Goal: Task Accomplishment & Management: Use online tool/utility

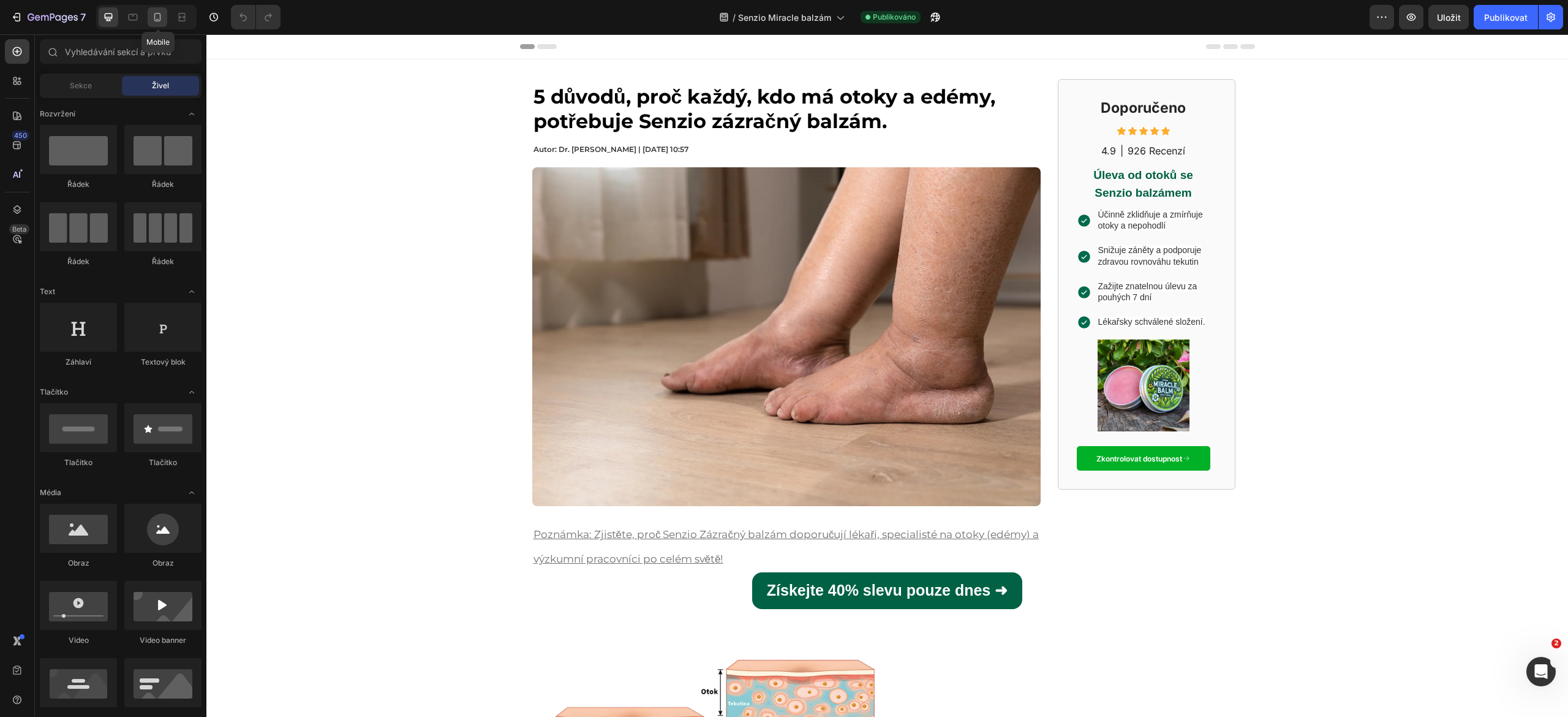
click at [155, 17] on icon at bounding box center [158, 17] width 6 height 8
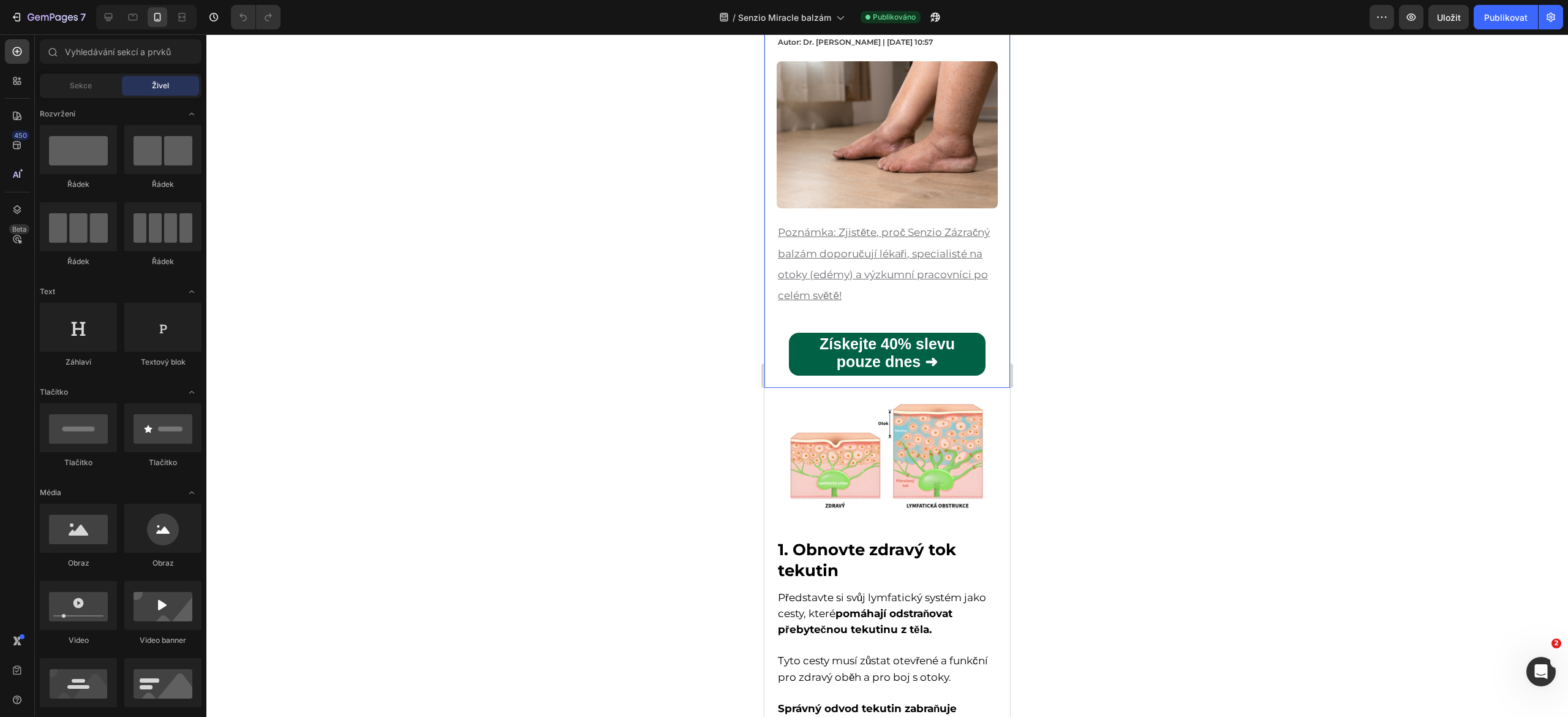
scroll to position [157, 0]
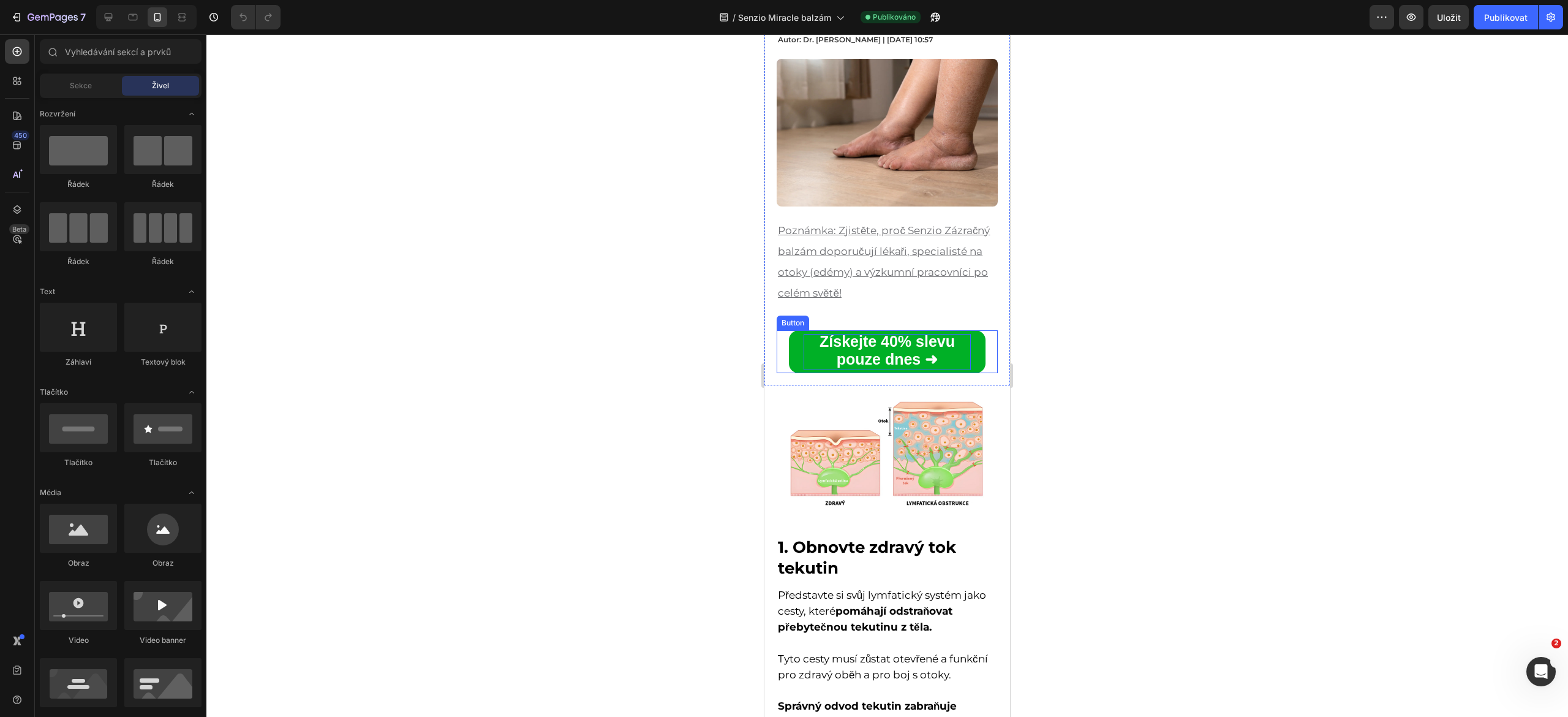
click at [818, 342] on p "Získejte 40% slevu pouze dnes ➜" at bounding box center [887, 351] width 167 height 36
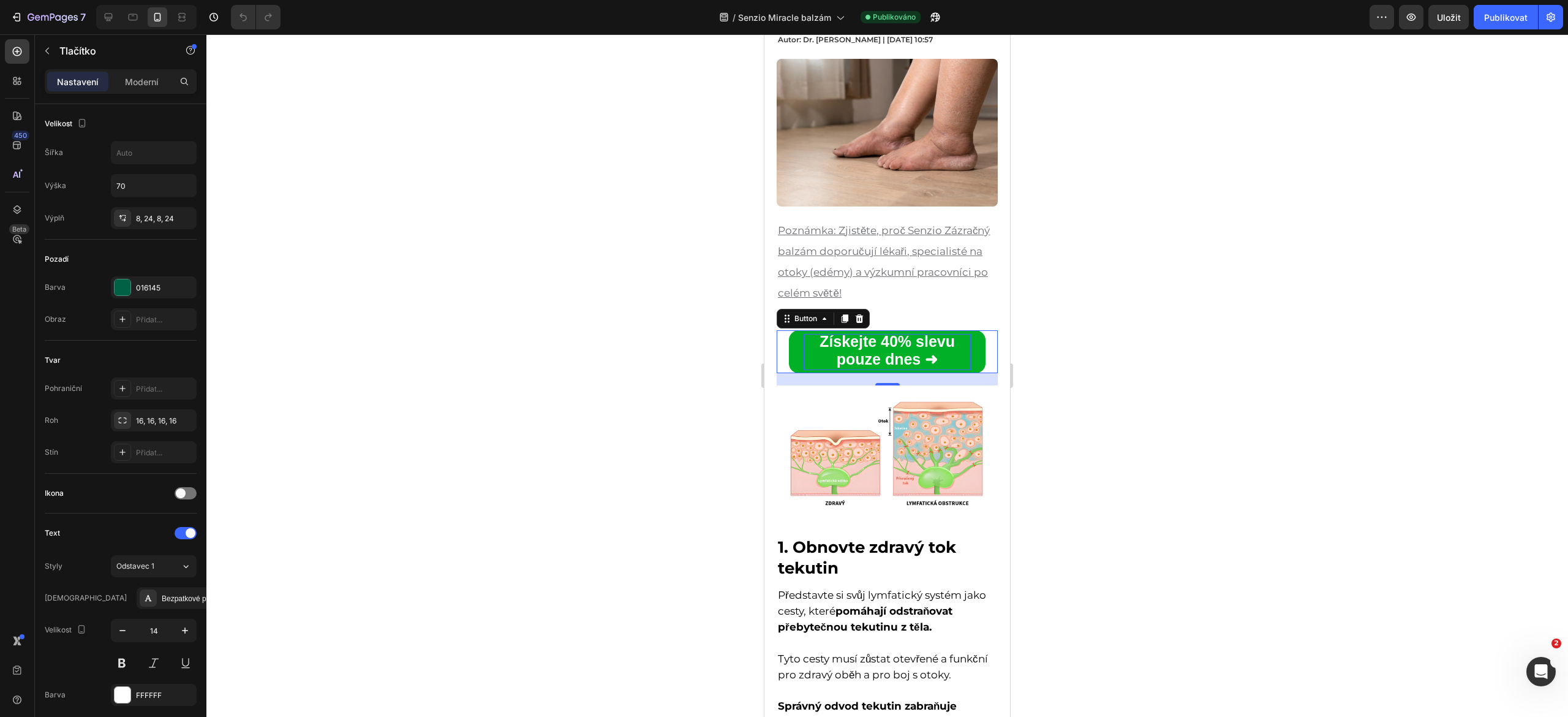
click at [856, 358] on p "Získejte 40% slevu pouze dnes ➜" at bounding box center [887, 351] width 167 height 36
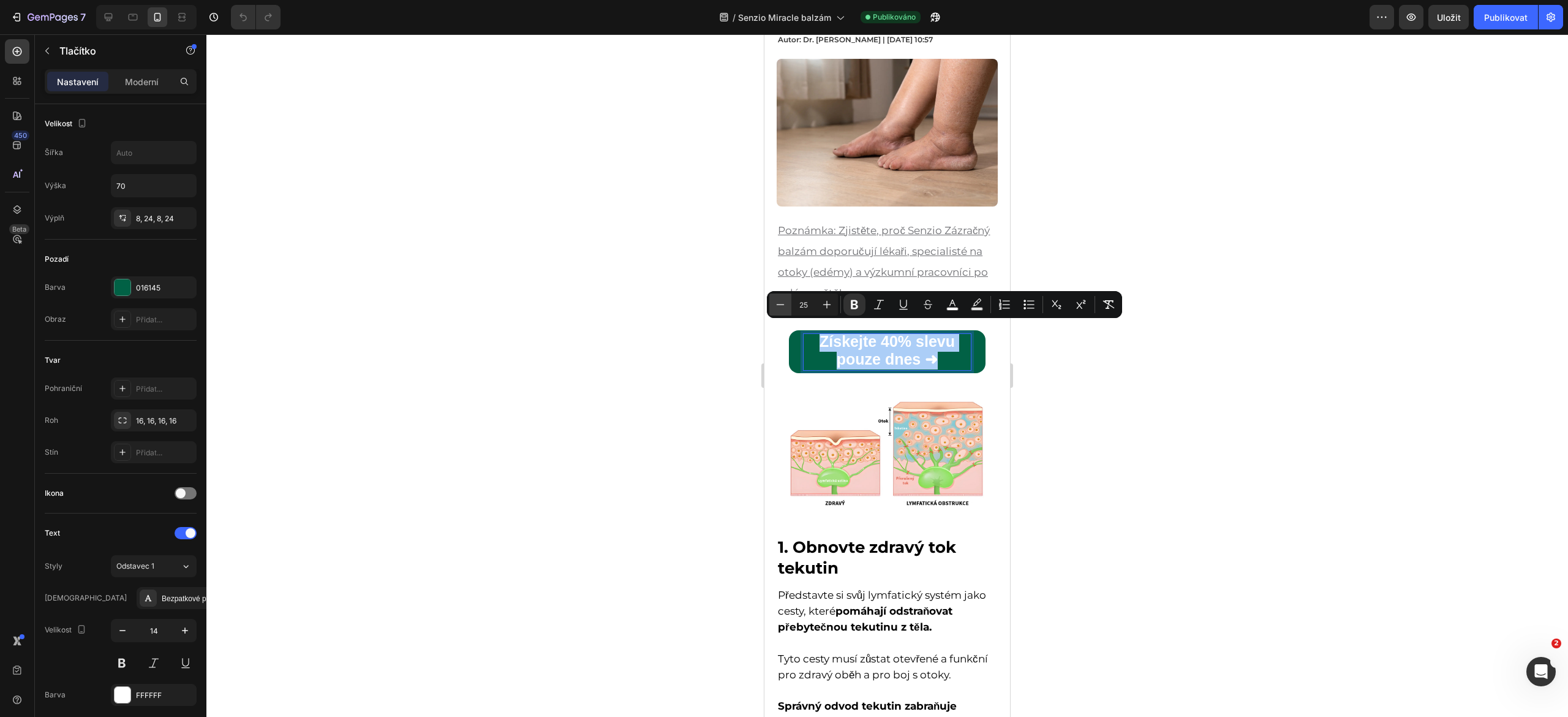
click at [782, 307] on icon "Editor contextual toolbar" at bounding box center [780, 304] width 12 height 12
drag, startPoint x: 782, startPoint y: 307, endPoint x: 774, endPoint y: 306, distance: 8.1
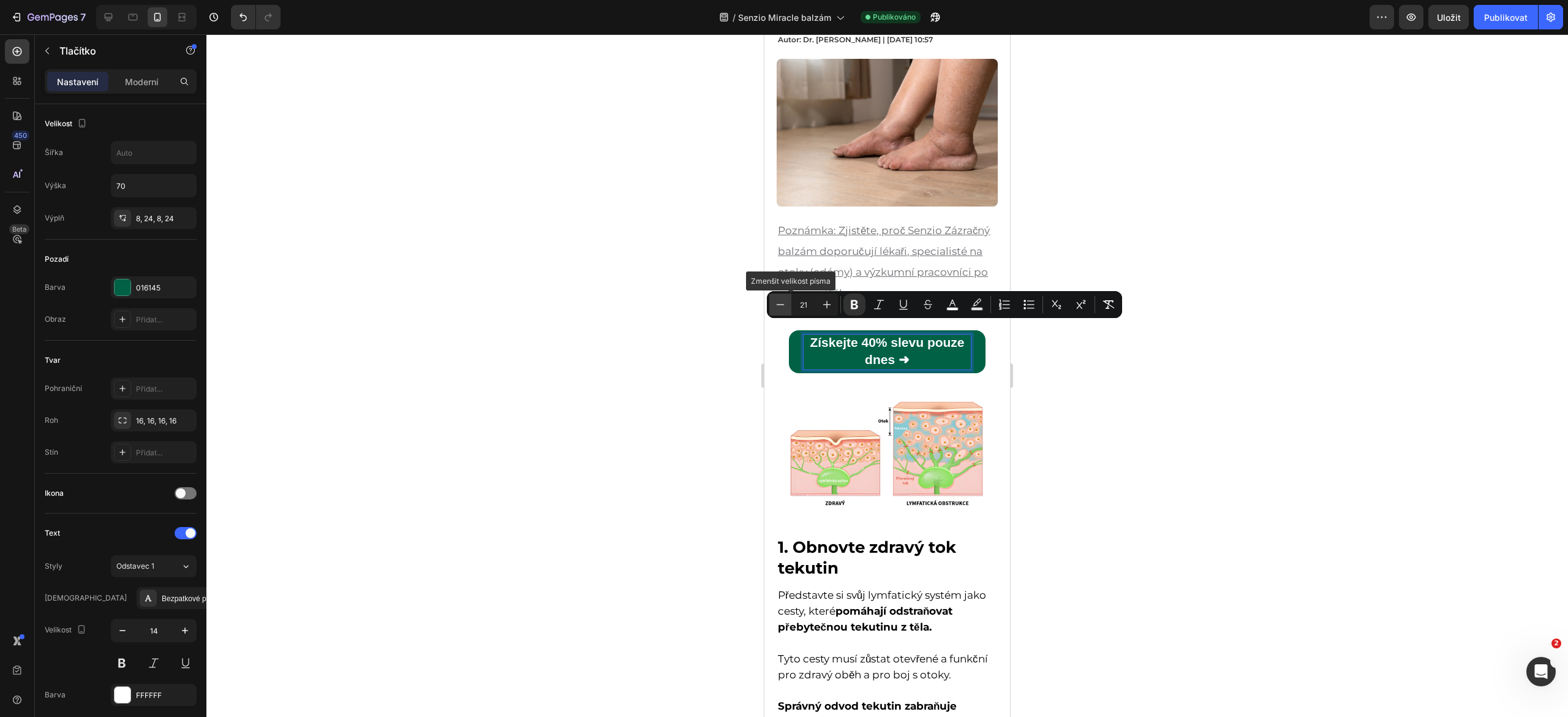
click at [774, 306] on button "Mínus" at bounding box center [780, 304] width 22 height 22
click at [774, 306] on icon "Kontextový panel nástrojů editoru" at bounding box center [780, 304] width 12 height 12
click at [827, 307] on icon "Kontextový panel nástrojů editoru" at bounding box center [827, 304] width 12 height 12
type input "19"
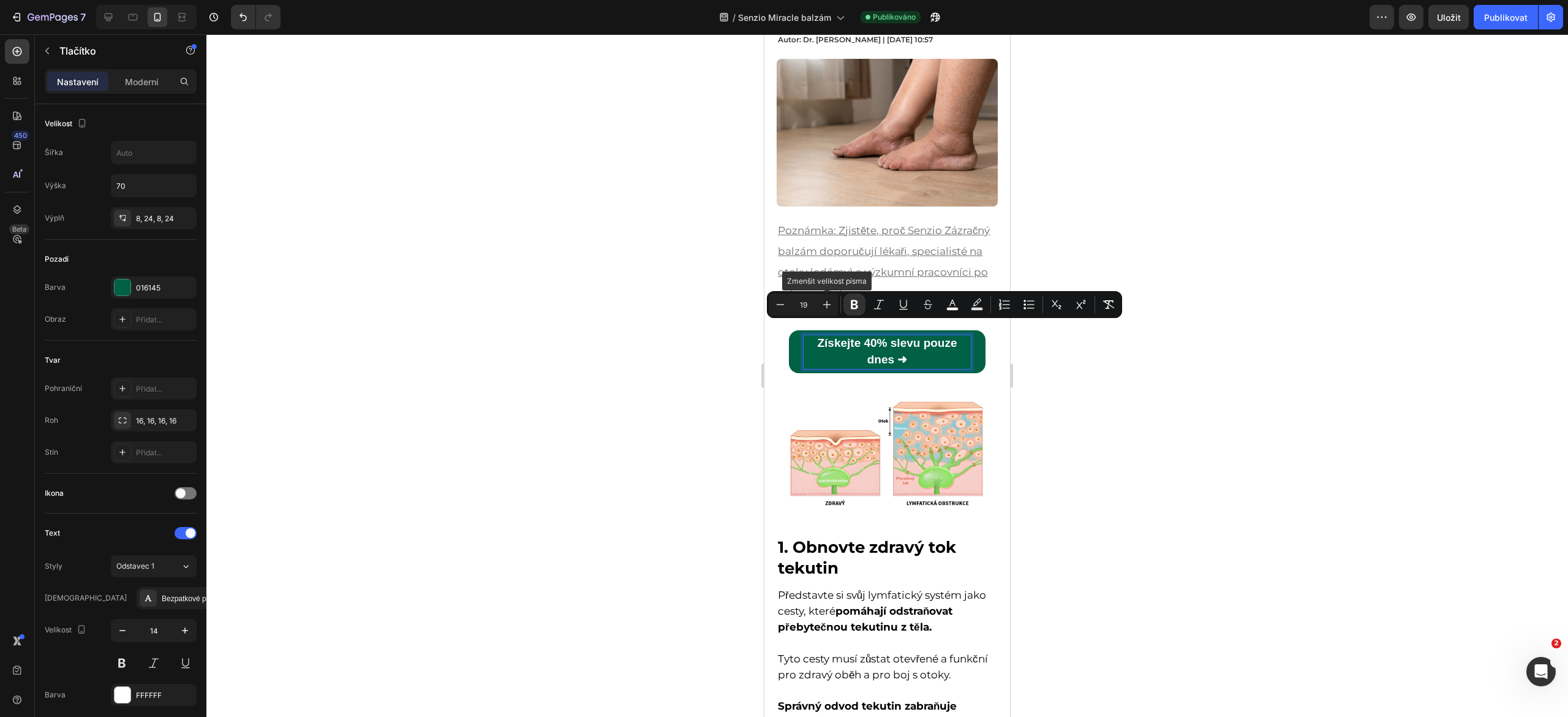
drag, startPoint x: 827, startPoint y: 308, endPoint x: 707, endPoint y: 301, distance: 120.2
click at [707, 301] on div at bounding box center [887, 375] width 1361 height 683
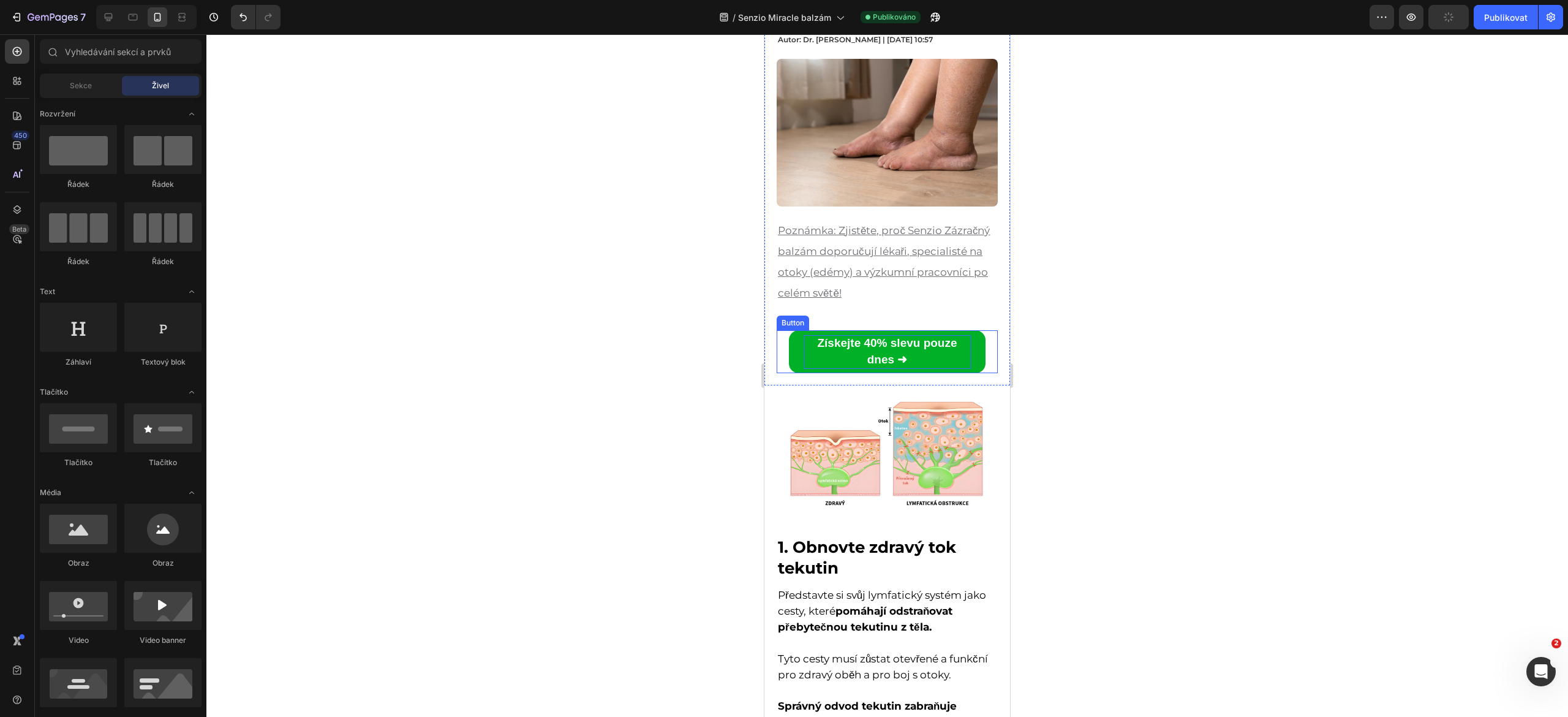
click at [878, 342] on strong "Získejte 40% slevu pouze dnes ➜" at bounding box center [887, 351] width 139 height 30
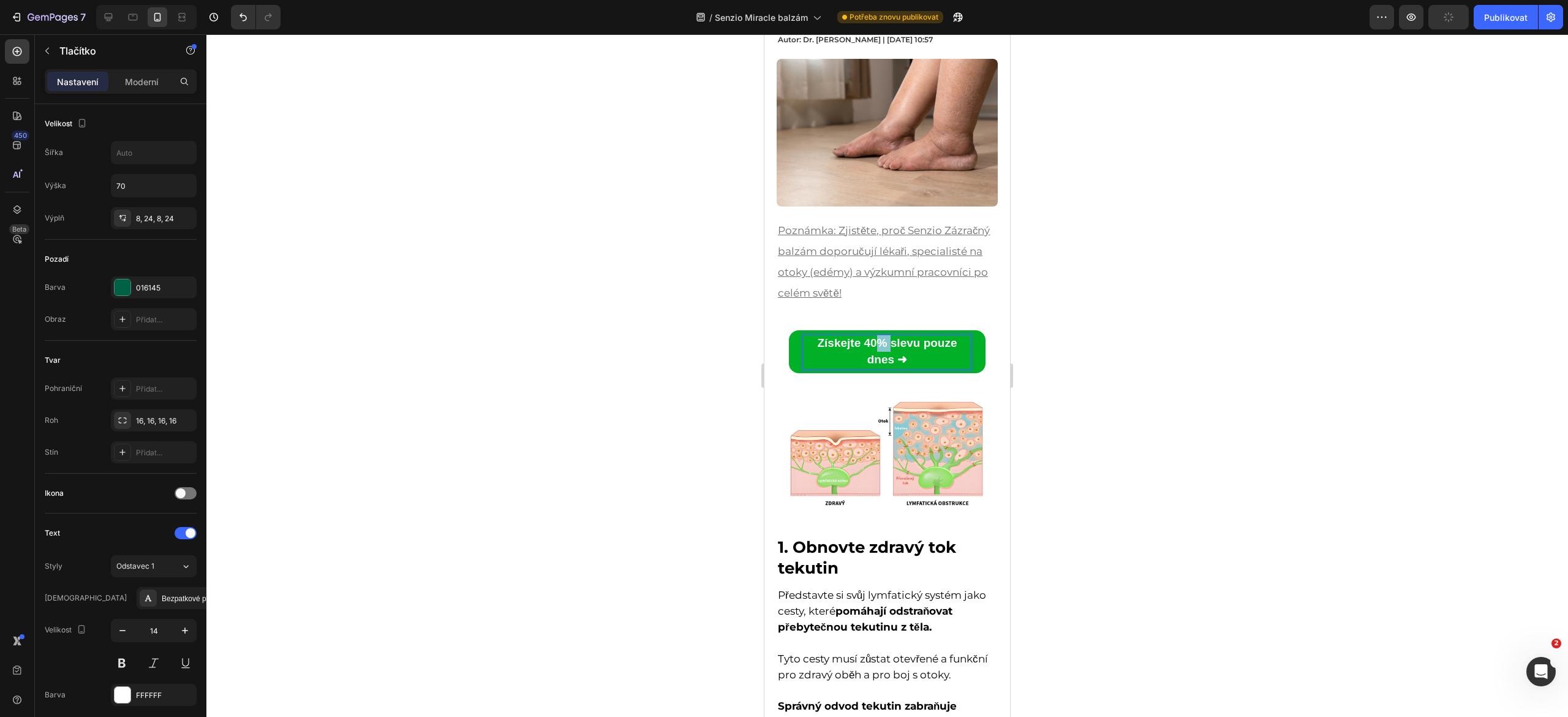
click at [871, 342] on p "Získejte 40% slevu pouze dnes ➜" at bounding box center [887, 351] width 167 height 33
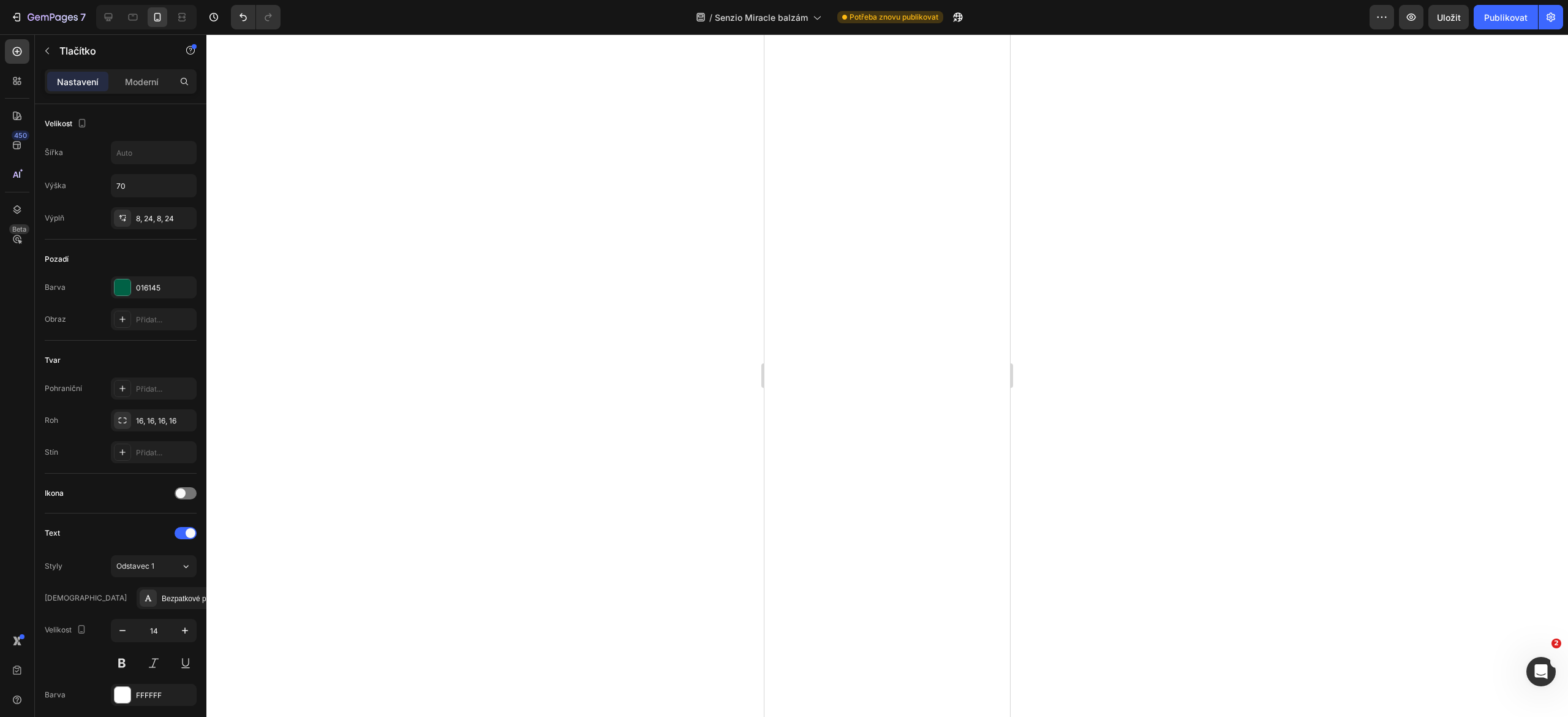
scroll to position [3039, 0]
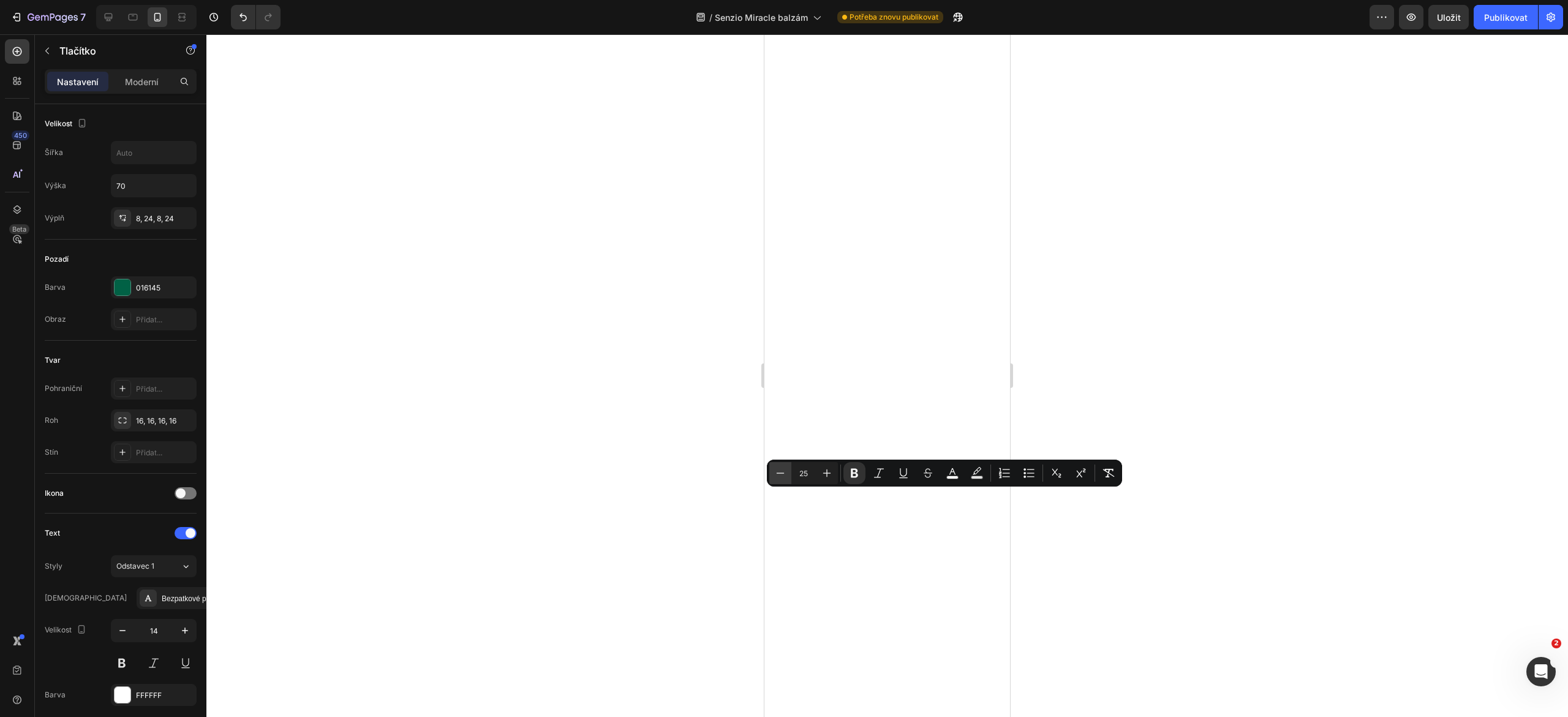
click at [783, 475] on icon "Editor contextual toolbar" at bounding box center [780, 473] width 12 height 12
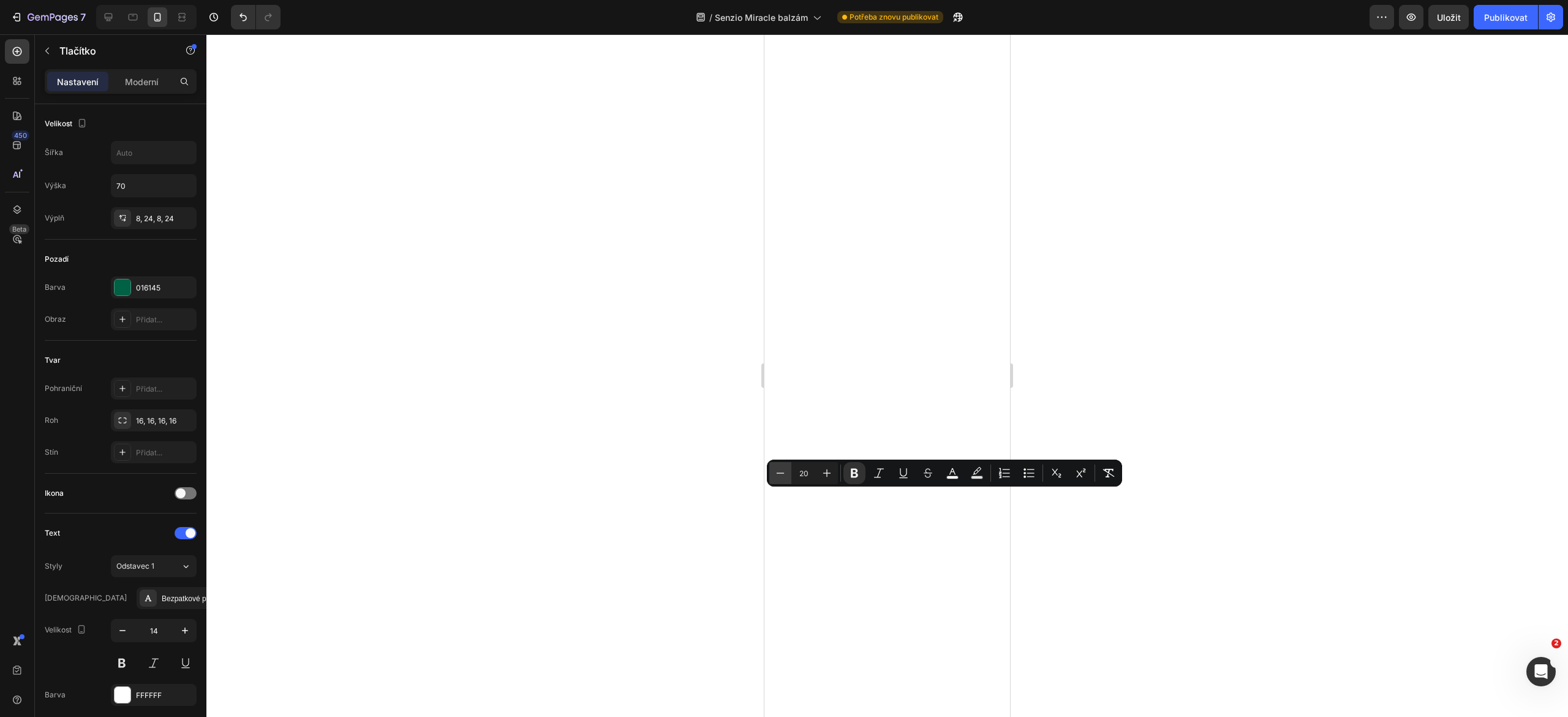
click at [783, 475] on icon "Editor contextual toolbar" at bounding box center [780, 473] width 12 height 12
type input "19"
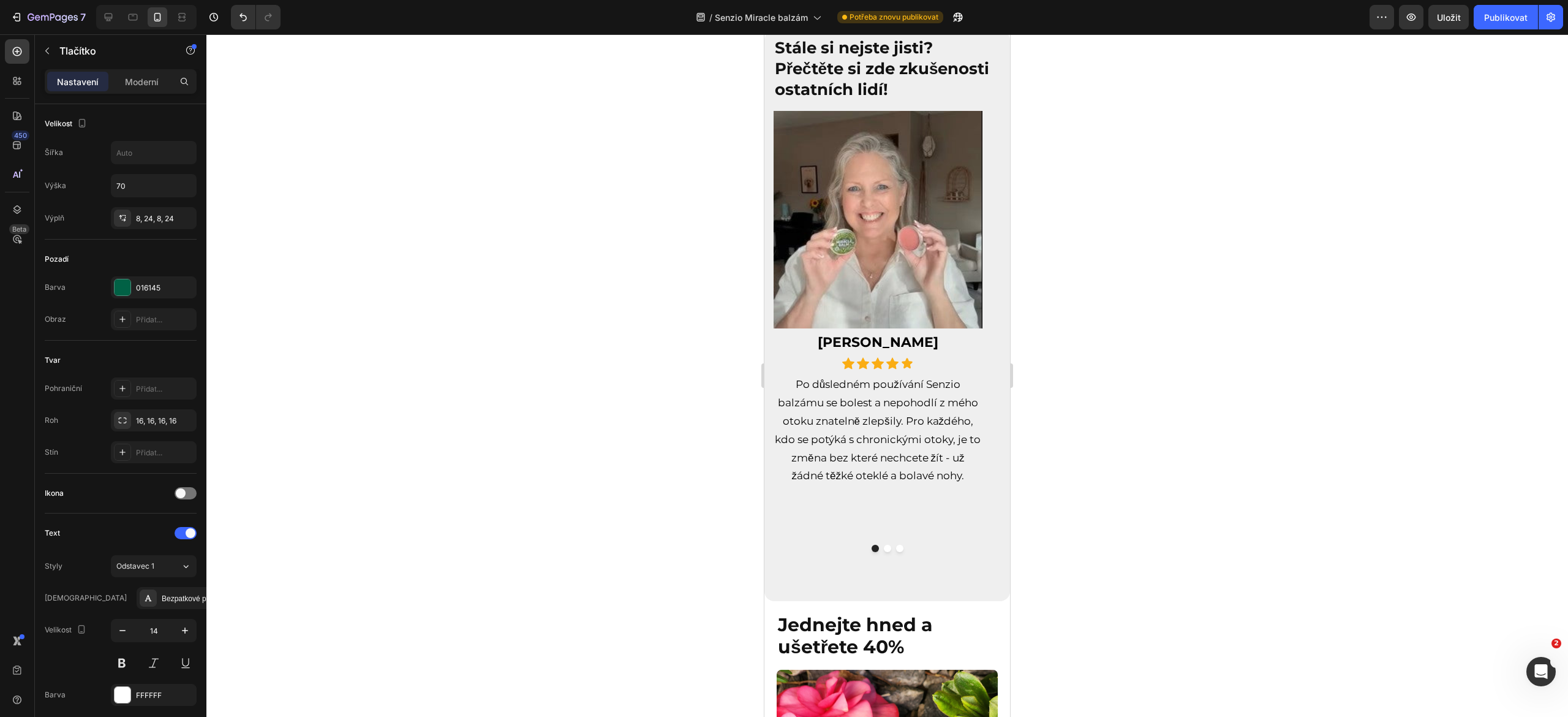
scroll to position [5202, 0]
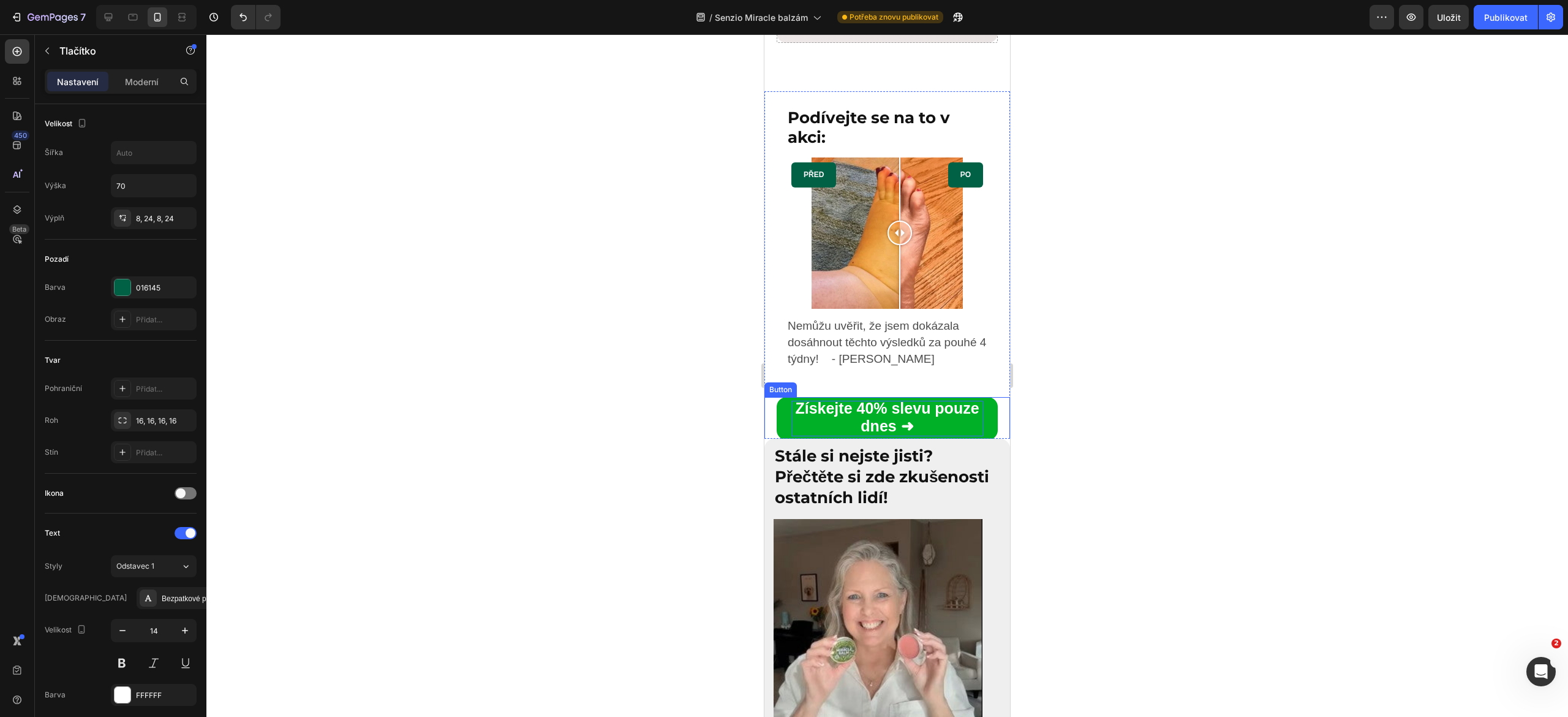
click at [830, 399] on strong "Získejte 40% slevu pouze dnes ➜" at bounding box center [887, 417] width 184 height 35
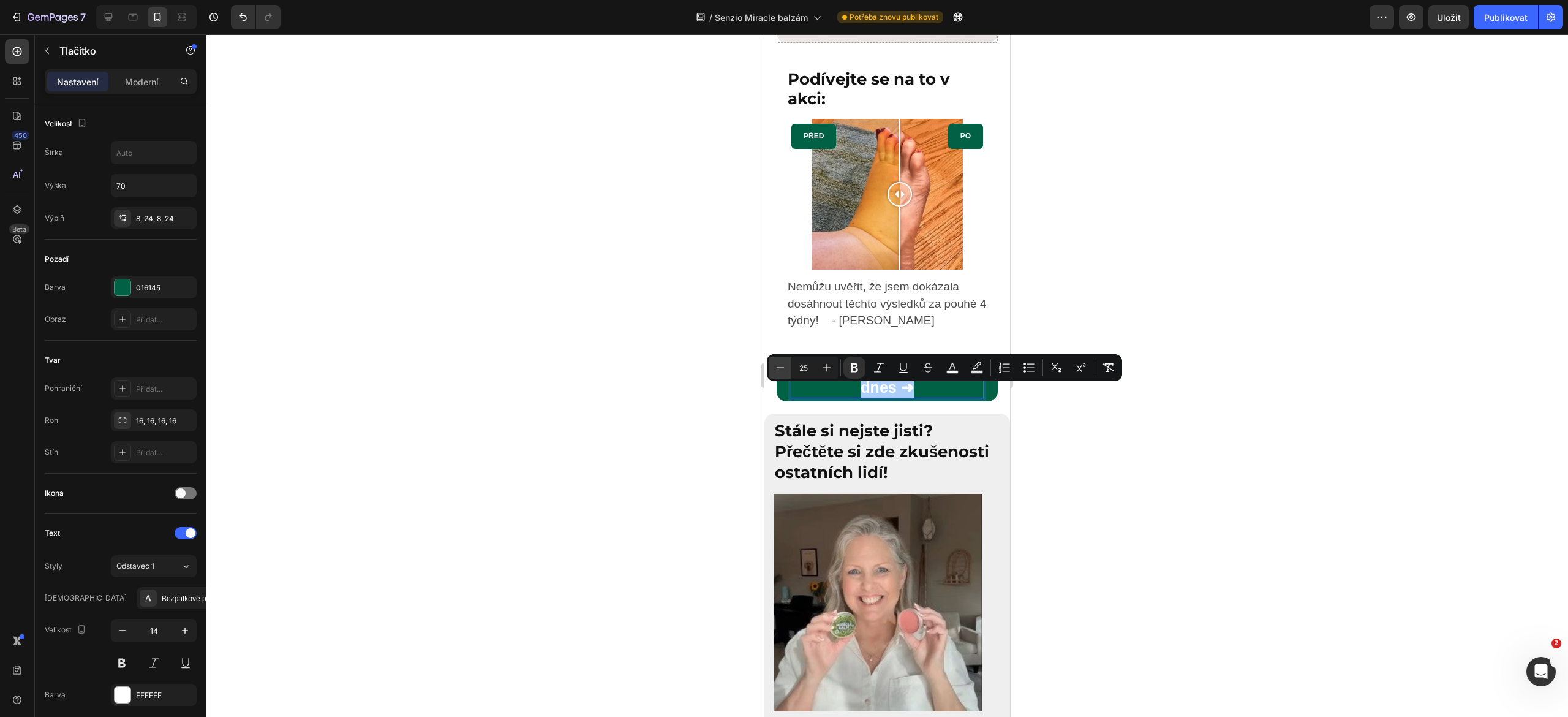
click at [787, 369] on button "Minus" at bounding box center [780, 368] width 22 height 22
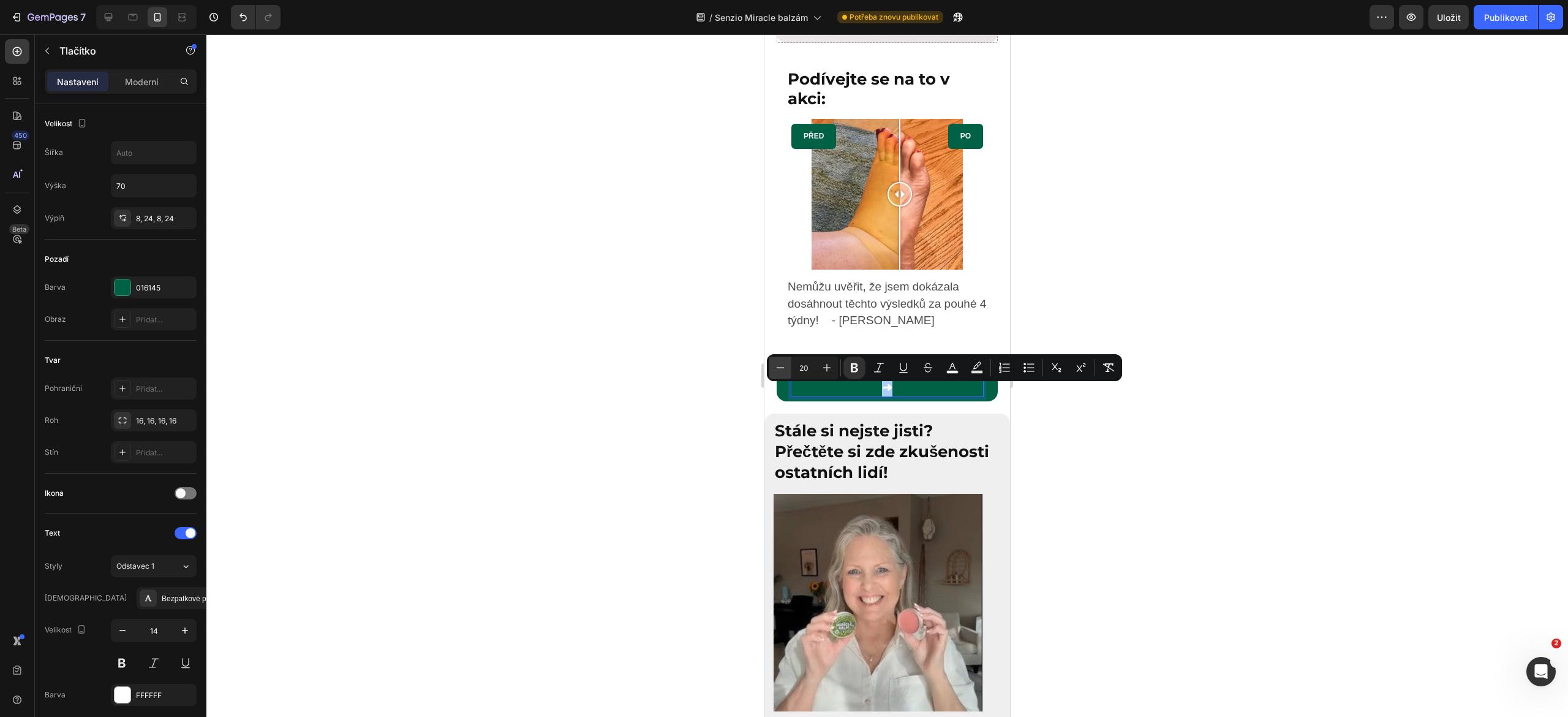
click at [787, 369] on button "Minus" at bounding box center [780, 368] width 22 height 22
type input "19"
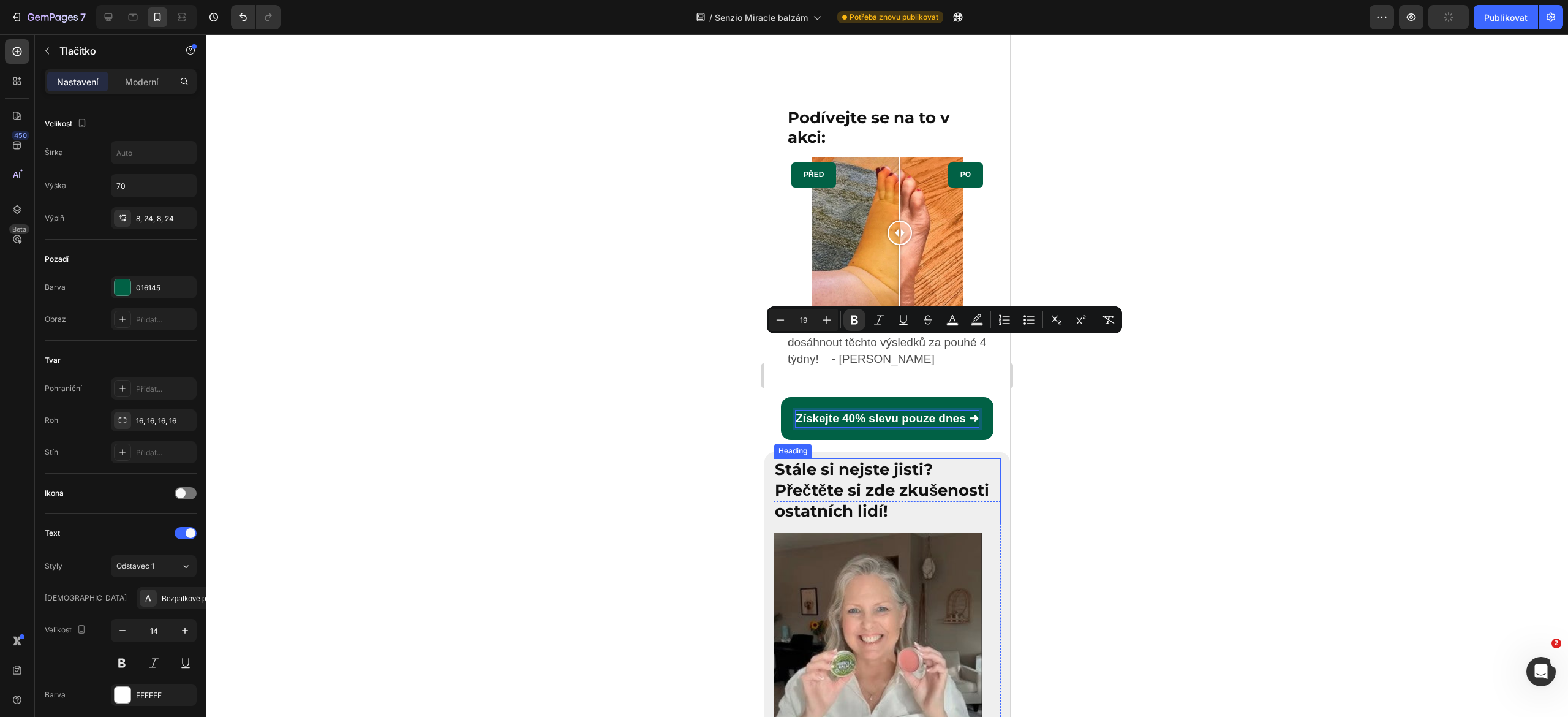
scroll to position [5291, 0]
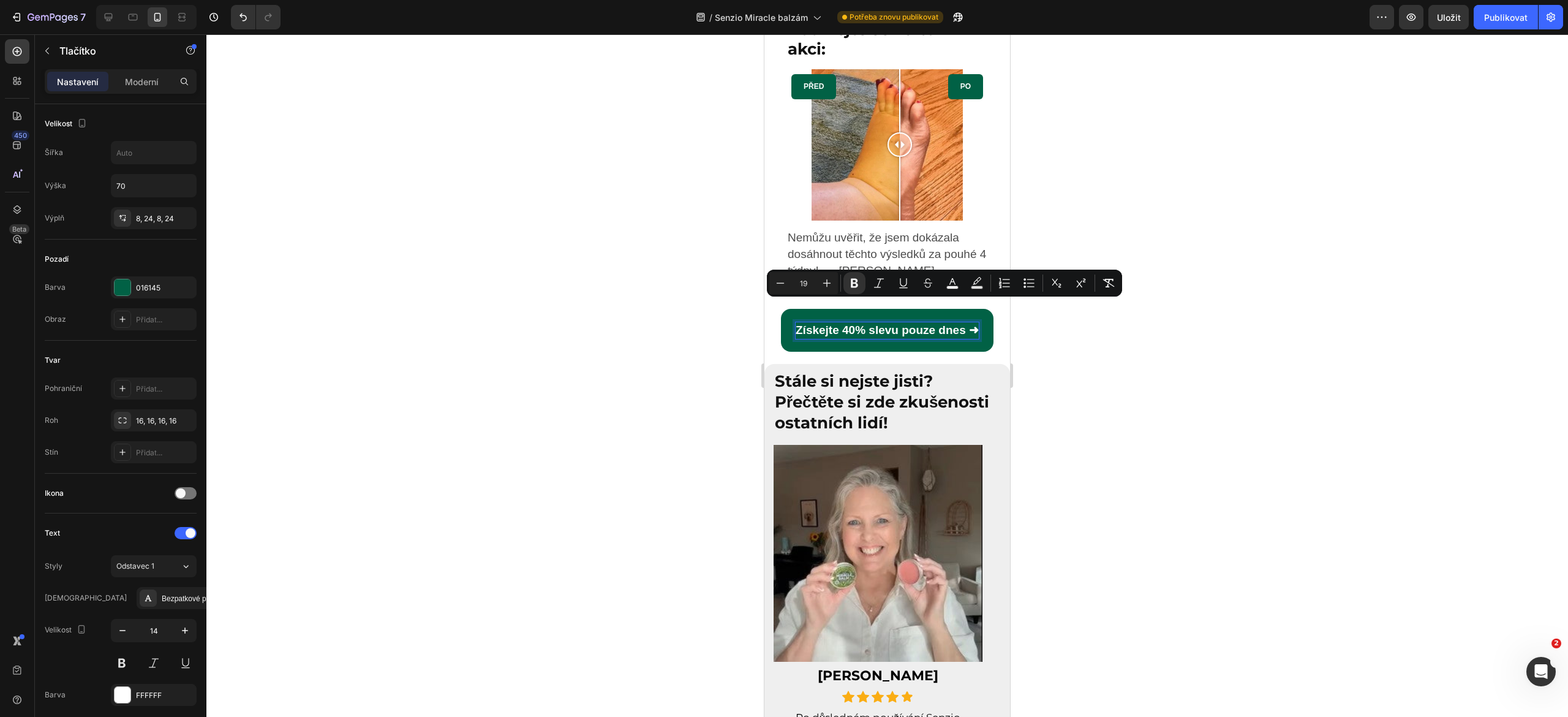
click at [710, 495] on div at bounding box center [887, 375] width 1361 height 683
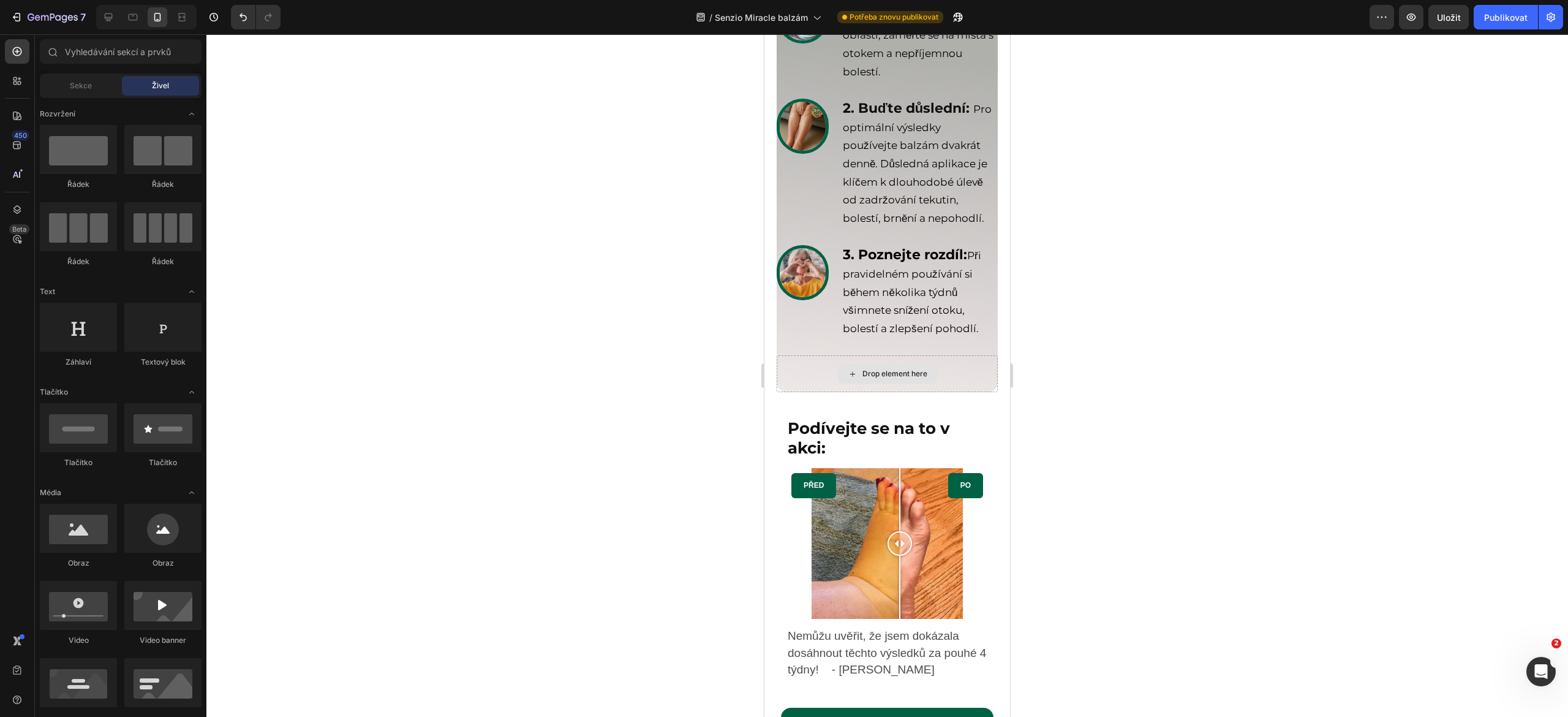
scroll to position [5108, 0]
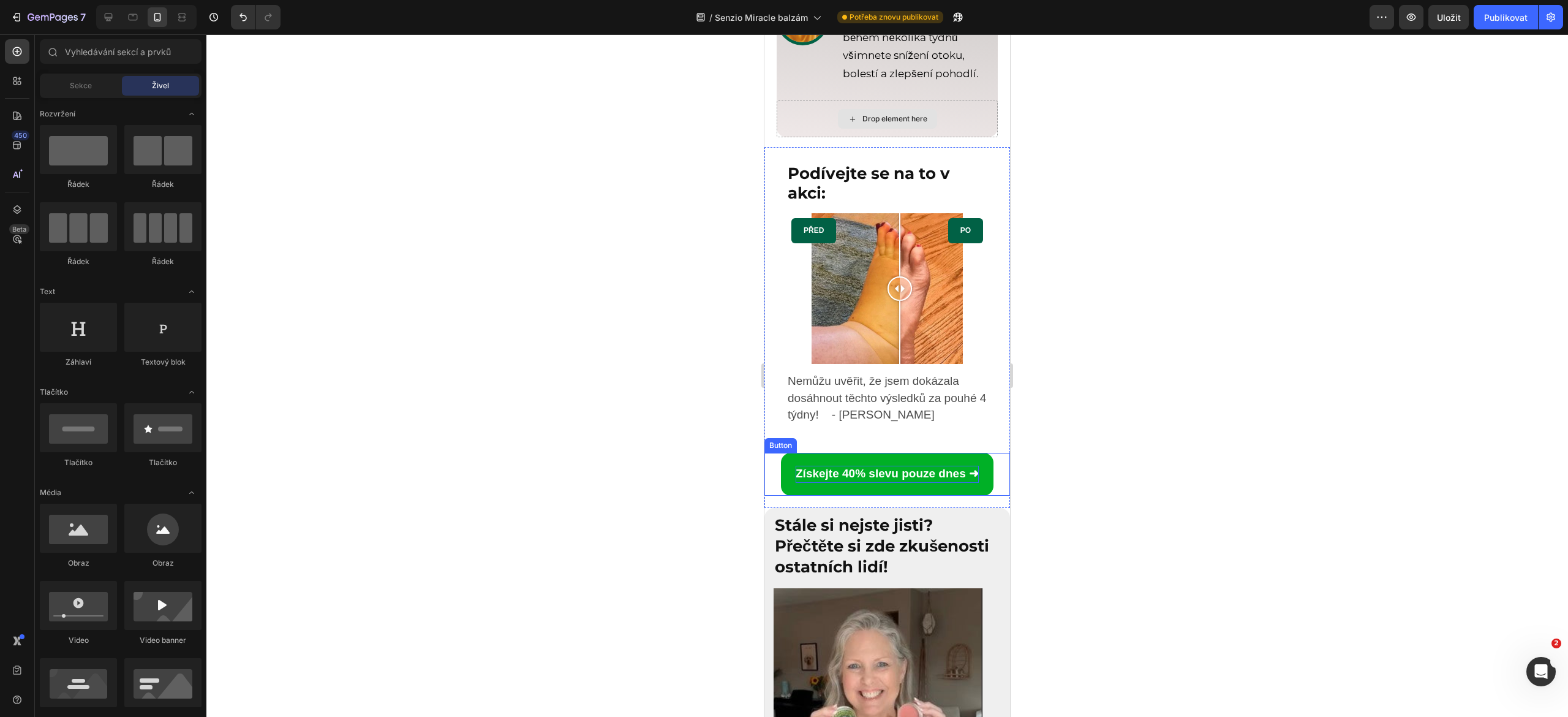
click at [843, 480] on strong "Získejte 40% slevu pouze dnes ➜" at bounding box center [887, 473] width 183 height 13
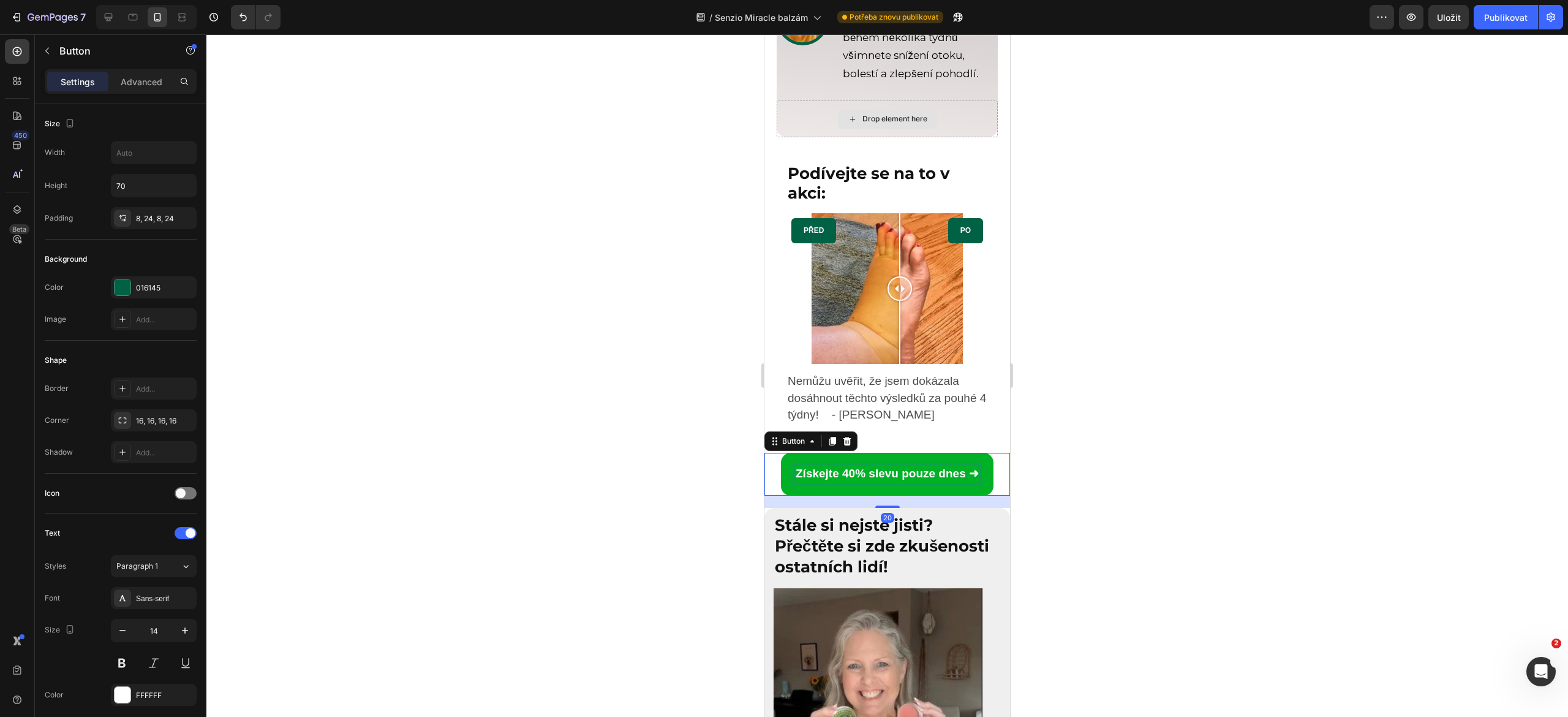
click at [843, 480] on strong "Získejte 40% slevu pouze dnes ➜" at bounding box center [887, 473] width 183 height 13
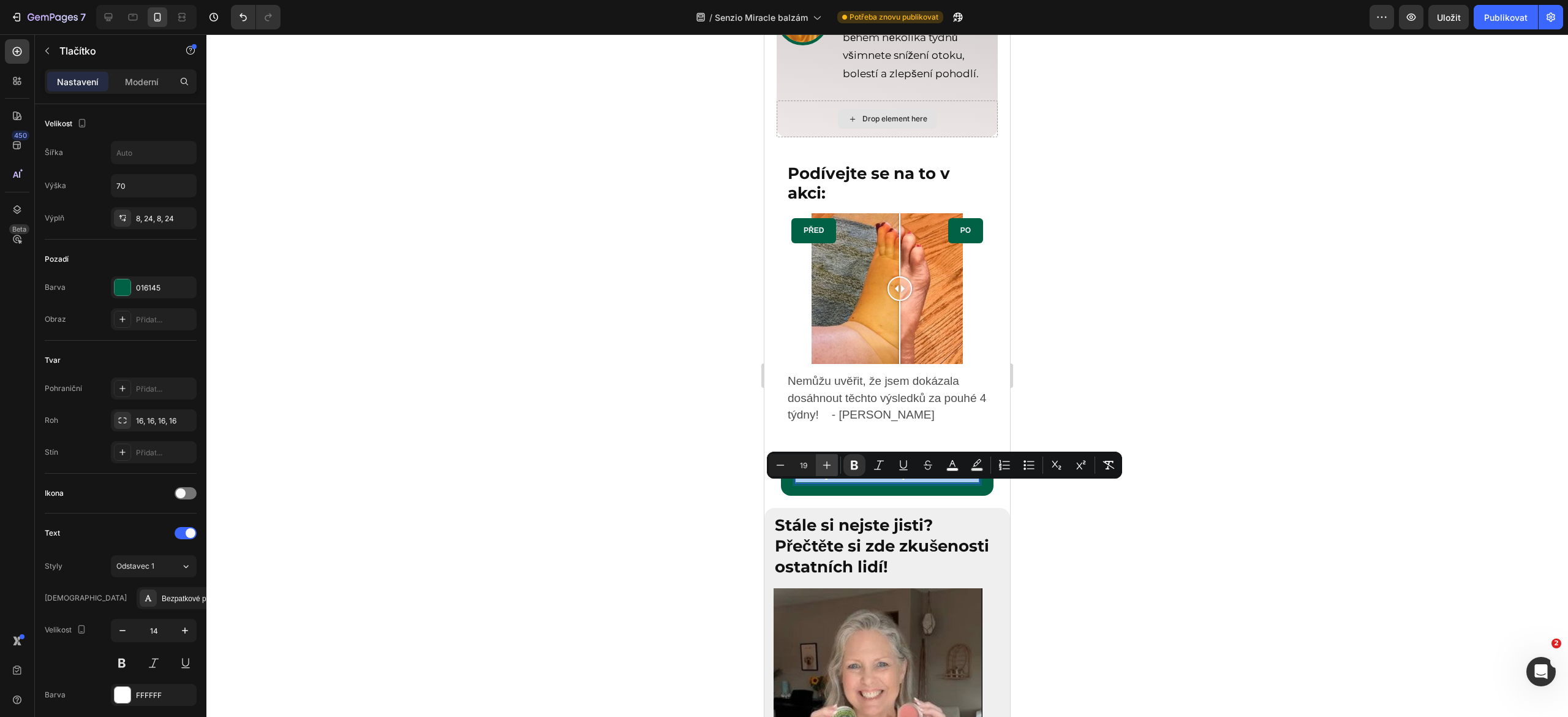
click at [820, 470] on button "Plus" at bounding box center [827, 465] width 22 height 22
type input "20"
click at [162, 602] on font "Bezpatkové písmo" at bounding box center [192, 598] width 61 height 8
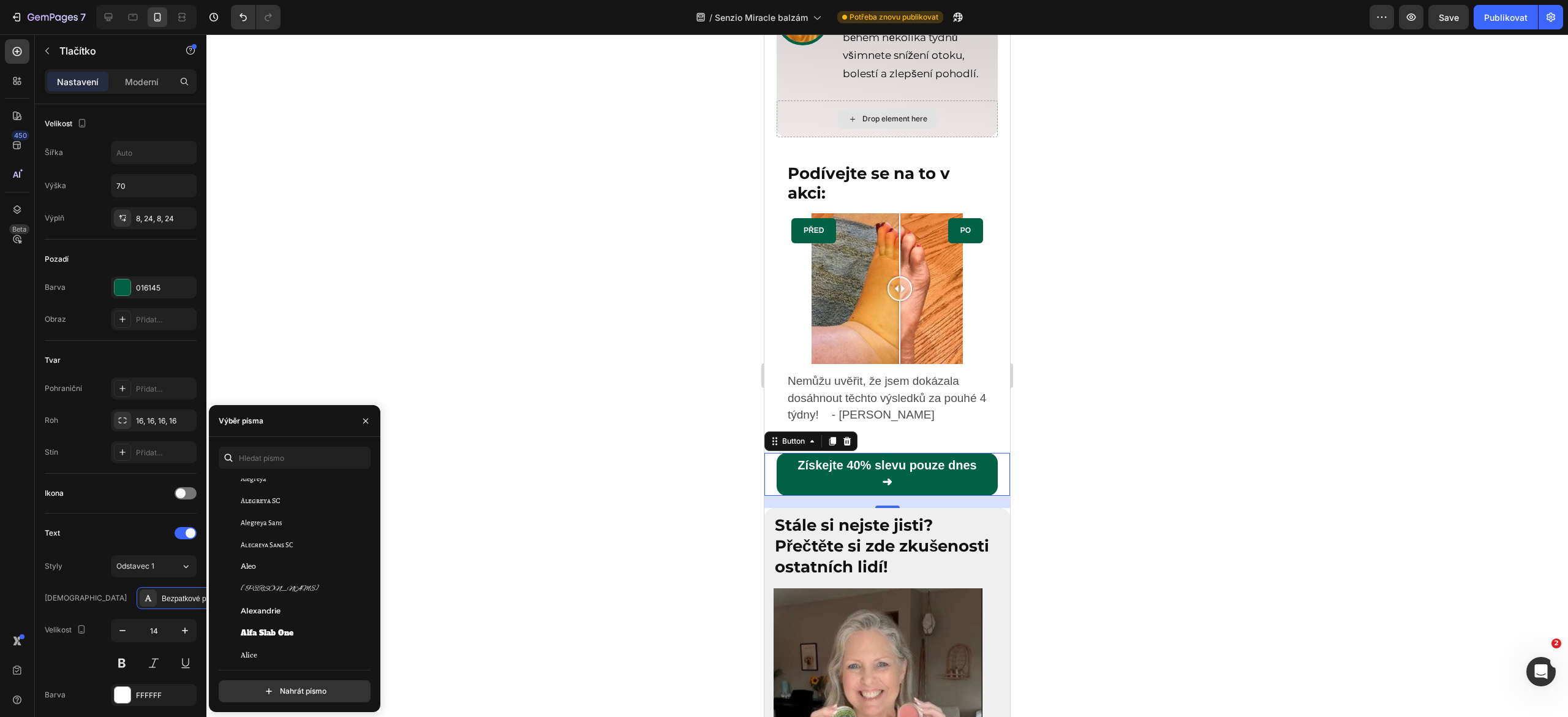
scroll to position [796, 0]
click at [267, 459] on input "text" at bounding box center [294, 457] width 152 height 22
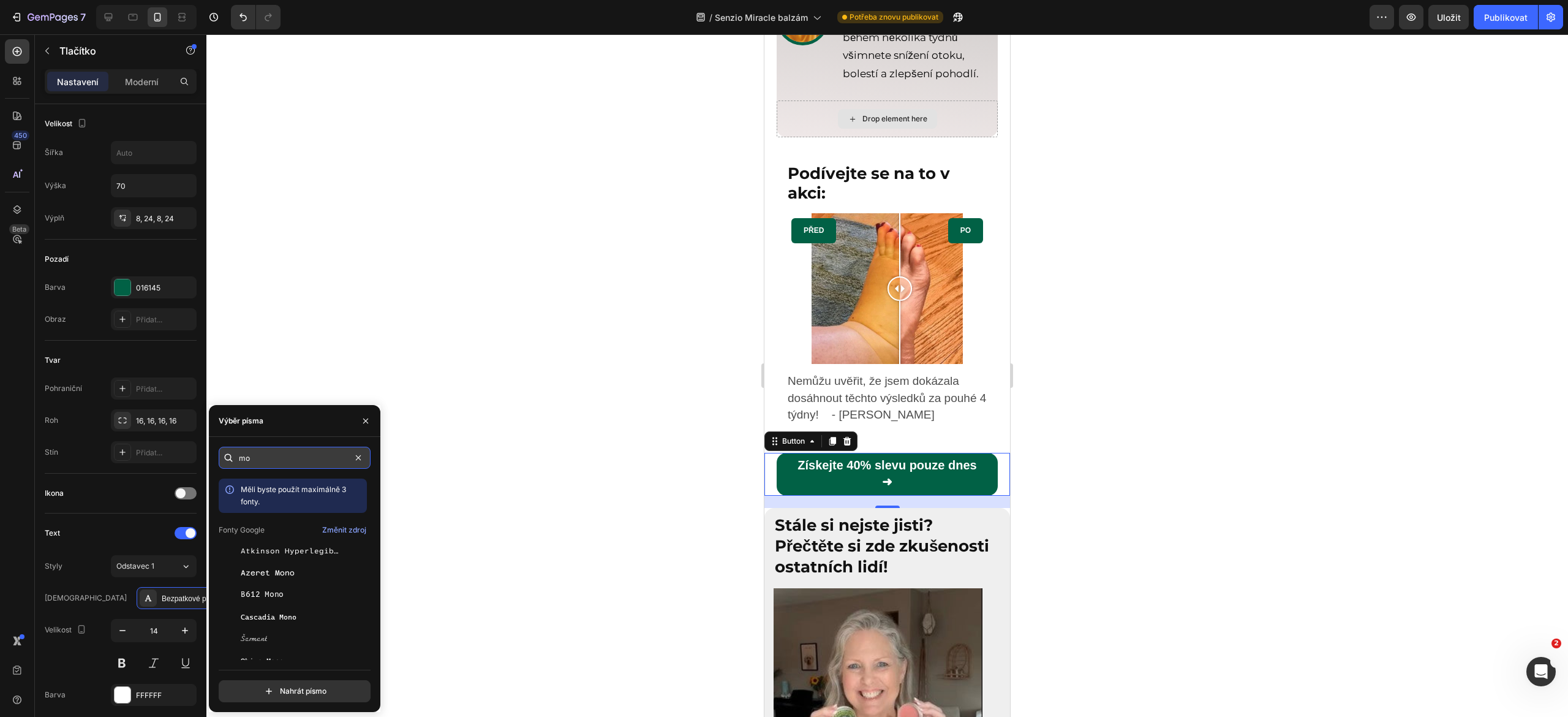
type input "m"
click at [287, 545] on div "Montserrat" at bounding box center [303, 546] width 124 height 11
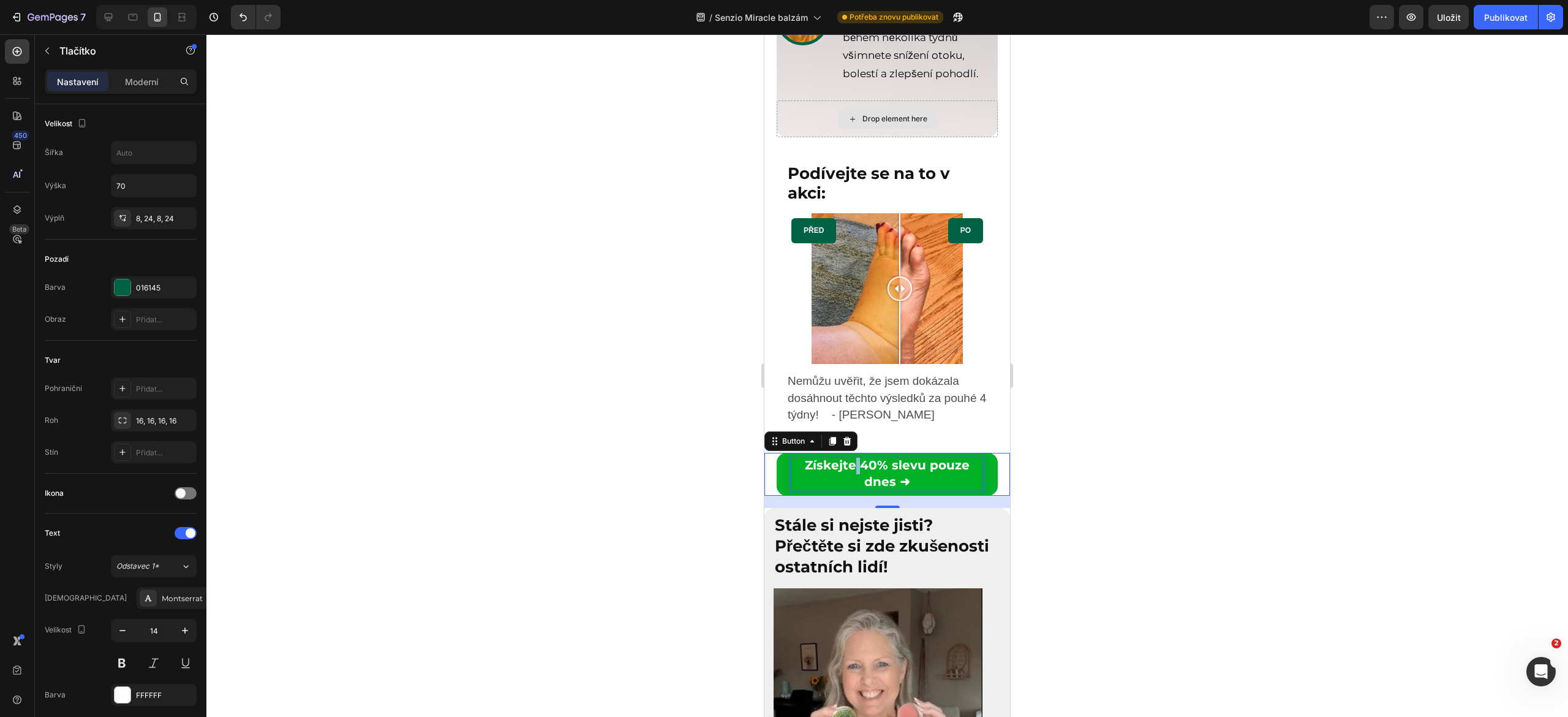
click at [846, 489] on strong "Získejte 40% slevu pouze dnes ➜" at bounding box center [887, 473] width 165 height 31
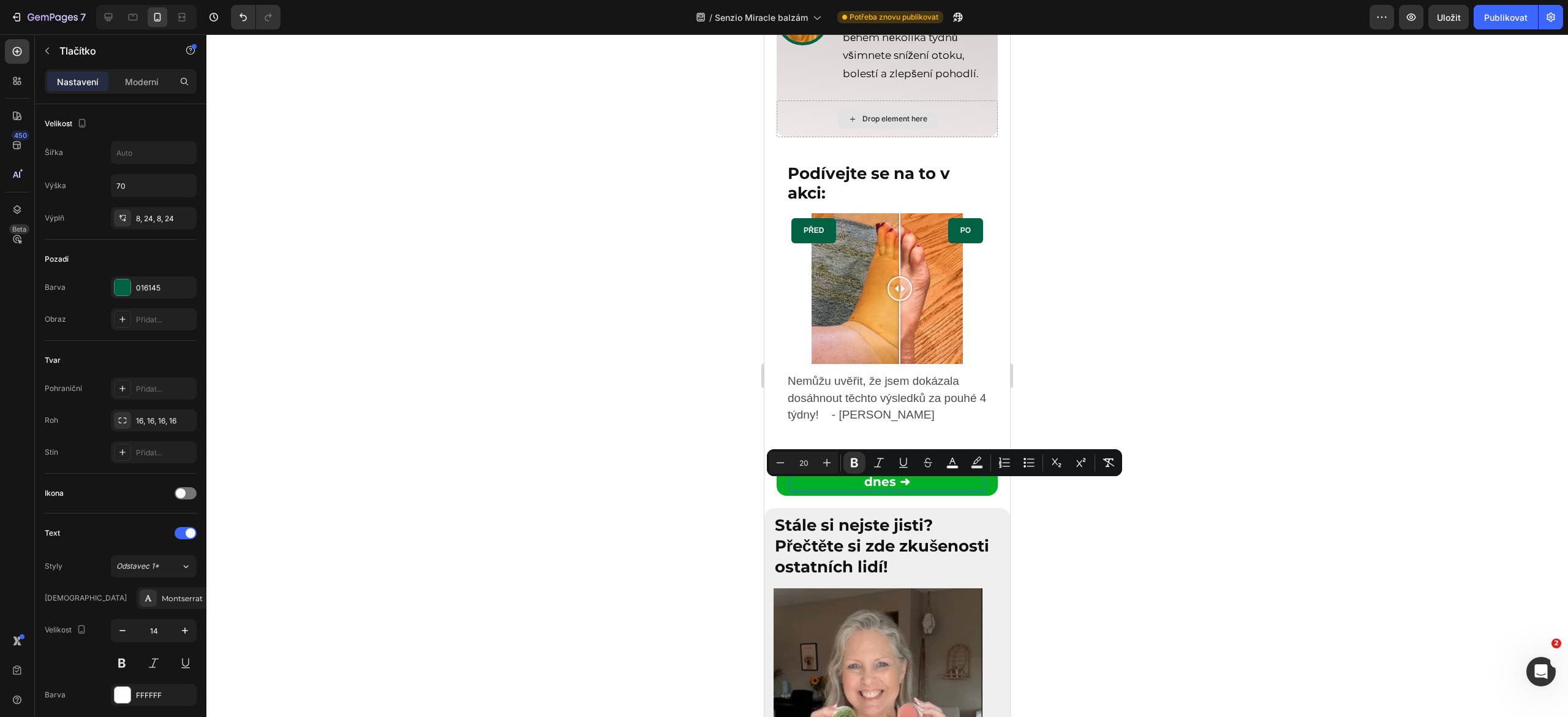
click at [885, 489] on strong "Získejte 40% slevu pouze dnes ➜" at bounding box center [887, 473] width 165 height 31
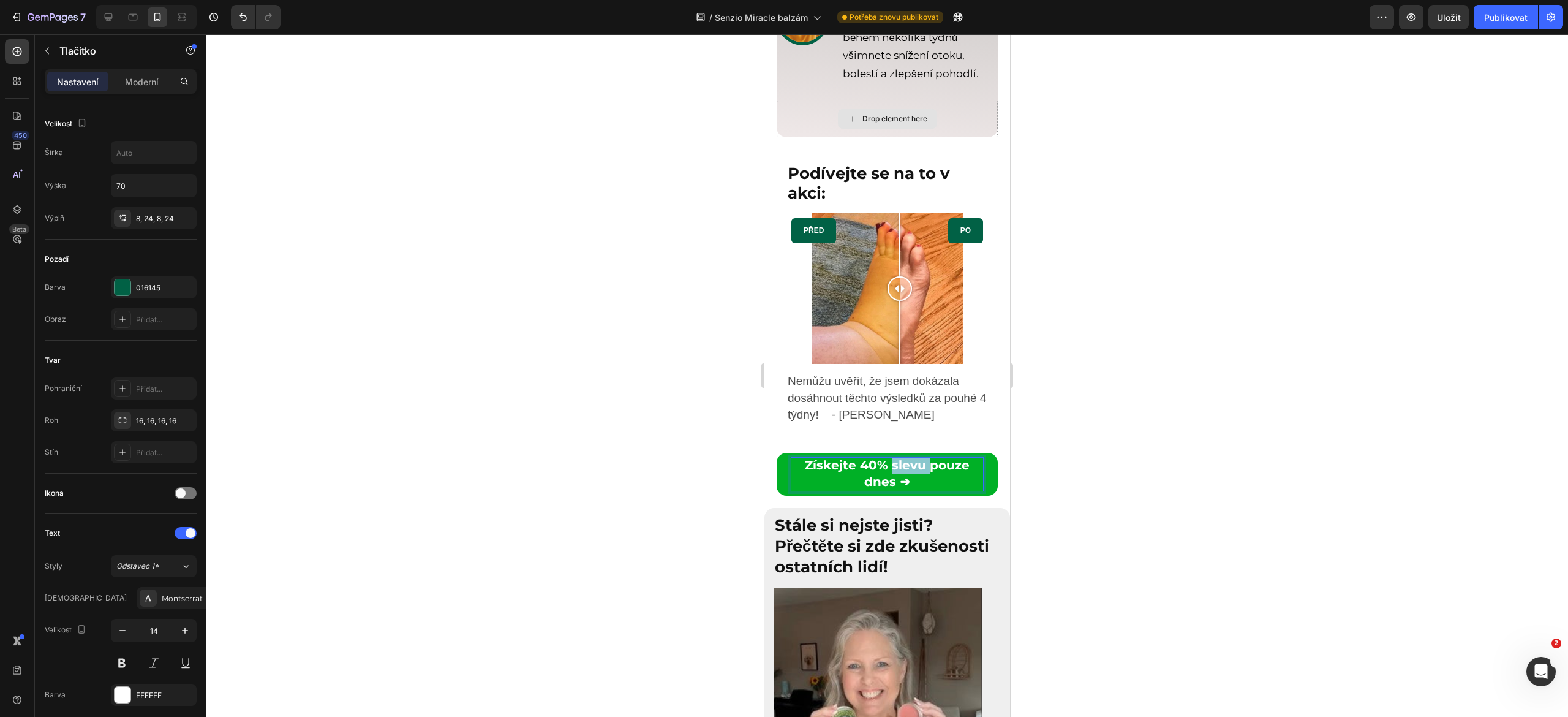
click at [885, 489] on strong "Získejte 40% slevu pouze dnes ➜" at bounding box center [887, 473] width 165 height 31
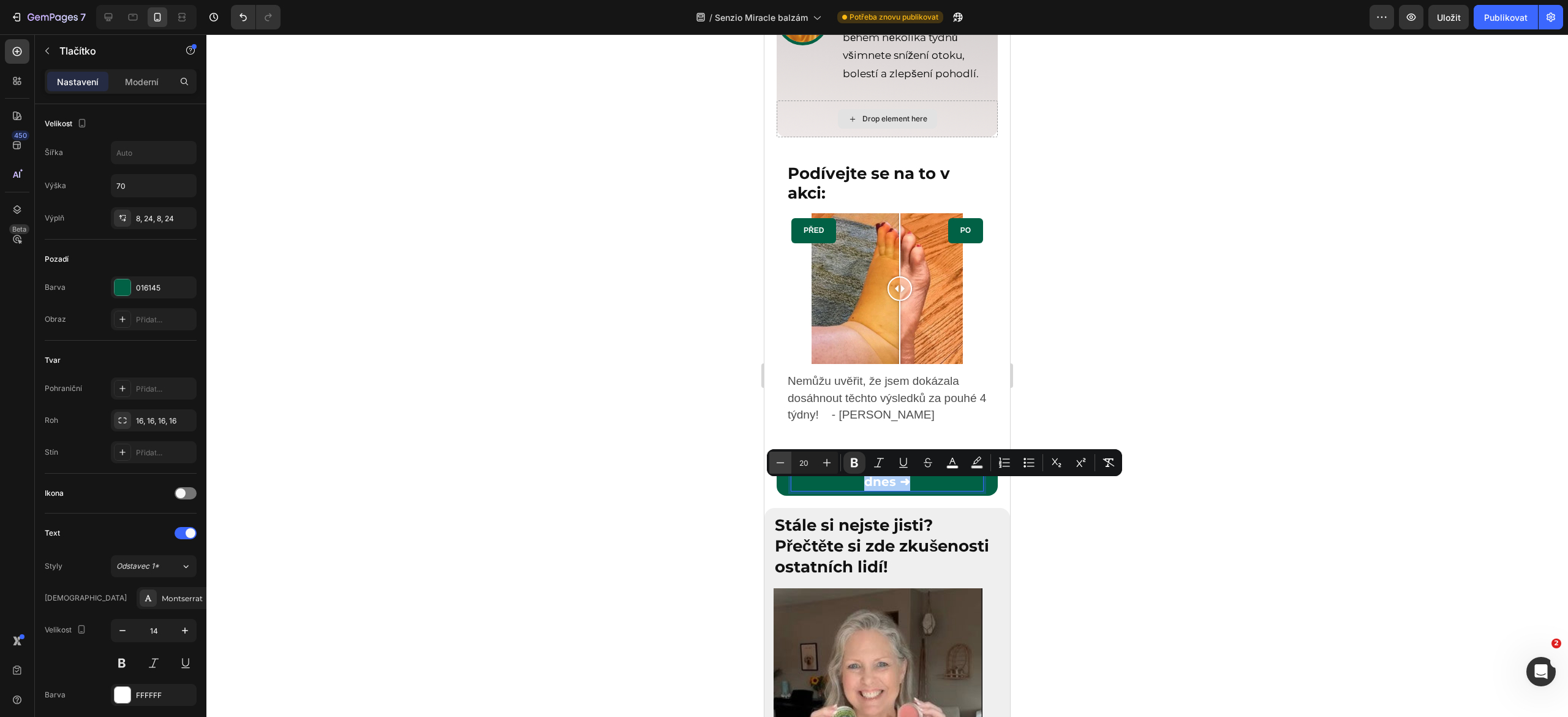
click at [778, 468] on icon "Kontextový panel nástrojů editoru" at bounding box center [780, 462] width 12 height 12
type input "19"
click at [725, 455] on div at bounding box center [887, 375] width 1361 height 683
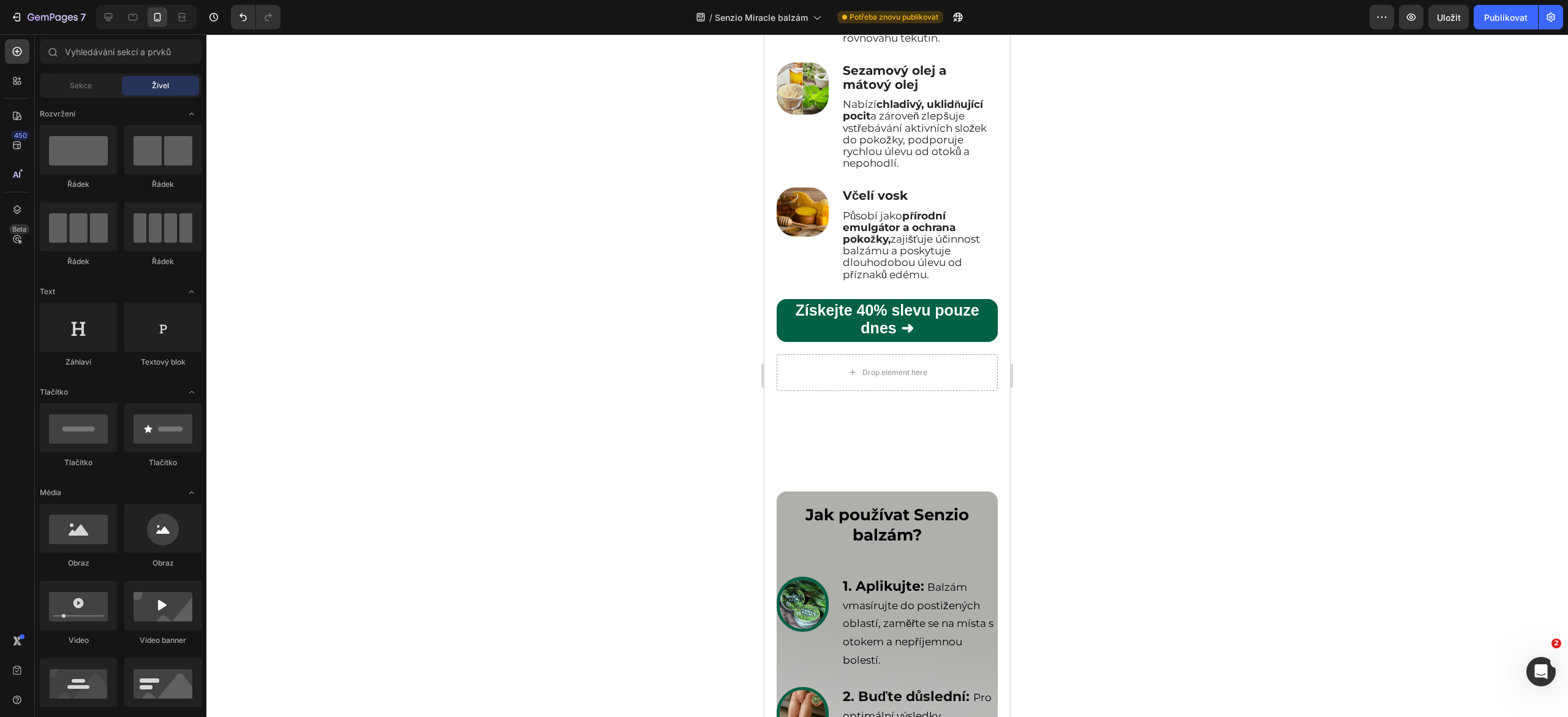
scroll to position [4266, 0]
click at [850, 335] on strong "Získejte 40% slevu pouze dnes ➜" at bounding box center [887, 318] width 184 height 35
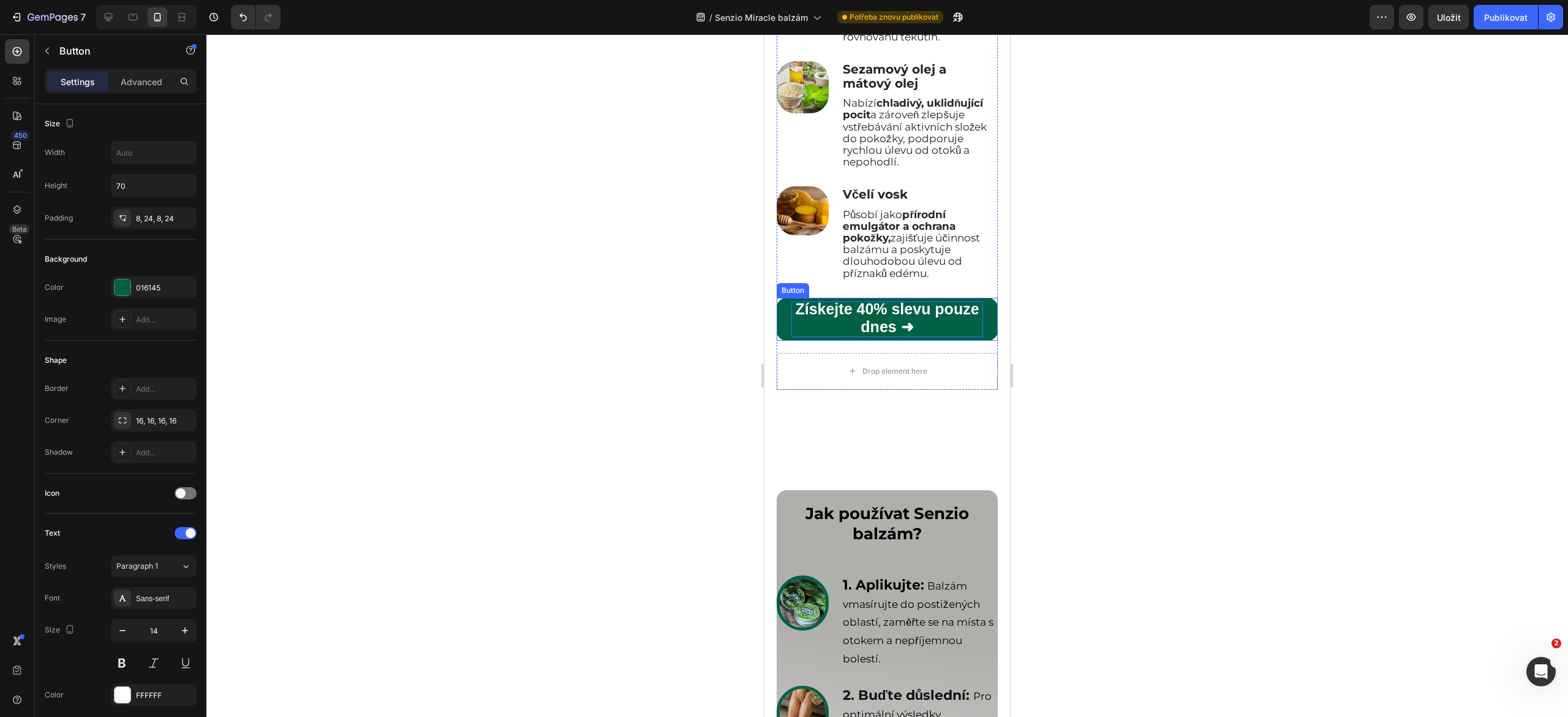
click at [850, 335] on strong "Získejte 40% slevu pouze dnes ➜" at bounding box center [887, 318] width 184 height 35
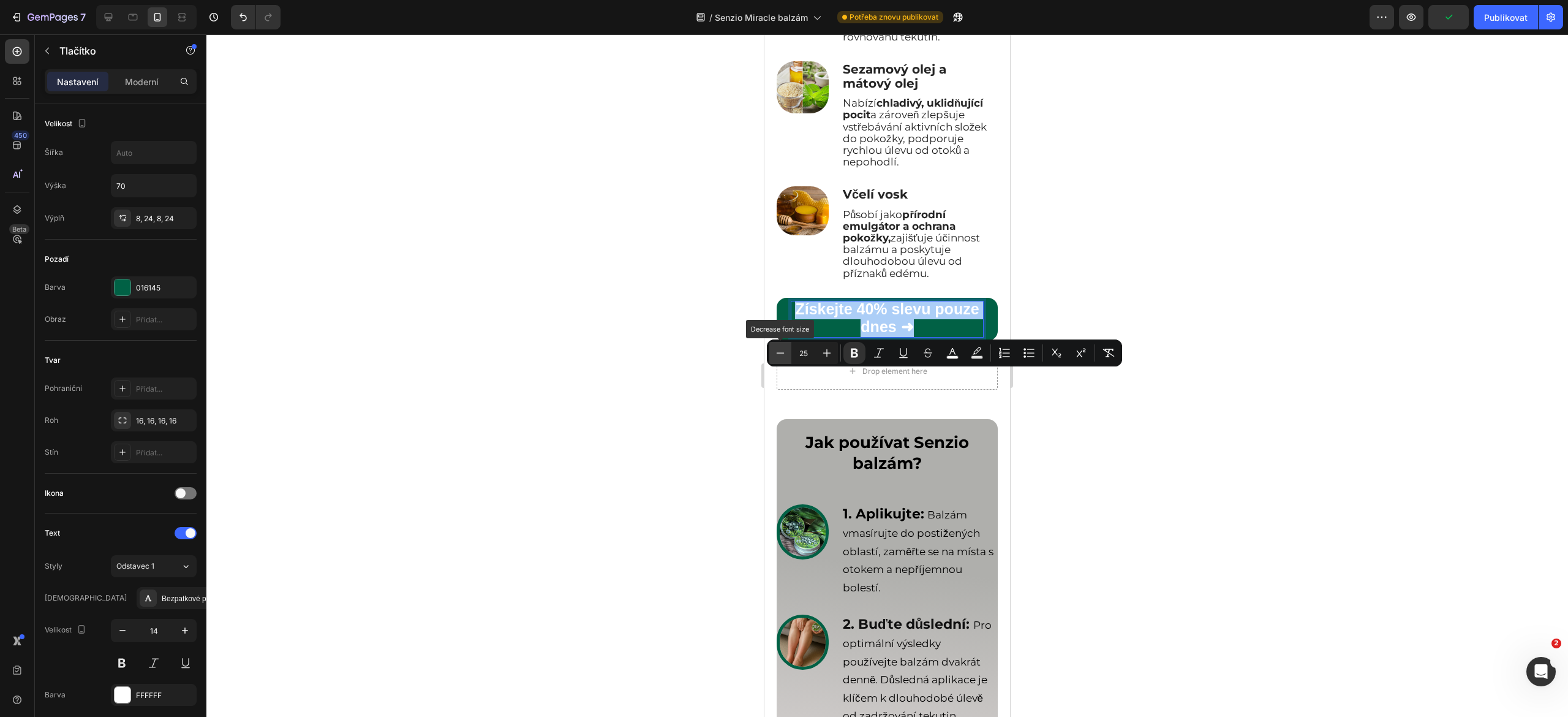
click at [778, 354] on icon "Editor contextual toolbar" at bounding box center [780, 353] width 12 height 12
click at [778, 354] on icon "Kontextový panel nástrojů editoru" at bounding box center [780, 353] width 12 height 12
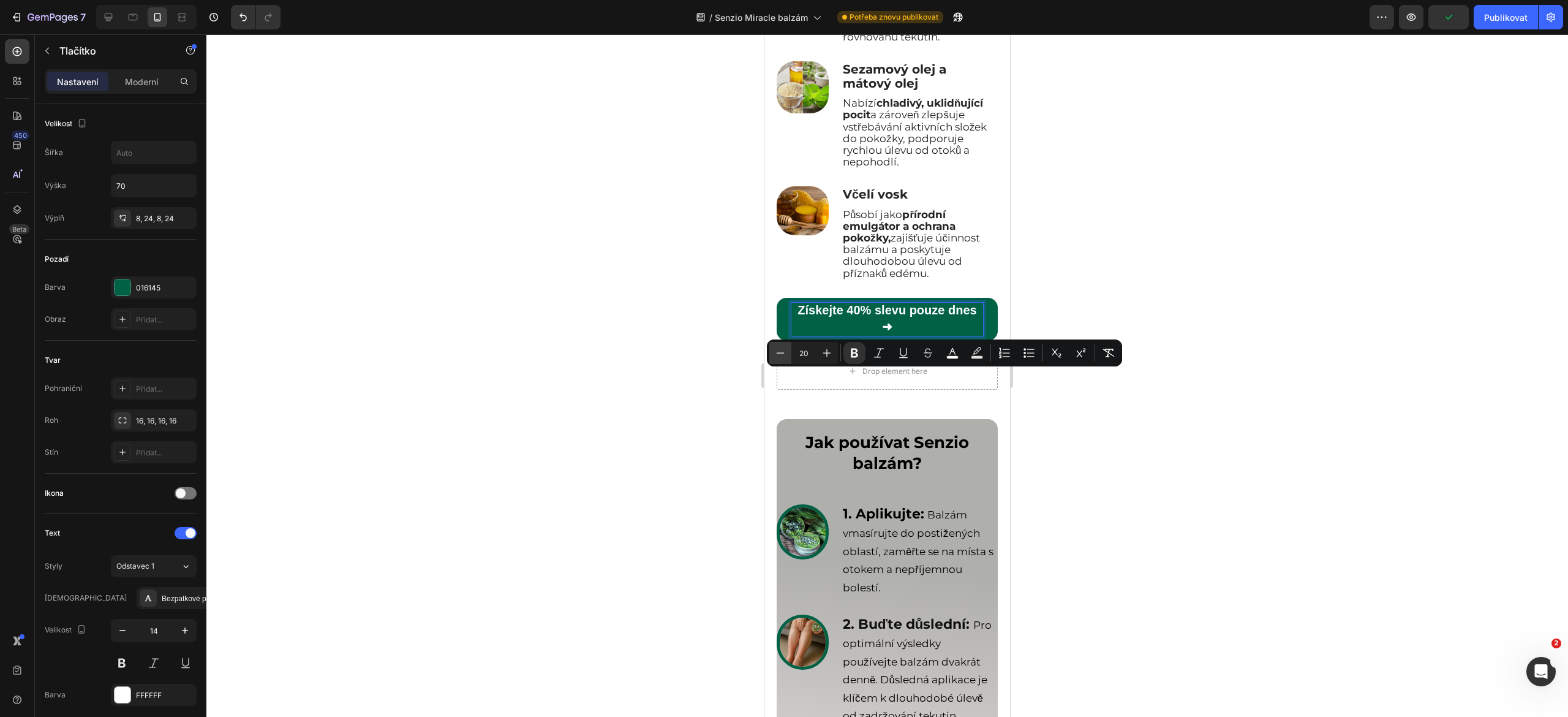
click at [778, 354] on icon "Kontextový panel nástrojů editoru" at bounding box center [780, 353] width 12 height 12
type input "19"
click at [162, 597] on font "Bezpatkové písmo" at bounding box center [192, 598] width 61 height 8
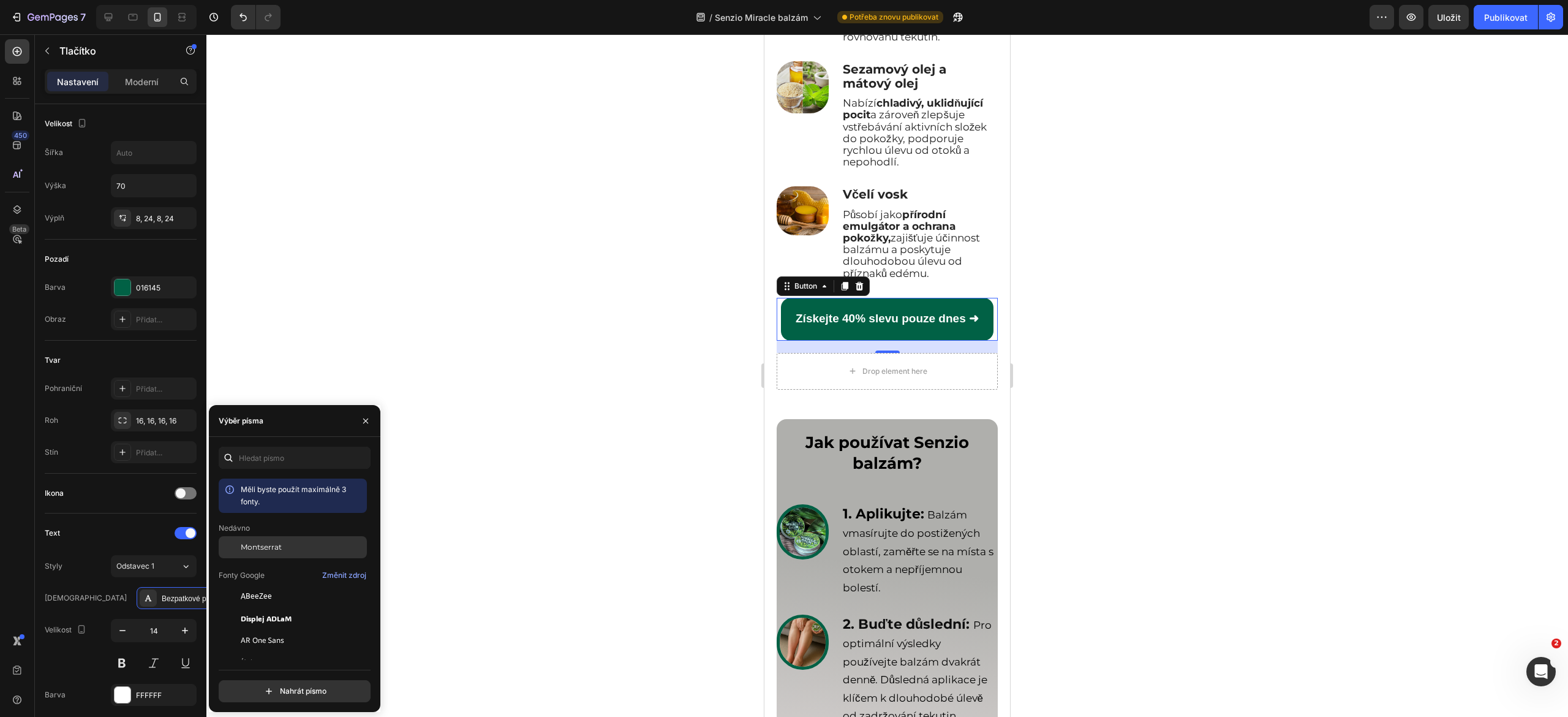
click at [287, 545] on div "Montserrat" at bounding box center [303, 546] width 124 height 11
click at [647, 477] on div at bounding box center [887, 375] width 1361 height 683
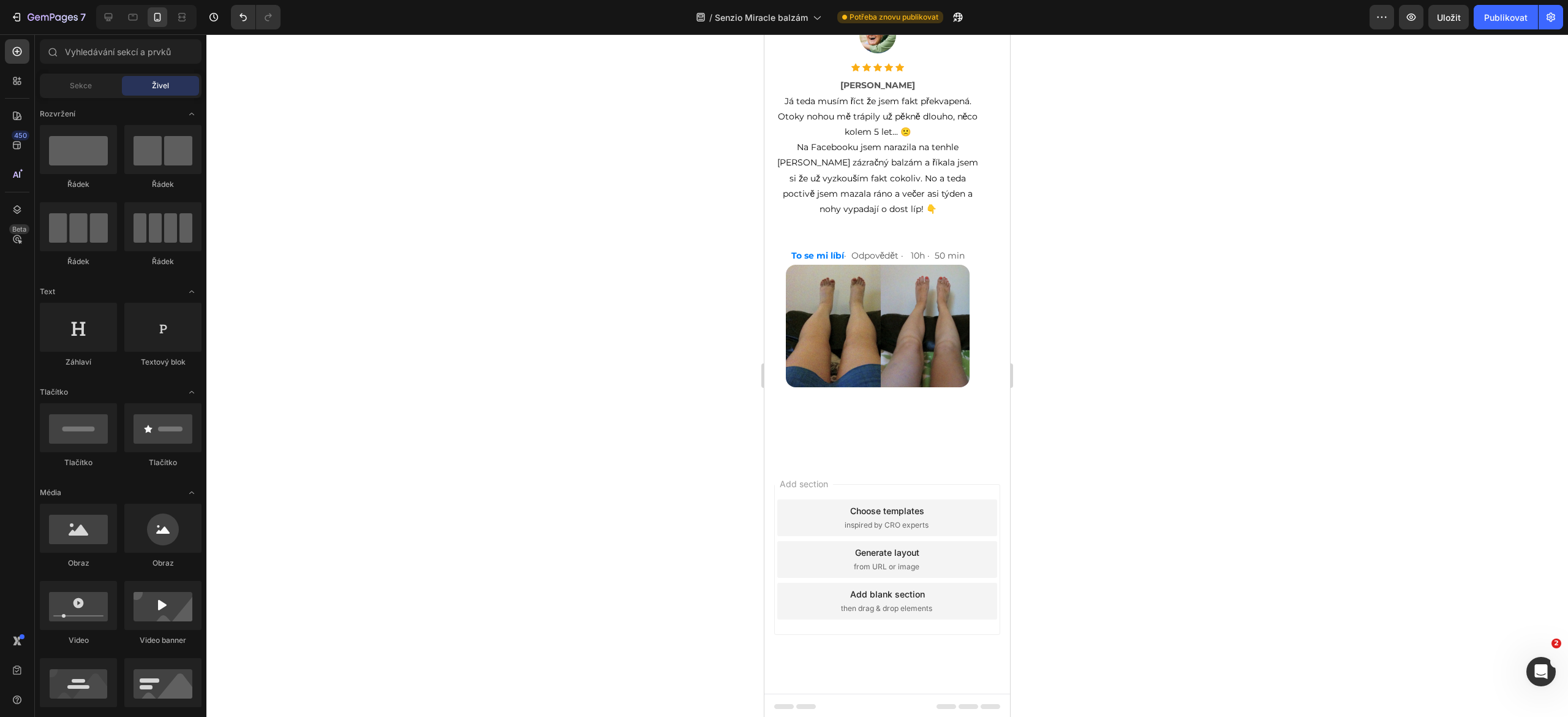
scroll to position [8447, 0]
click at [1486, 18] on font "Publikovat" at bounding box center [1505, 17] width 43 height 10
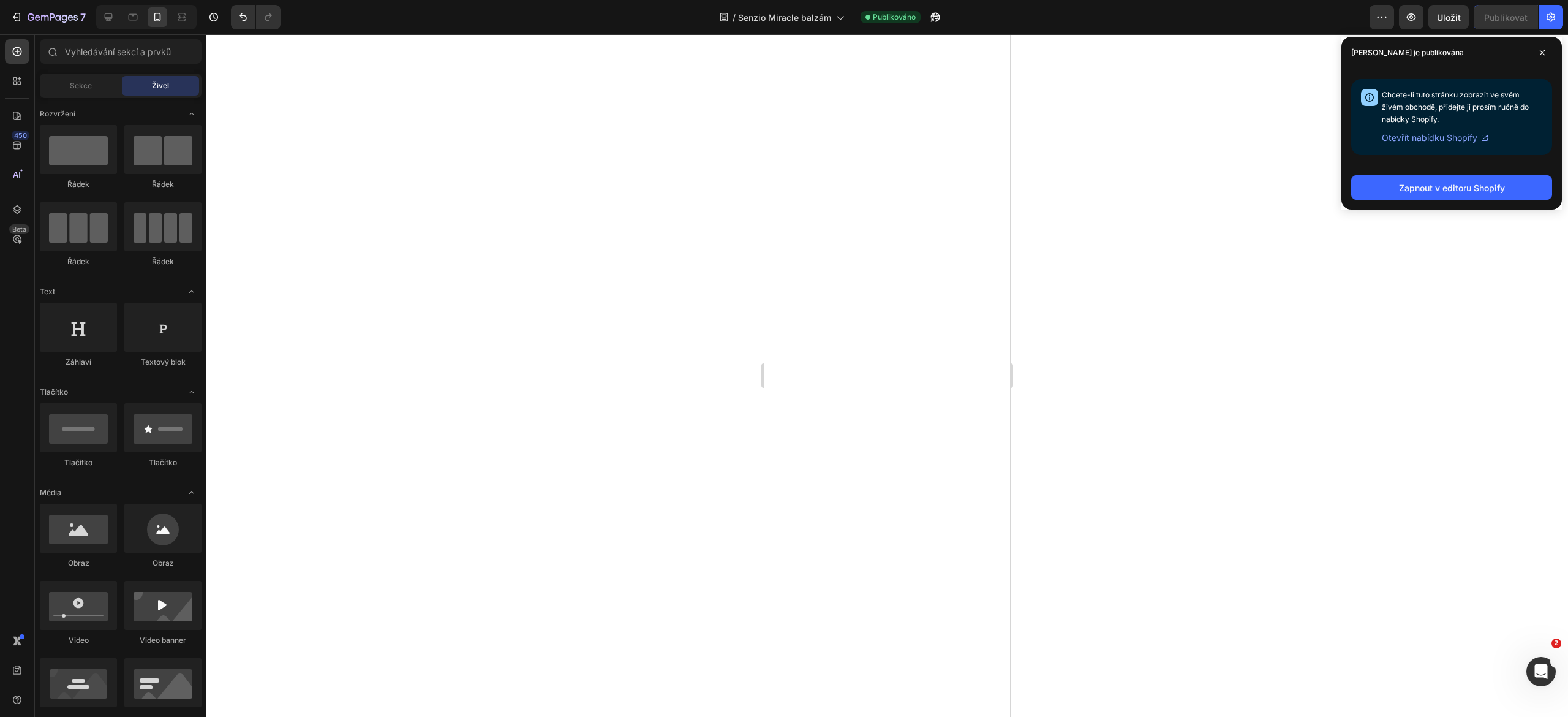
scroll to position [2795, 0]
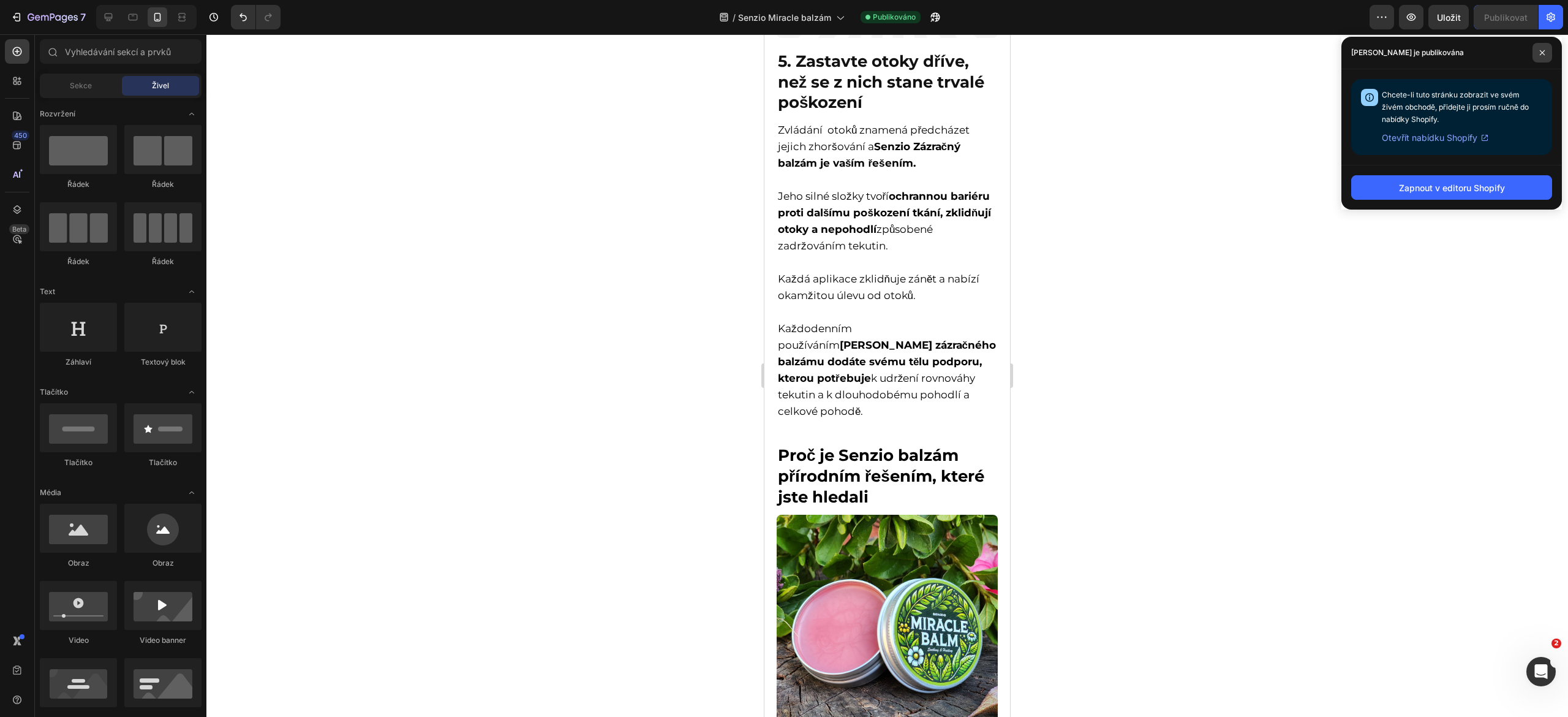
click at [1537, 55] on span at bounding box center [1542, 52] width 19 height 19
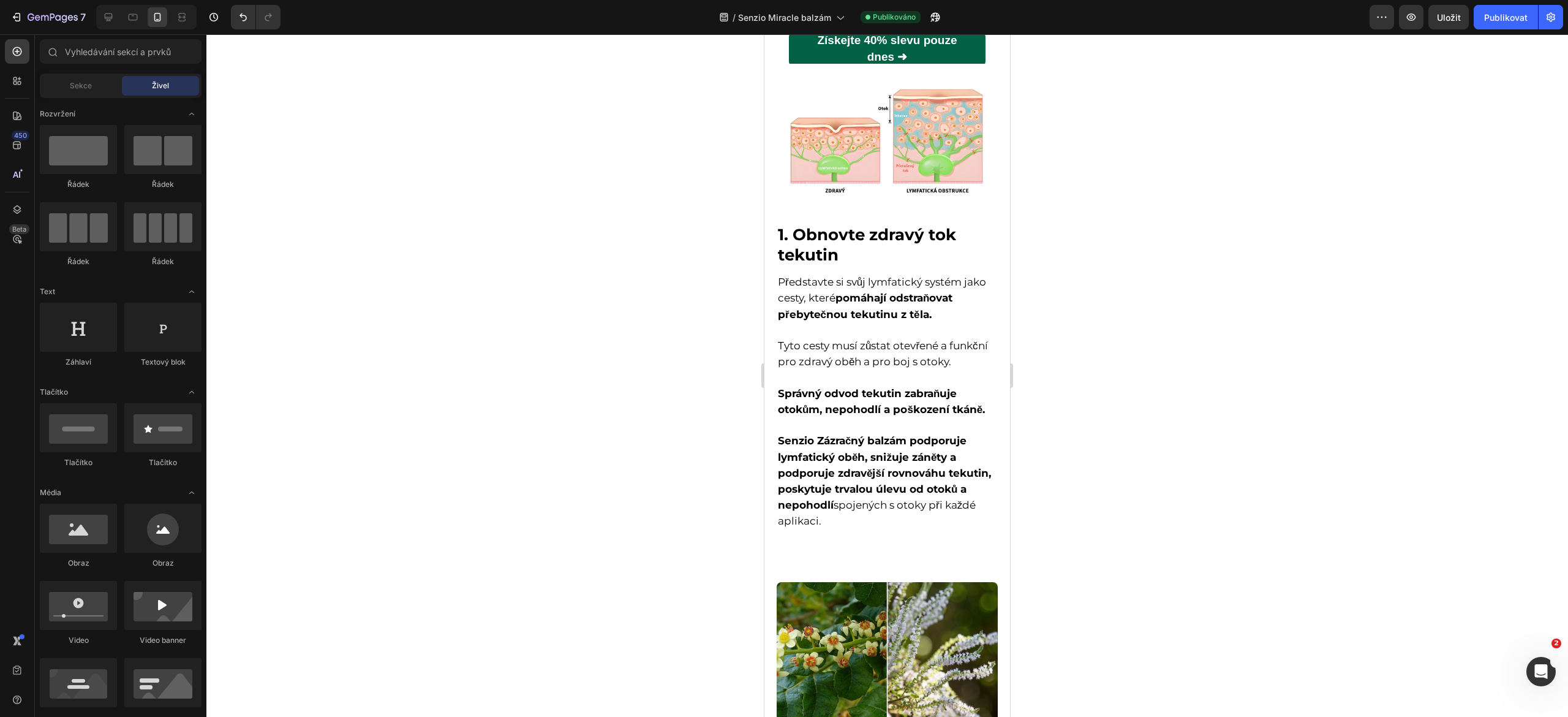
scroll to position [0, 0]
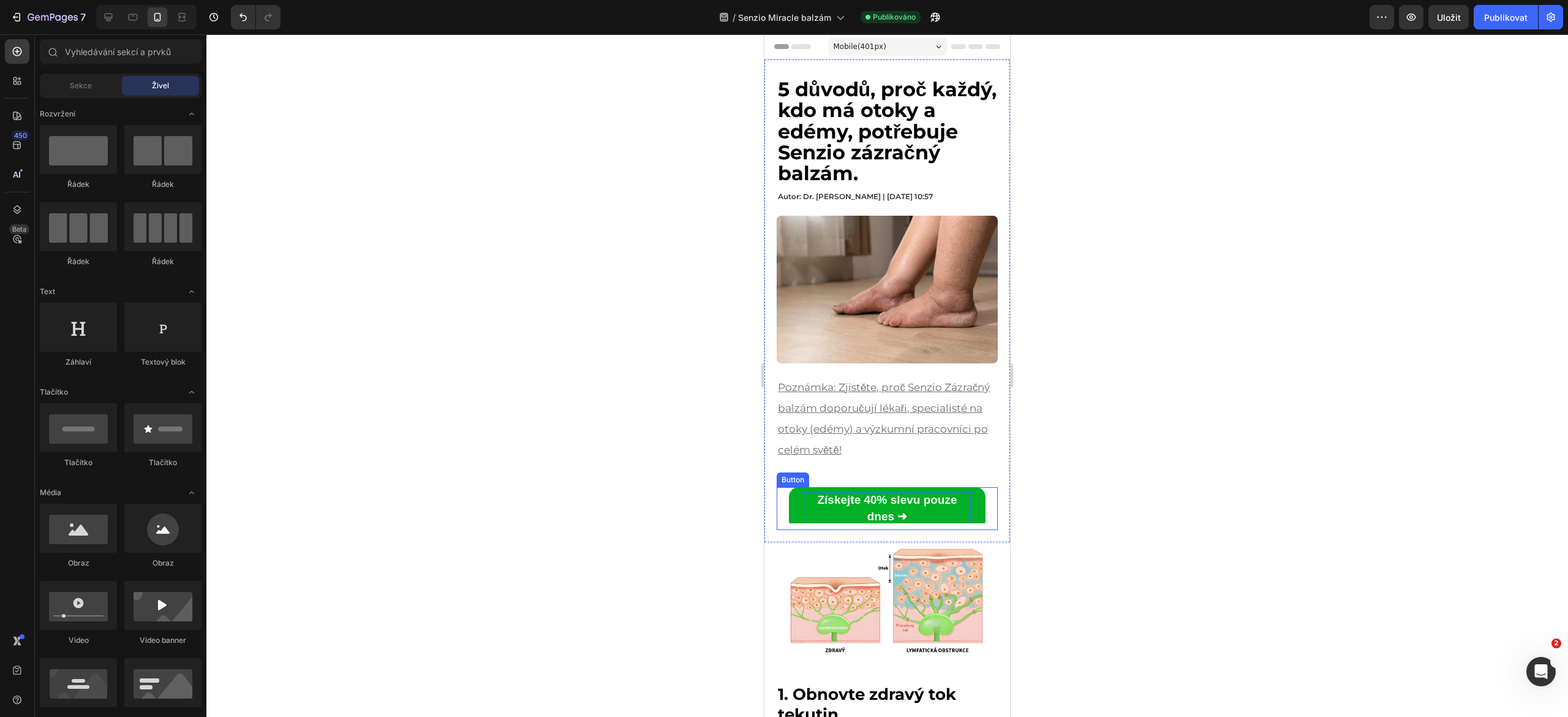
click at [846, 499] on p "Získejte 40% slevu pouze dnes ➜" at bounding box center [887, 508] width 167 height 33
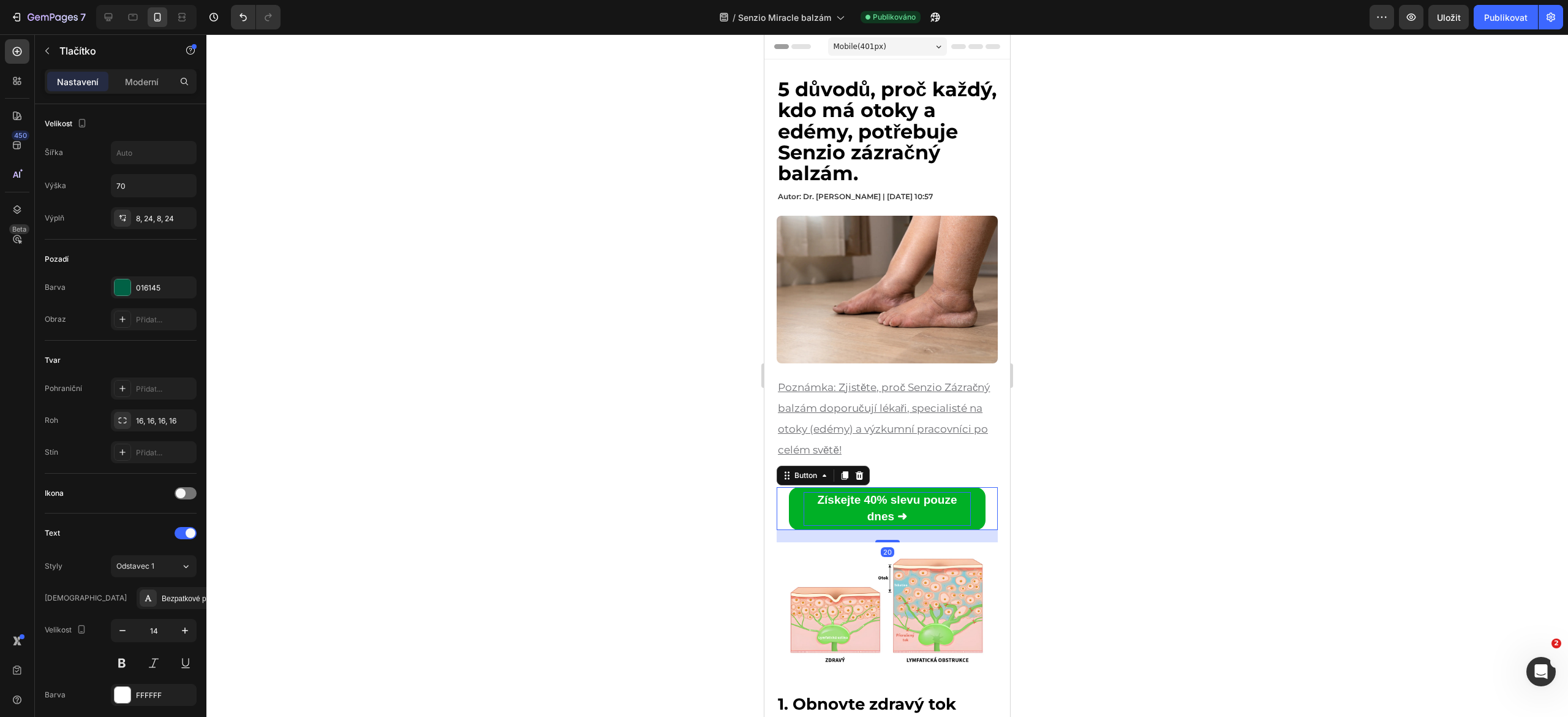
click at [860, 494] on strong "Získejte 40% slevu pouze dnes ➜" at bounding box center [887, 508] width 139 height 30
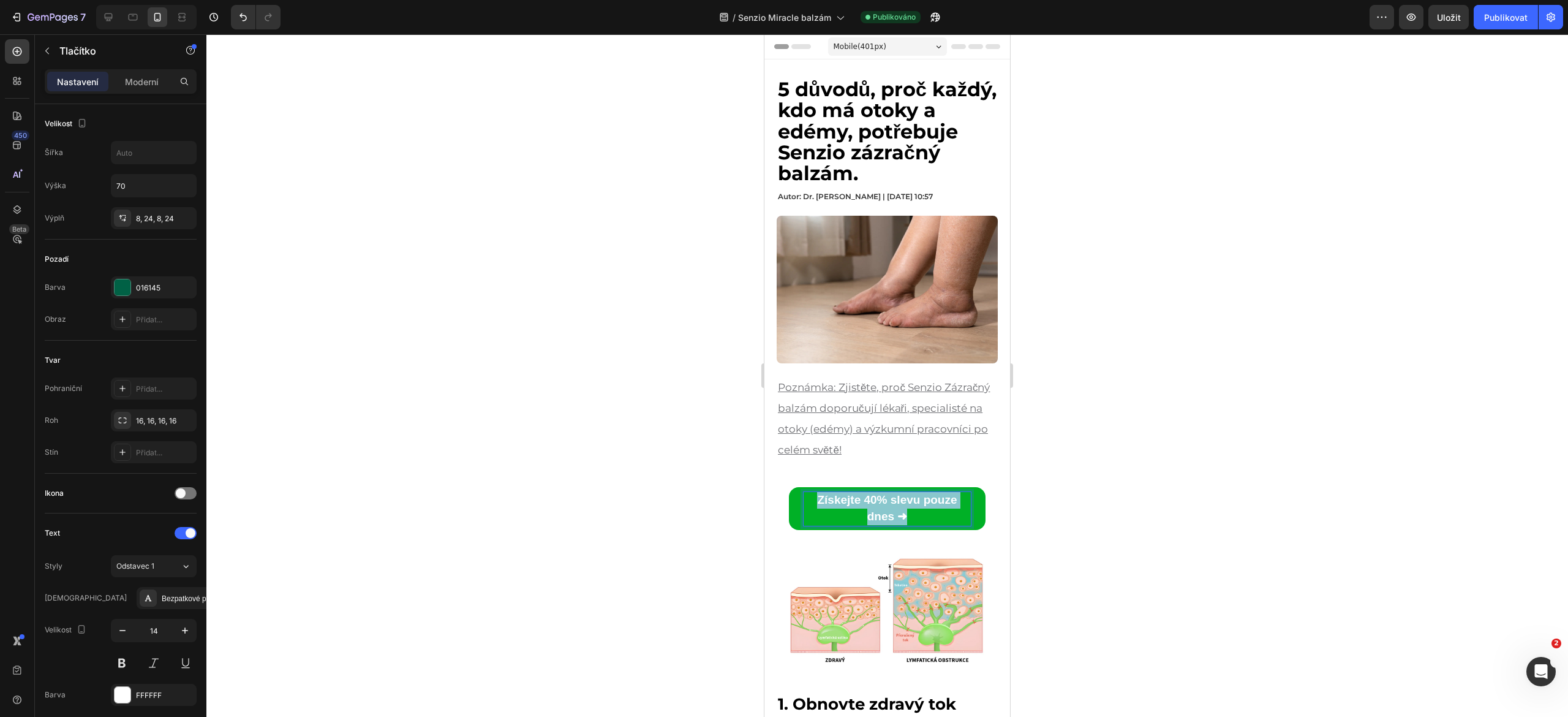
click at [860, 494] on strong "Získejte 40% slevu pouze dnes ➜" at bounding box center [887, 508] width 139 height 30
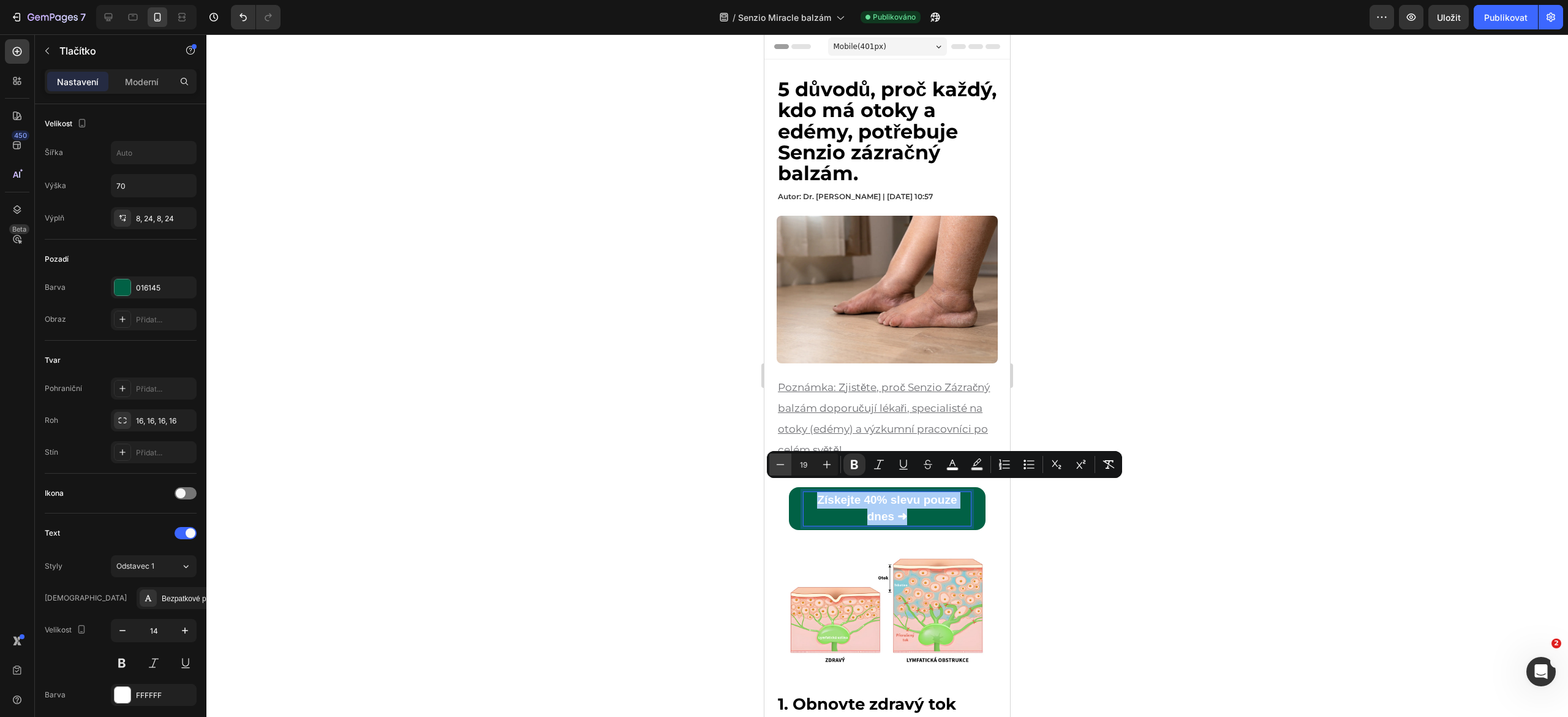
click at [781, 470] on icon "Editor contextual toolbar" at bounding box center [780, 464] width 12 height 12
type input "16"
click at [1071, 386] on div at bounding box center [887, 375] width 1361 height 683
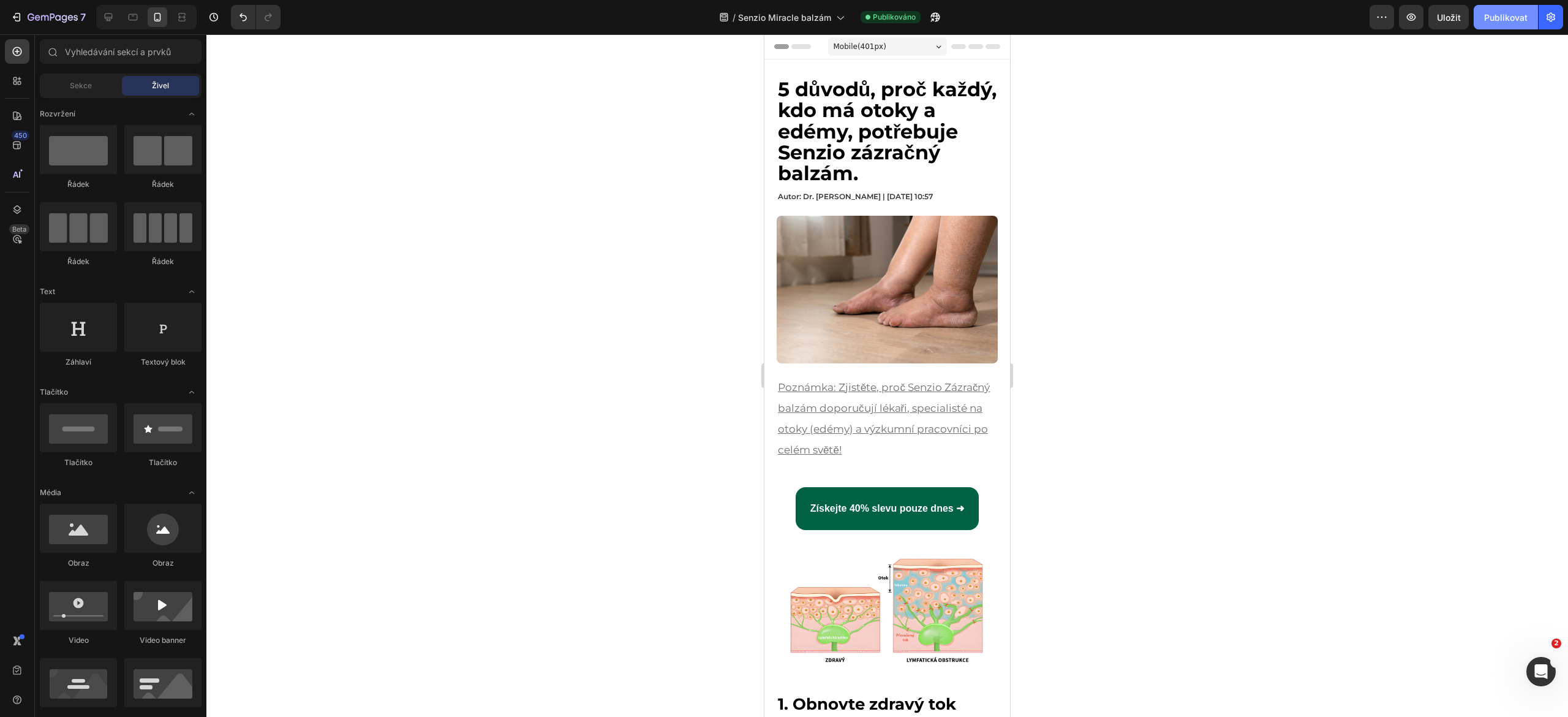
click at [1497, 16] on font "Publikovat" at bounding box center [1505, 17] width 43 height 10
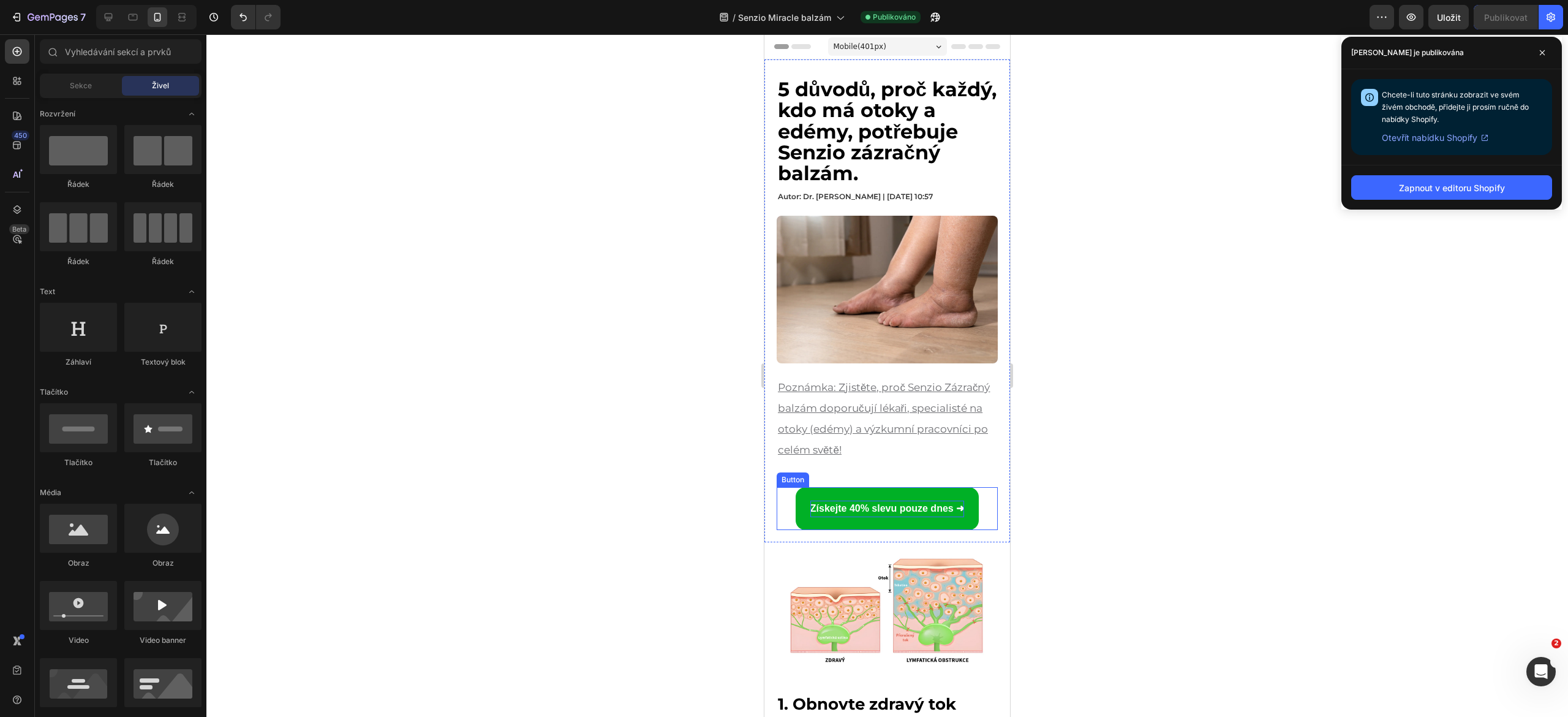
click at [873, 504] on strong "Získejte 40% slevu pouze dnes ➜" at bounding box center [887, 508] width 154 height 10
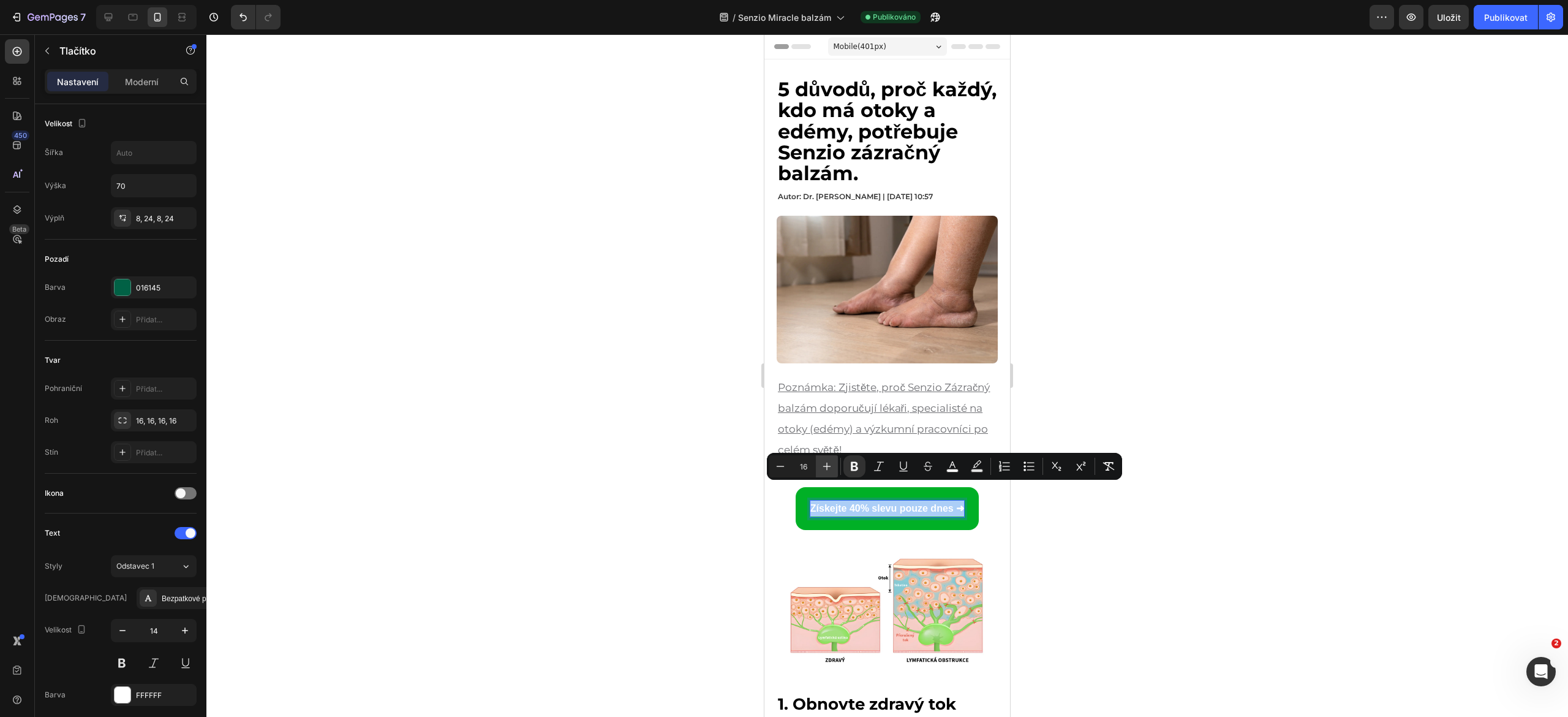
click at [826, 466] on icon "Editor contextual toolbar" at bounding box center [827, 466] width 8 height 8
click at [785, 470] on icon "Editor contextual toolbar" at bounding box center [780, 466] width 12 height 12
click at [829, 470] on icon "Editor contextual toolbar" at bounding box center [827, 466] width 12 height 12
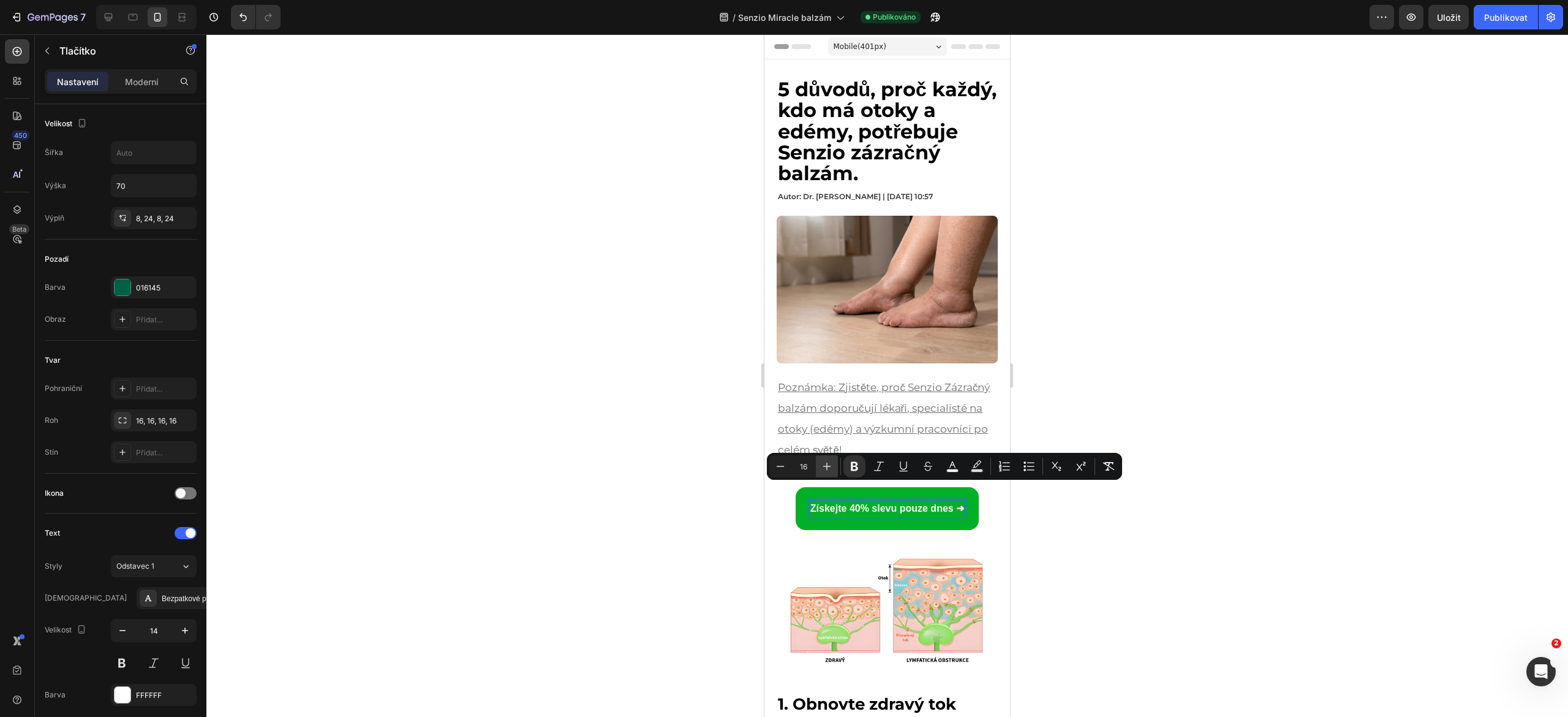
type input "17"
click at [1507, 27] on button "Publikovat" at bounding box center [1506, 17] width 65 height 25
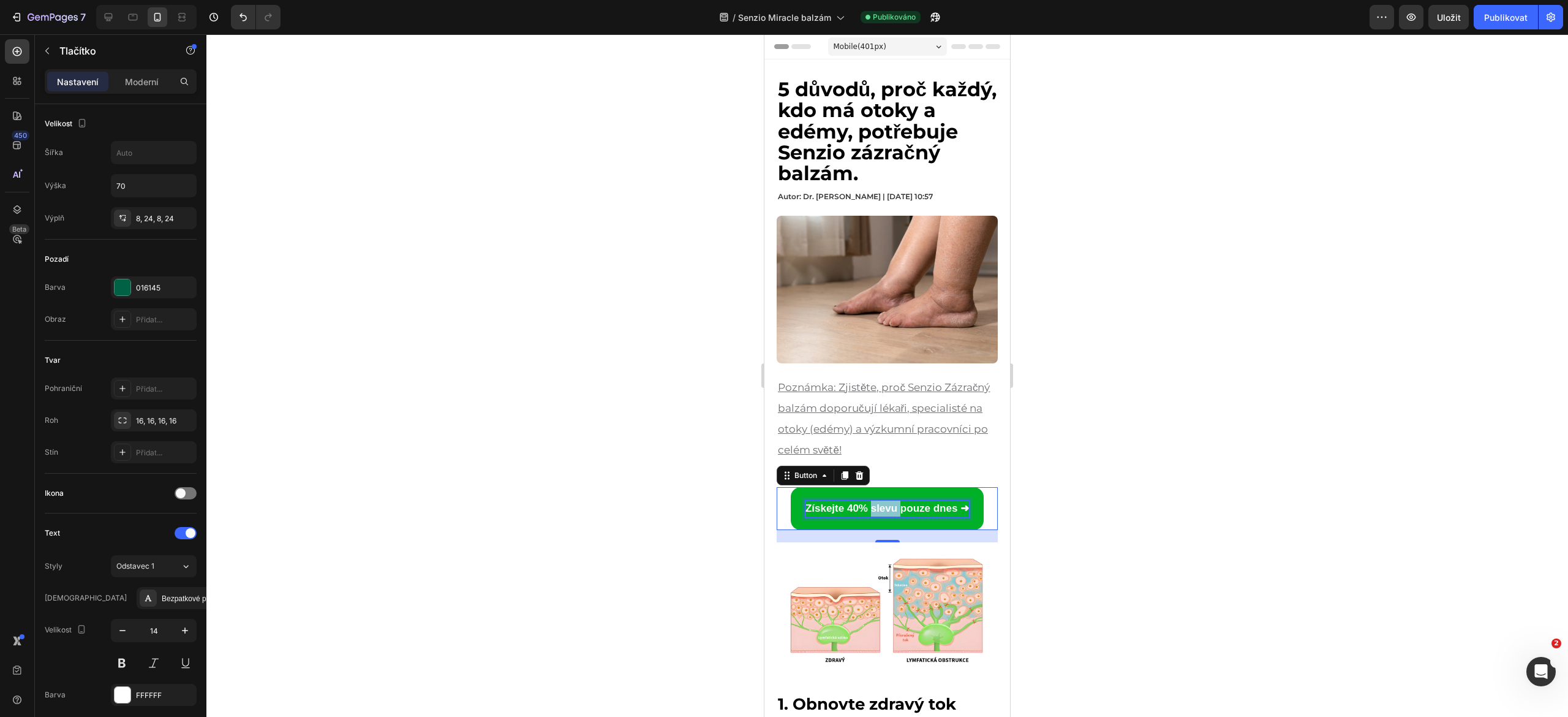
click at [889, 503] on strong "Získejte 40% slevu pouze dnes ➜" at bounding box center [887, 508] width 163 height 12
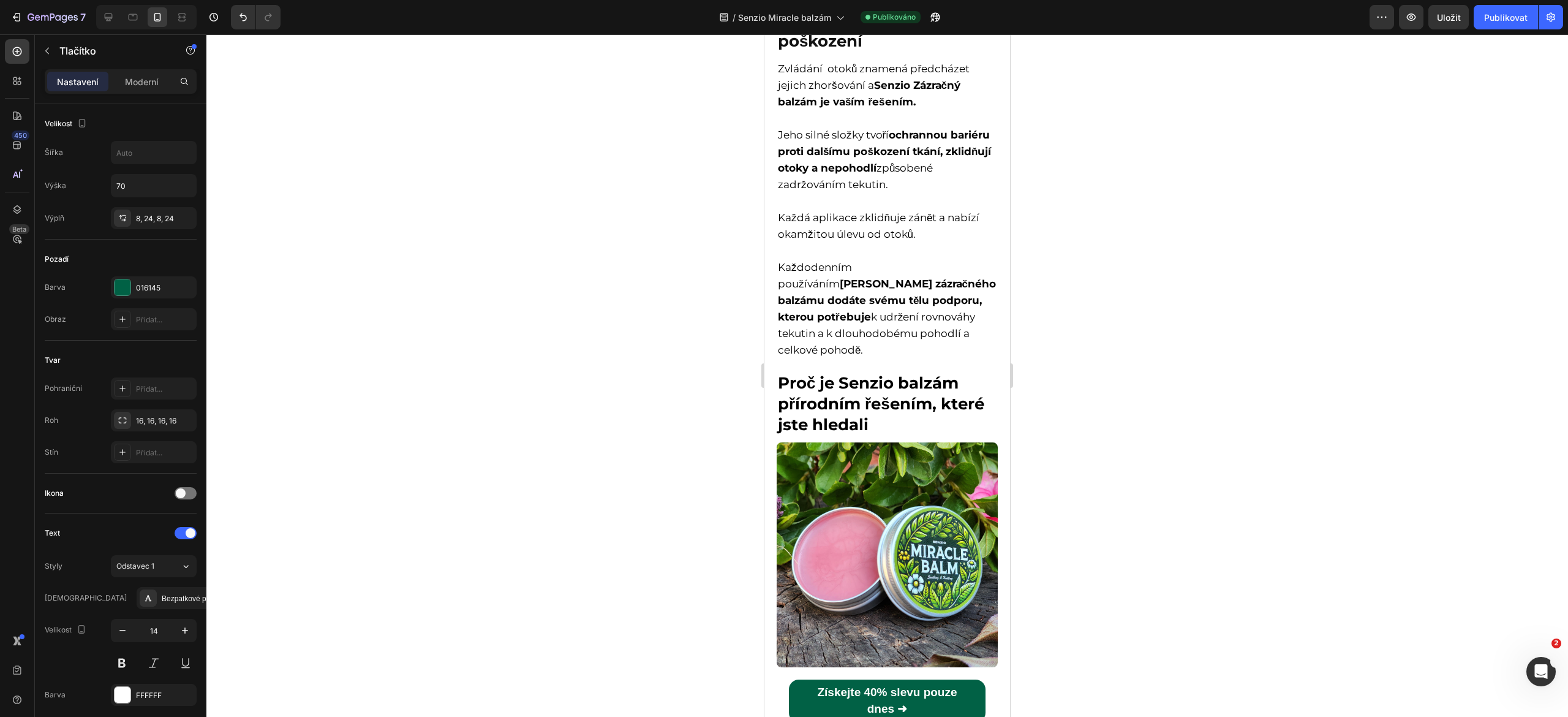
scroll to position [3141, 0]
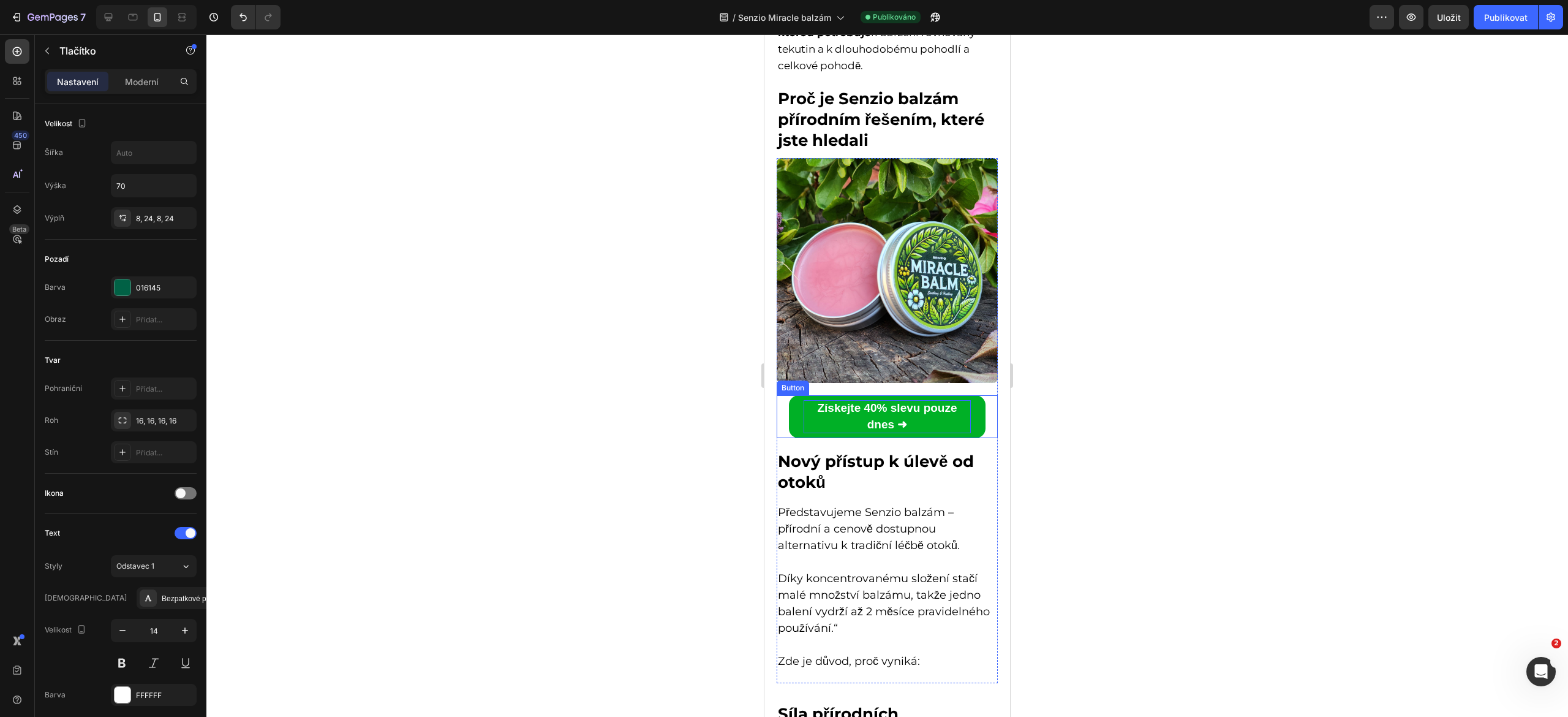
click at [863, 401] on strong "Získejte 40% slevu pouze dnes ➜" at bounding box center [887, 416] width 139 height 30
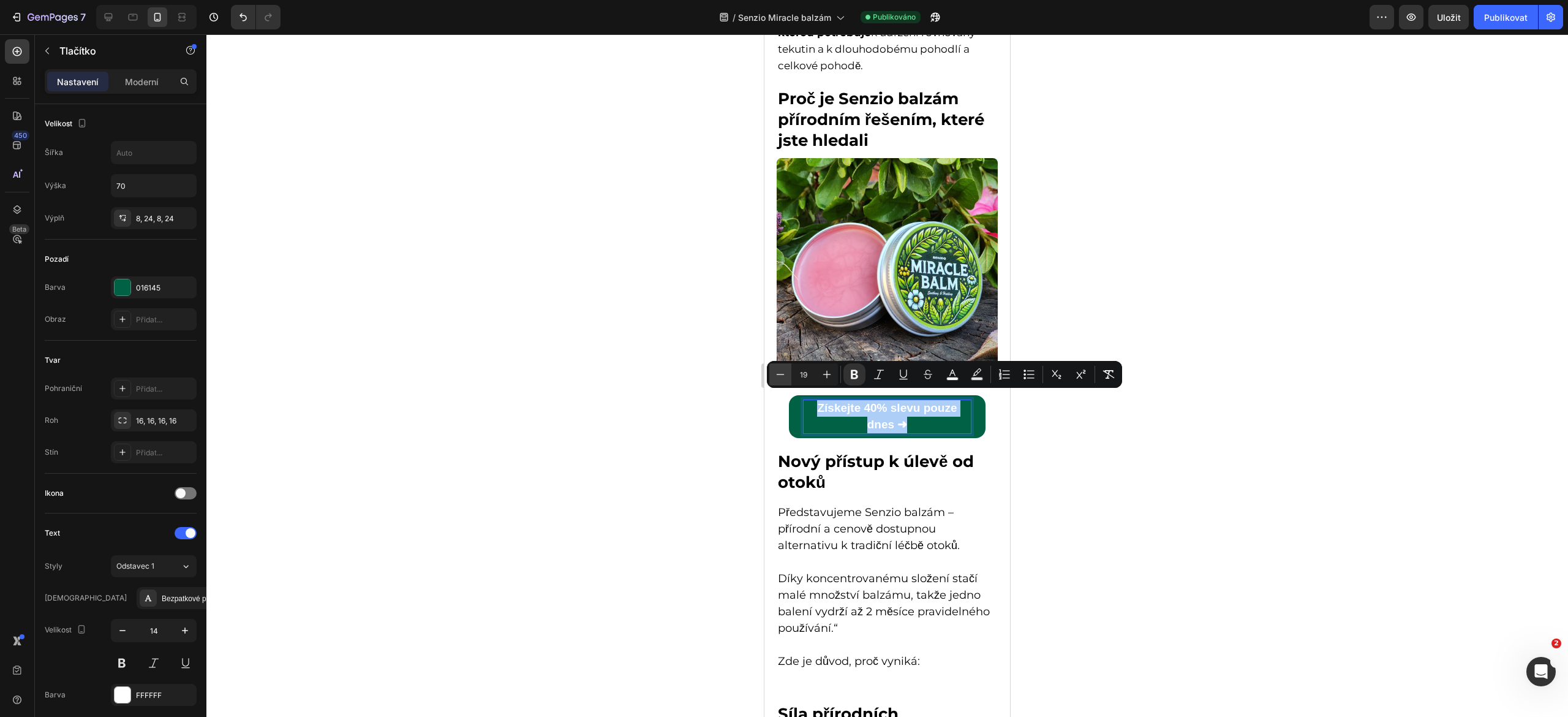
click at [779, 377] on icon "Editor contextual toolbar" at bounding box center [780, 374] width 12 height 12
type input "17"
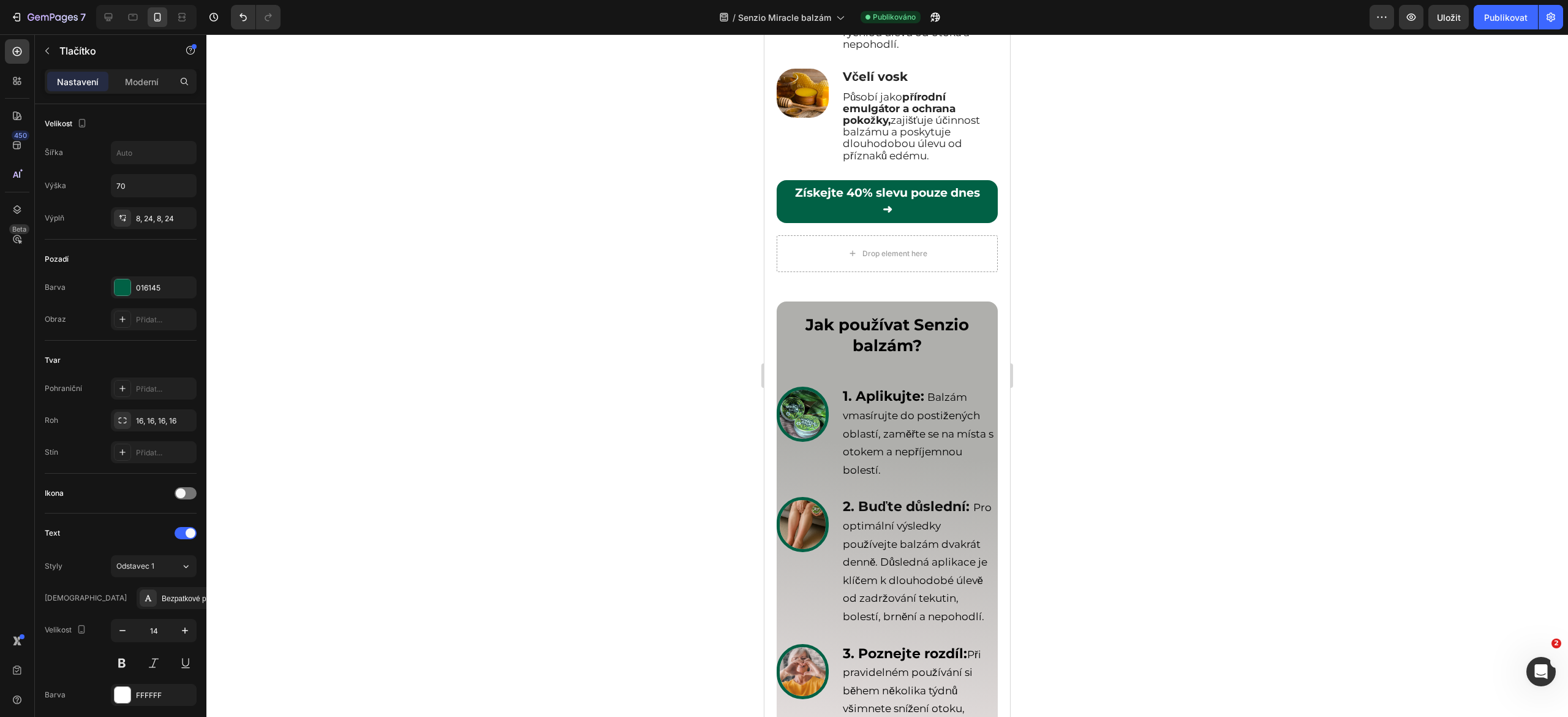
scroll to position [4395, 0]
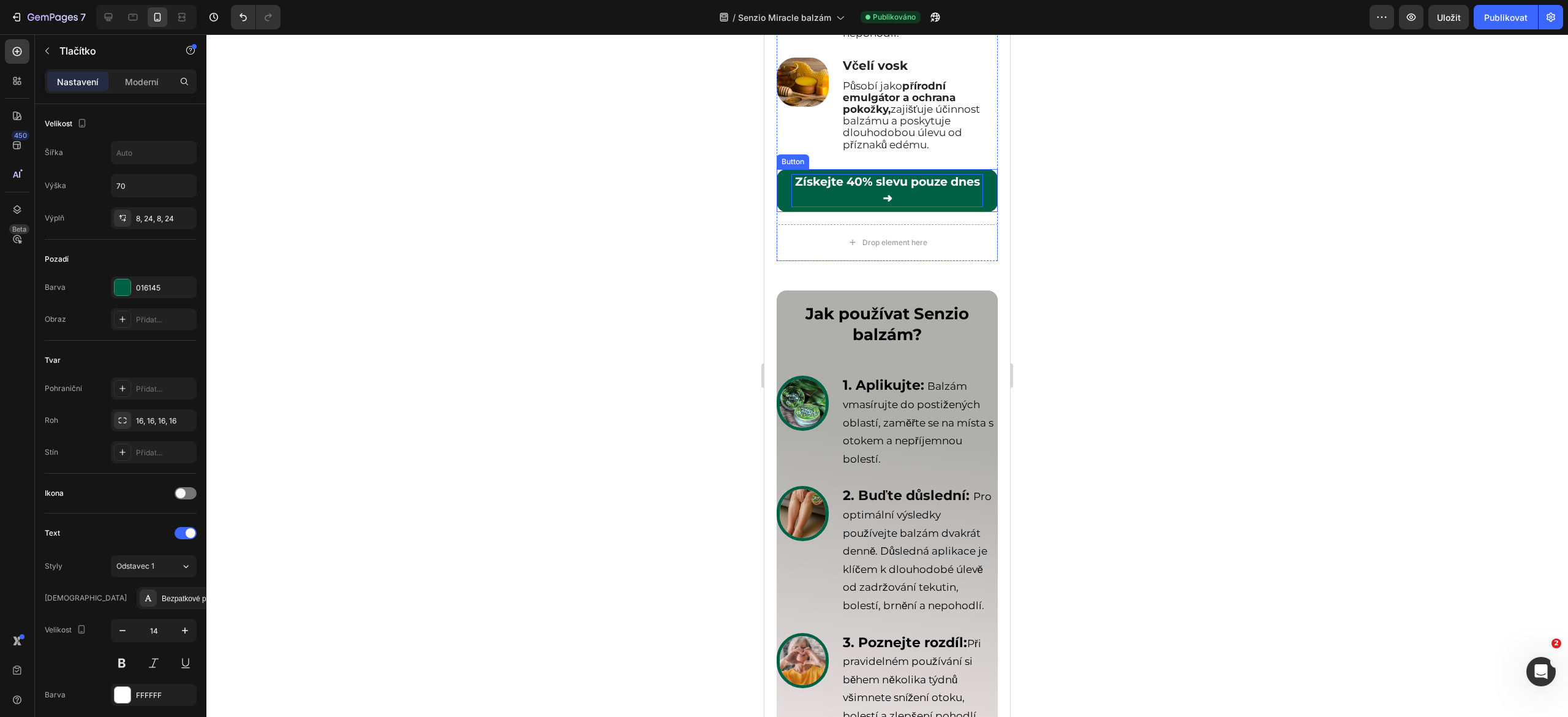
click at [856, 205] on strong "Získejte 40% slevu pouze dnes ➜" at bounding box center [887, 189] width 185 height 30
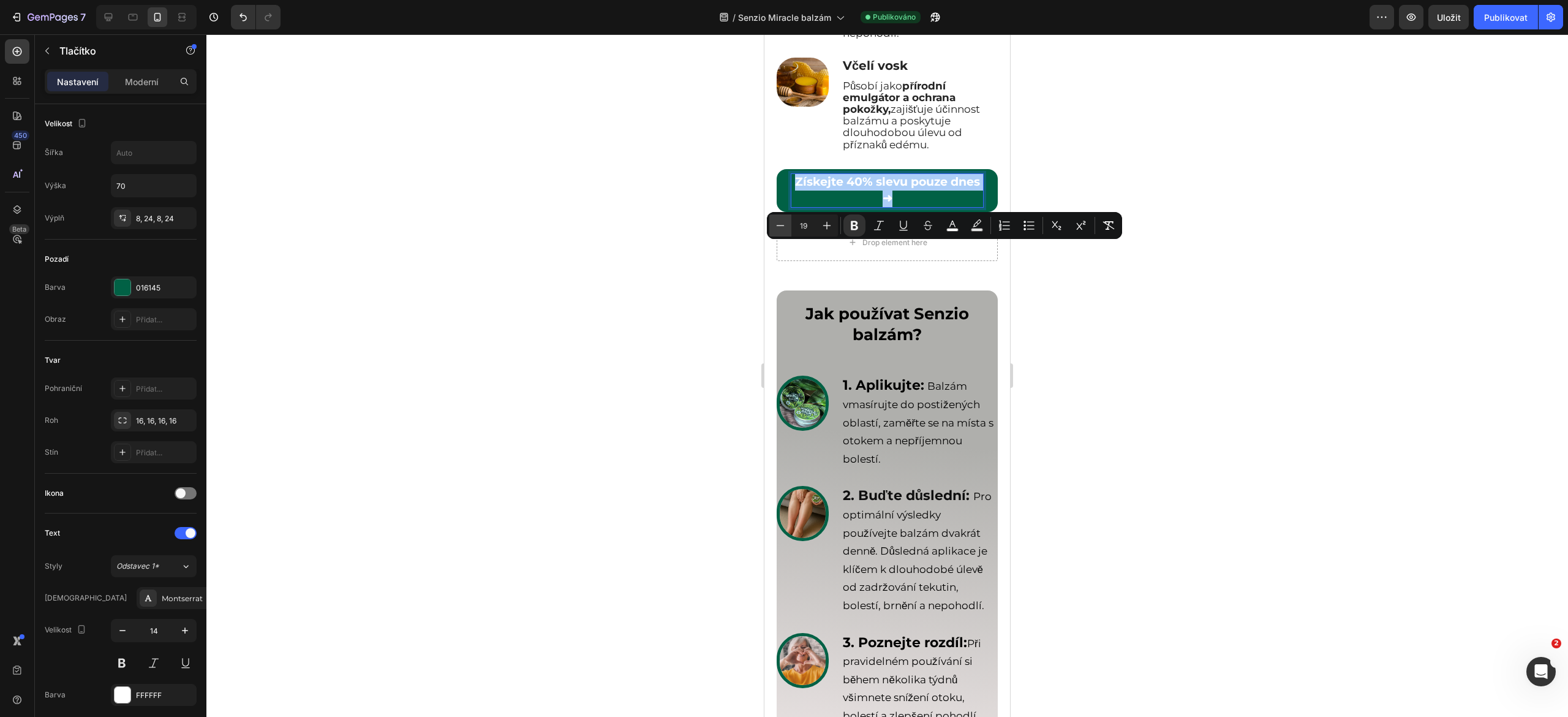
click at [779, 234] on button "Minus" at bounding box center [780, 225] width 22 height 22
click at [824, 220] on icon "Editor contextual toolbar" at bounding box center [827, 225] width 12 height 12
type input "18"
click at [676, 306] on div at bounding box center [887, 375] width 1361 height 683
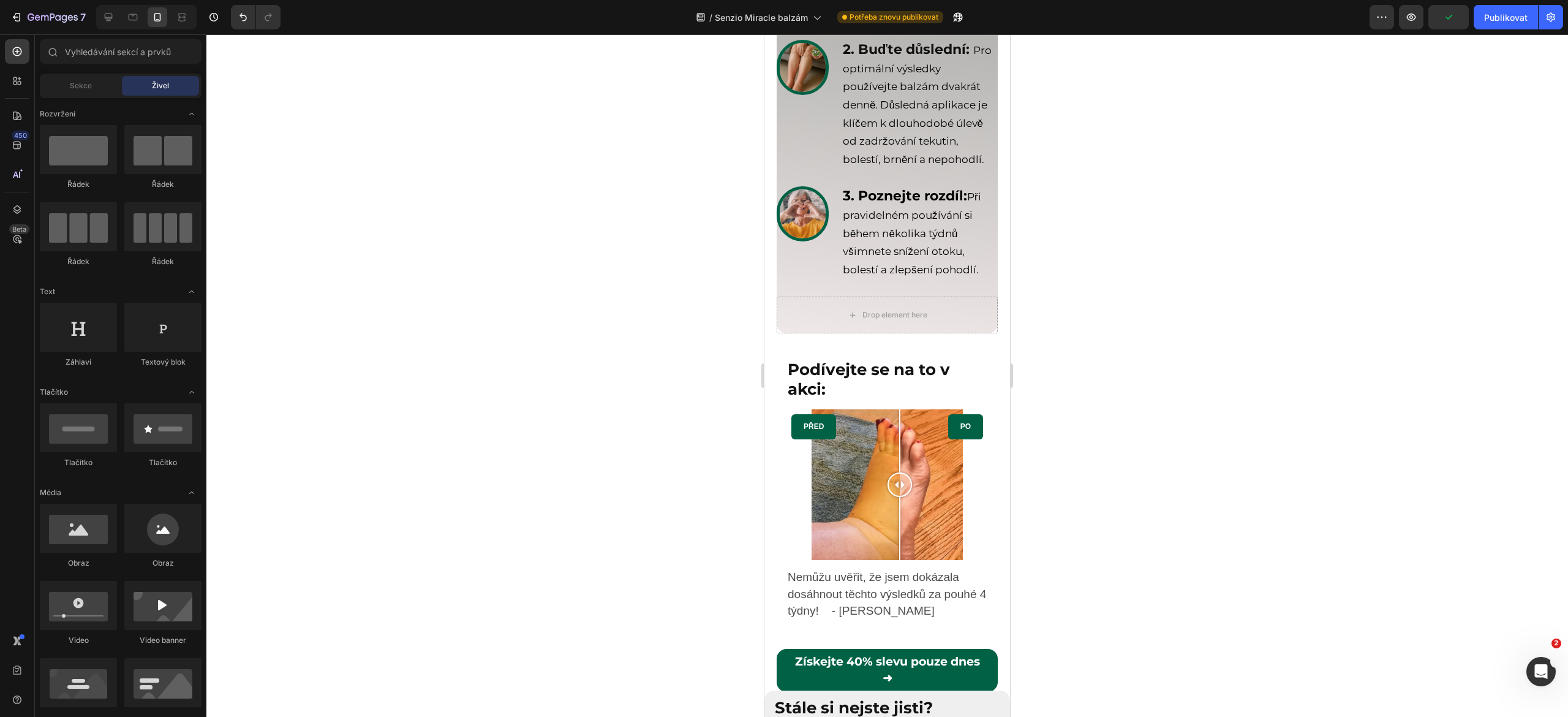
scroll to position [5176, 0]
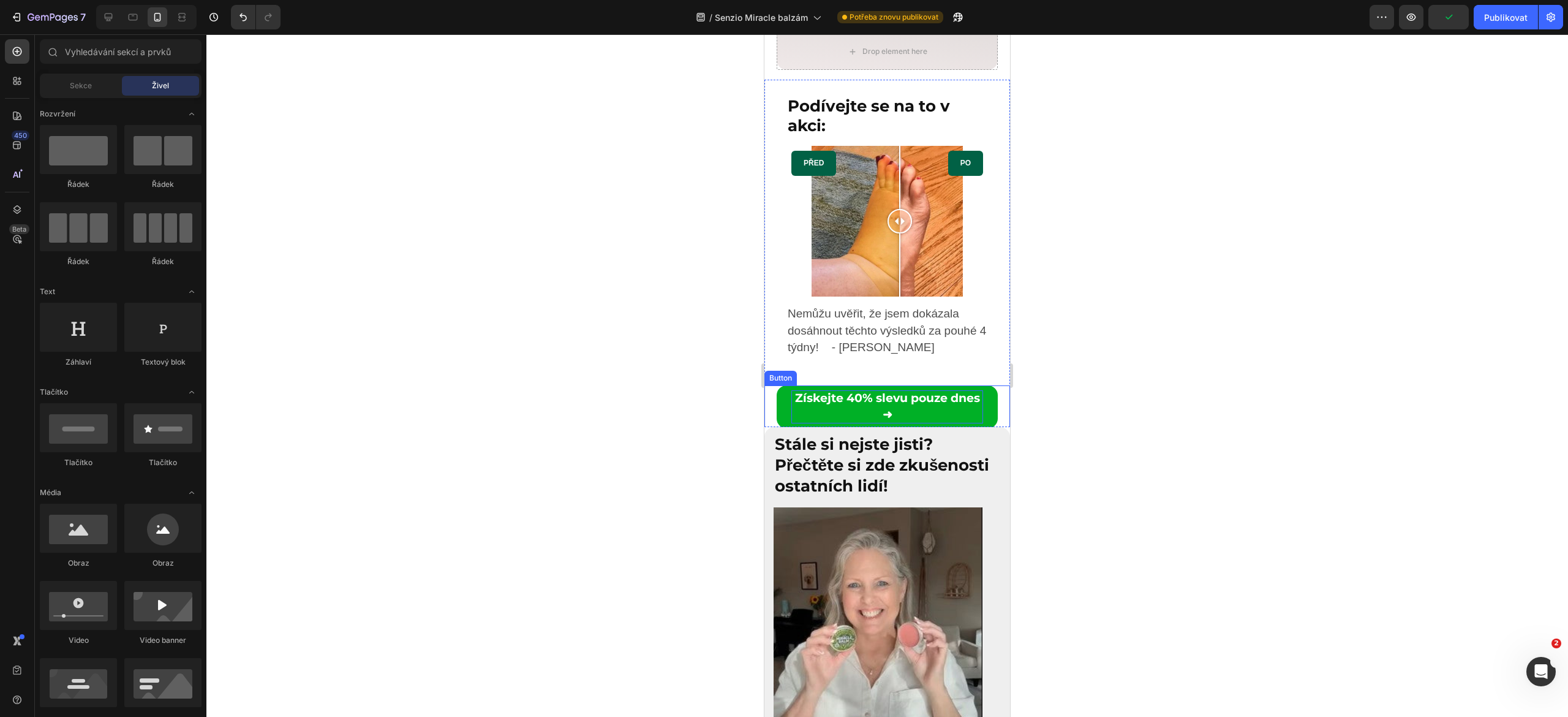
click at [844, 422] on strong "Získejte 40% slevu pouze dnes ➜" at bounding box center [887, 406] width 185 height 30
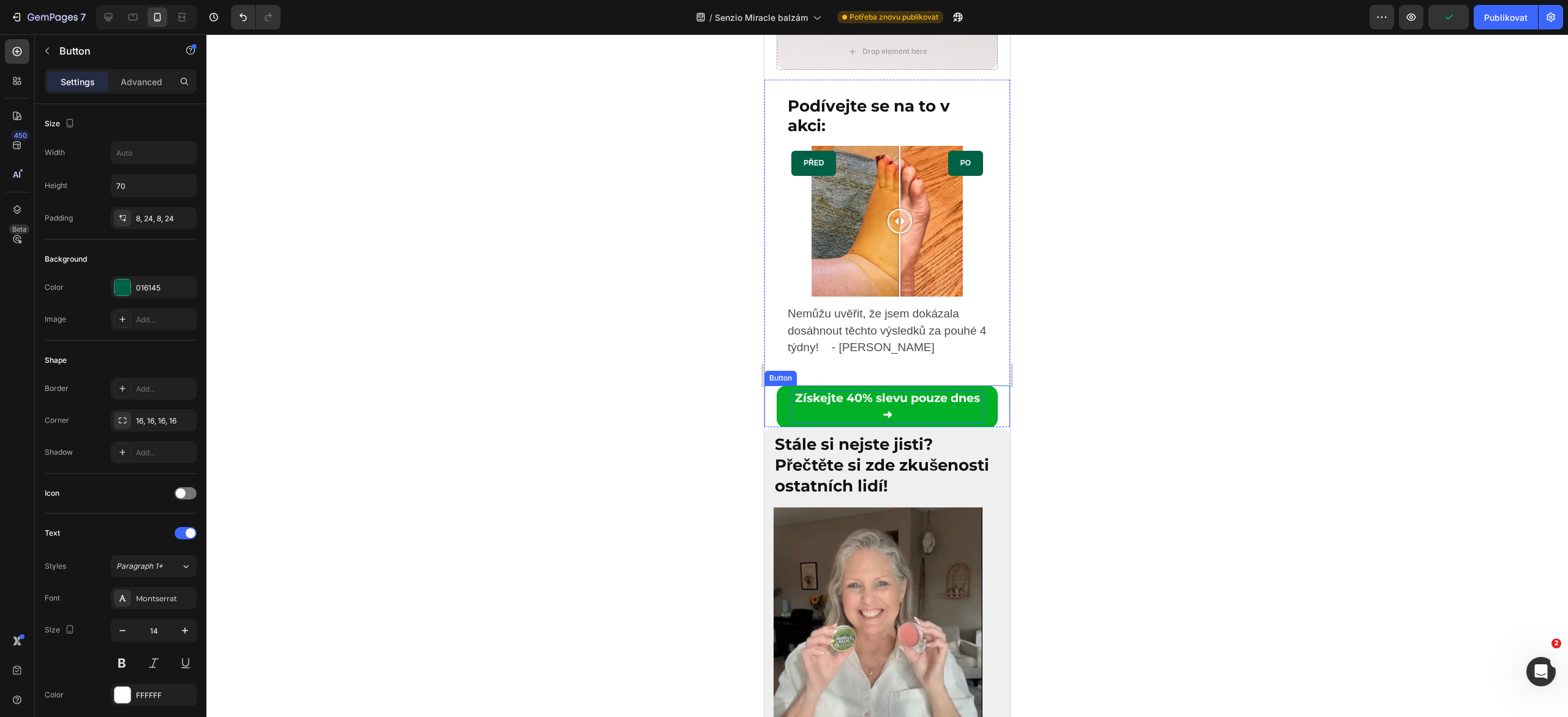
click at [844, 422] on strong "Získejte 40% slevu pouze dnes ➜" at bounding box center [887, 406] width 185 height 30
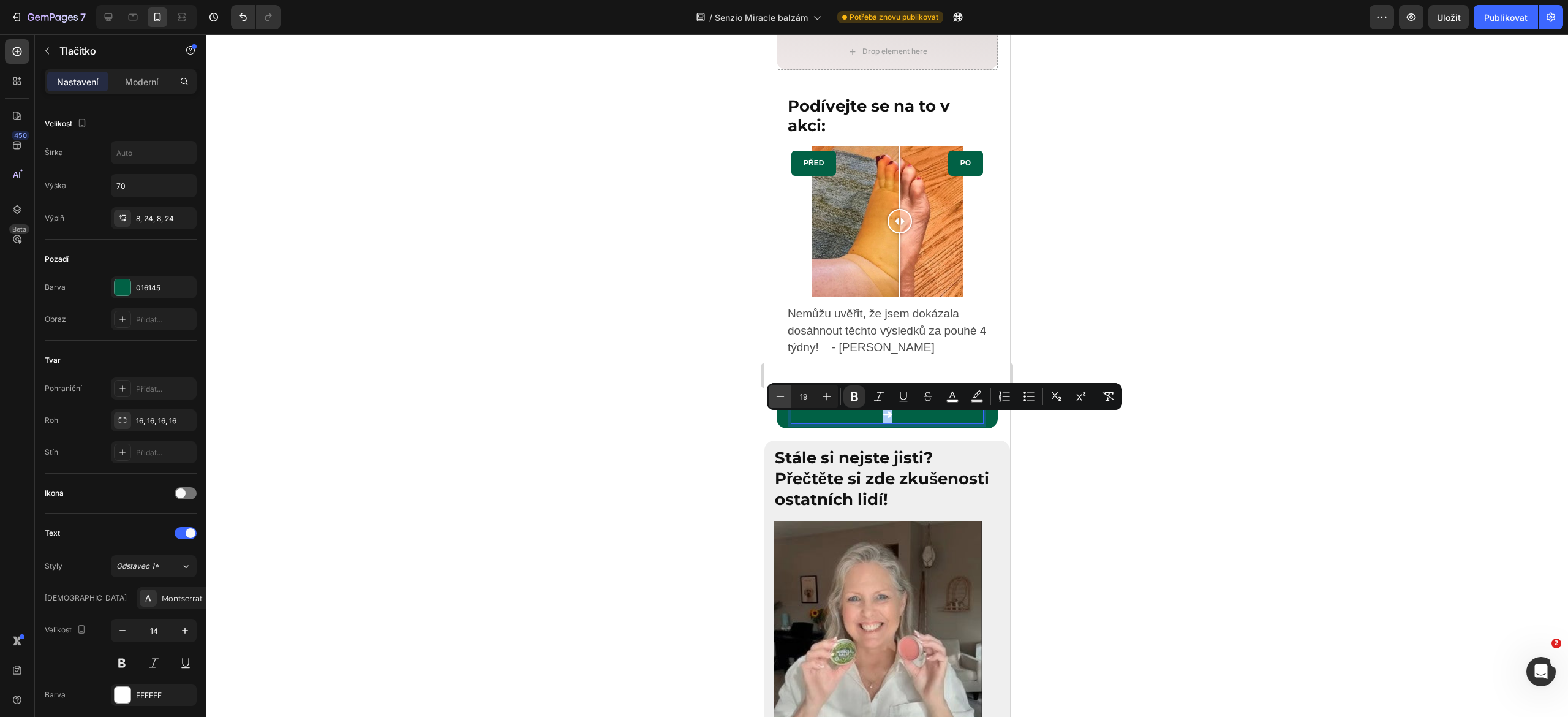
click at [784, 399] on icon "Kontextový panel nástrojů editoru" at bounding box center [780, 396] width 12 height 12
click at [828, 397] on icon "Kontextový panel nástrojů editoru" at bounding box center [827, 396] width 12 height 12
type input "18"
click at [730, 451] on div at bounding box center [887, 375] width 1361 height 683
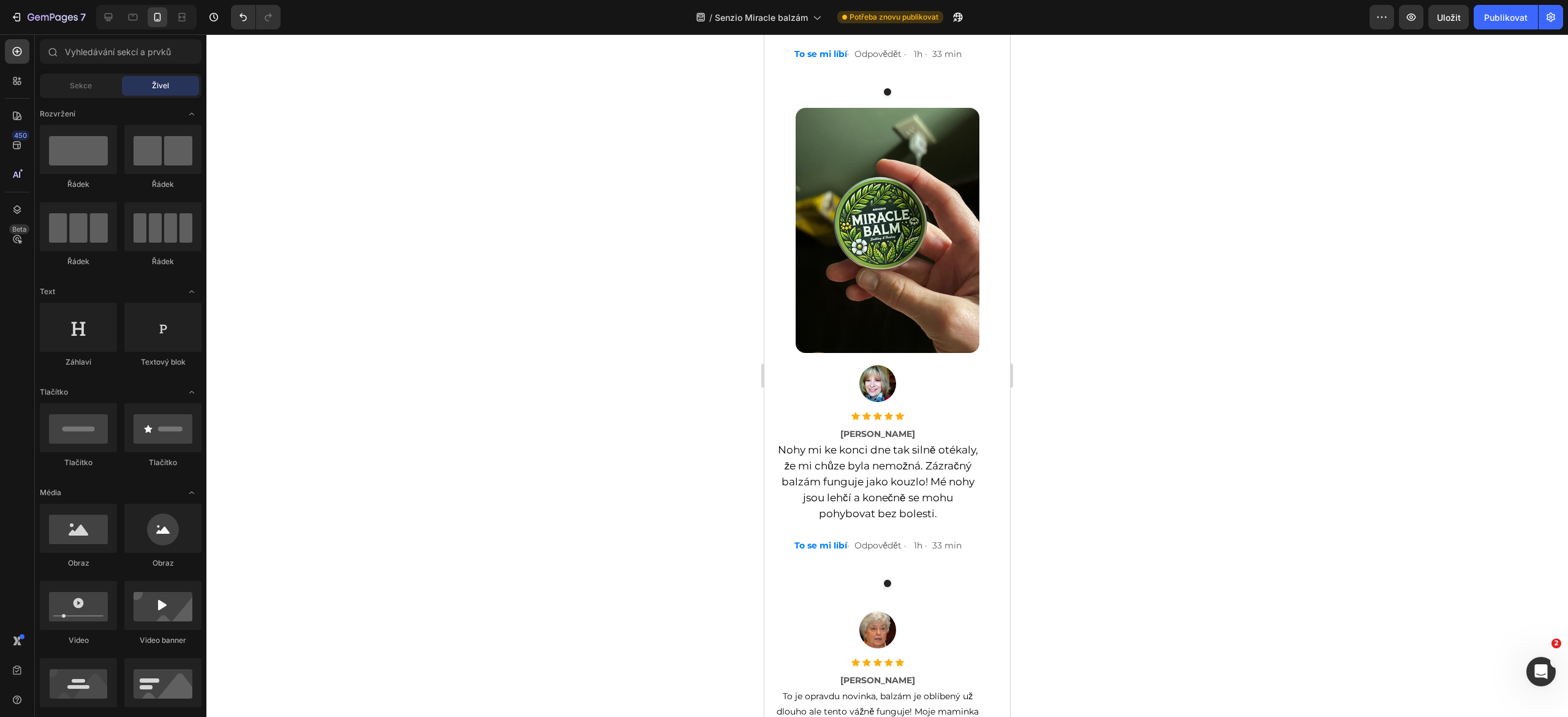
scroll to position [8605, 0]
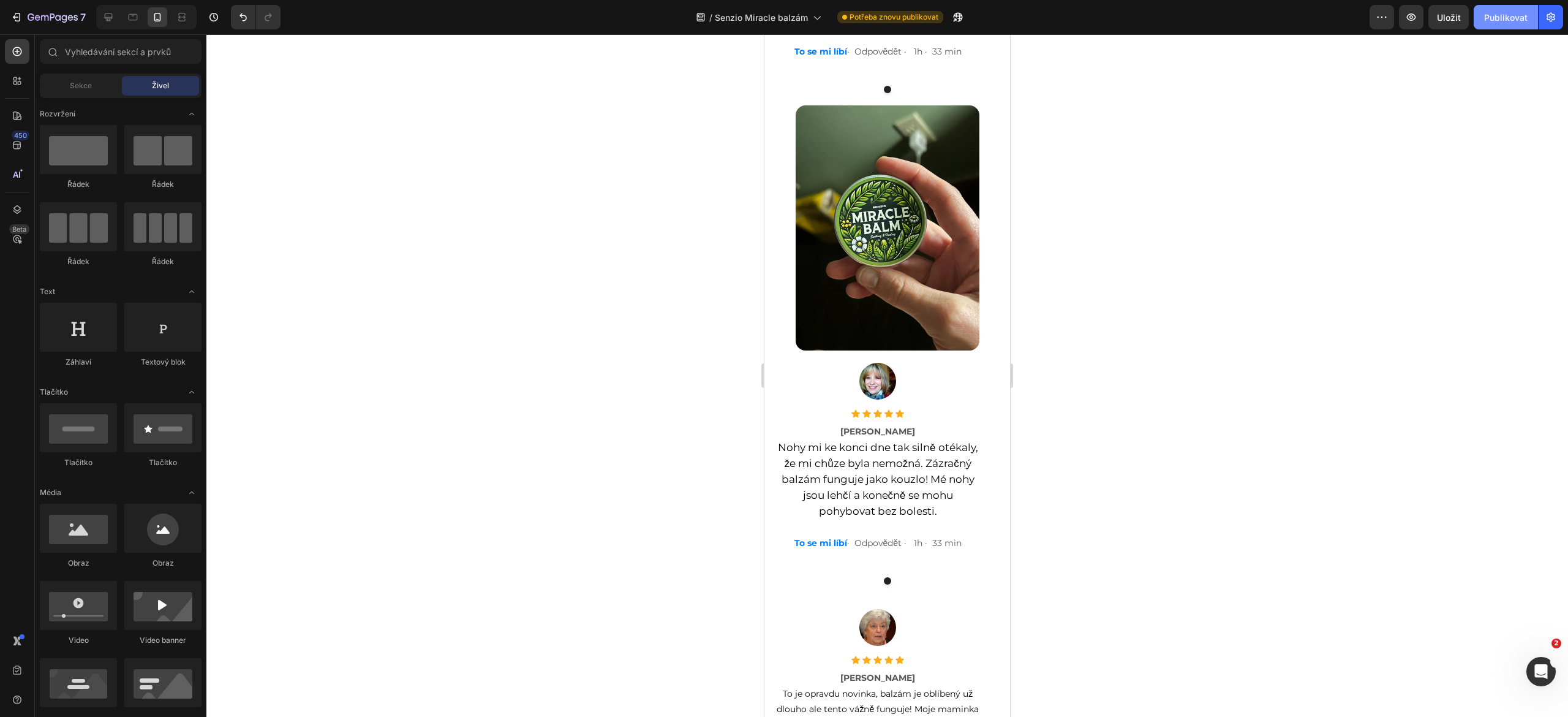
click at [1495, 26] on button "Publikovat" at bounding box center [1506, 17] width 65 height 25
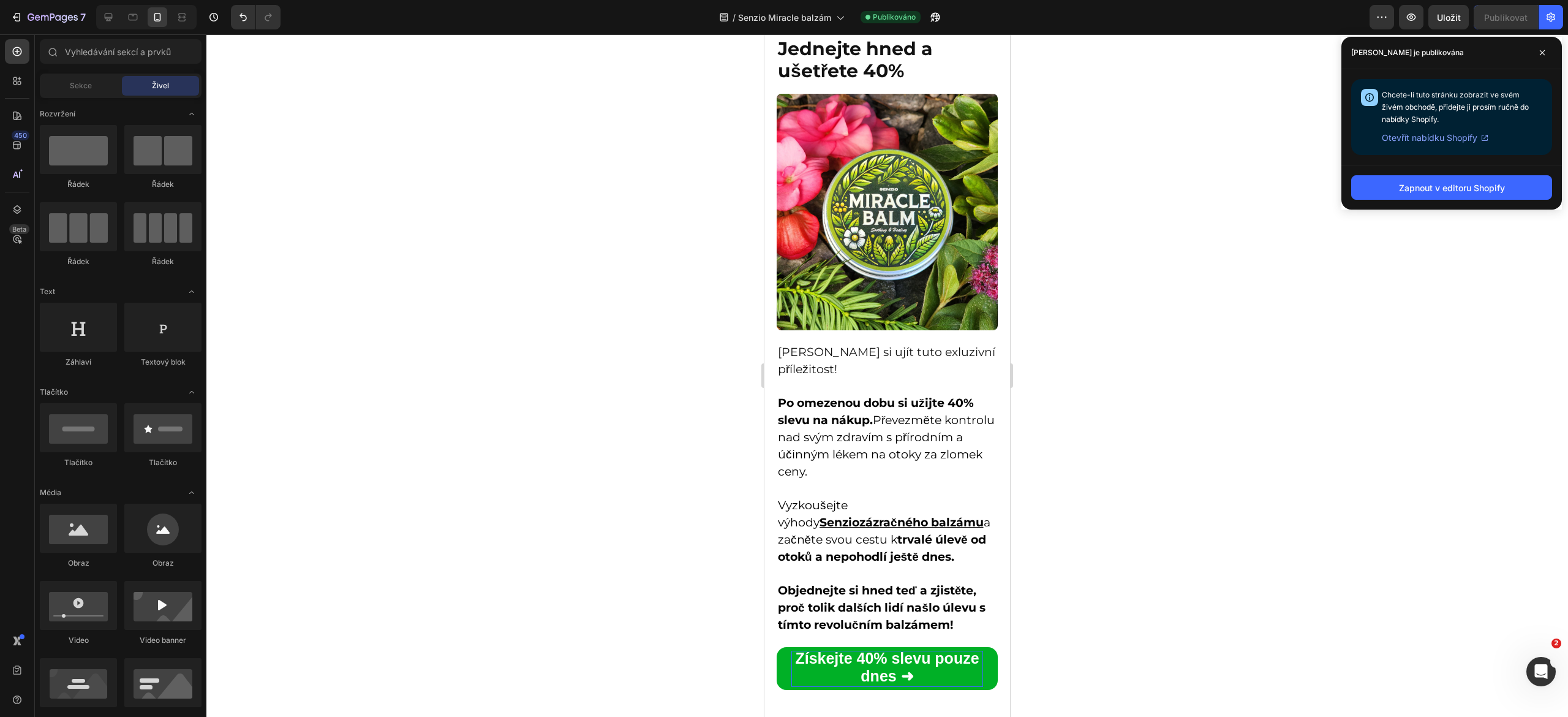
scroll to position [6323, 0]
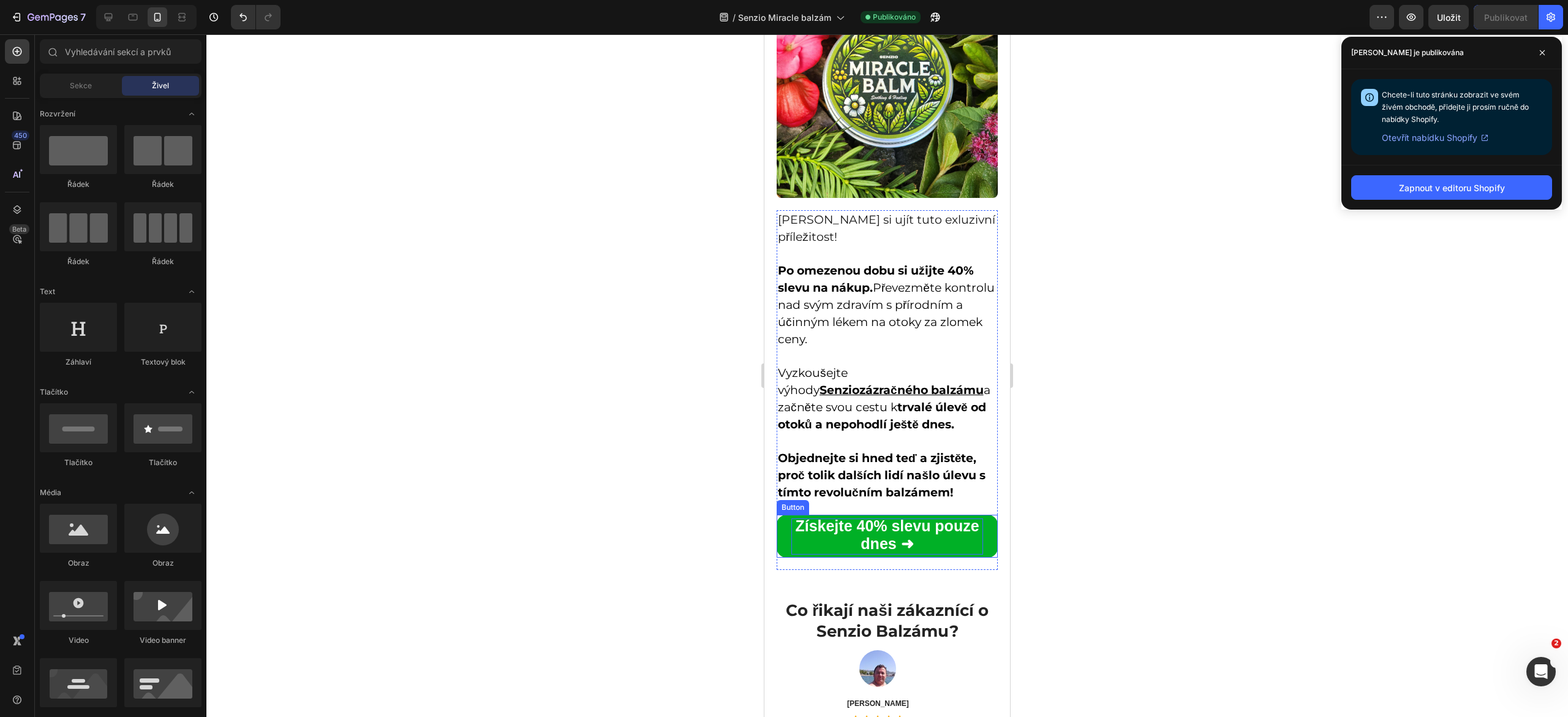
click at [861, 541] on strong "Získejte 40% slevu pouze dnes ➜" at bounding box center [887, 535] width 184 height 35
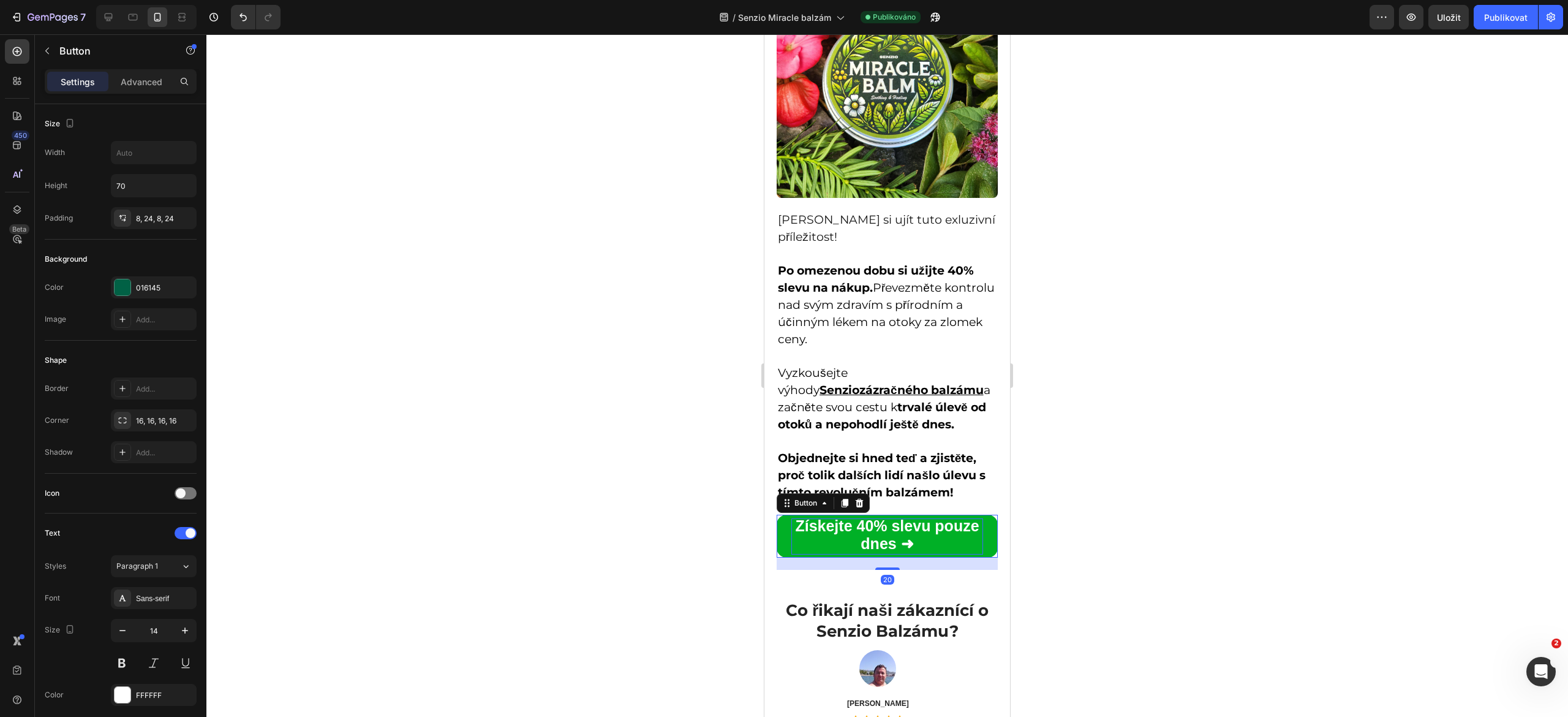
click at [861, 541] on strong "Získejte 40% slevu pouze dnes ➜" at bounding box center [887, 535] width 184 height 35
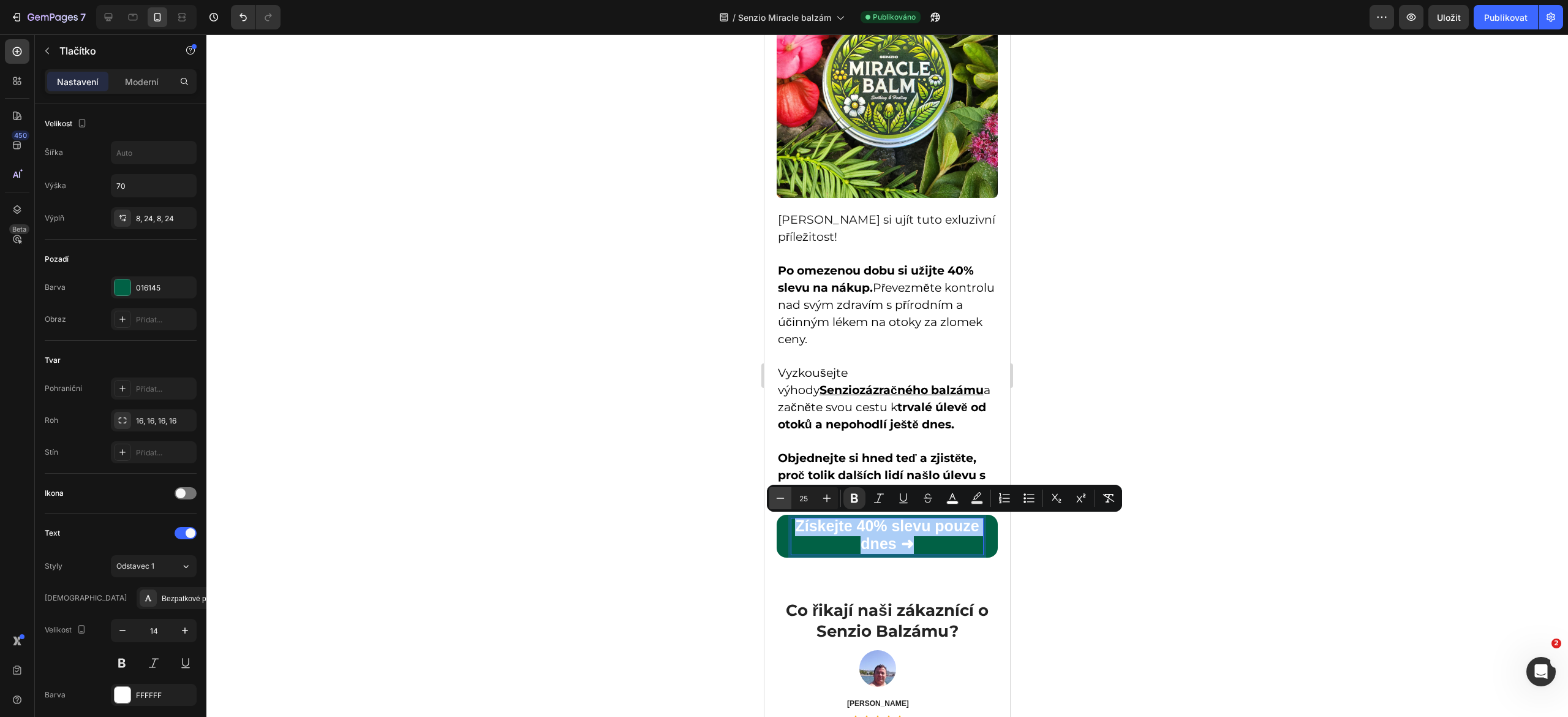
click at [778, 501] on icon "Editor contextual toolbar" at bounding box center [780, 498] width 12 height 12
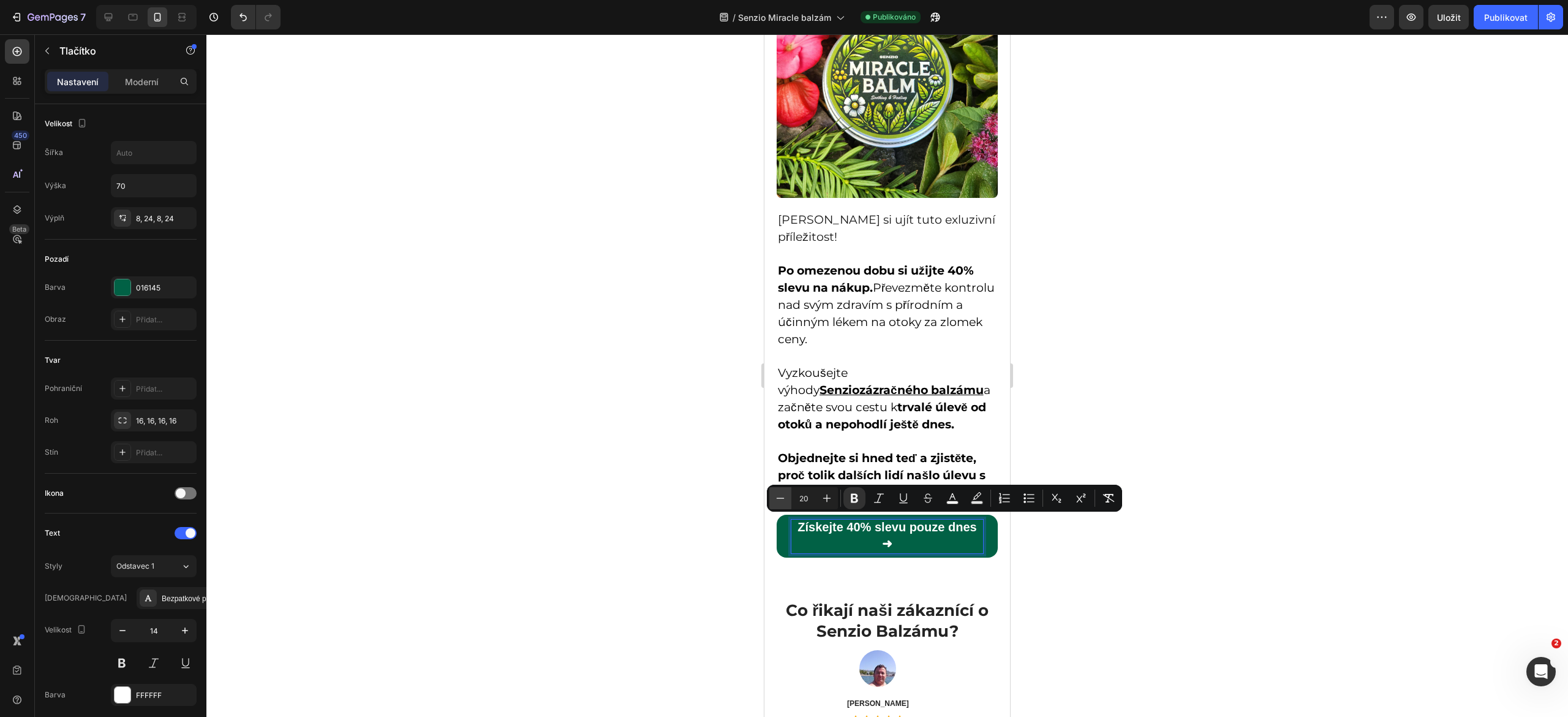
click at [778, 501] on icon "Editor contextual toolbar" at bounding box center [780, 498] width 12 height 12
click at [829, 496] on icon "Editor contextual toolbar" at bounding box center [827, 498] width 12 height 12
type input "20"
click at [1127, 425] on div at bounding box center [887, 375] width 1361 height 683
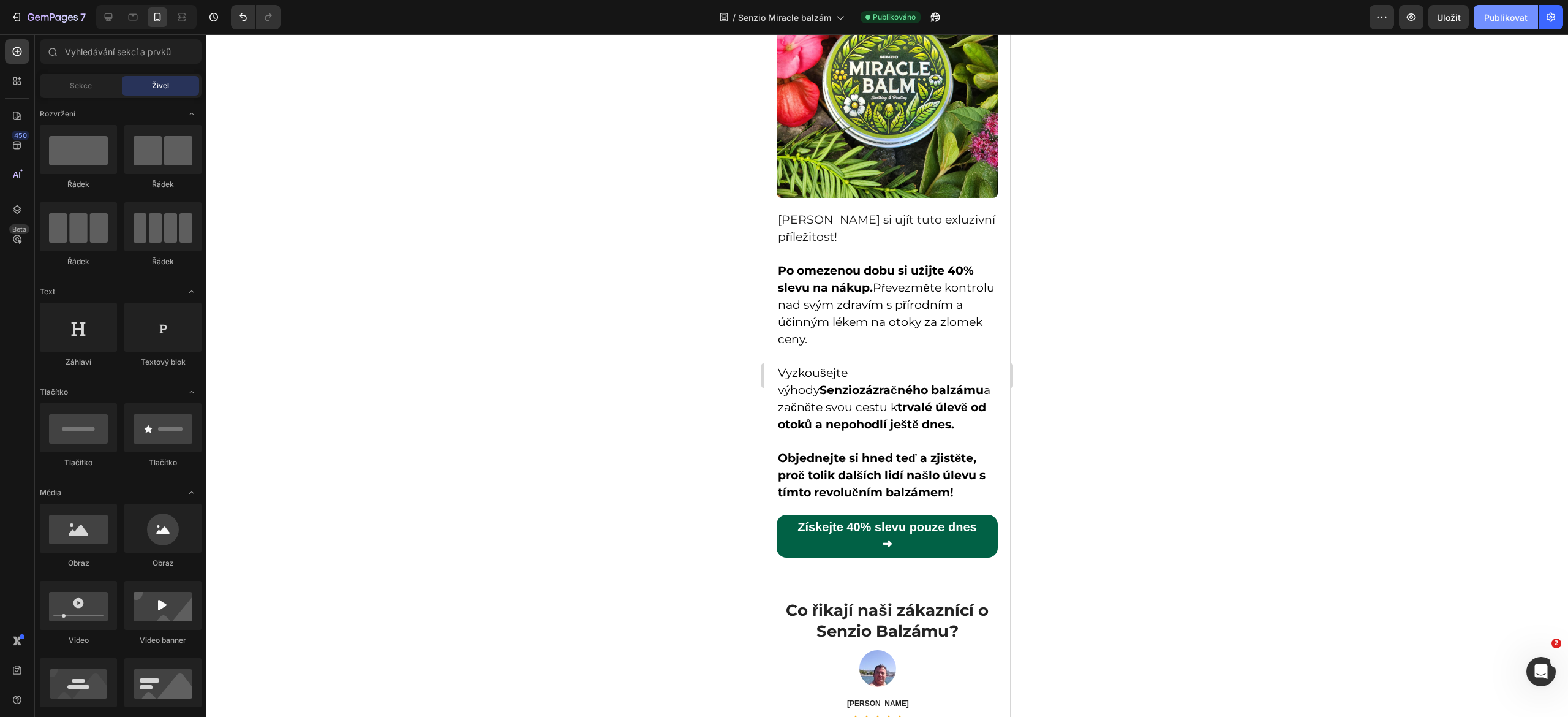
click at [1497, 21] on font "Publikovat" at bounding box center [1505, 17] width 43 height 10
click at [108, 21] on icon at bounding box center [108, 17] width 8 height 8
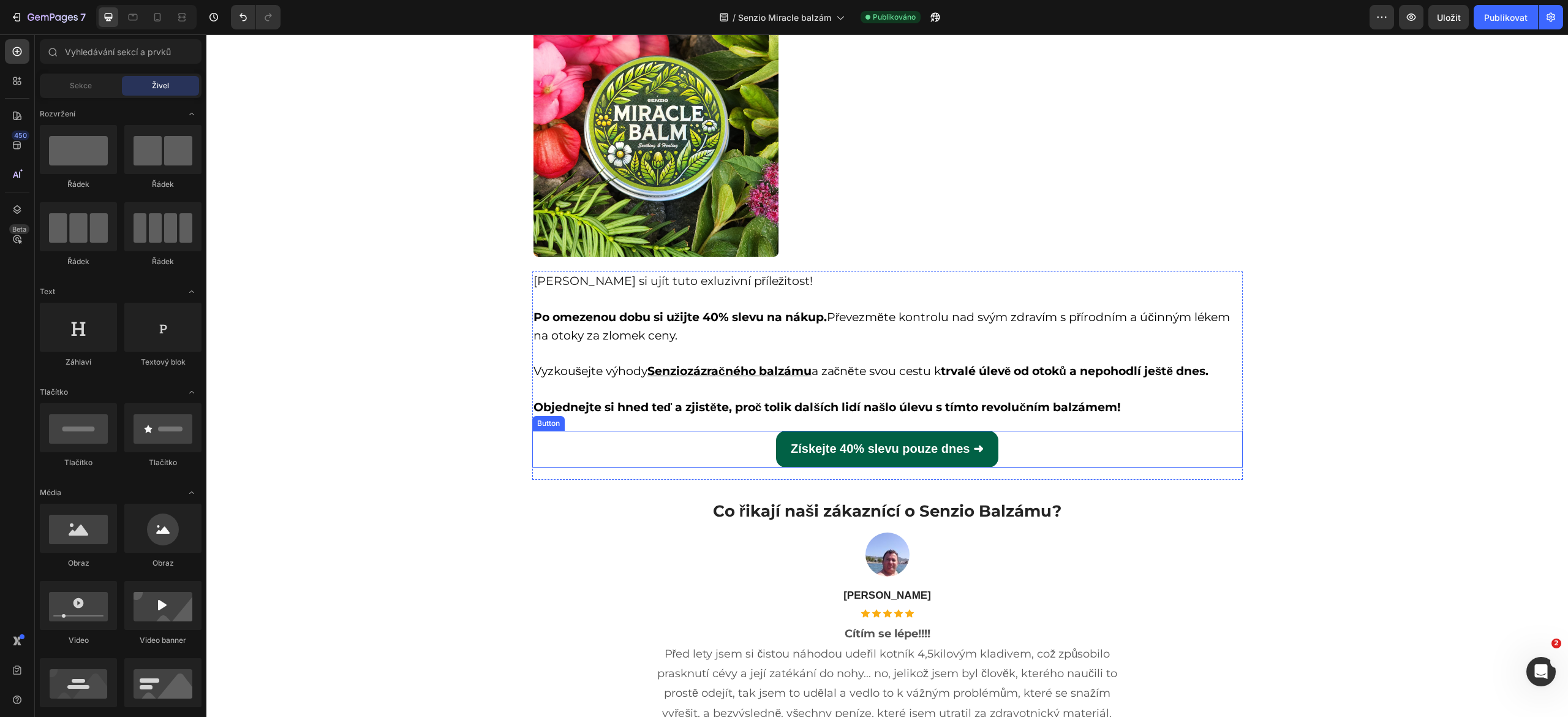
click at [723, 446] on div "Získejte 40% slevu pouze dnes ➜ Button" at bounding box center [887, 449] width 710 height 37
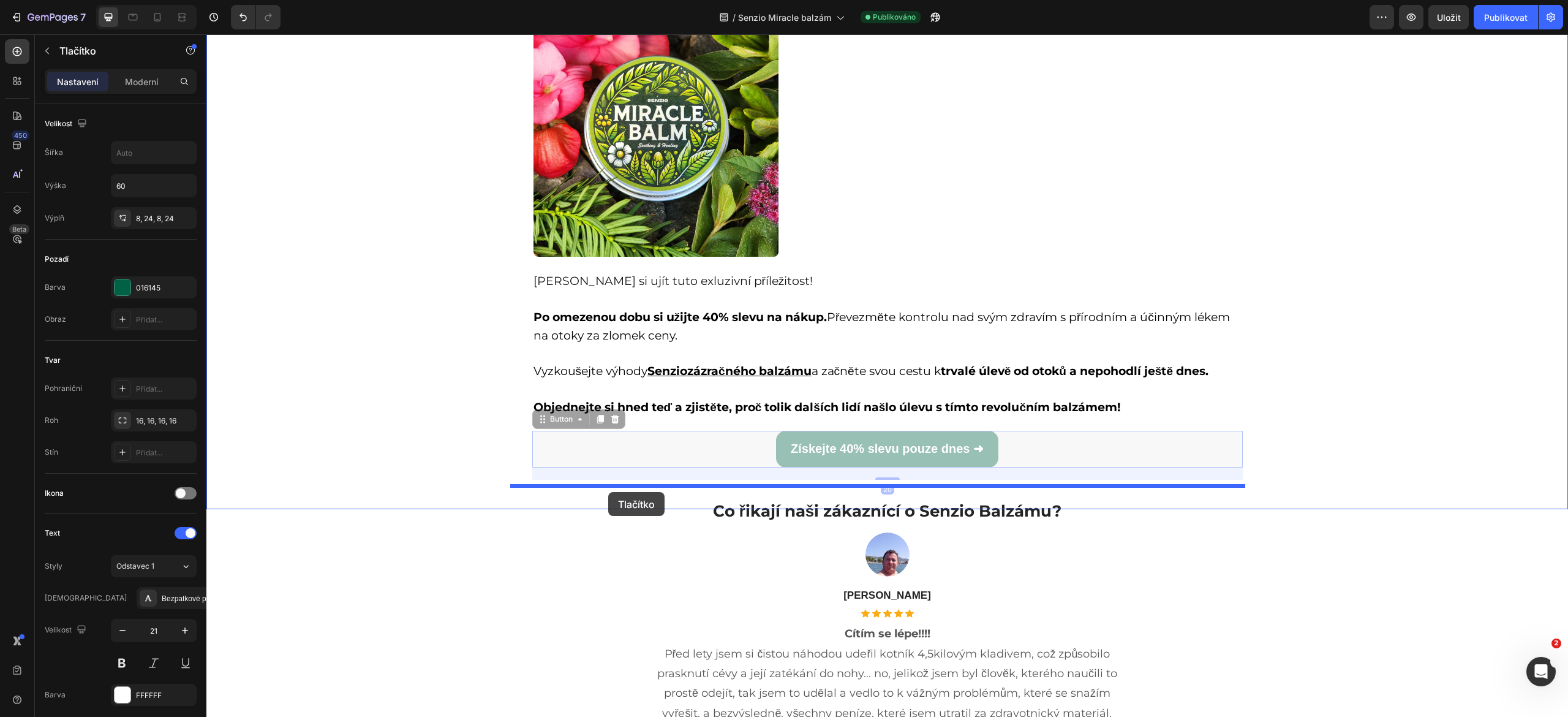
drag, startPoint x: 535, startPoint y: 415, endPoint x: 608, endPoint y: 492, distance: 106.1
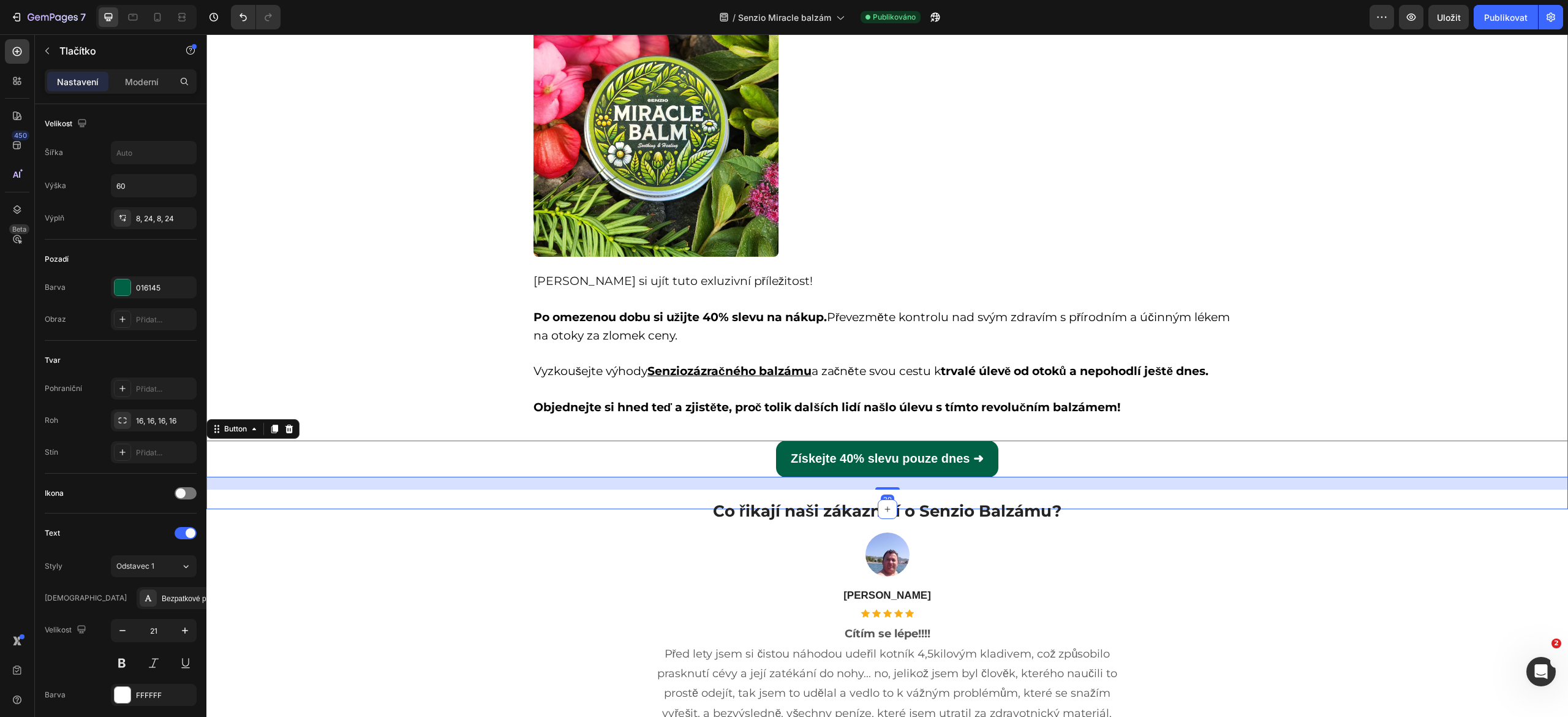
click at [1341, 426] on div "Jednejte hned a ušetřete 40% Heading Row Image Nenechte si ujít tuto exluzivní …" at bounding box center [887, 215] width 1361 height 547
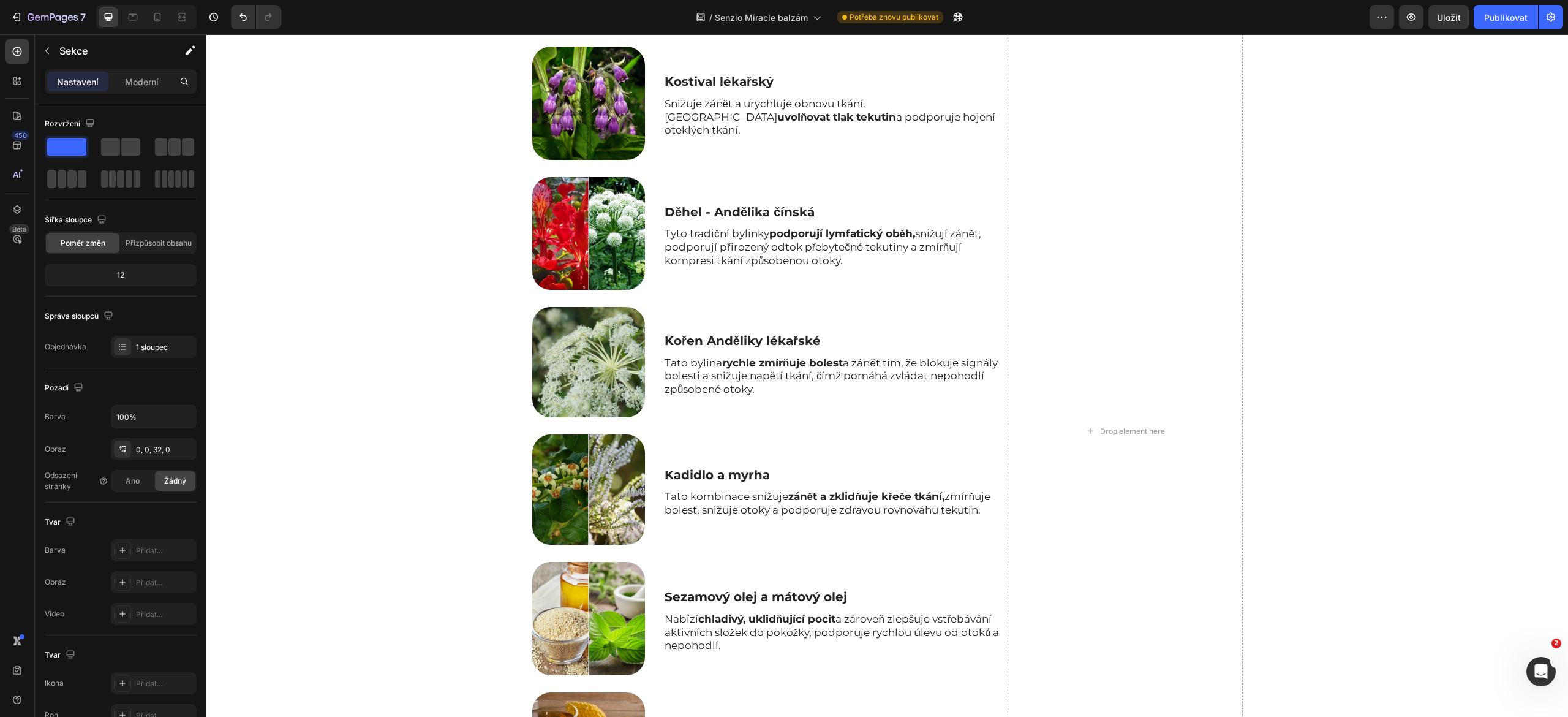
scroll to position [2214, 0]
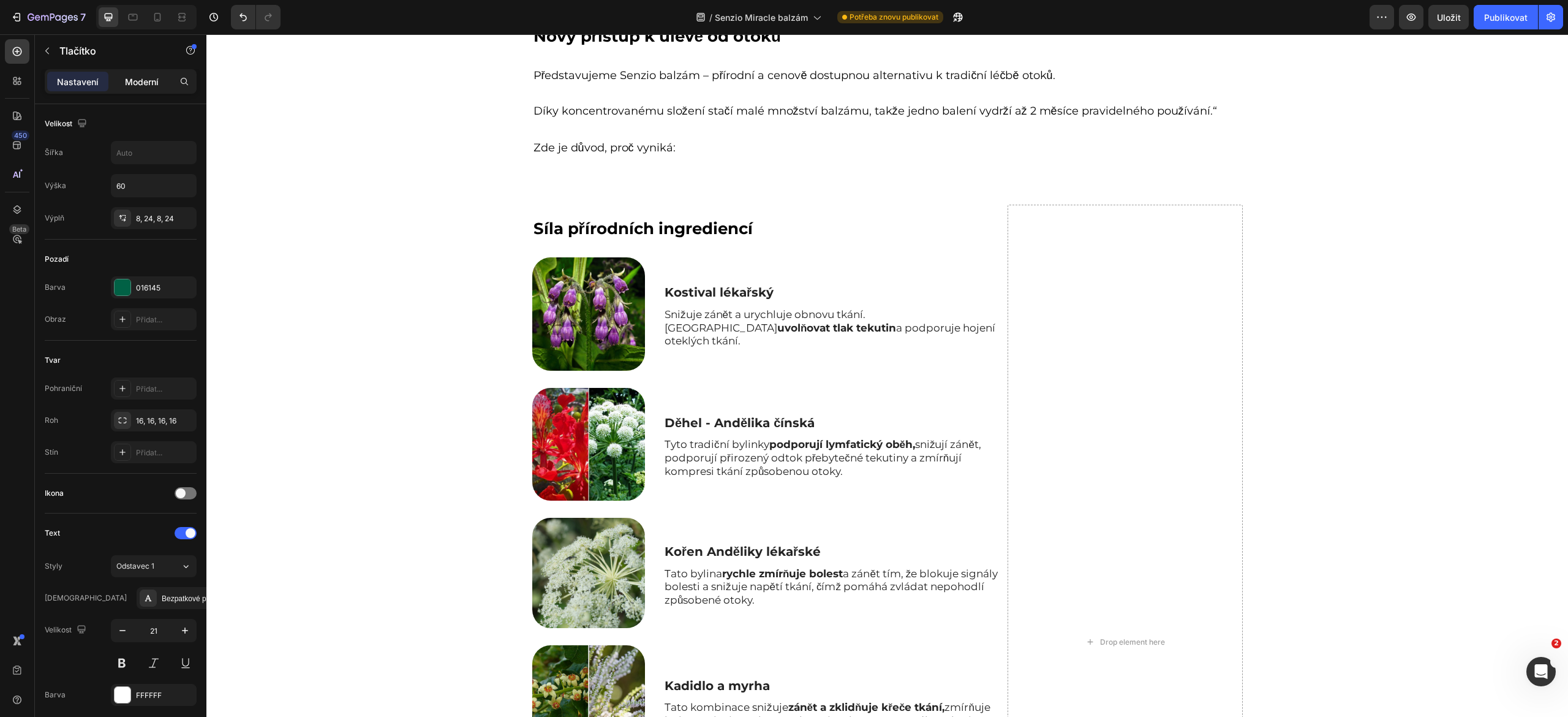
click at [136, 79] on font "Moderní" at bounding box center [141, 82] width 34 height 10
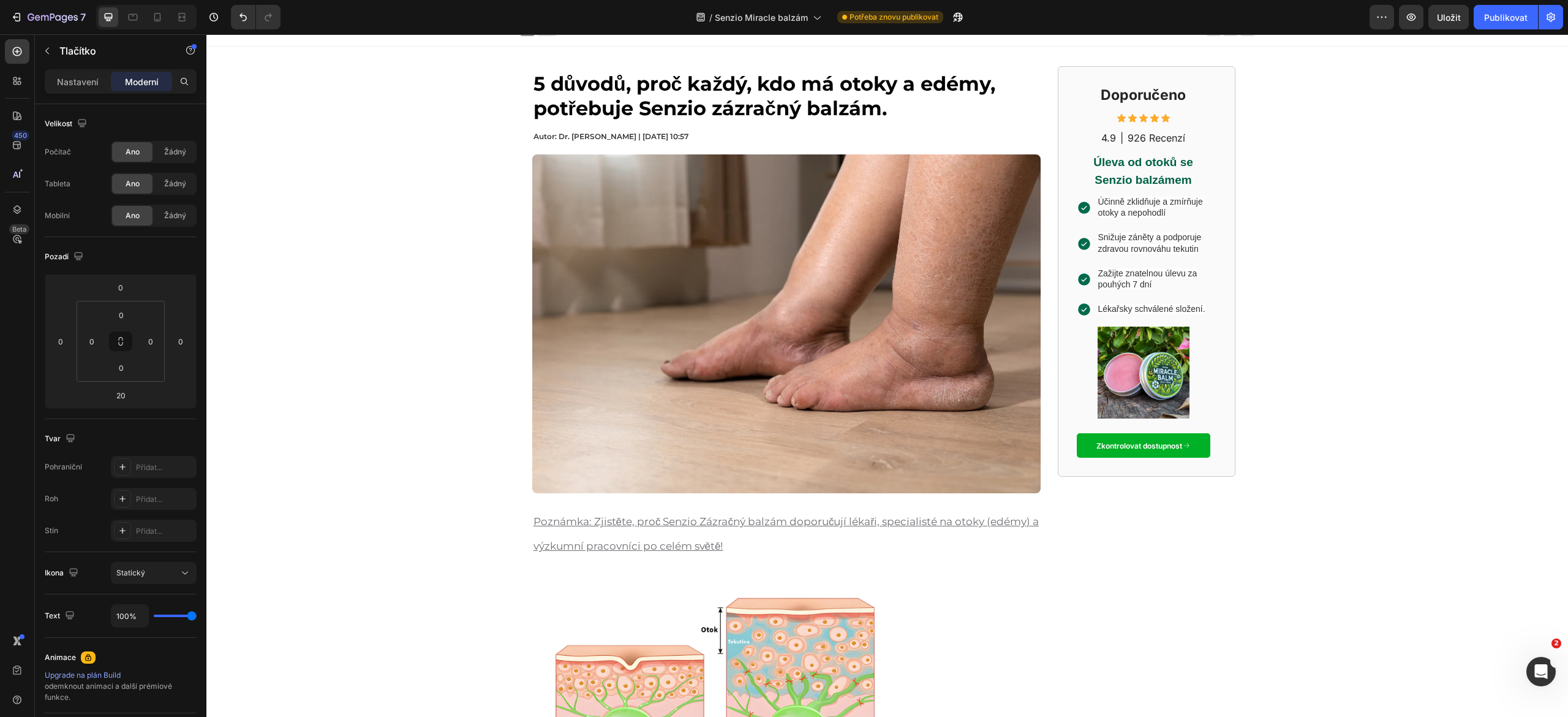
scroll to position [545, 0]
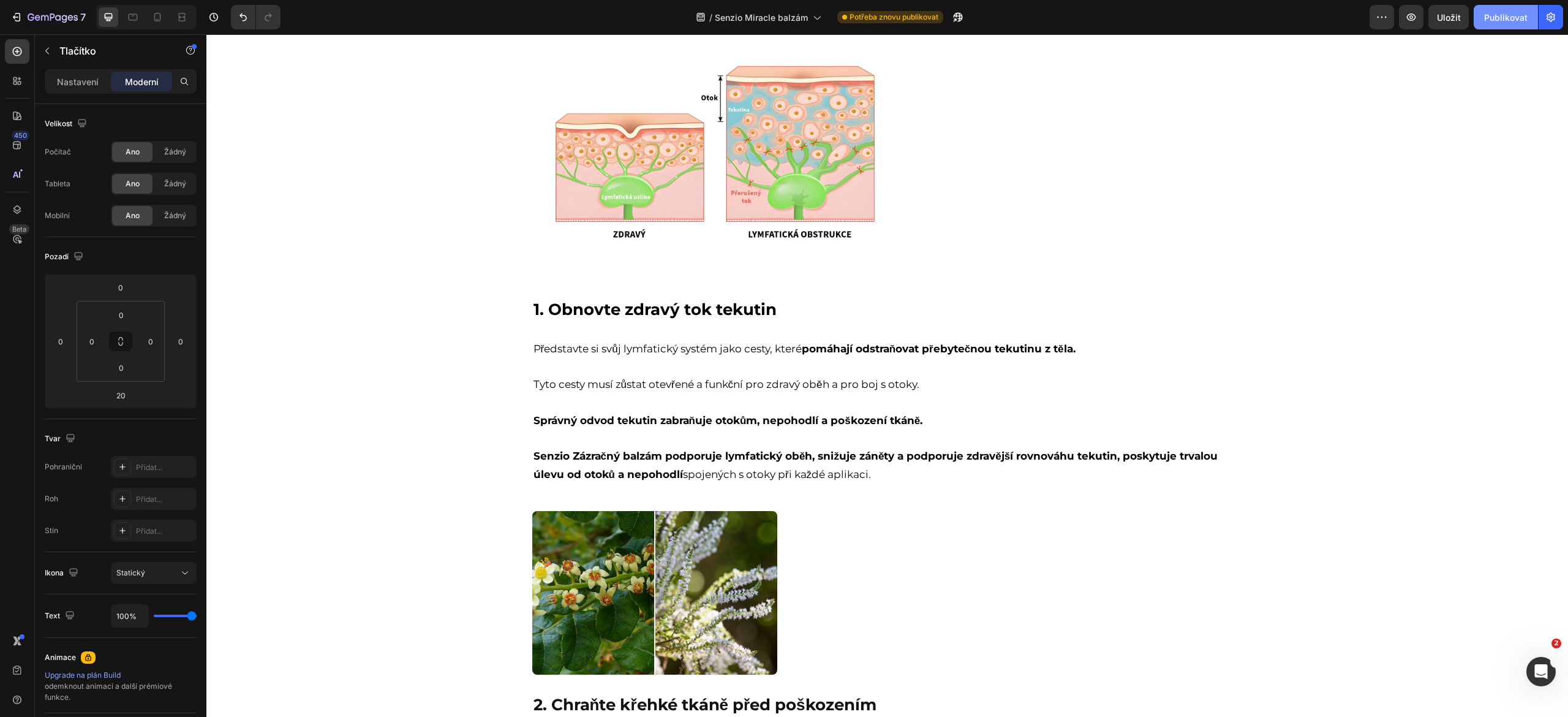
click at [1503, 11] on font "Publikovat" at bounding box center [1505, 17] width 43 height 13
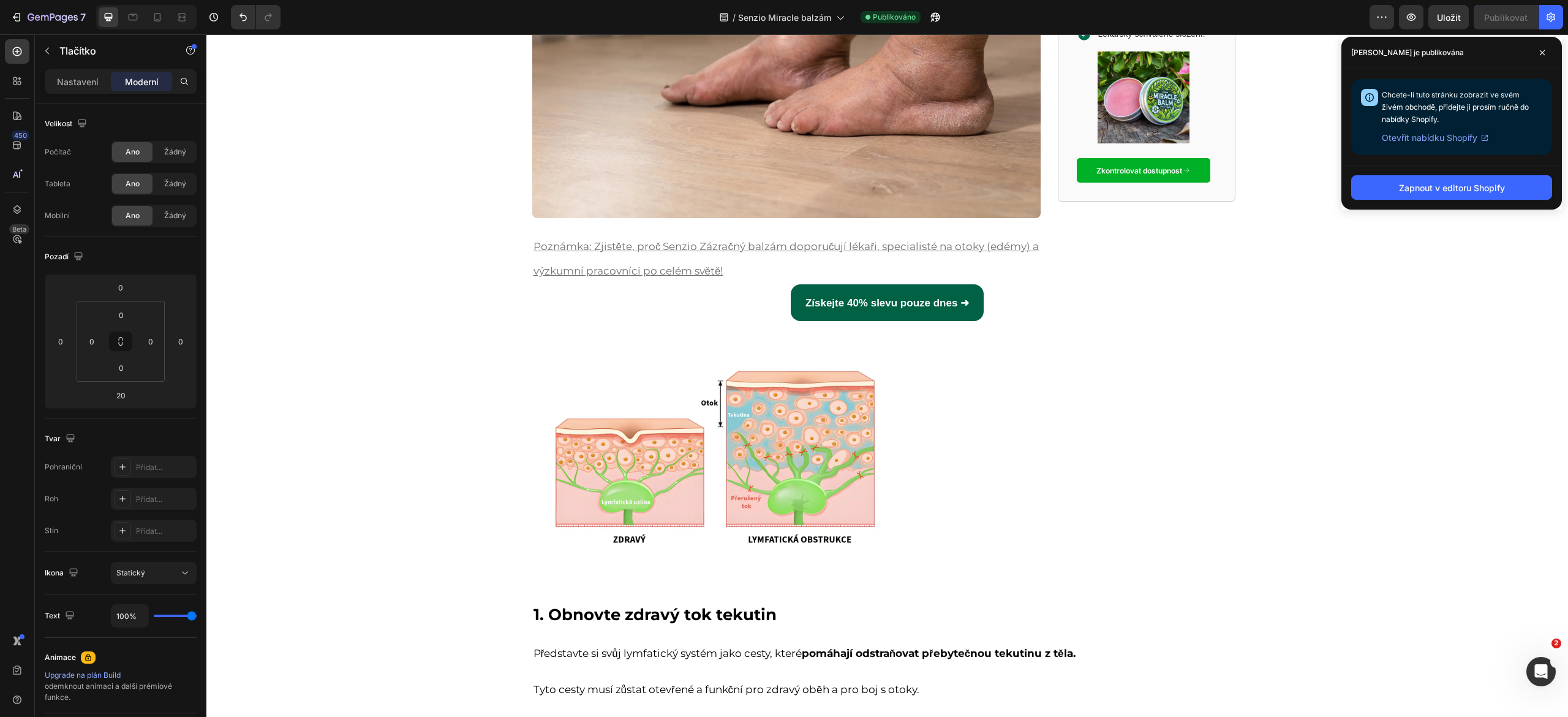
scroll to position [192, 0]
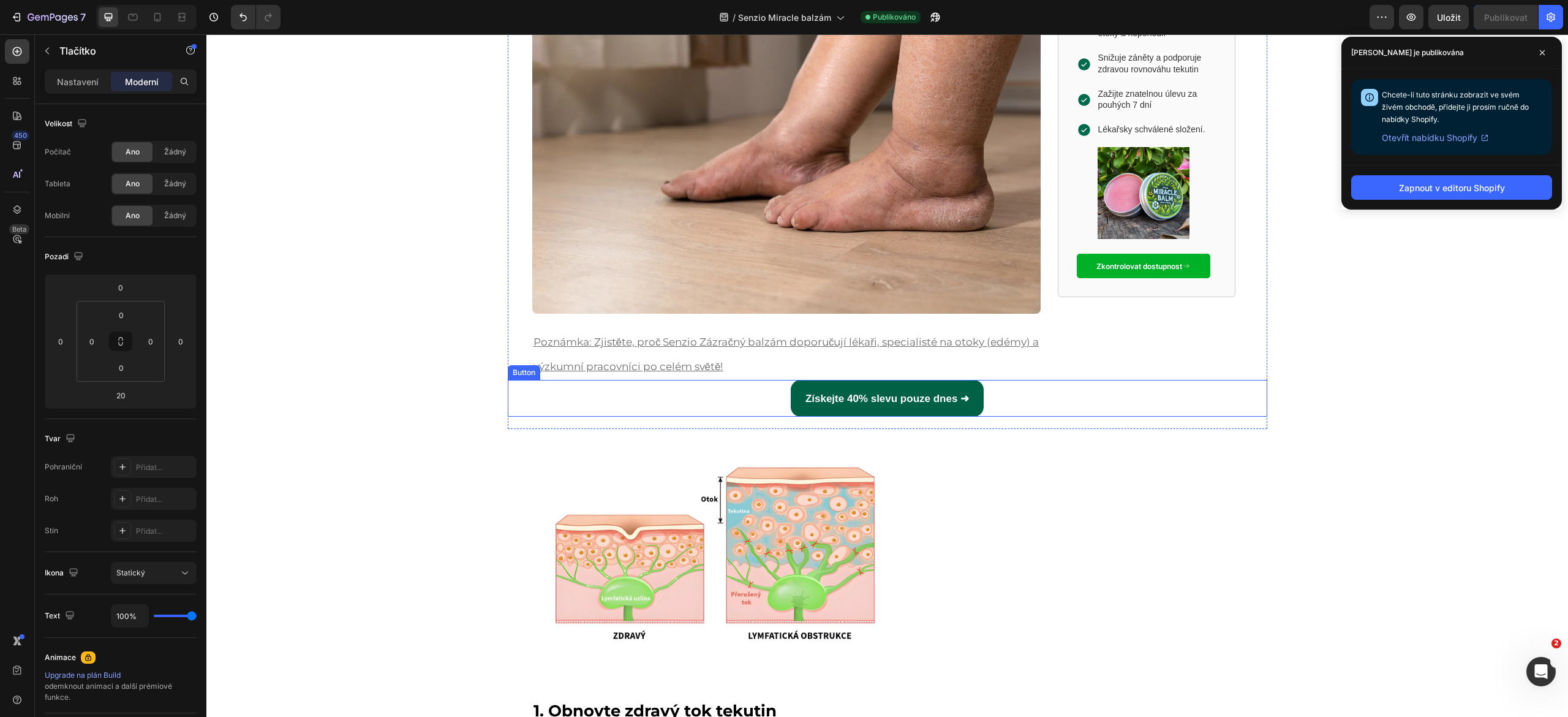
click at [728, 400] on div "Získejte 40% slevu pouze dnes ➜ Button" at bounding box center [887, 398] width 759 height 37
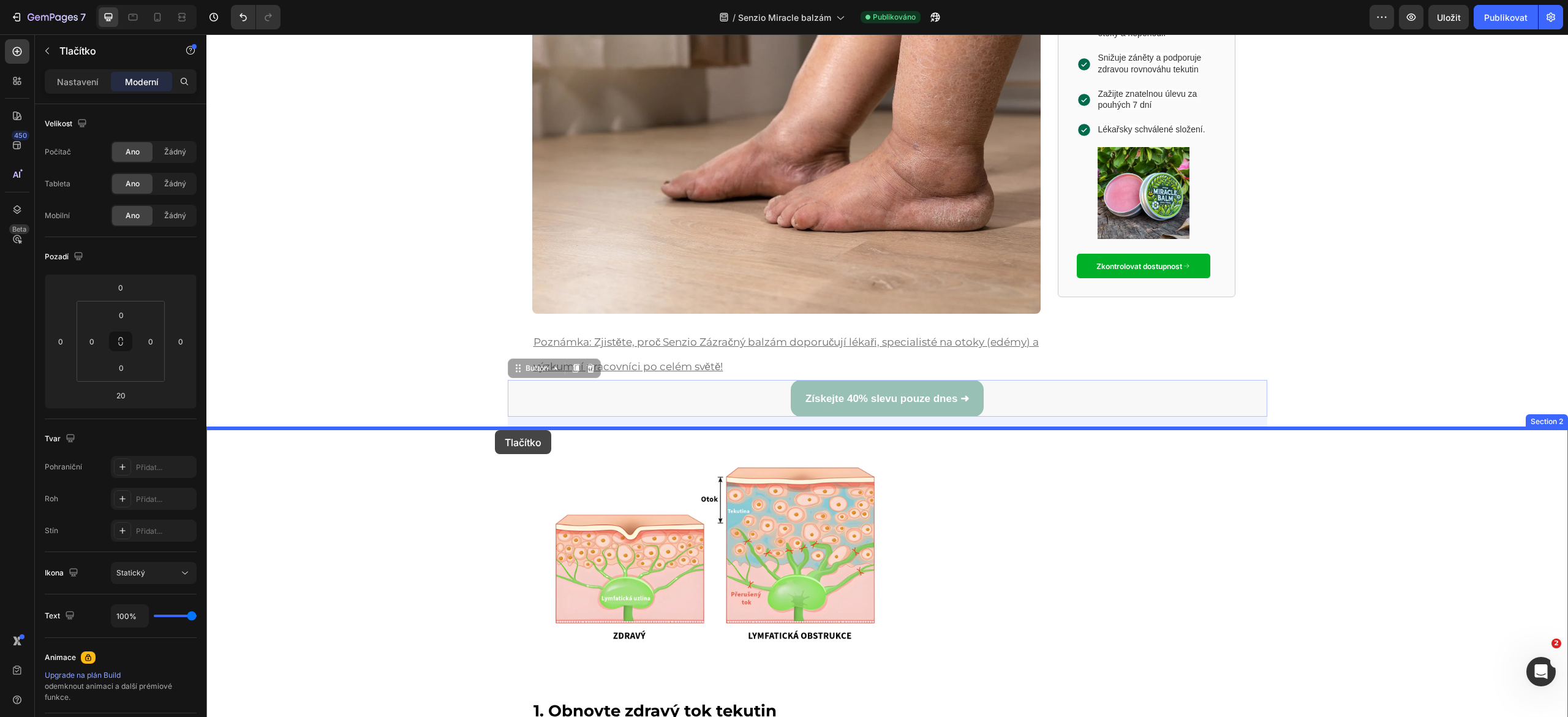
drag, startPoint x: 510, startPoint y: 365, endPoint x: 495, endPoint y: 430, distance: 66.7
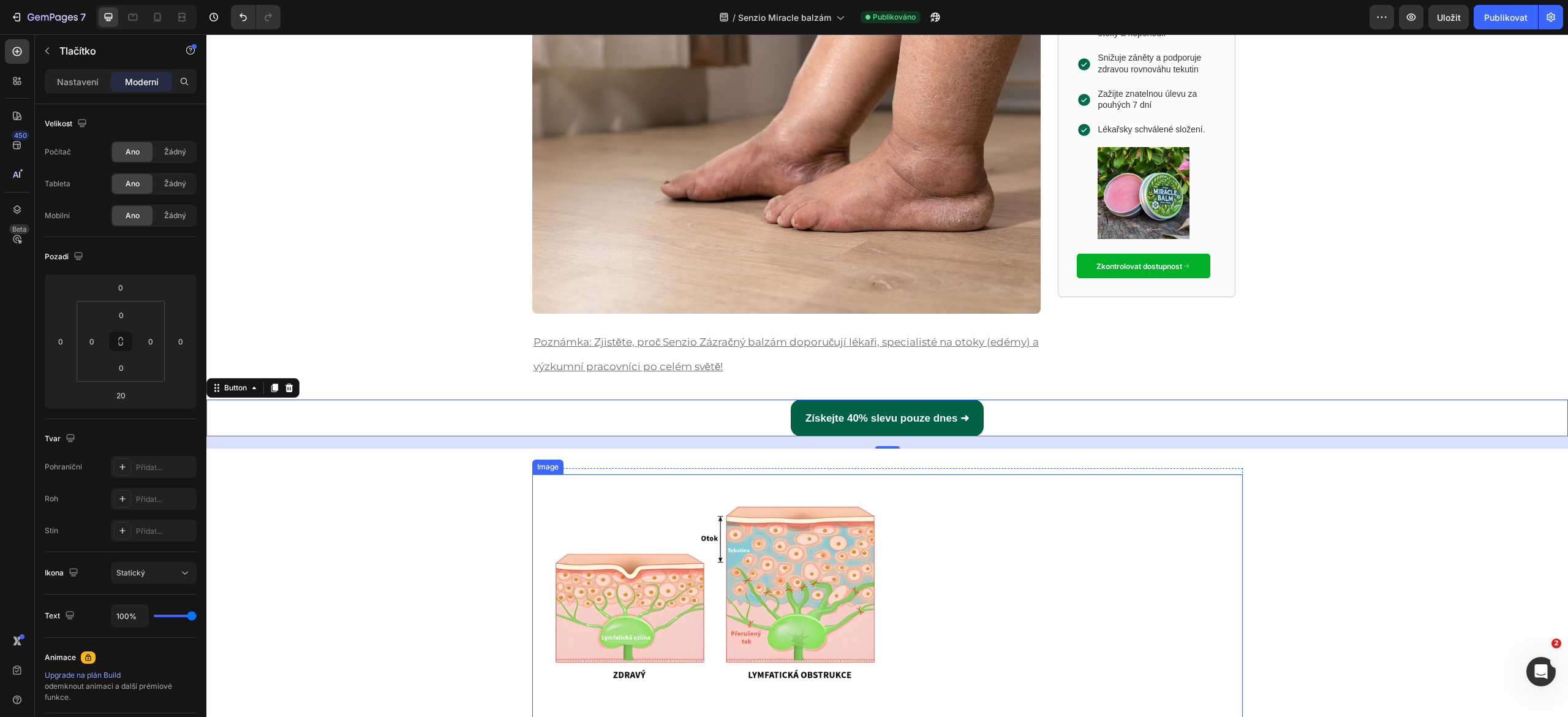
click at [1235, 519] on div "Image 1. Obnovte zdravý tok tekutin Heading Představte si svůj lymfatický systé…" at bounding box center [887, 697] width 735 height 458
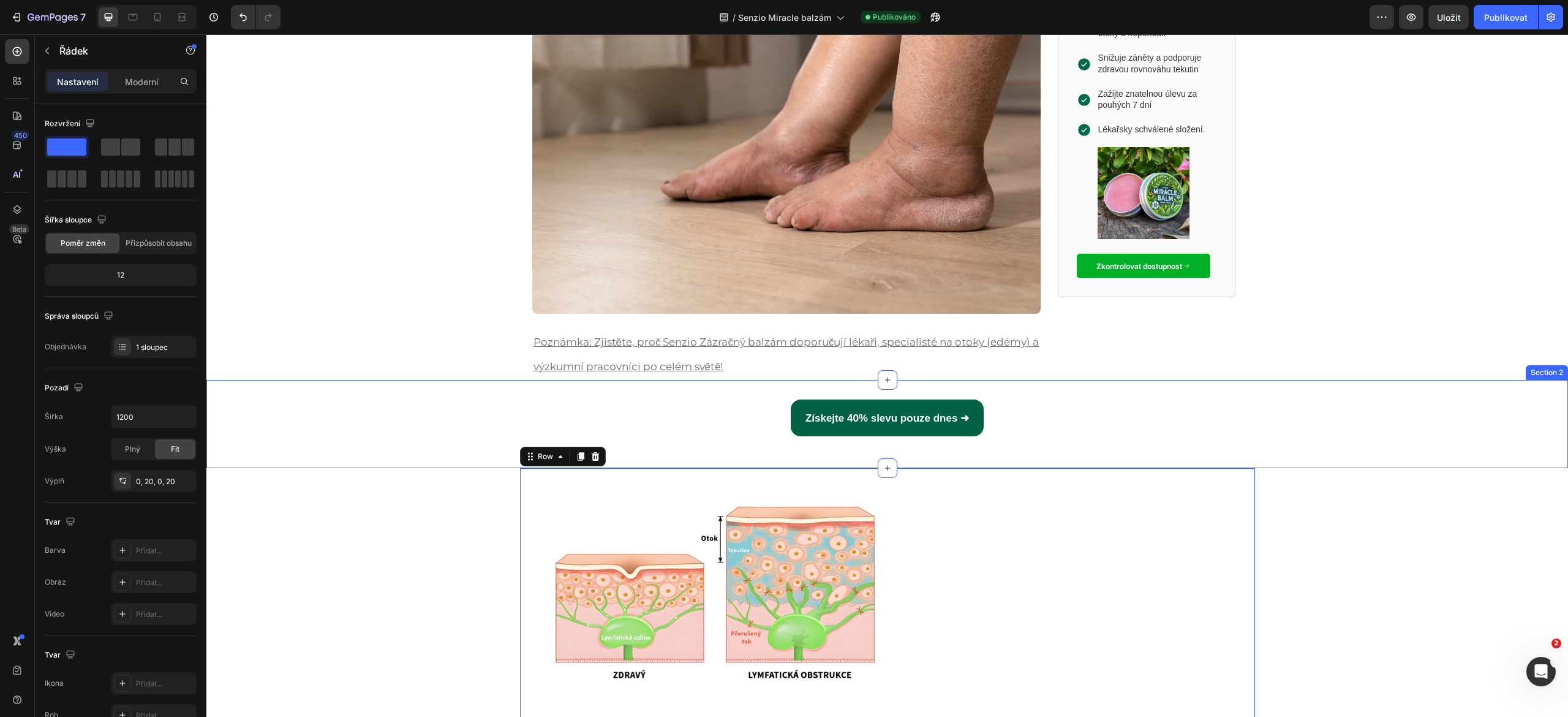
click at [907, 443] on div "Získejte 40% slevu pouze dnes ➜ Button" at bounding box center [887, 424] width 1361 height 49
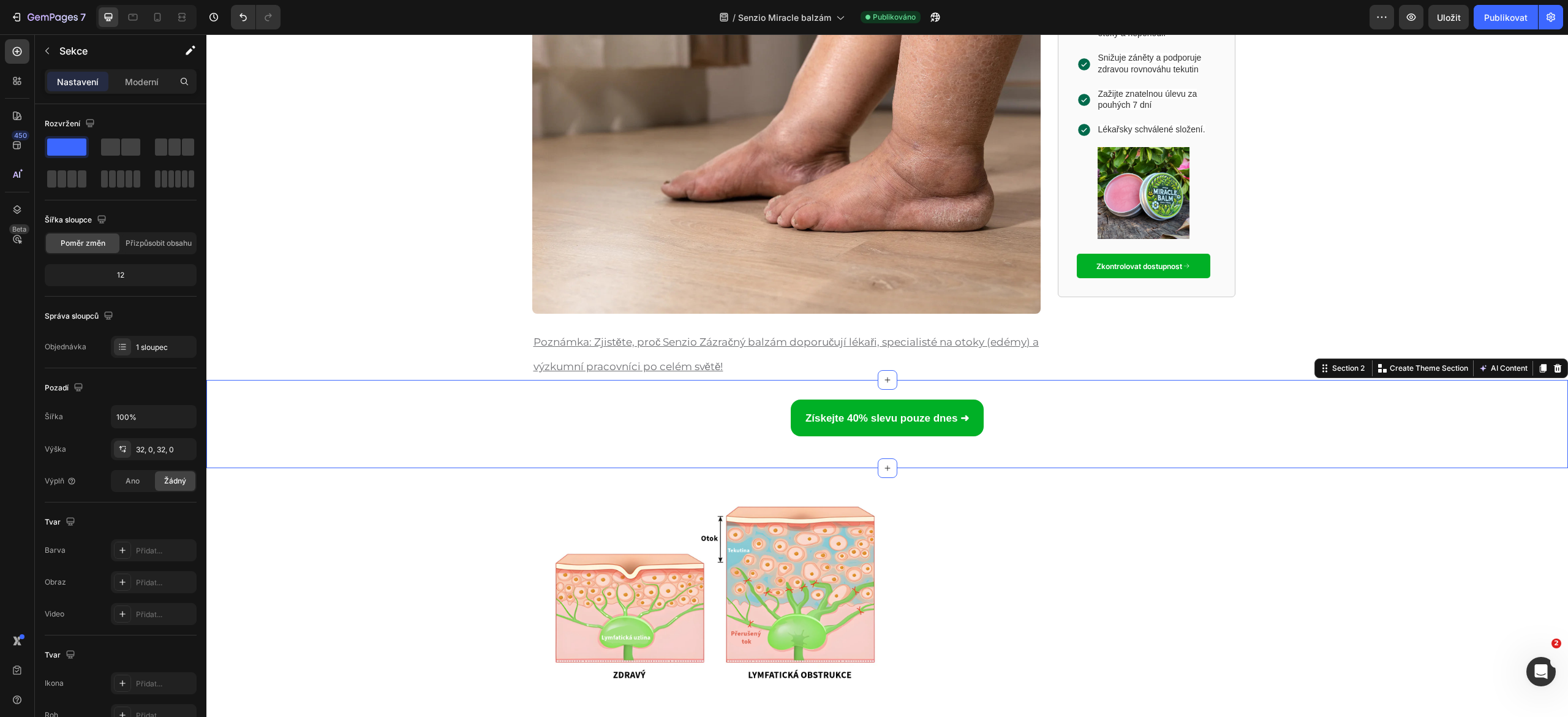
click at [878, 431] on link "Získejte 40% slevu pouze dnes ➜" at bounding box center [887, 417] width 193 height 37
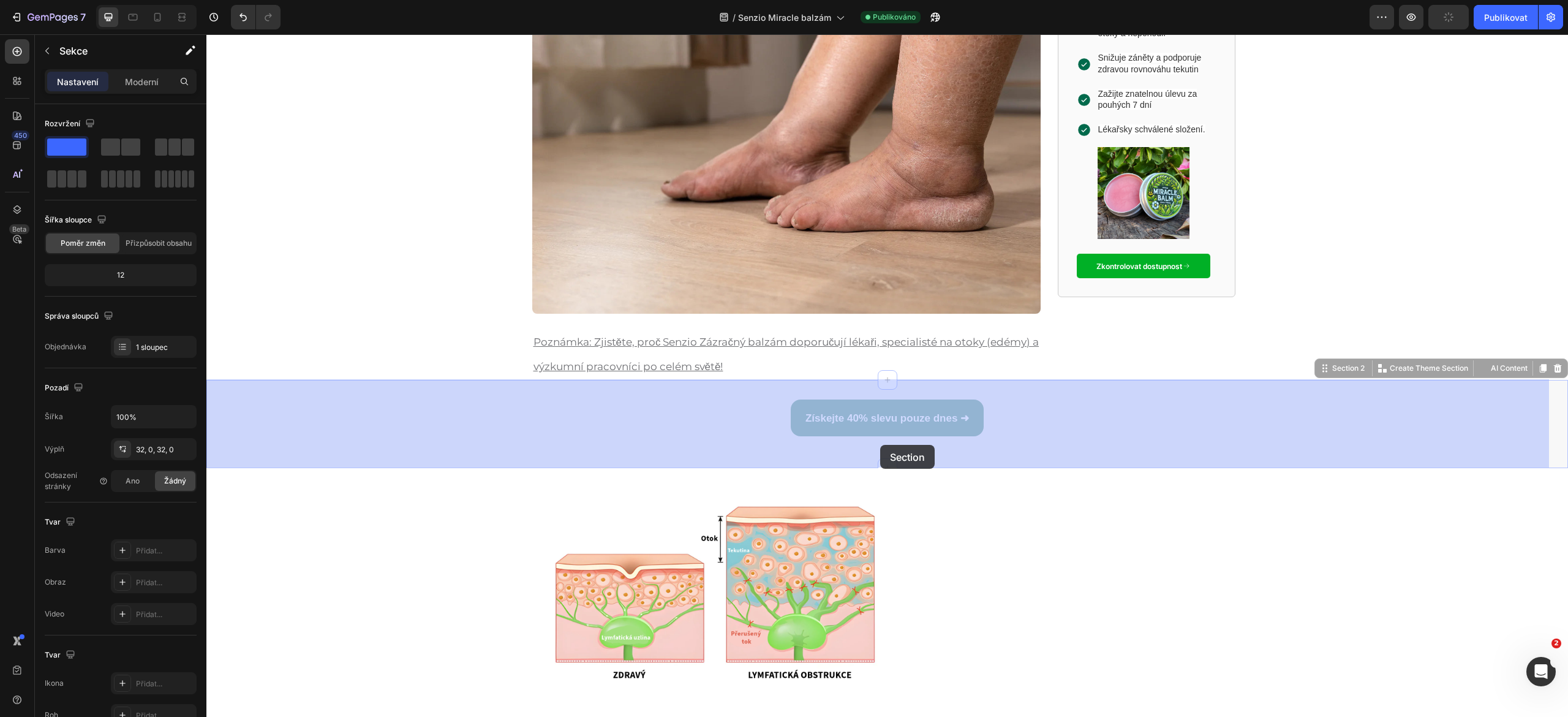
drag, startPoint x: 875, startPoint y: 450, endPoint x: 880, endPoint y: 445, distance: 7.1
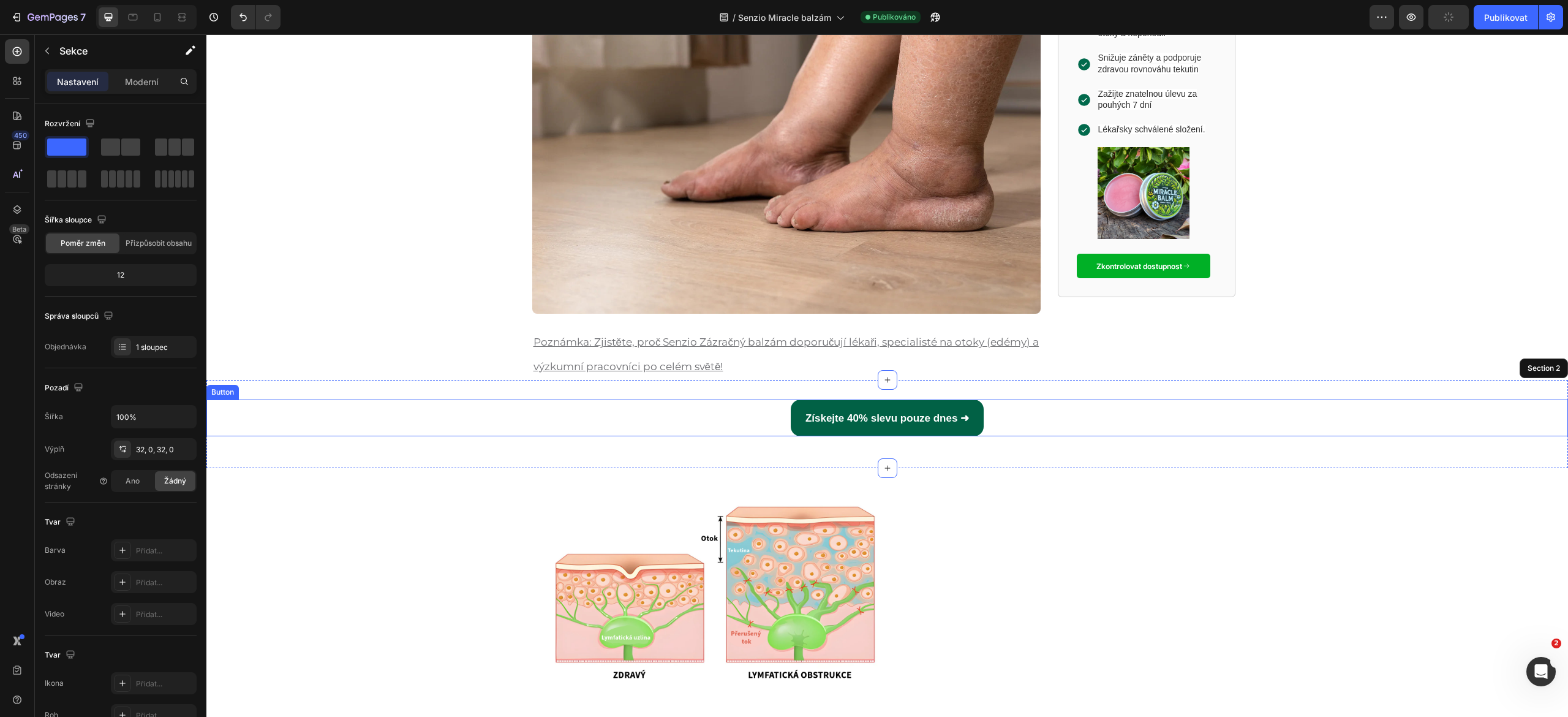
click at [762, 419] on div "Získejte 40% slevu pouze dnes ➜ Button" at bounding box center [887, 417] width 1361 height 37
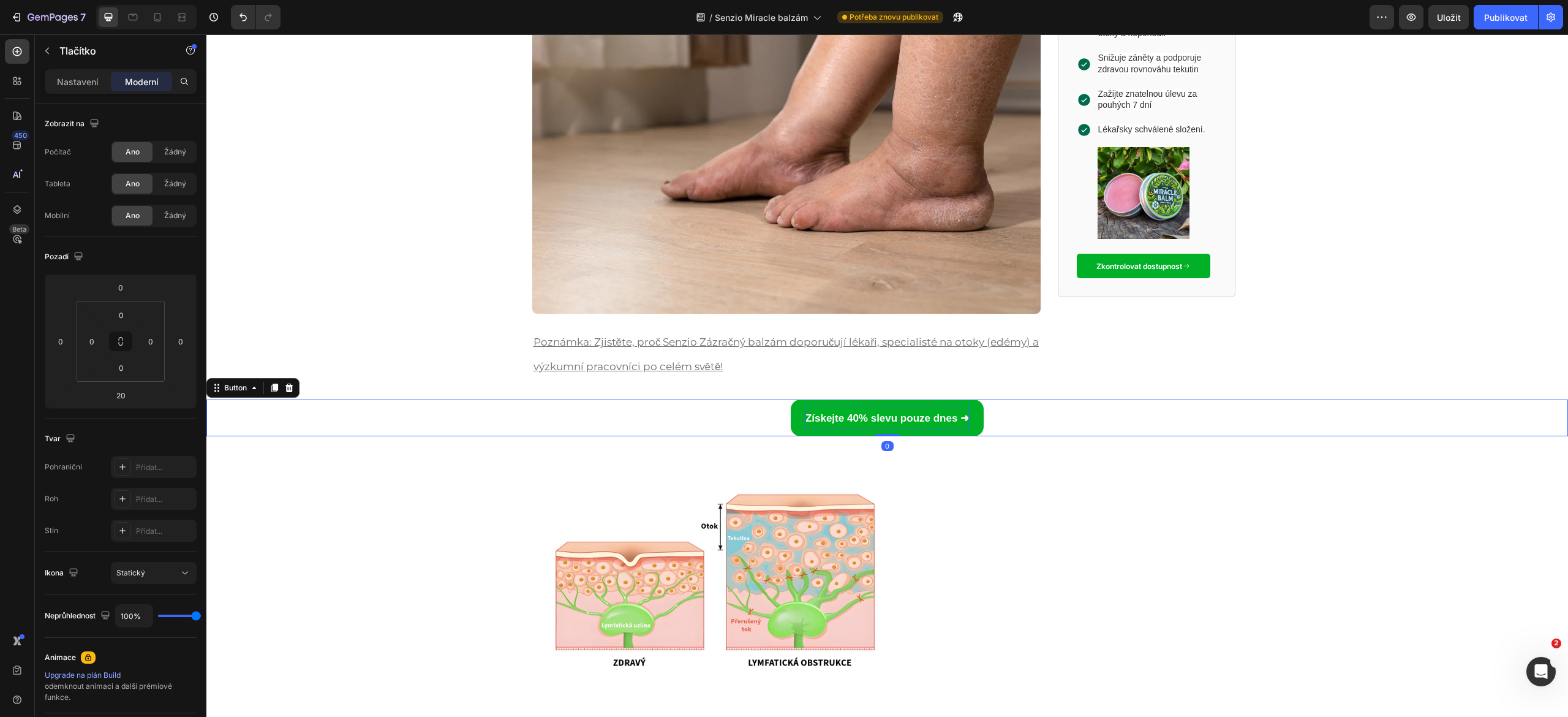
drag, startPoint x: 872, startPoint y: 445, endPoint x: 874, endPoint y: 424, distance: 21.1
click at [874, 424] on div "Získejte 40% slevu pouze dnes ➜ Button 0" at bounding box center [887, 417] width 1361 height 37
type input "0"
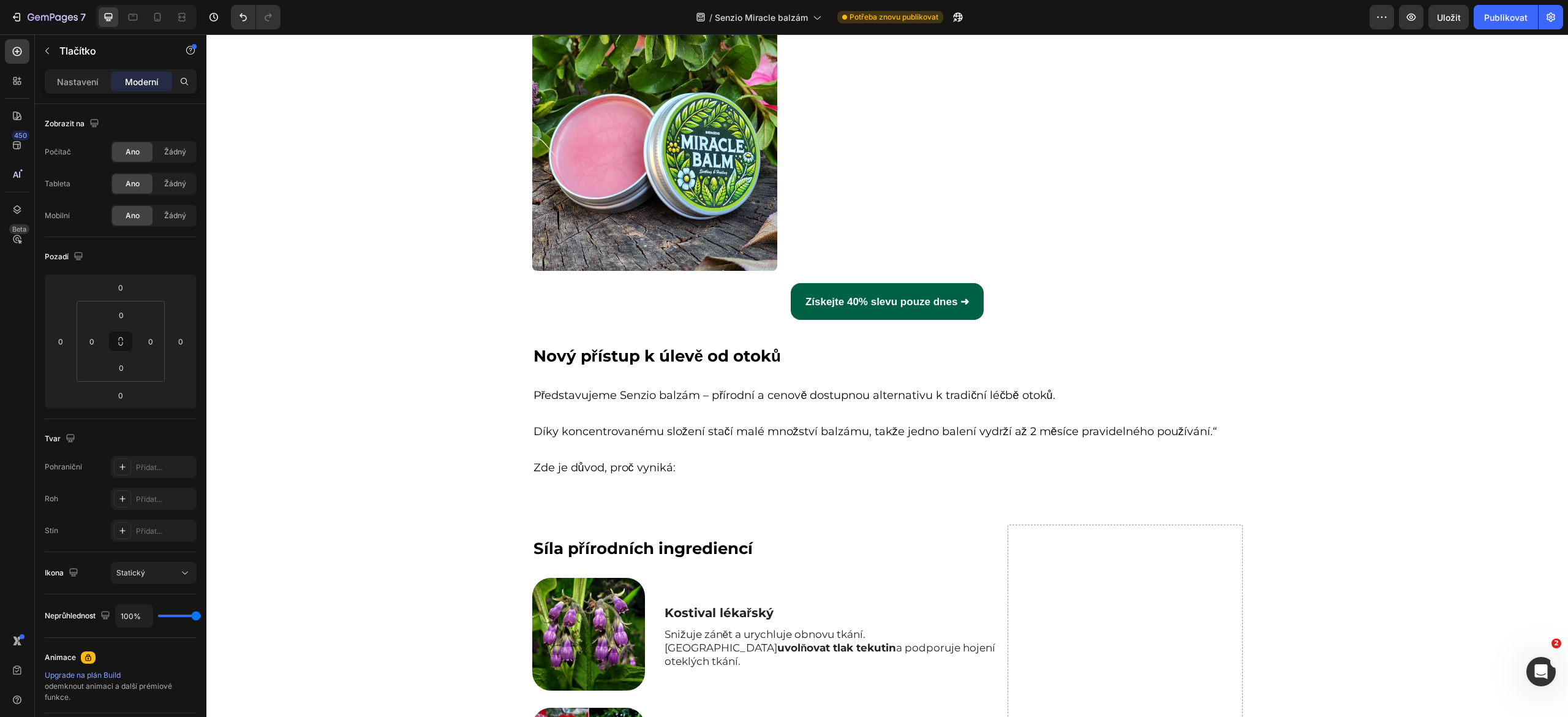
scroll to position [2833, 0]
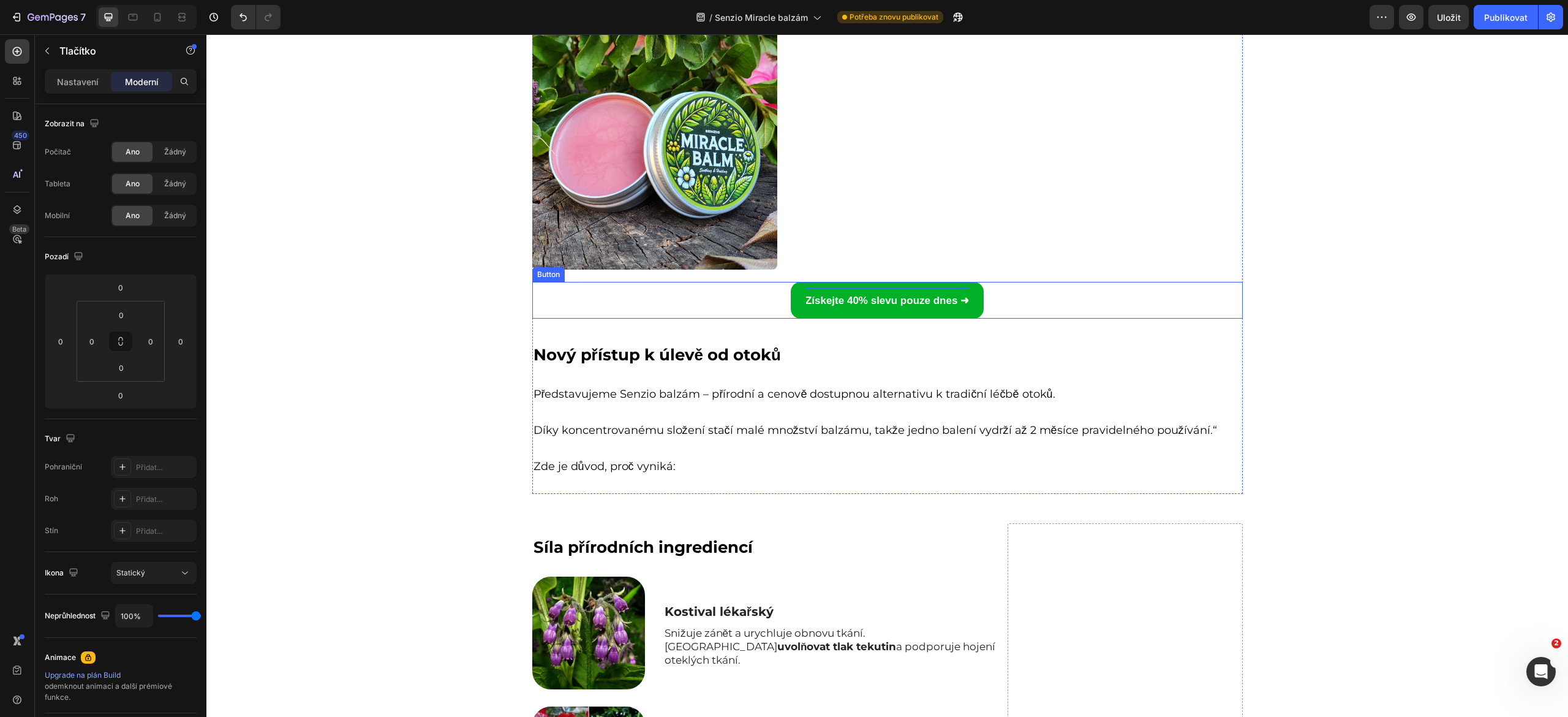
click at [866, 298] on strong "Získejte 40% slevu pouze dnes ➜" at bounding box center [887, 300] width 163 height 12
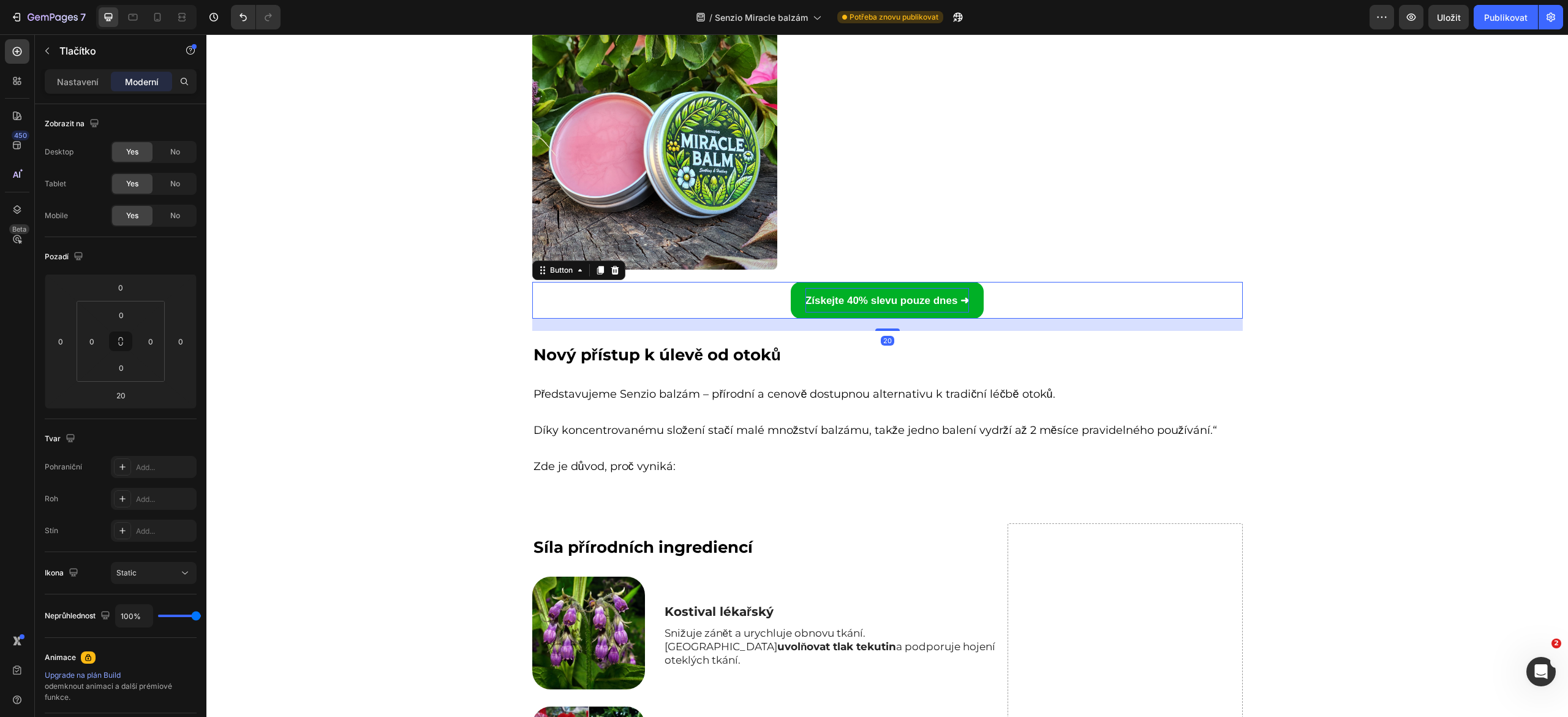
click at [866, 298] on strong "Získejte 40% slevu pouze dnes ➜" at bounding box center [887, 300] width 163 height 12
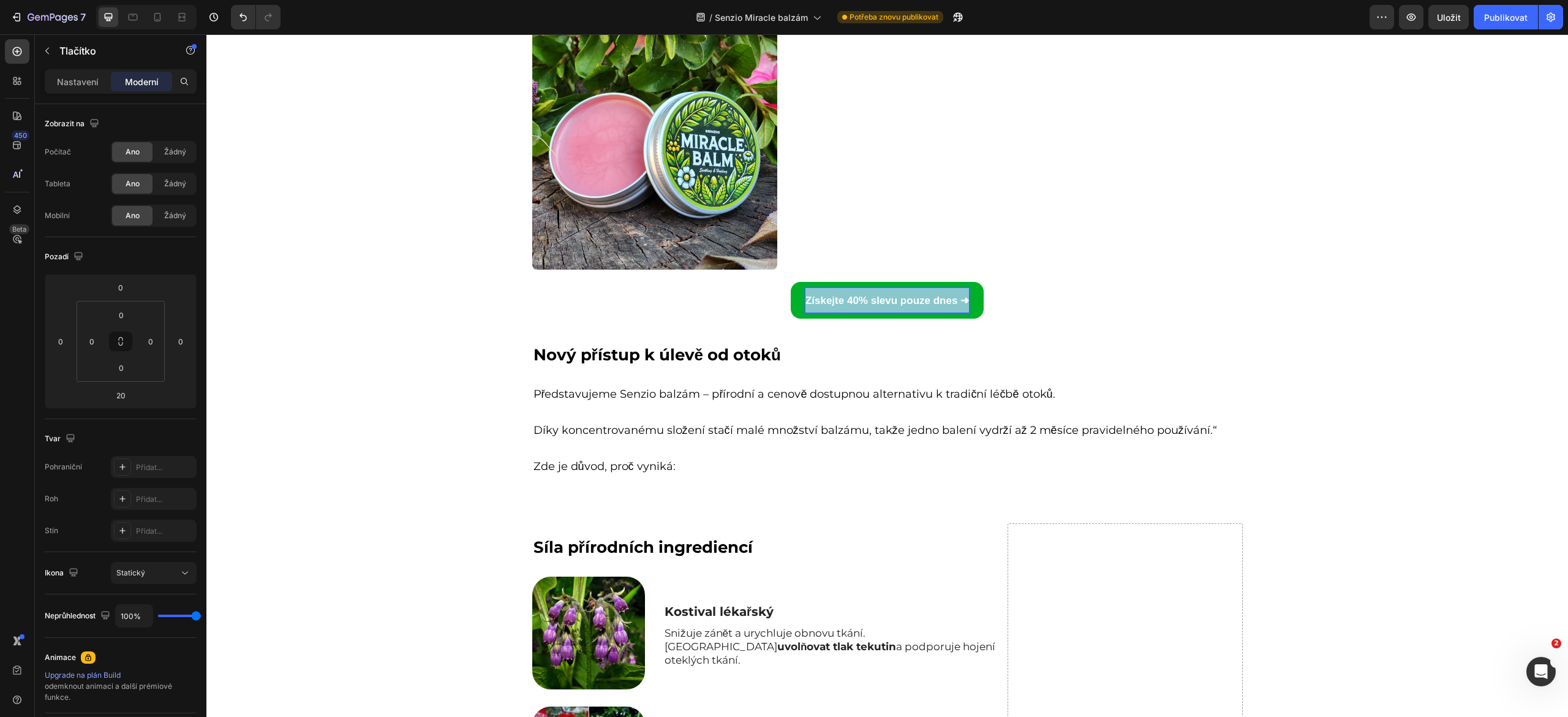
click at [866, 298] on strong "Získejte 40% slevu pouze dnes ➜" at bounding box center [887, 300] width 163 height 12
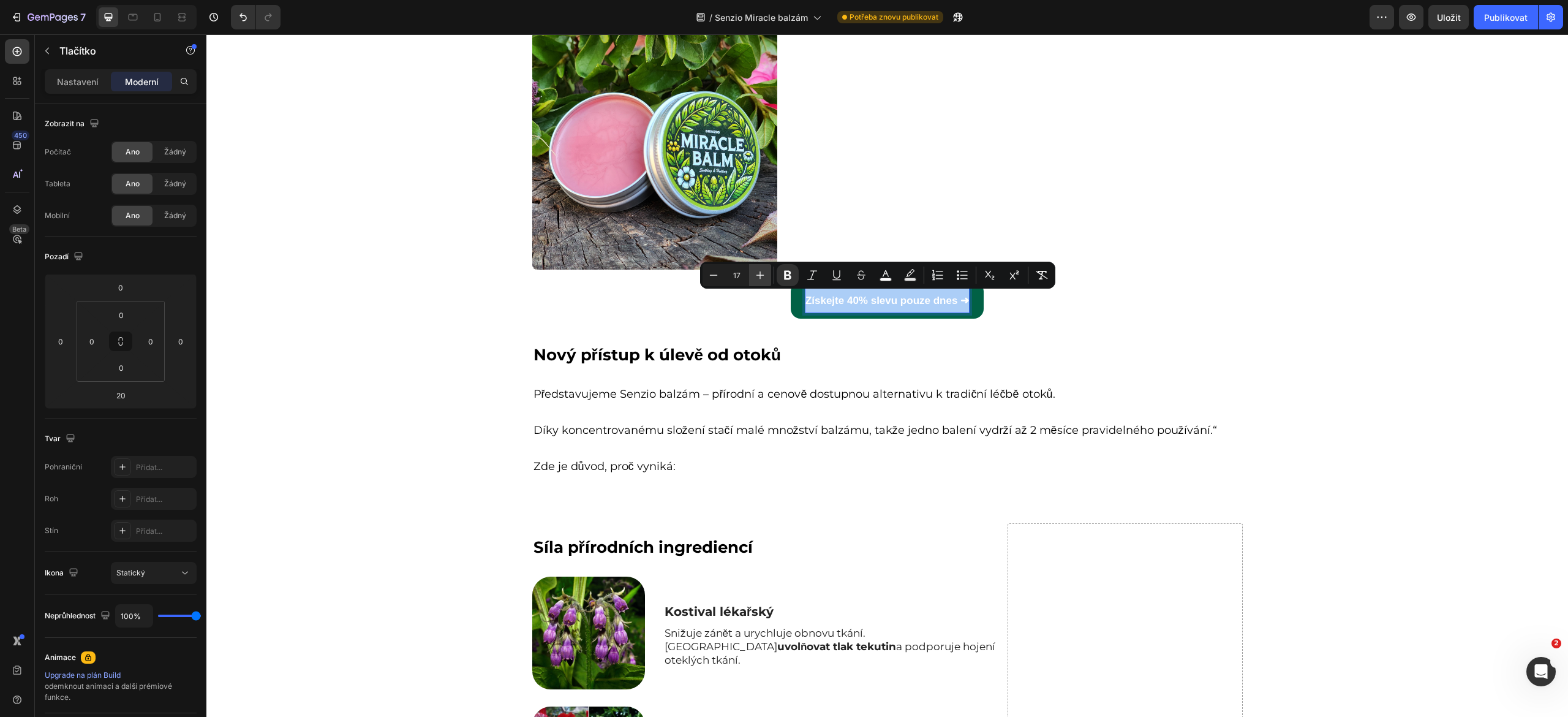
click at [752, 279] on button "Plus" at bounding box center [760, 275] width 22 height 22
type input "18"
drag, startPoint x: 958, startPoint y: 313, endPoint x: 716, endPoint y: 295, distance: 242.7
click at [716, 295] on div "Získejte 40% slevu pouze dnes ➜ Button 20" at bounding box center [887, 300] width 710 height 37
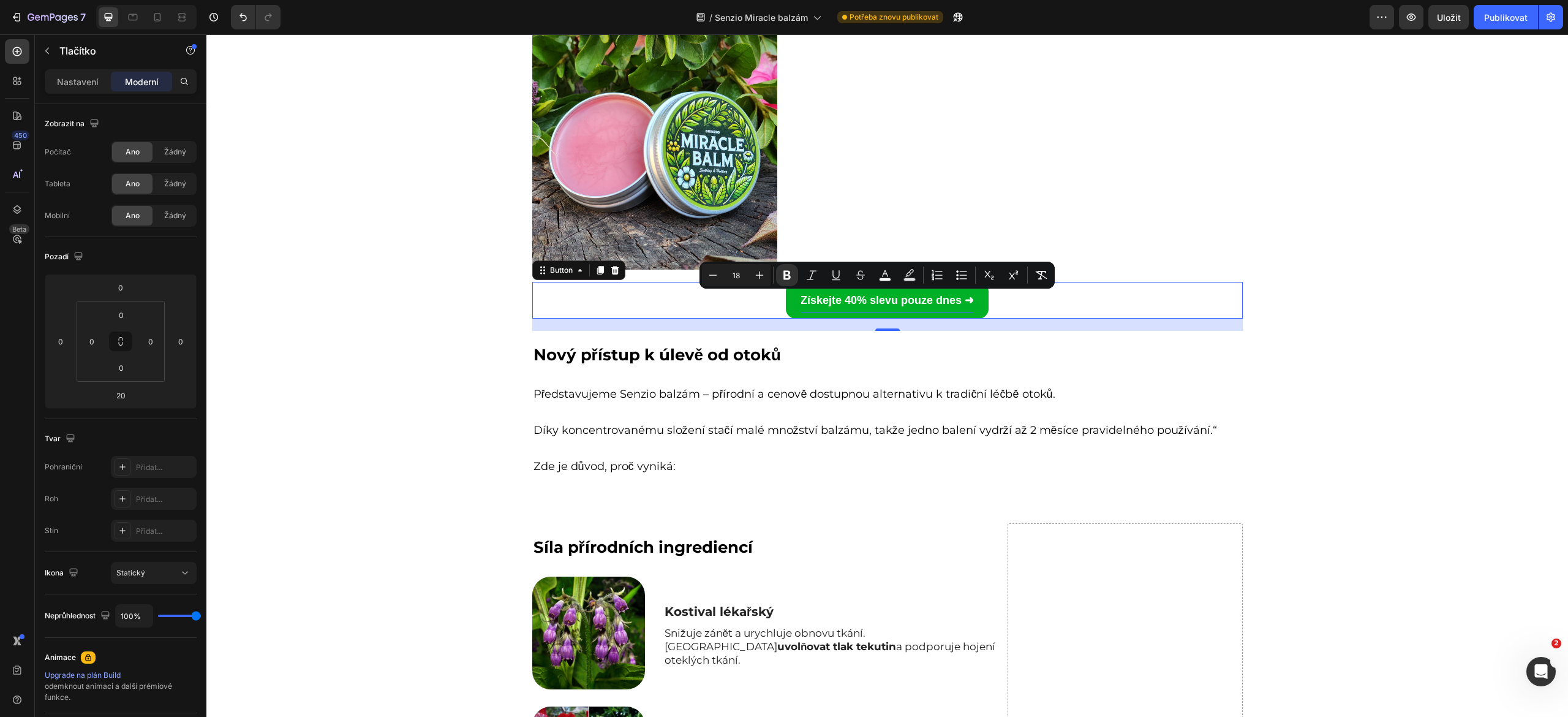
click at [827, 298] on strong "Získejte 40% slevu pouze dnes ➜" at bounding box center [887, 300] width 173 height 12
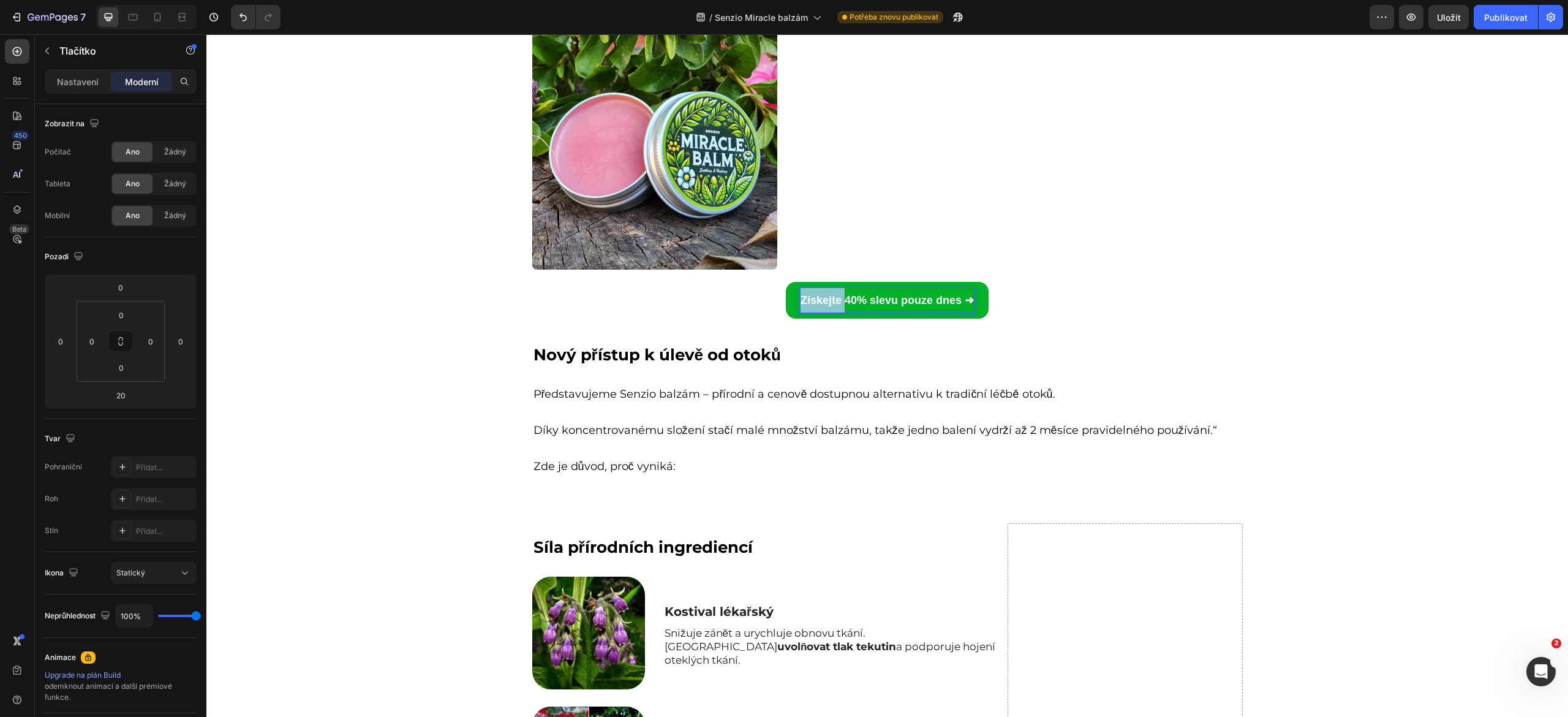
click at [827, 298] on strong "Získejte 40% slevu pouze dnes ➜" at bounding box center [887, 300] width 173 height 12
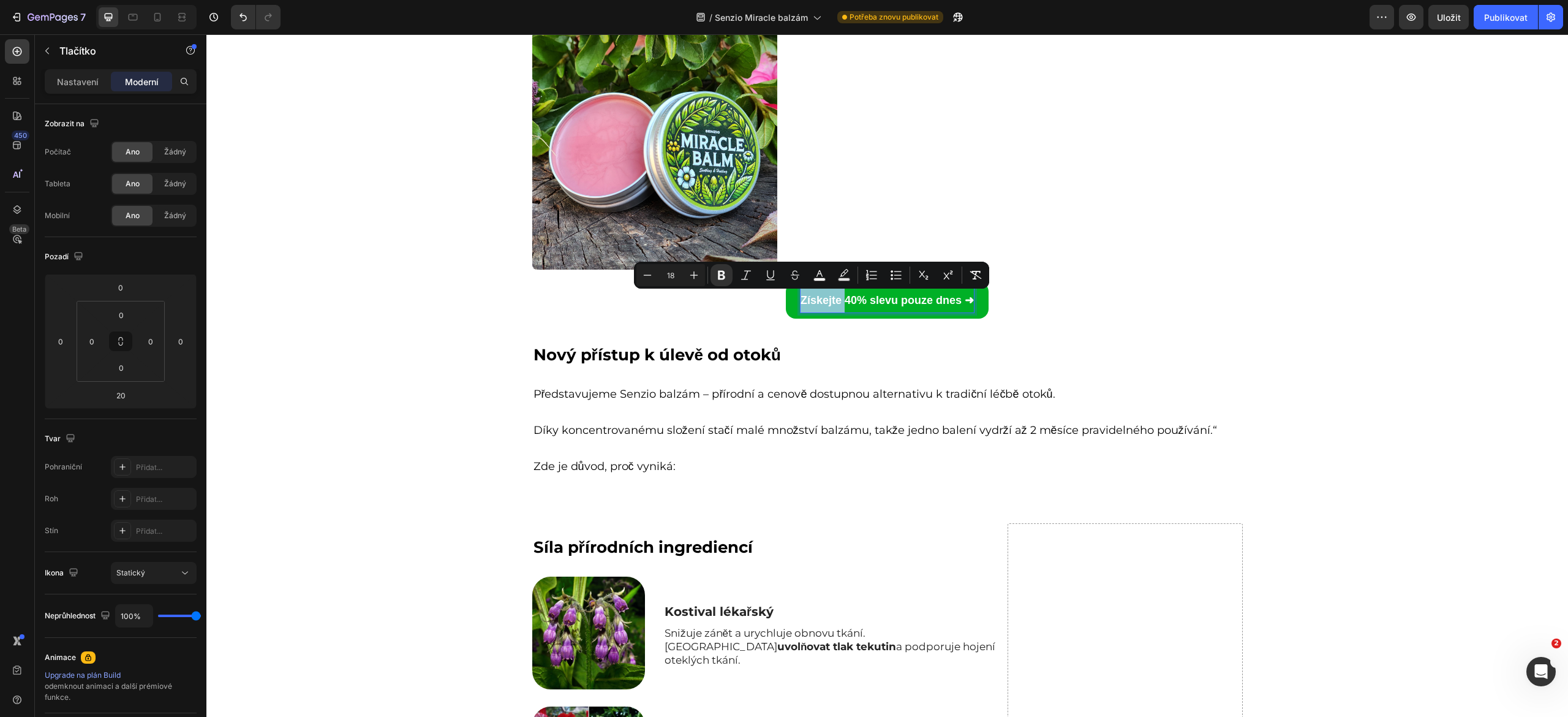
click at [827, 298] on strong "Získejte 40% slevu pouze dnes ➜" at bounding box center [887, 300] width 173 height 12
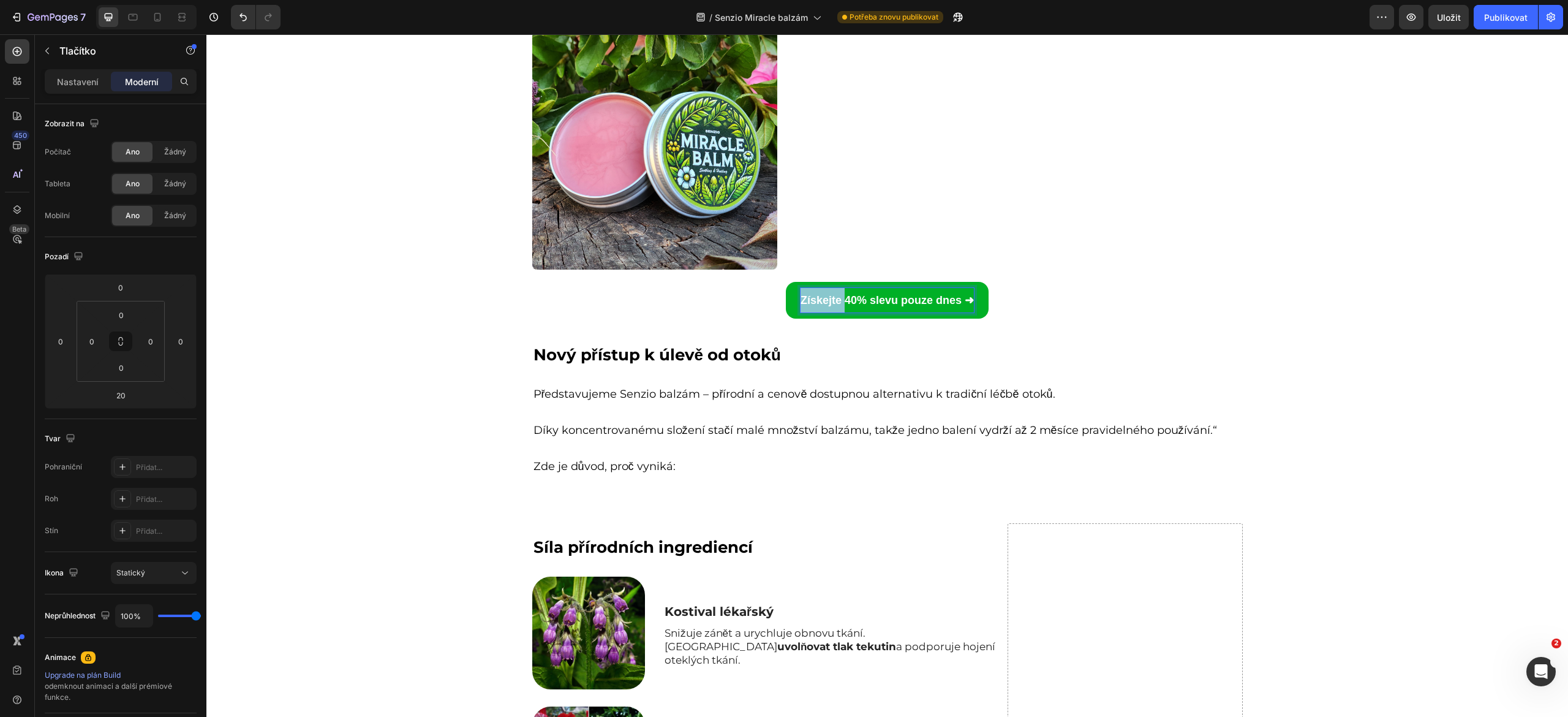
click at [827, 298] on strong "Získejte 40% slevu pouze dnes ➜" at bounding box center [887, 300] width 173 height 12
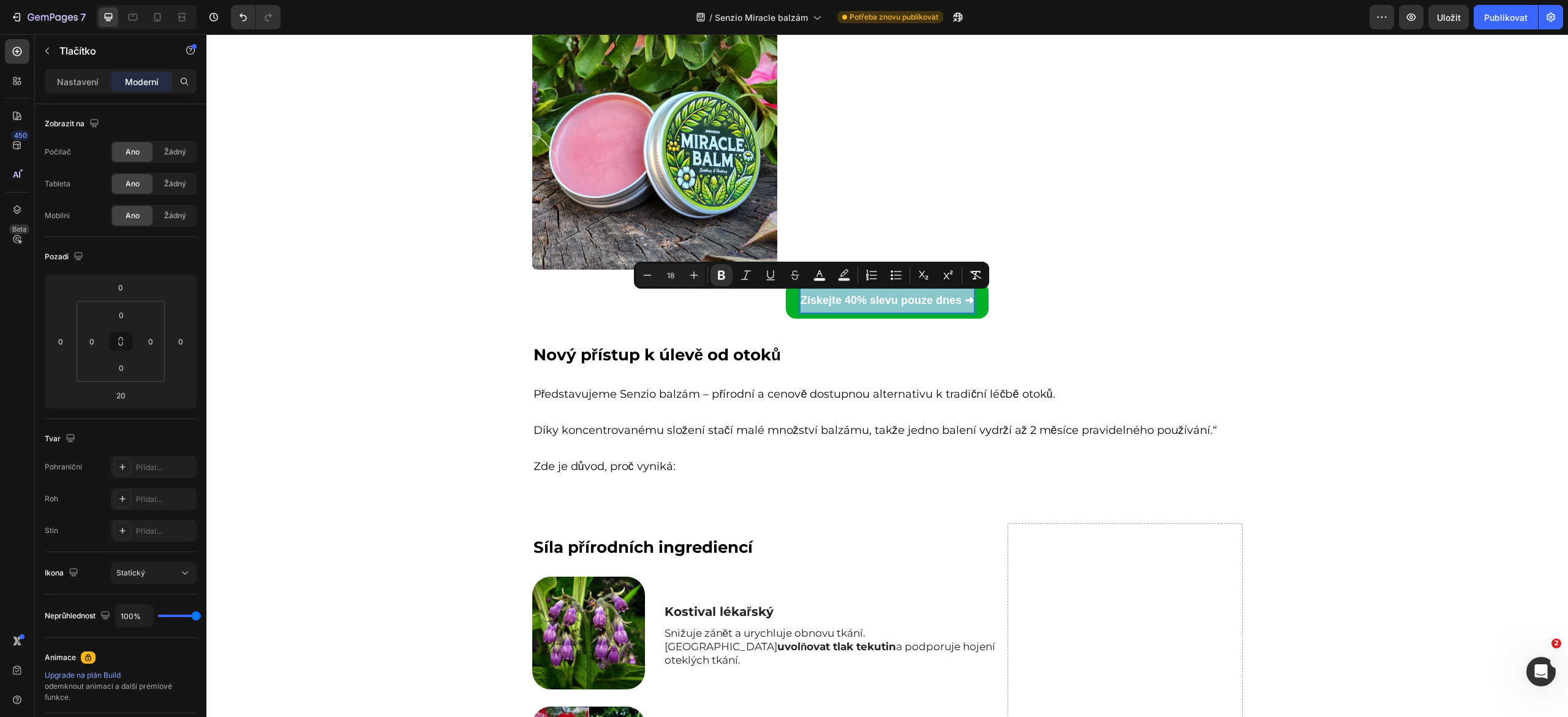
click at [827, 298] on strong "Získejte 40% slevu pouze dnes ➜" at bounding box center [887, 300] width 173 height 12
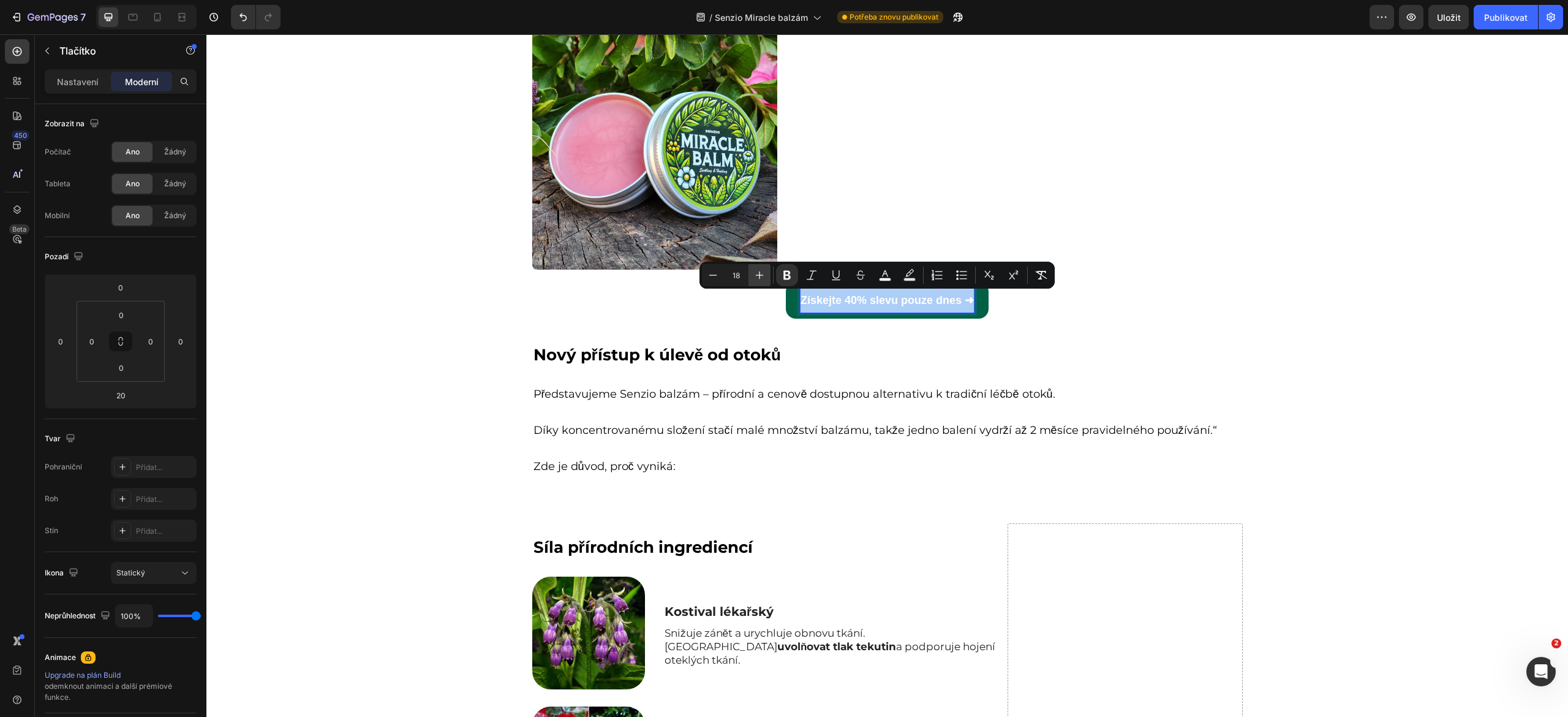
click at [758, 279] on icon "Editor contextual toolbar" at bounding box center [759, 275] width 12 height 12
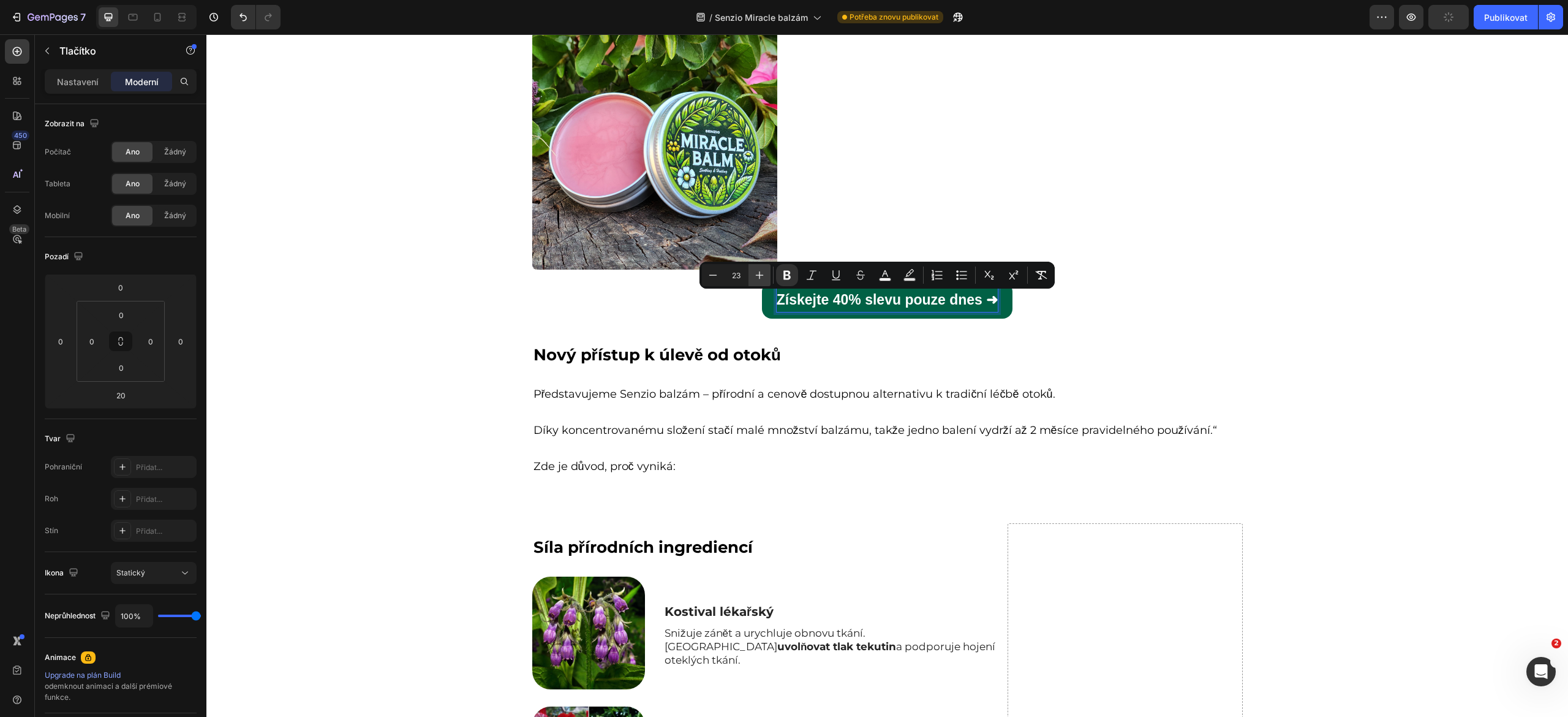
click at [758, 279] on icon "Editor contextual toolbar" at bounding box center [759, 275] width 12 height 12
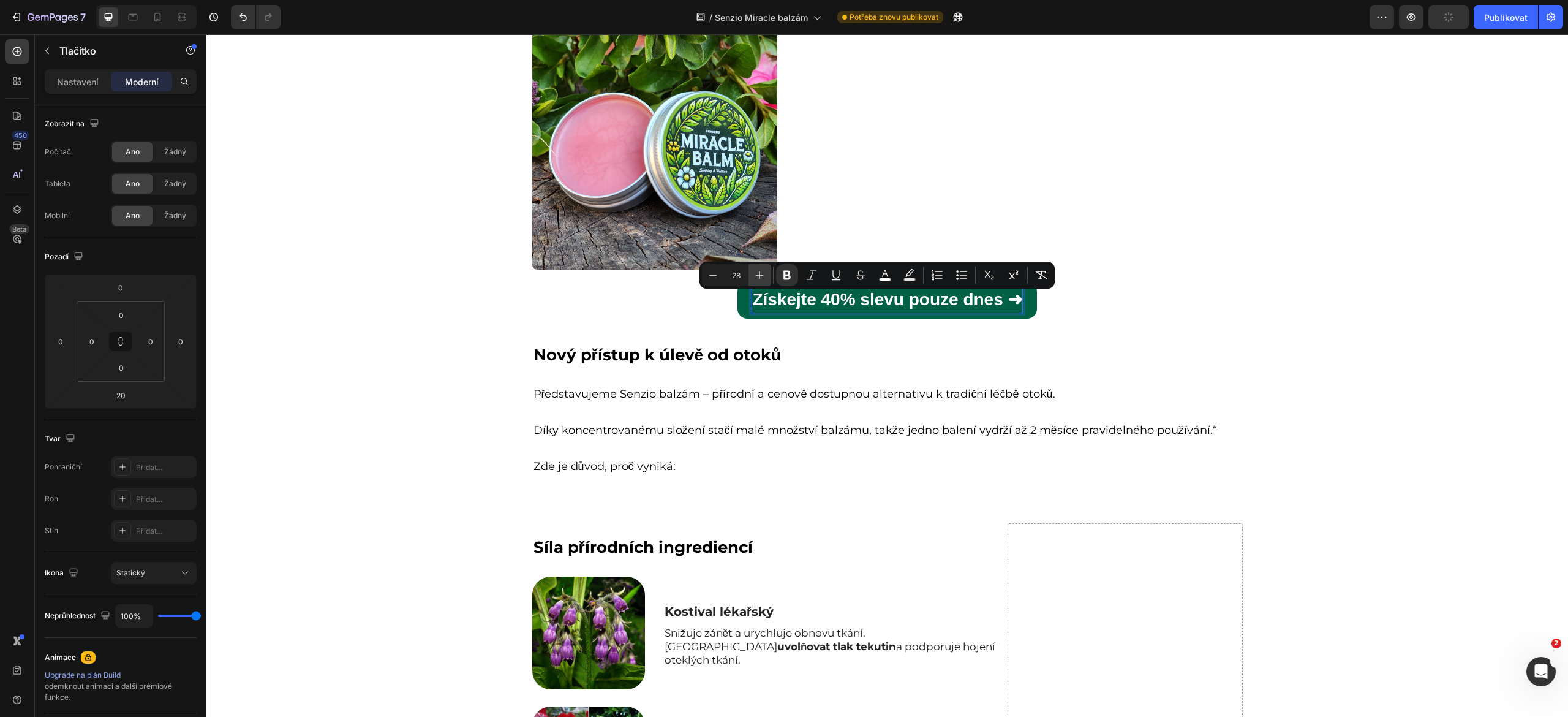
click at [758, 279] on icon "Editor contextual toolbar" at bounding box center [759, 275] width 12 height 12
click at [707, 279] on icon "Editor contextual toolbar" at bounding box center [713, 275] width 12 height 12
click at [707, 279] on icon "Kontextový panel nástrojů editoru" at bounding box center [713, 275] width 12 height 12
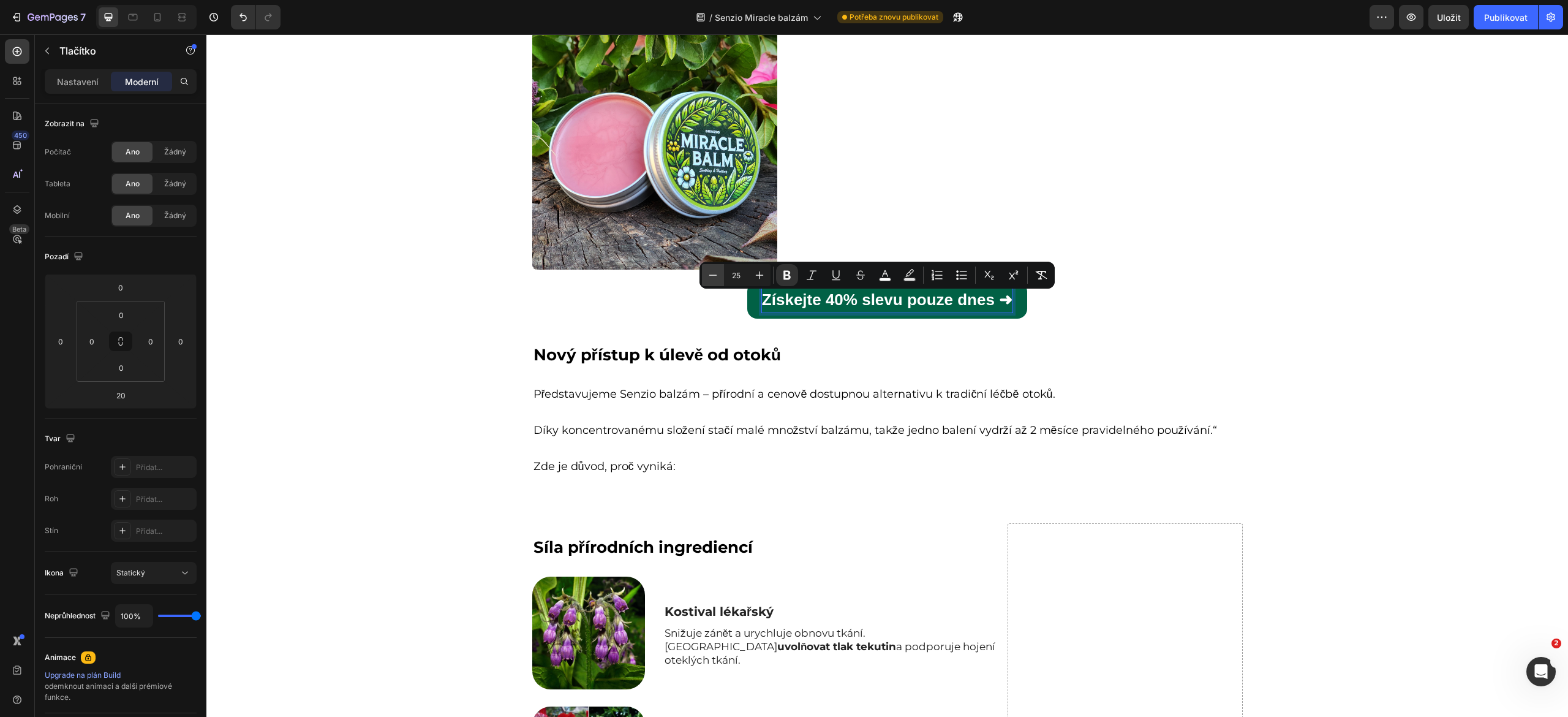
click at [707, 279] on icon "Kontextový panel nástrojů editoru" at bounding box center [713, 275] width 12 height 12
click at [716, 278] on icon "Kontextový panel nástrojů editoru" at bounding box center [713, 275] width 12 height 12
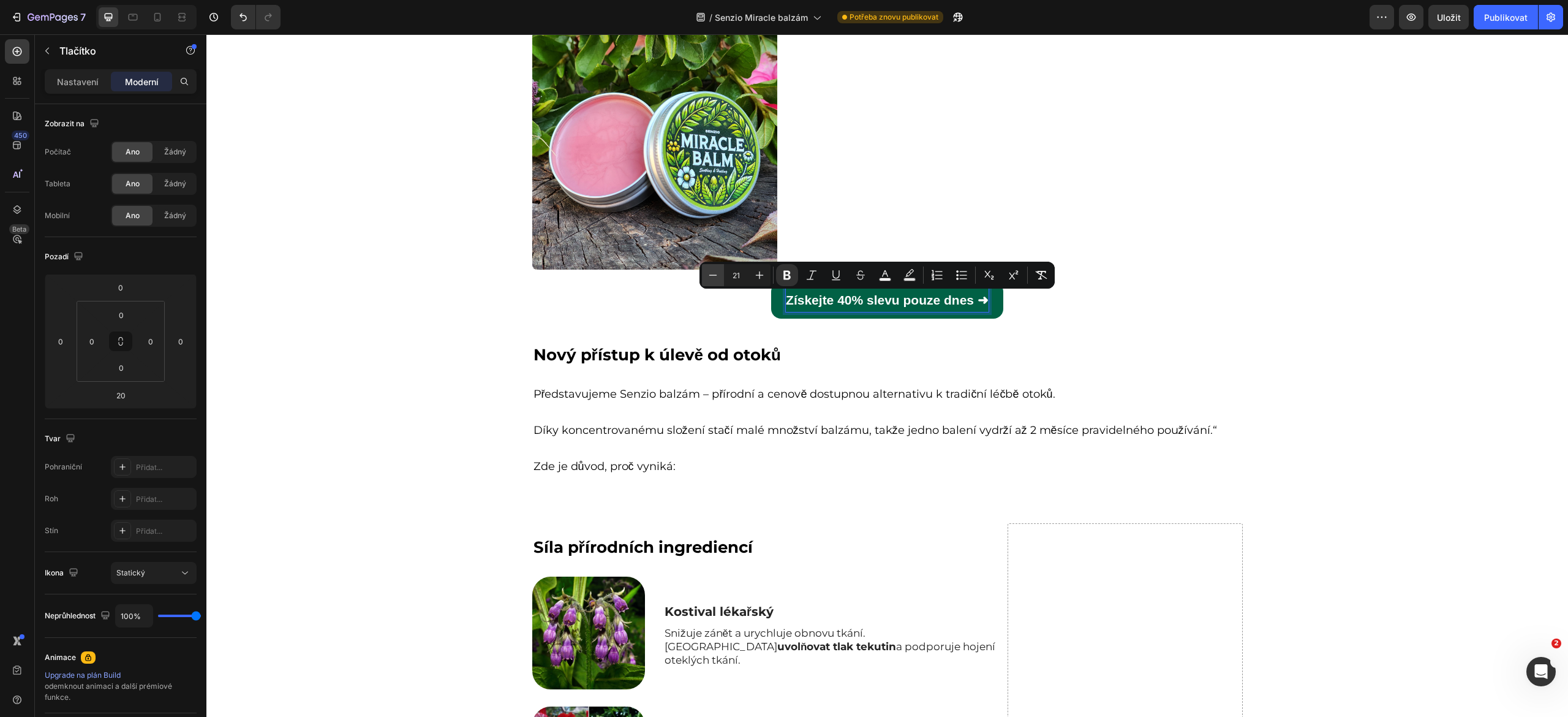
type input "20"
click at [1287, 337] on div "Proč je Senzio balzám přírodním řešením, které jste hledali Heading Image Získe…" at bounding box center [887, 234] width 1361 height 540
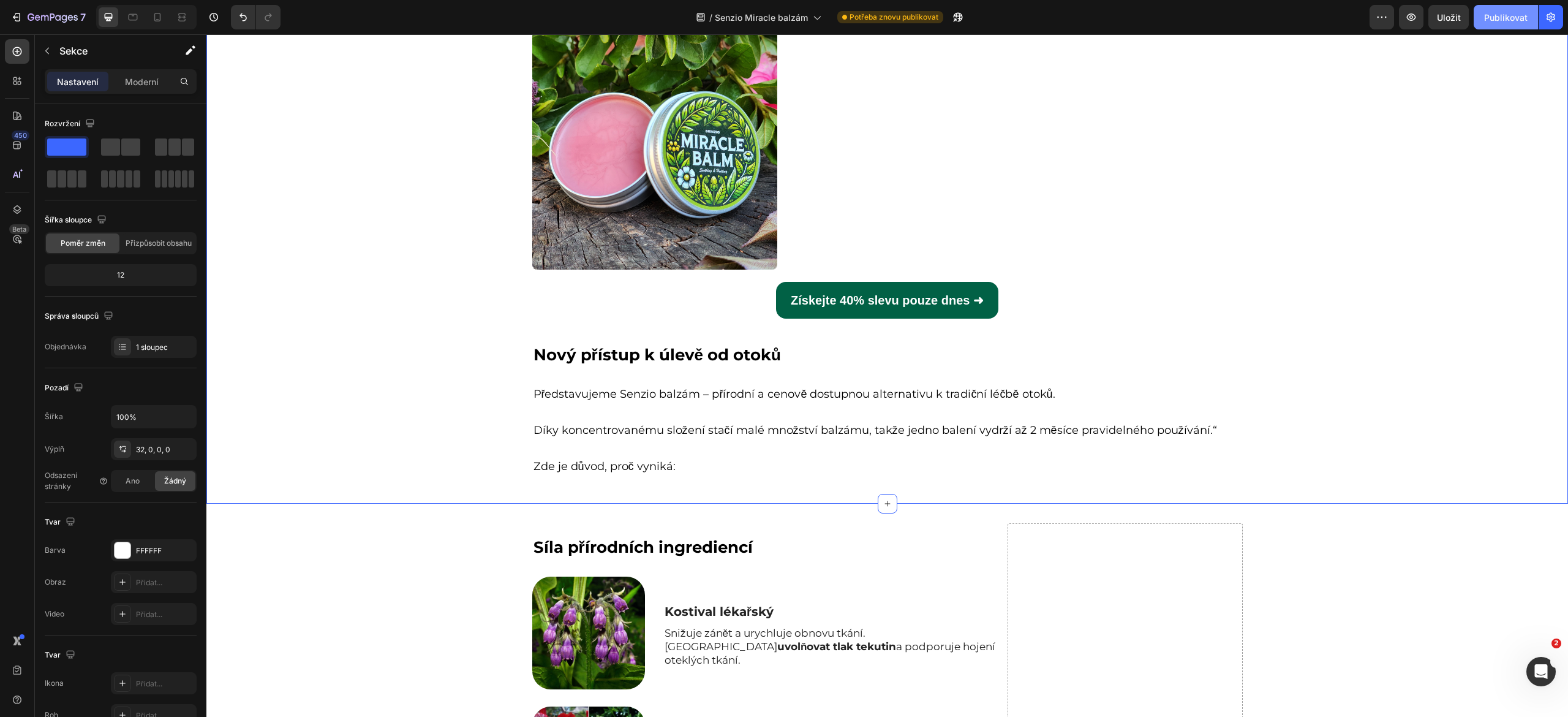
click at [1493, 21] on font "Publikovat" at bounding box center [1505, 17] width 43 height 10
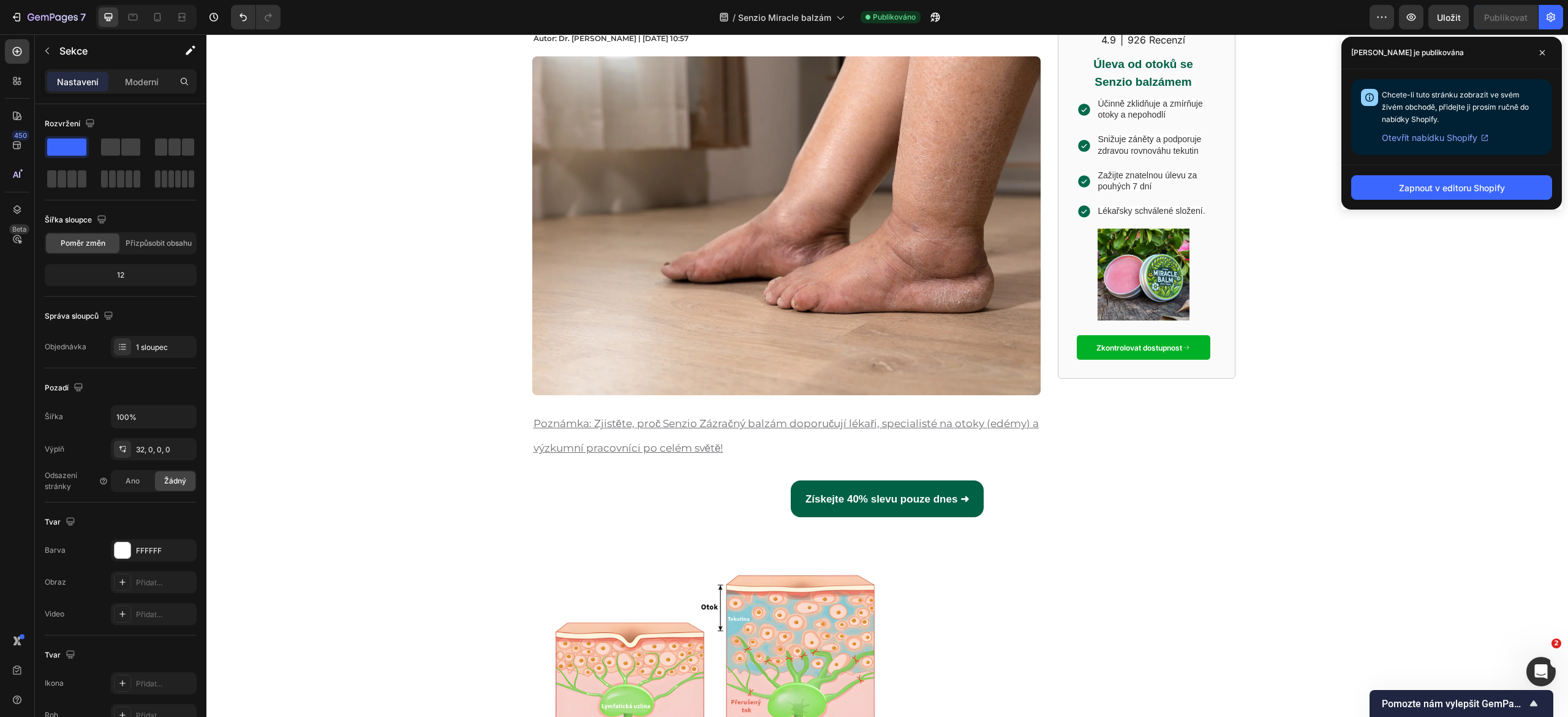
scroll to position [112, 0]
click at [767, 508] on div "Získejte 40% slevu pouze dnes ➜ Button" at bounding box center [887, 499] width 1361 height 37
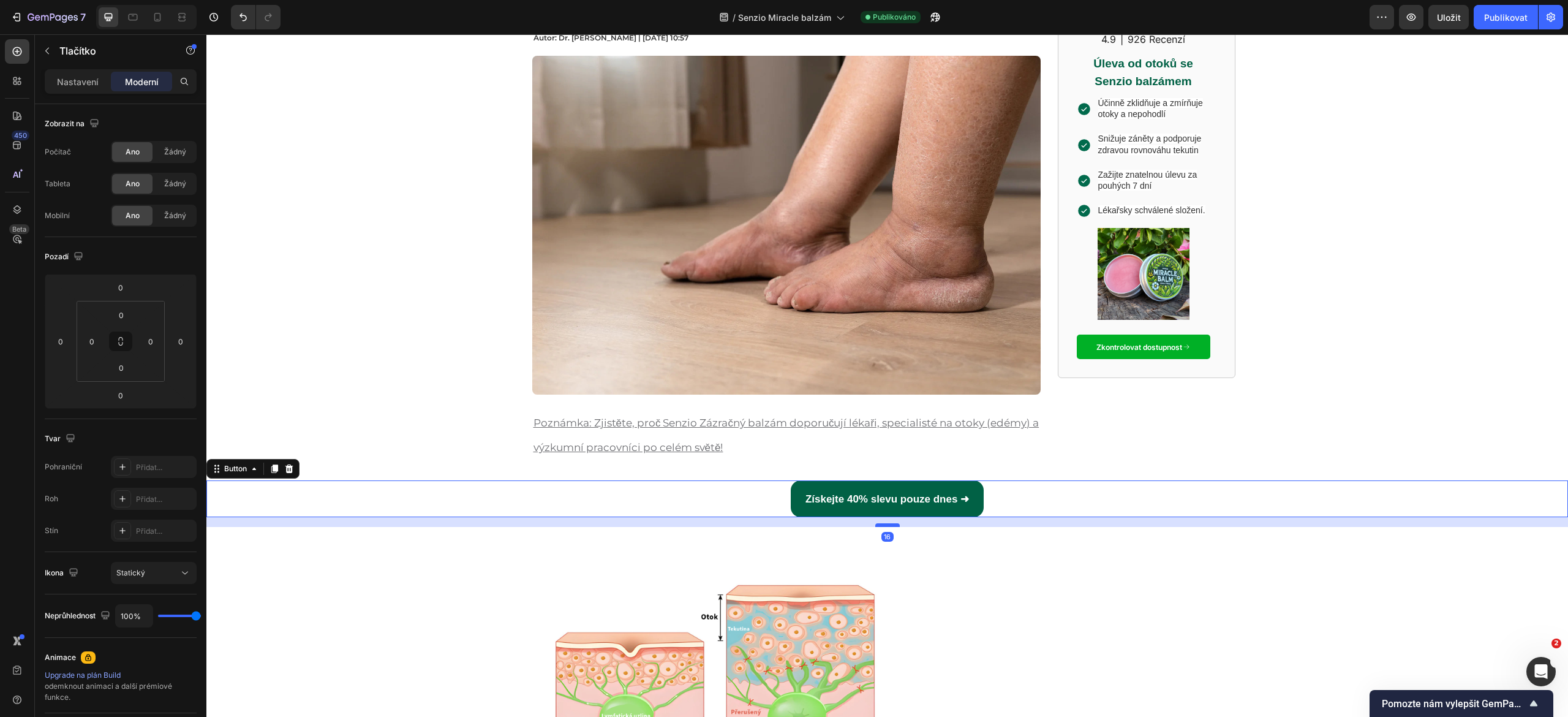
drag, startPoint x: 878, startPoint y: 515, endPoint x: 880, endPoint y: 525, distance: 10.2
click at [880, 525] on div at bounding box center [887, 525] width 25 height 4
type input "16"
click at [1485, 16] on font "Publikovat" at bounding box center [1505, 17] width 43 height 10
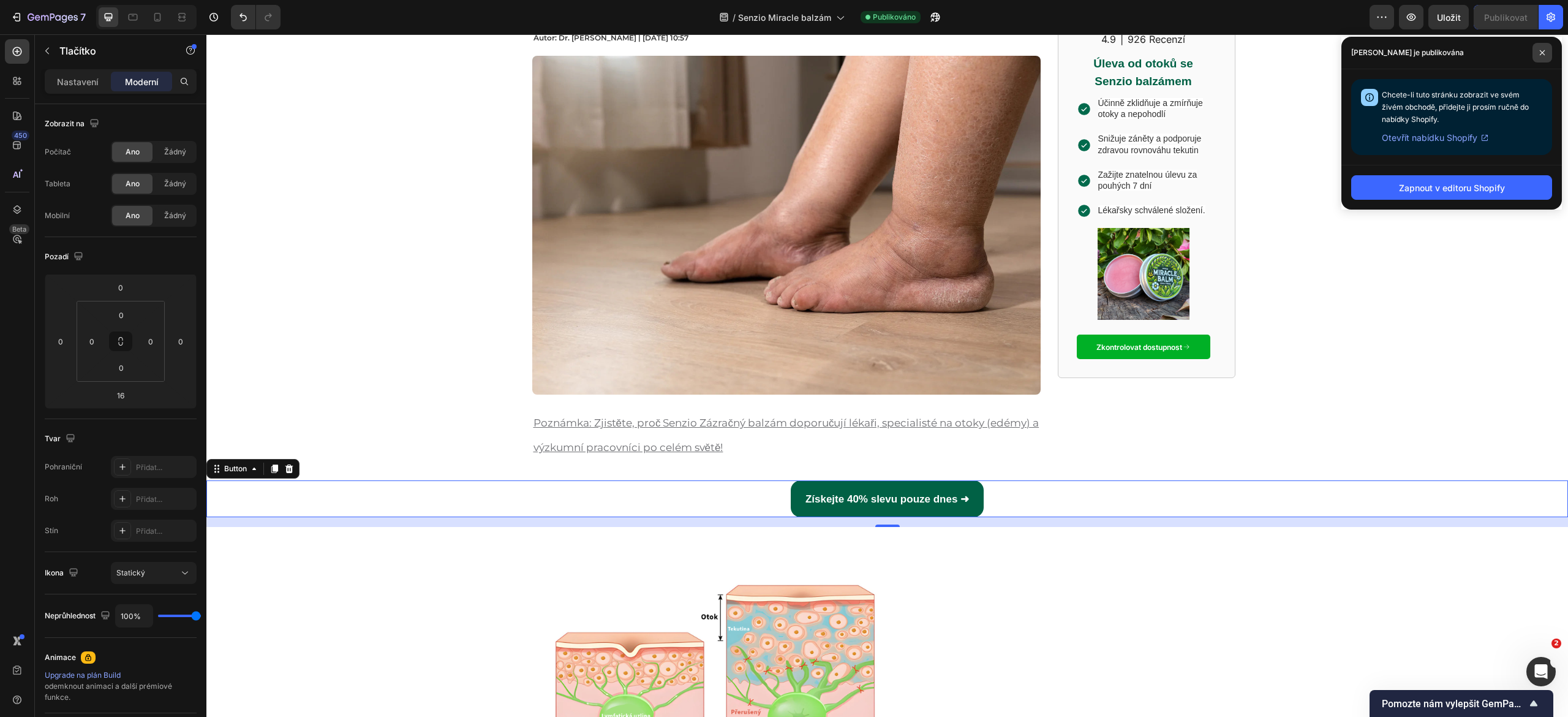
click at [1542, 55] on icon at bounding box center [1542, 52] width 6 height 6
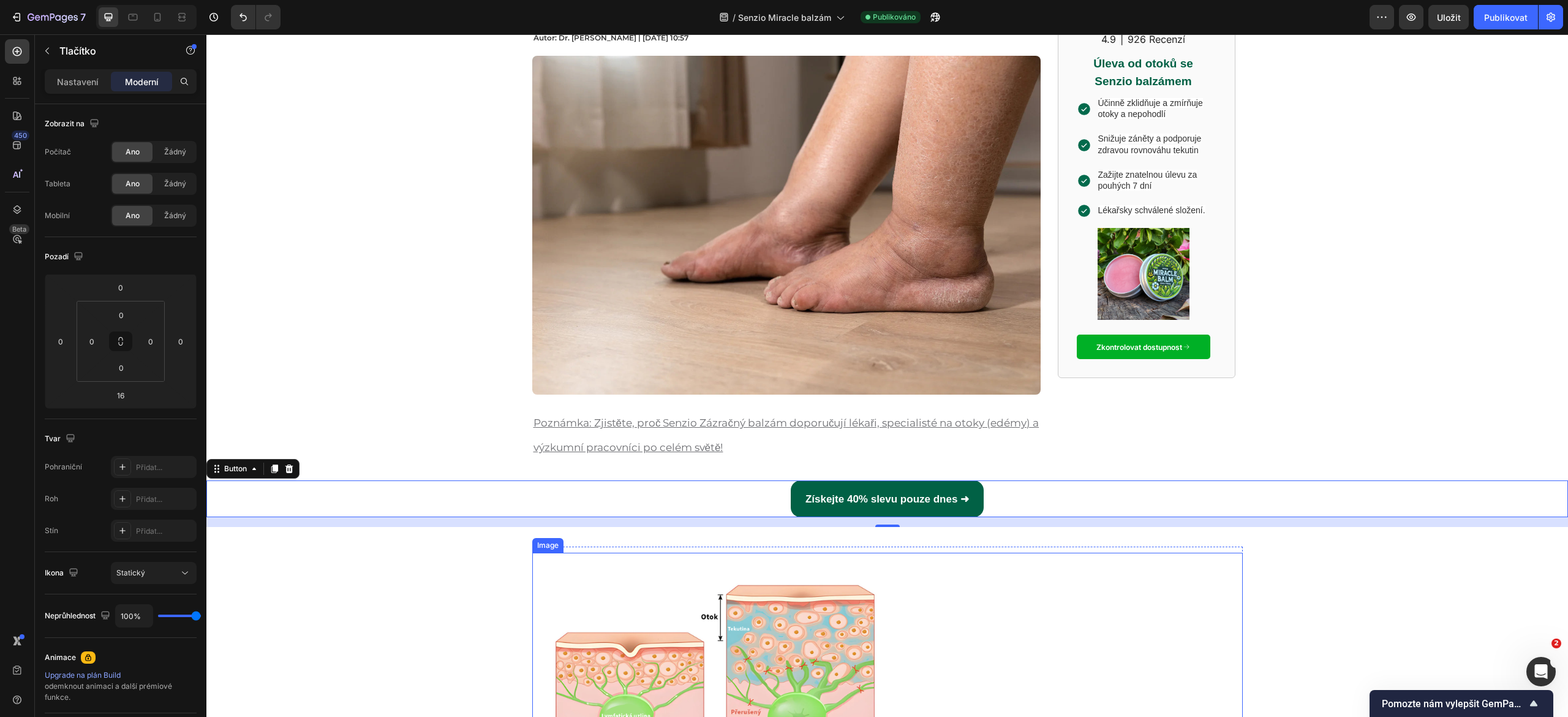
click at [680, 560] on img at bounding box center [716, 675] width 367 height 245
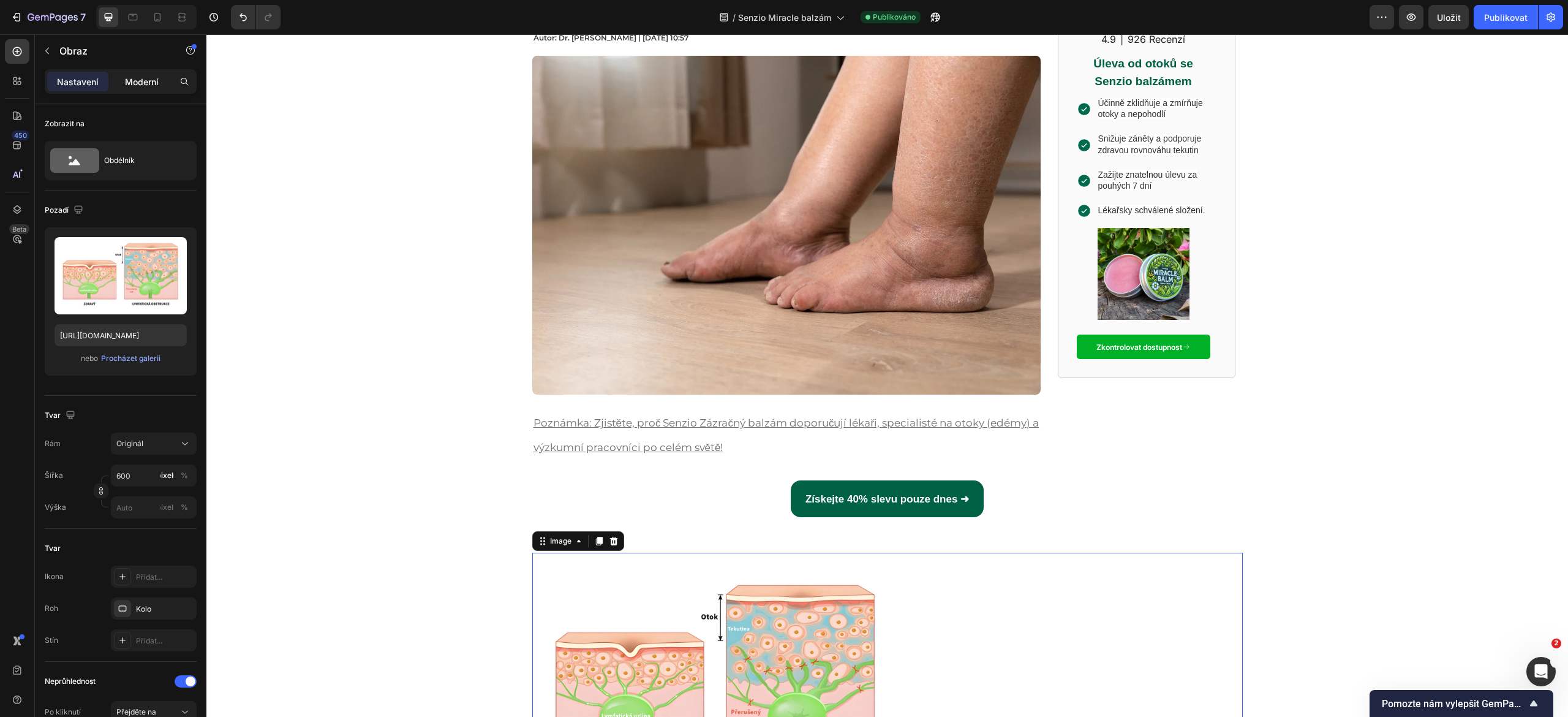
click at [136, 88] on div "Moderní" at bounding box center [141, 81] width 61 height 19
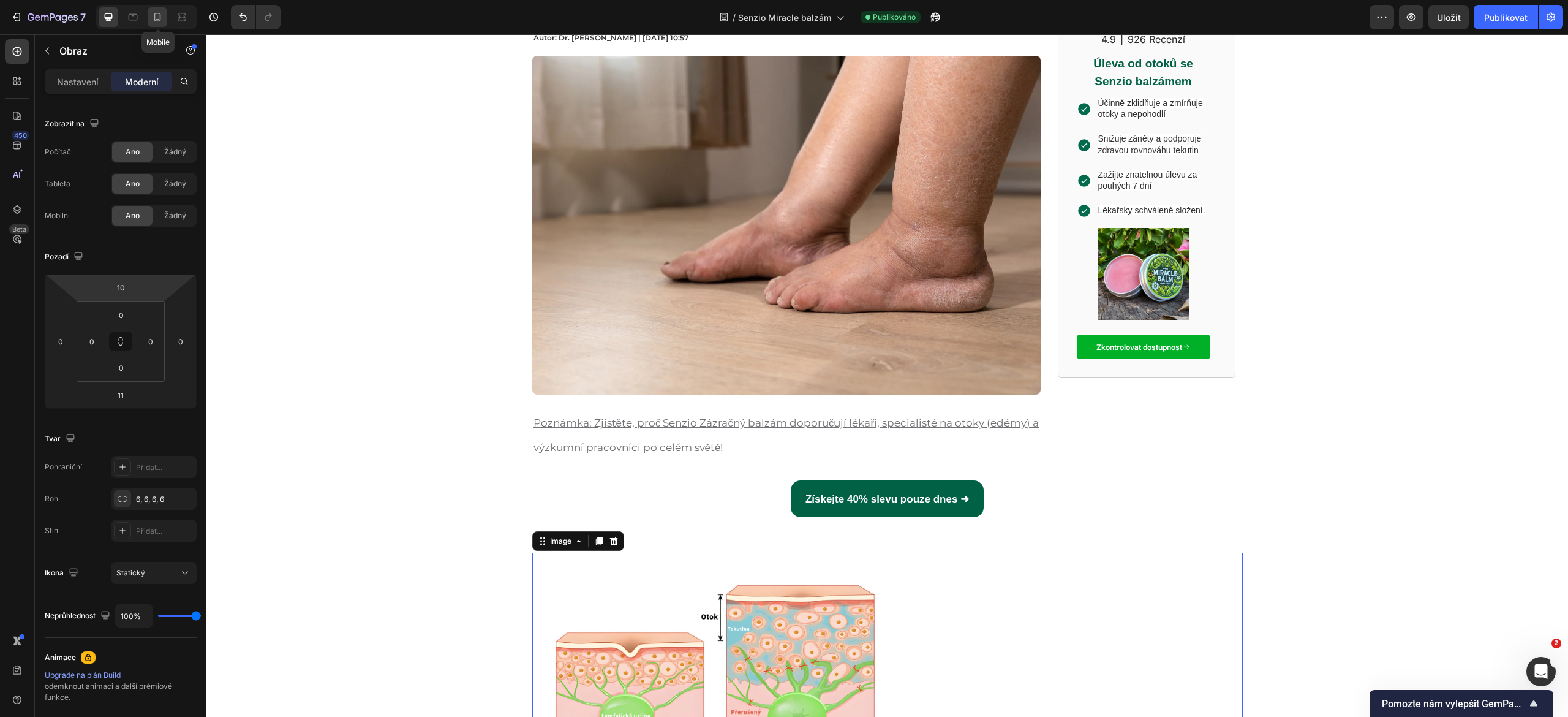
click at [163, 18] on icon at bounding box center [157, 17] width 12 height 12
type input "10"
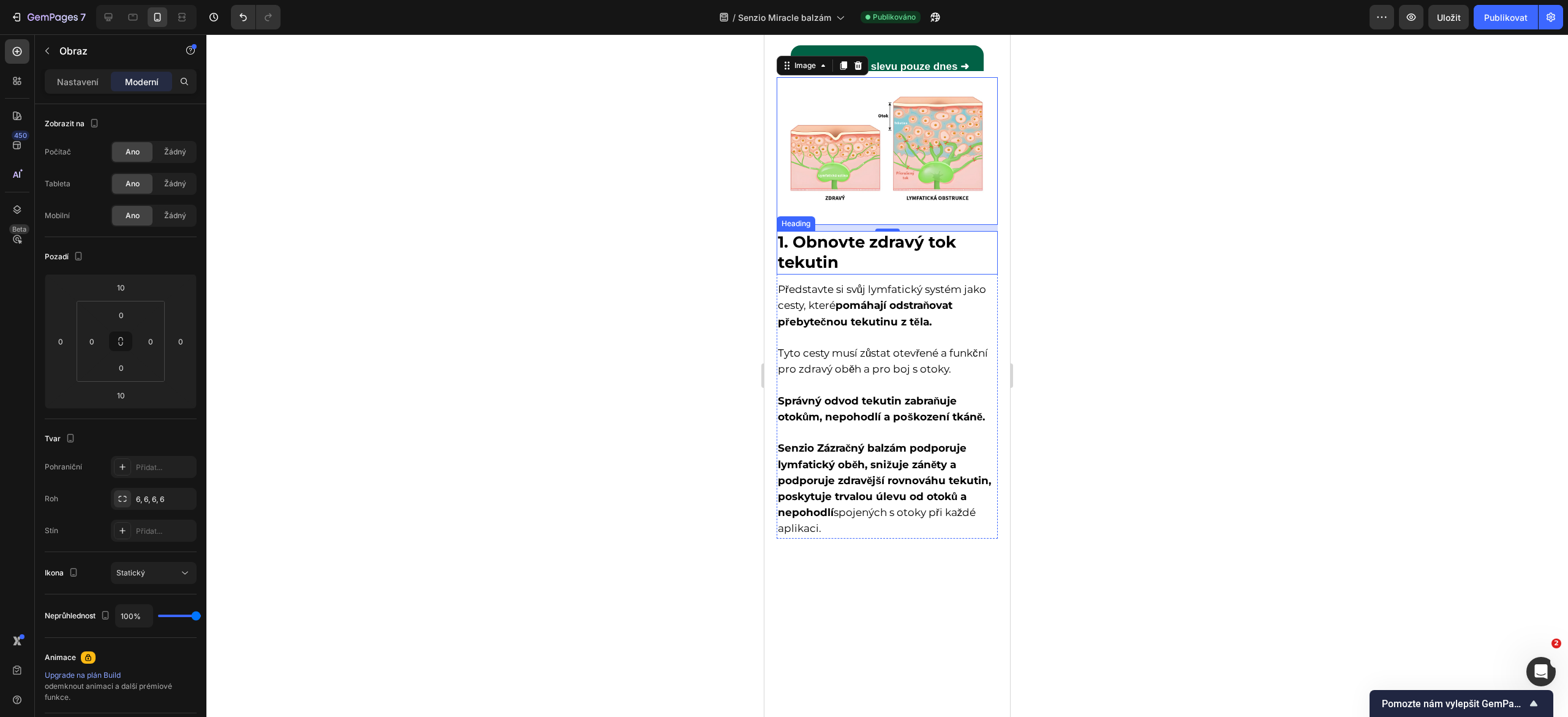
scroll to position [229, 0]
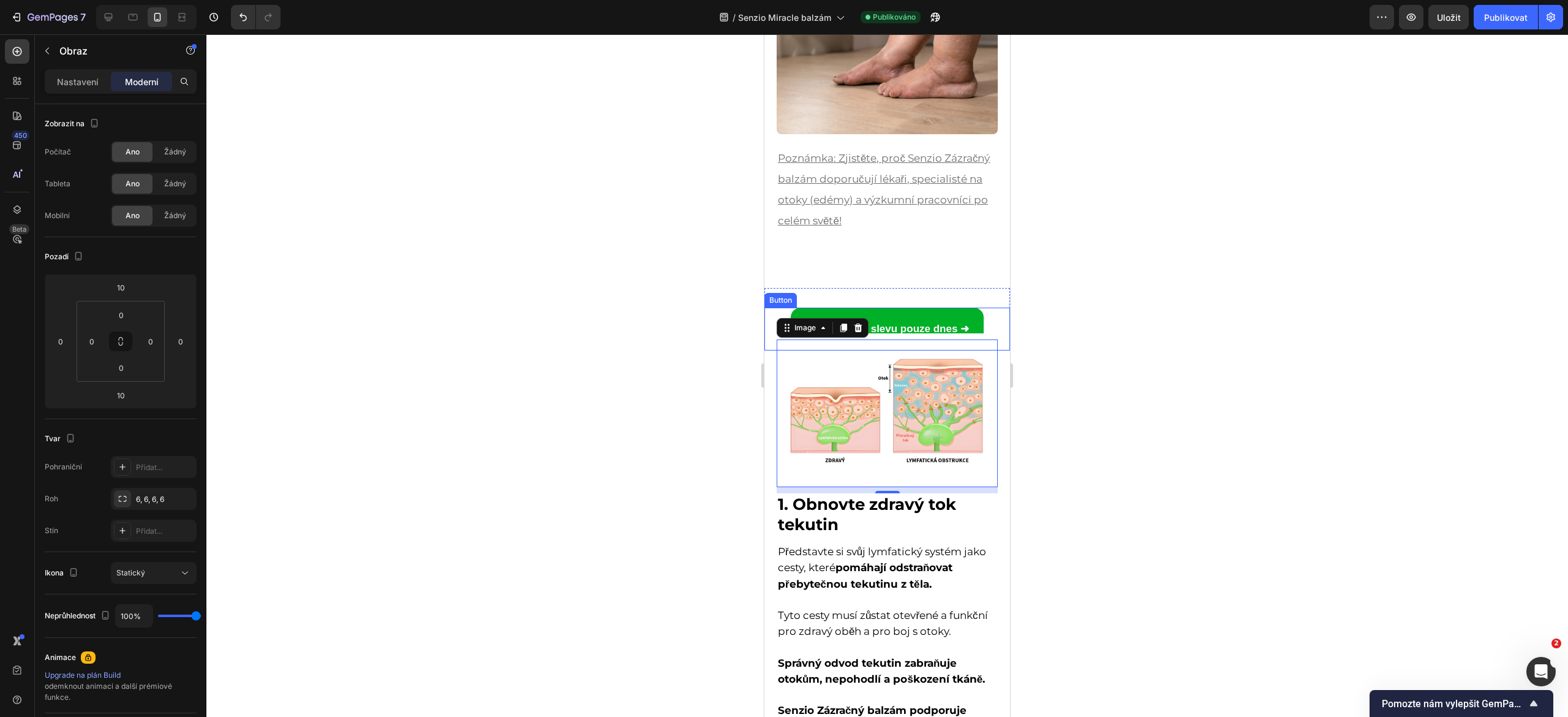
click at [896, 315] on link "Získejte 40% slevu pouze dnes ➜" at bounding box center [887, 329] width 193 height 43
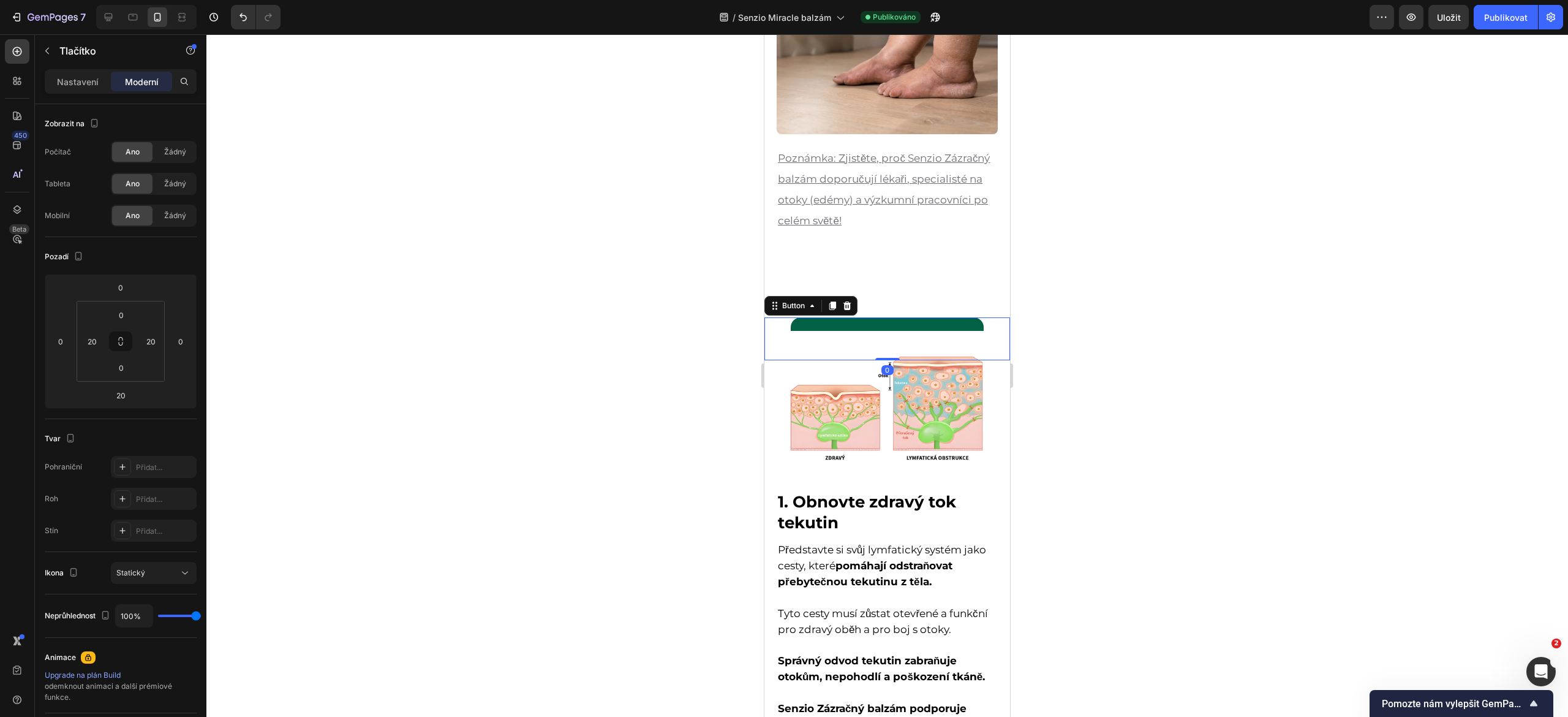
drag, startPoint x: 876, startPoint y: 362, endPoint x: 885, endPoint y: 327, distance: 36.1
type input "0"
click at [788, 369] on img at bounding box center [887, 411] width 221 height 148
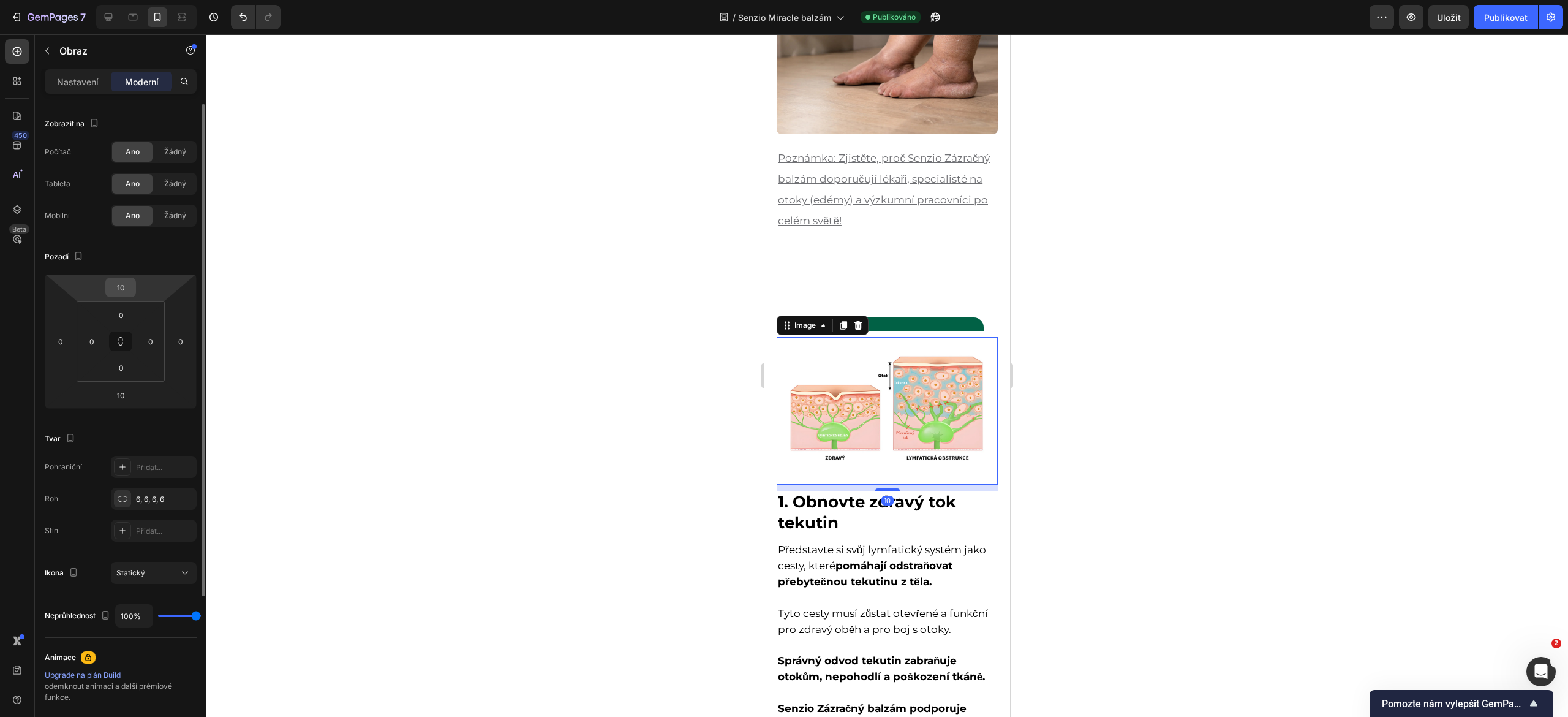
click at [125, 293] on input "10" at bounding box center [121, 287] width 25 height 18
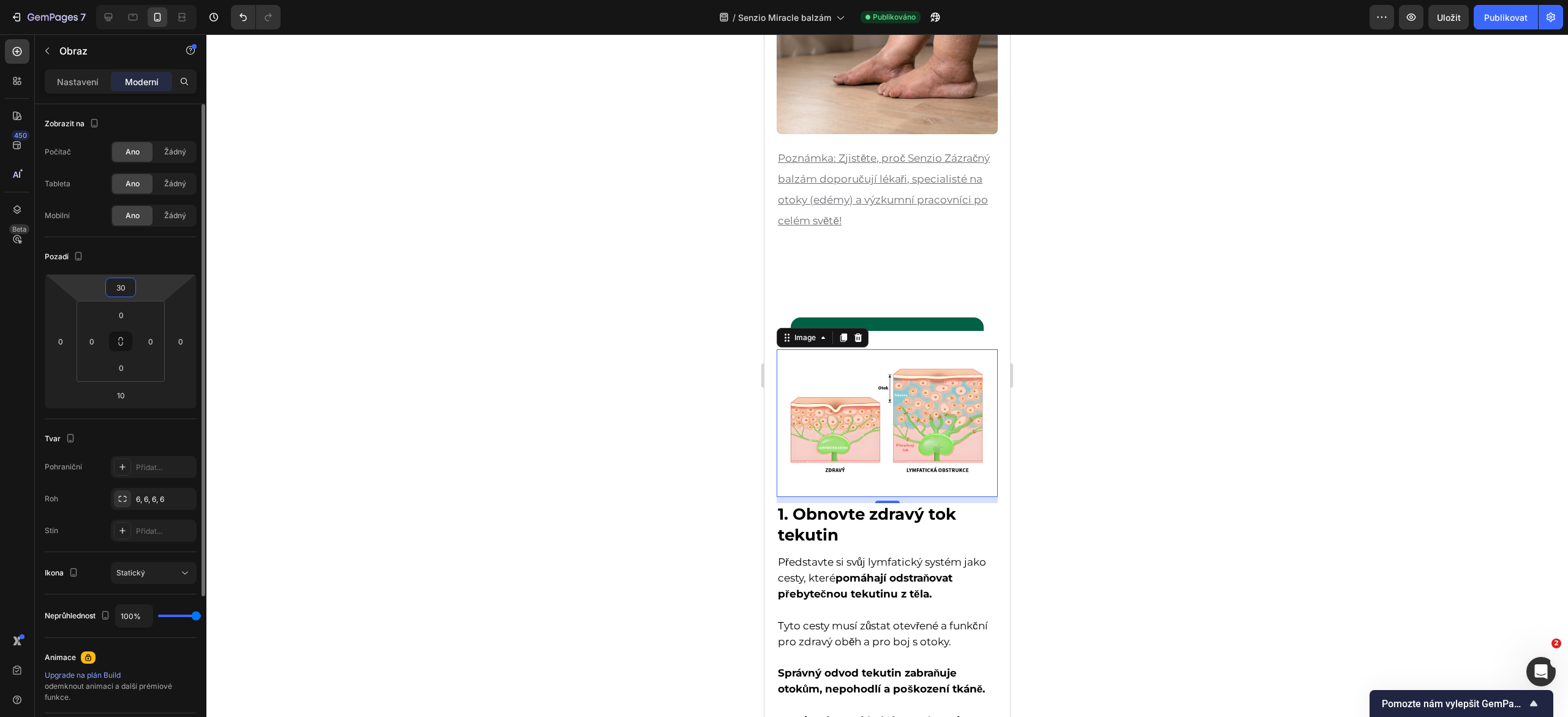
type input "3"
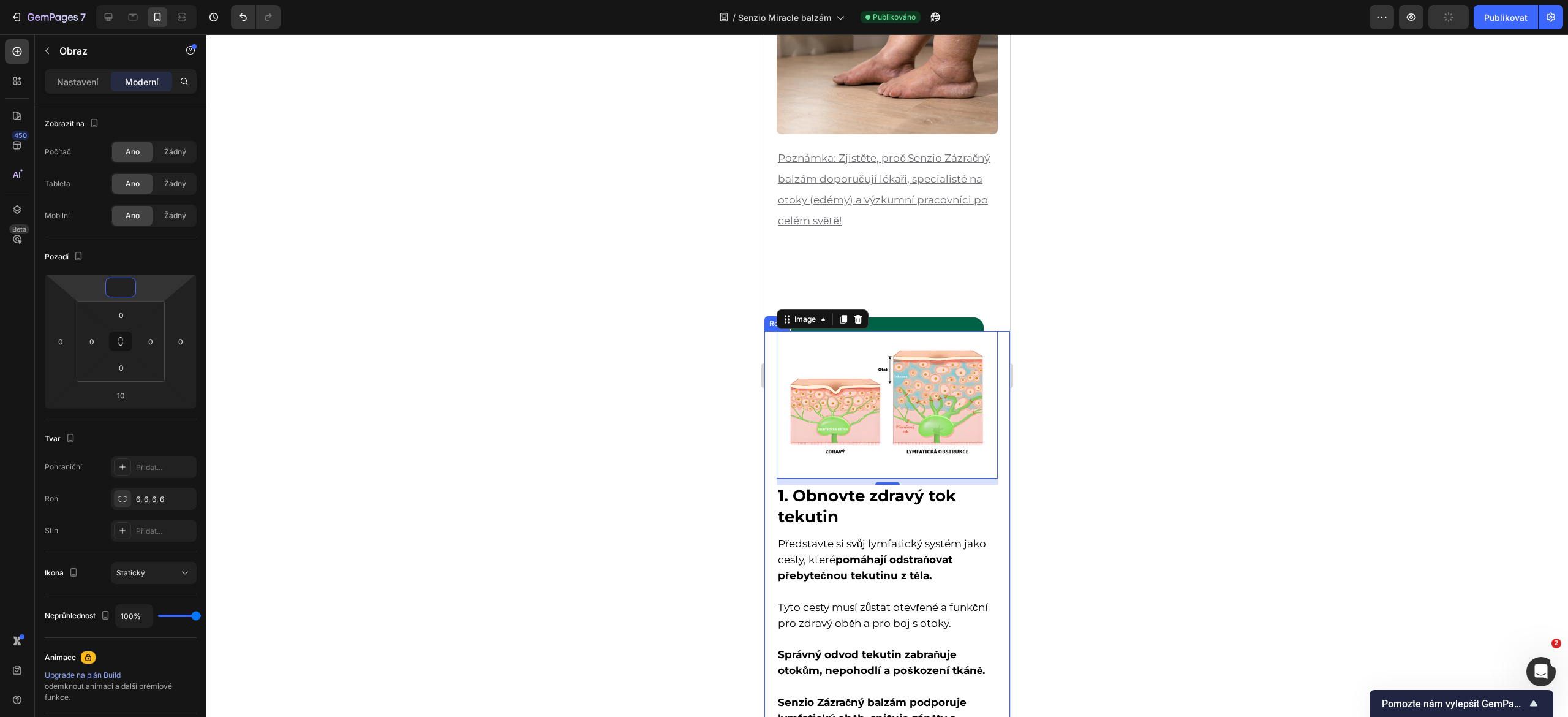
click at [767, 331] on div "Image 10 1. Obnovte zdravý tok tekutin Heading Představte si svůj lymfatický sy…" at bounding box center [887, 561] width 245 height 461
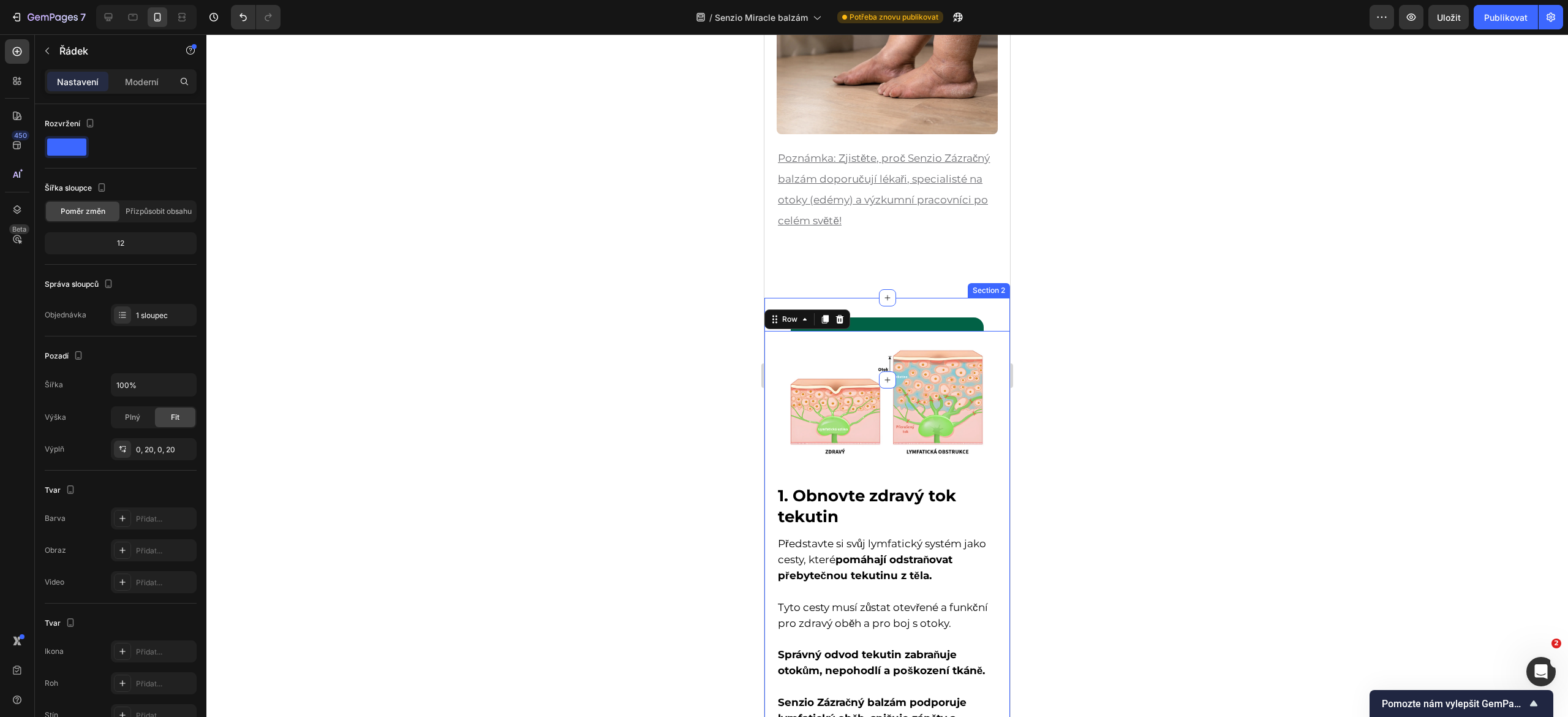
click at [978, 306] on div "Získejte 40% slevu pouze dnes ➜ Button Section 2" at bounding box center [887, 338] width 245 height 82
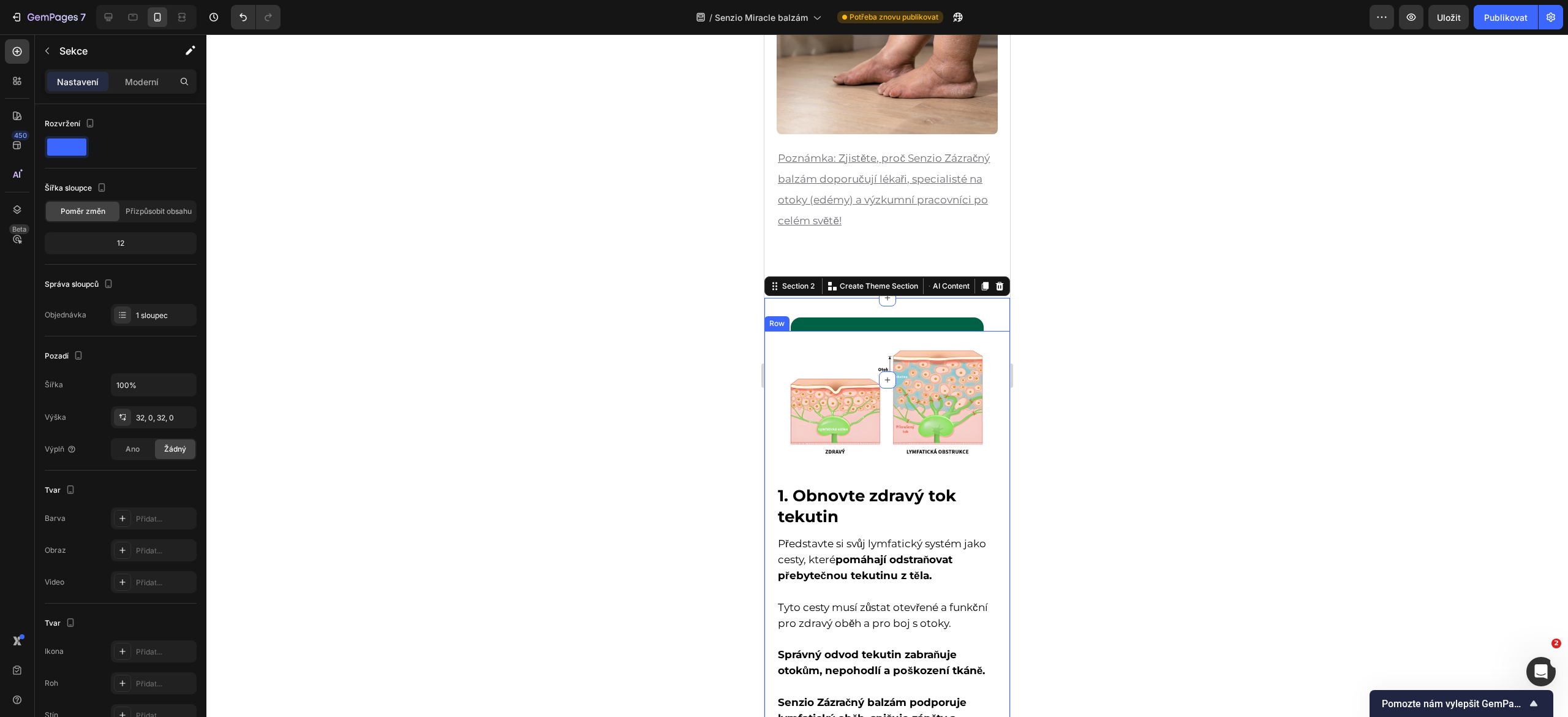
click at [987, 344] on div "Image 1. Obnovte zdravý tok tekutin Heading Představte si svůj lymfatický systé…" at bounding box center [887, 561] width 245 height 461
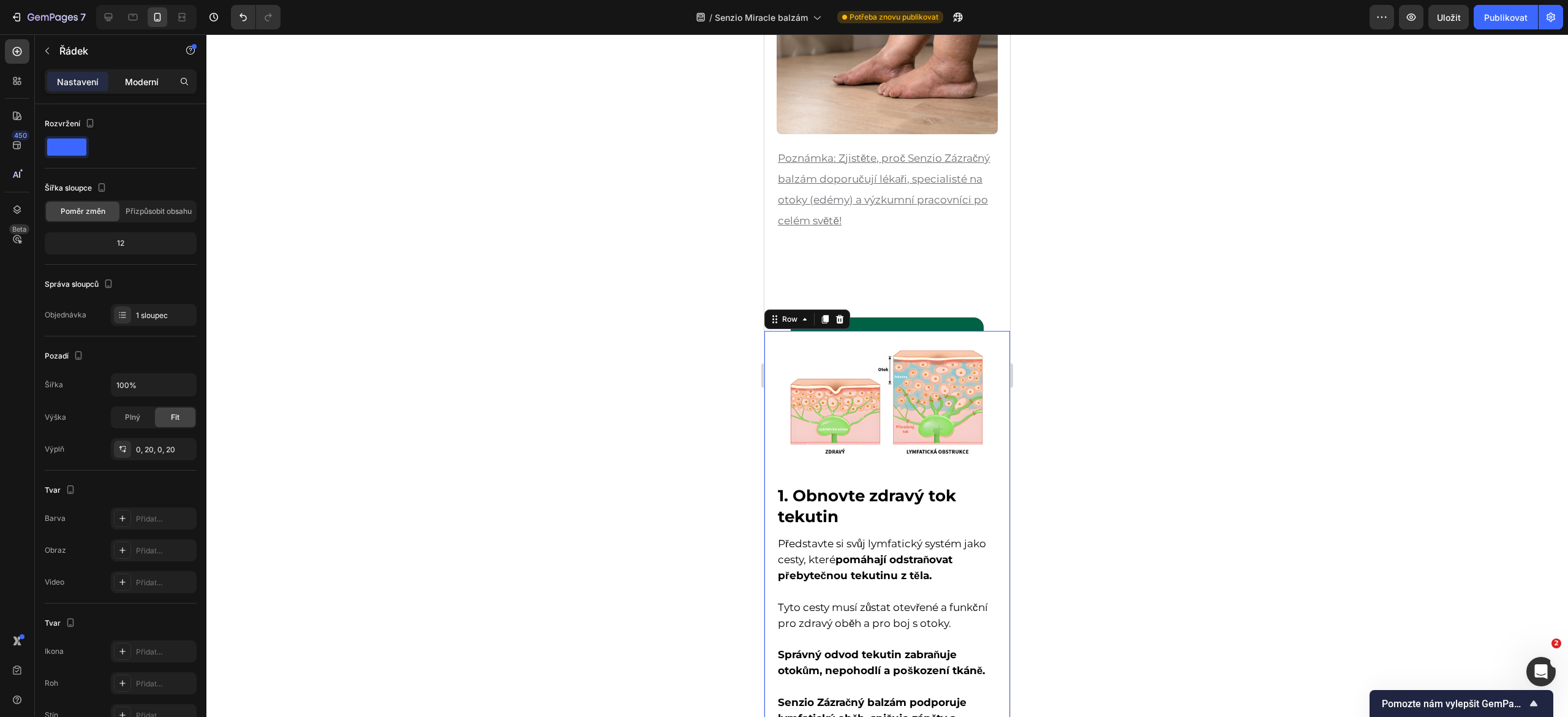
click at [139, 73] on div "Moderní" at bounding box center [141, 81] width 61 height 19
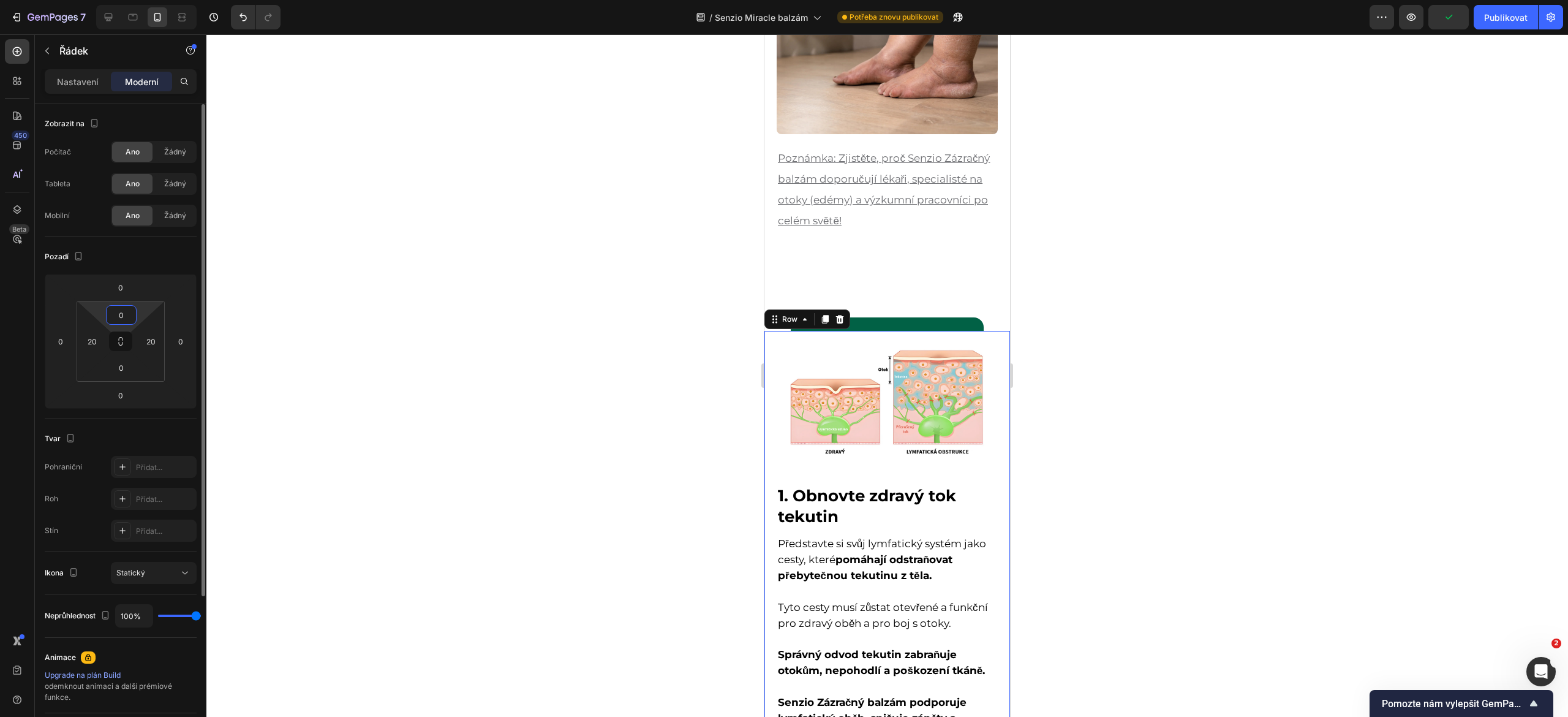
click at [126, 311] on input "0" at bounding box center [121, 315] width 25 height 18
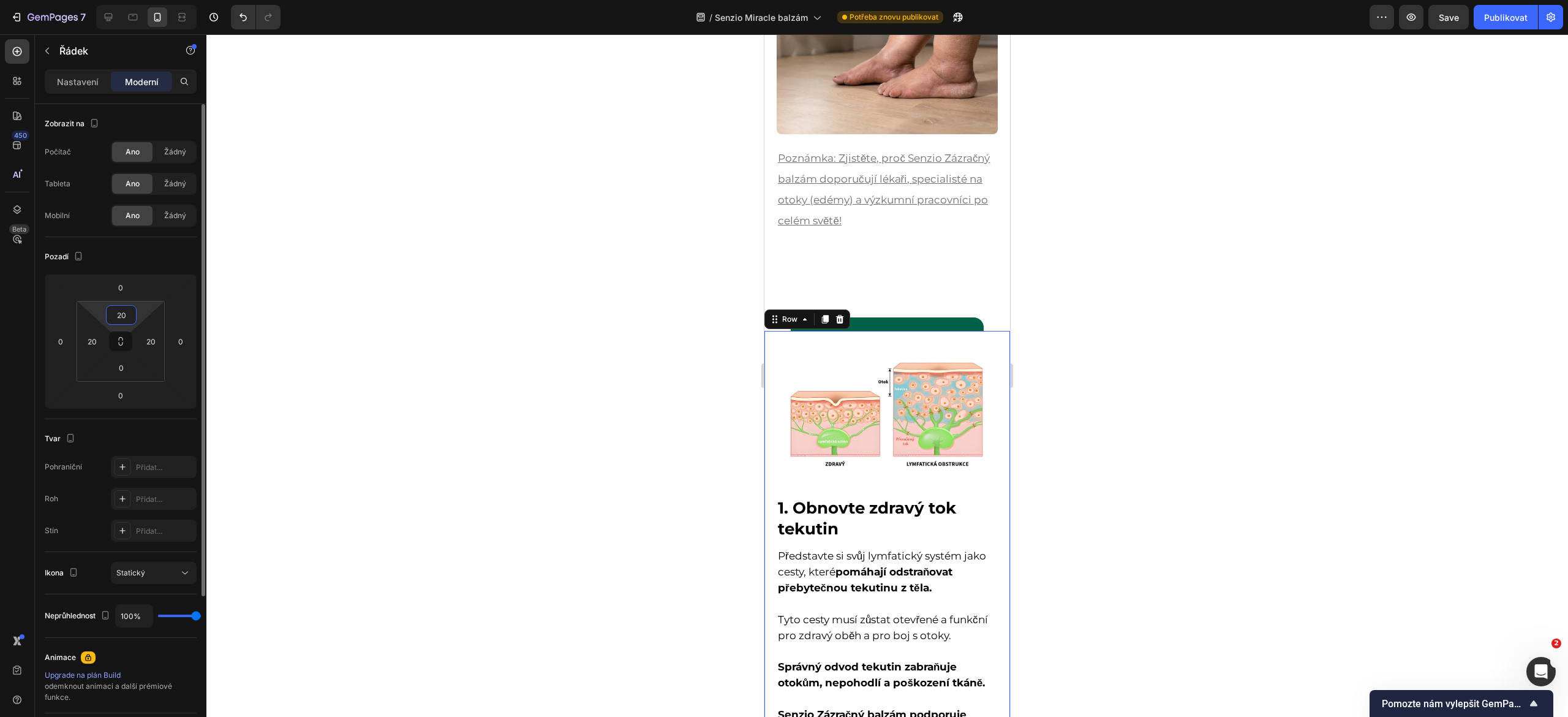
type input "2"
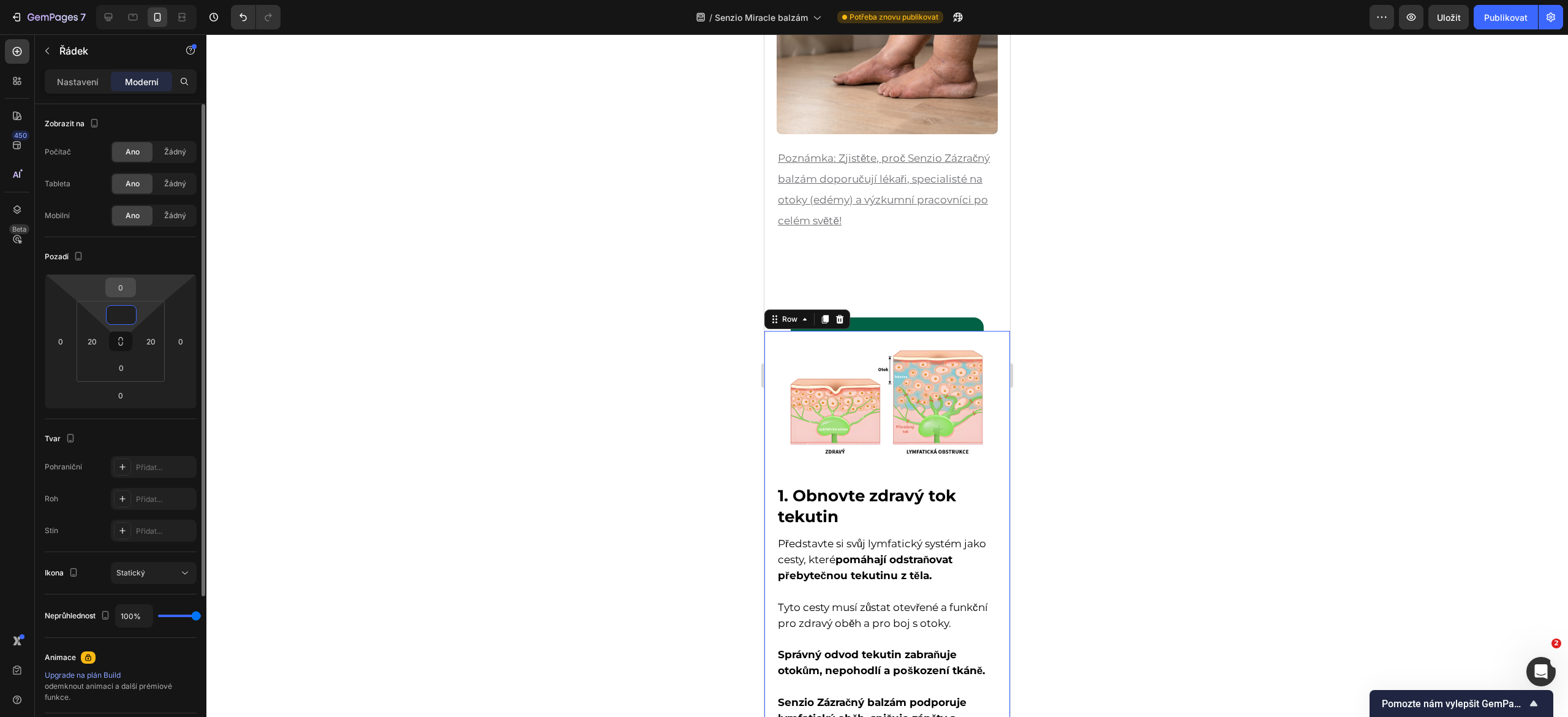
click at [116, 279] on input "0" at bounding box center [121, 287] width 25 height 18
type input "0"
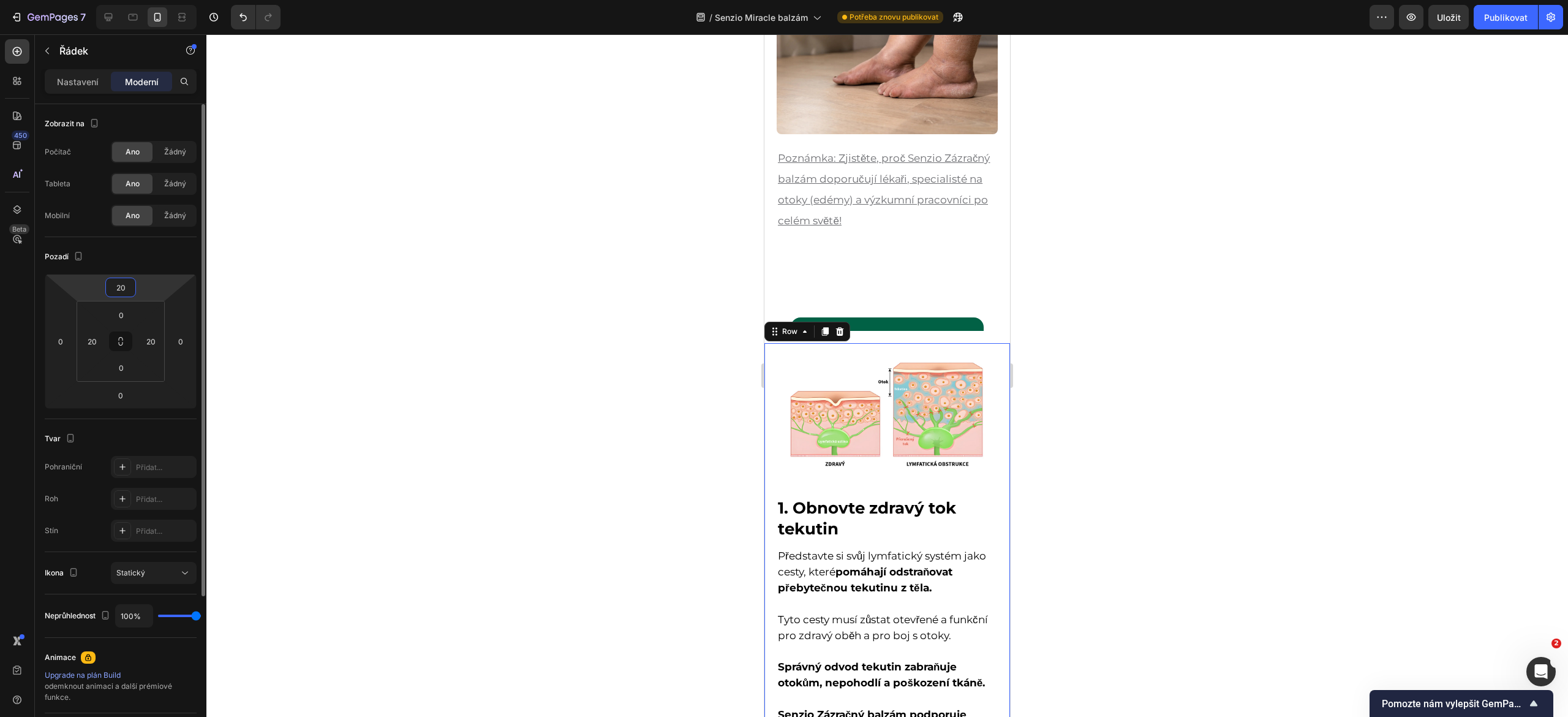
type input "200"
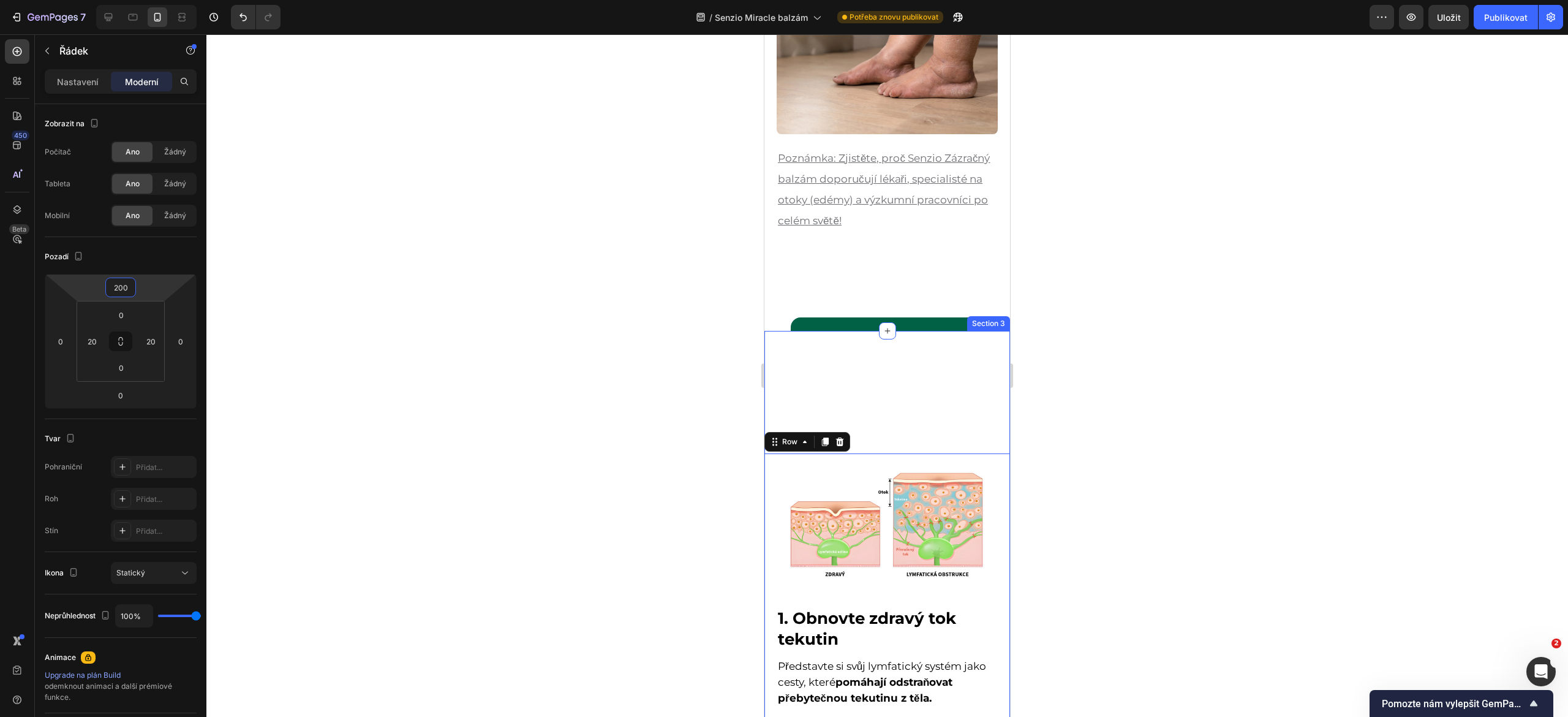
click at [799, 360] on div "Image 1. Obnovte zdravý tok tekutin Heading Představte si svůj lymfatický systé…" at bounding box center [887, 623] width 245 height 584
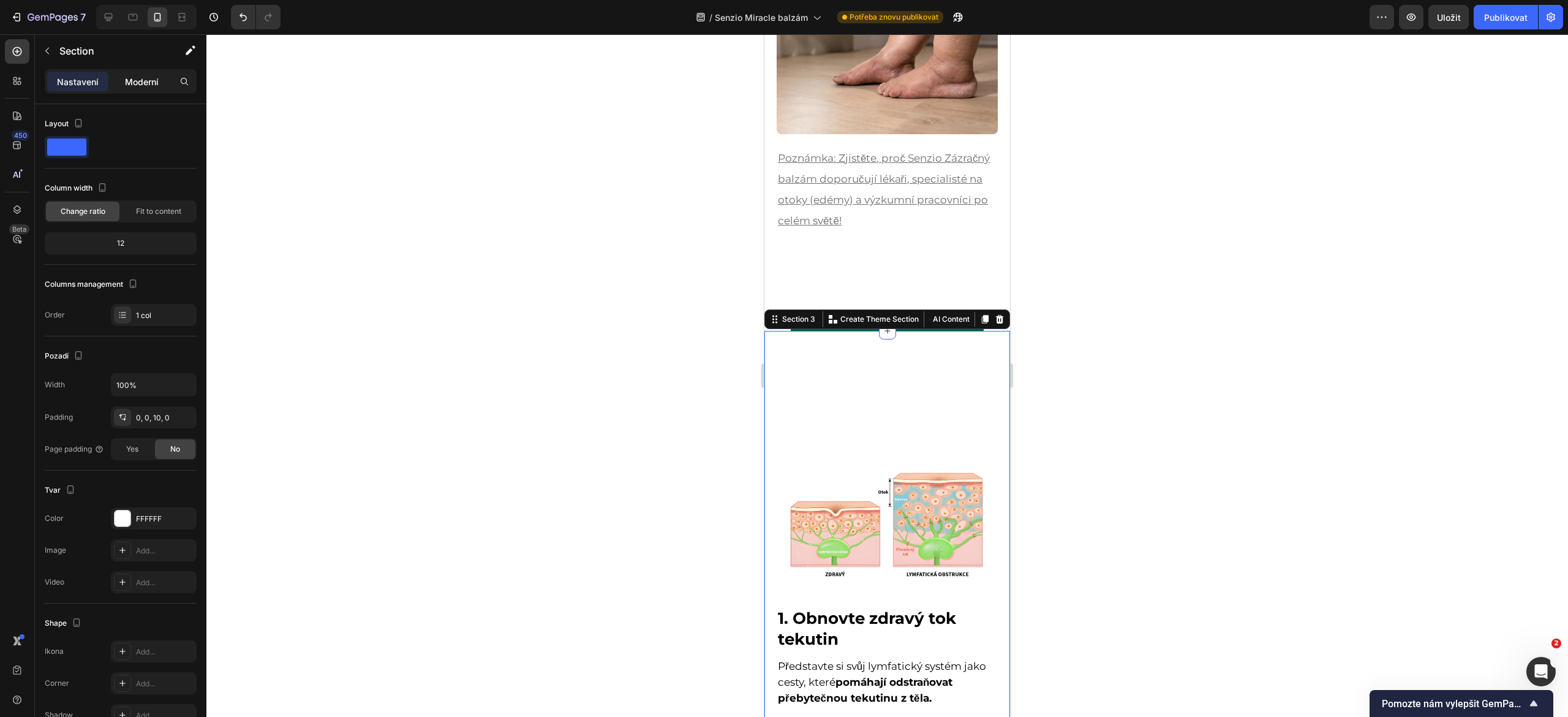
click at [143, 82] on font "Moderní" at bounding box center [141, 82] width 34 height 10
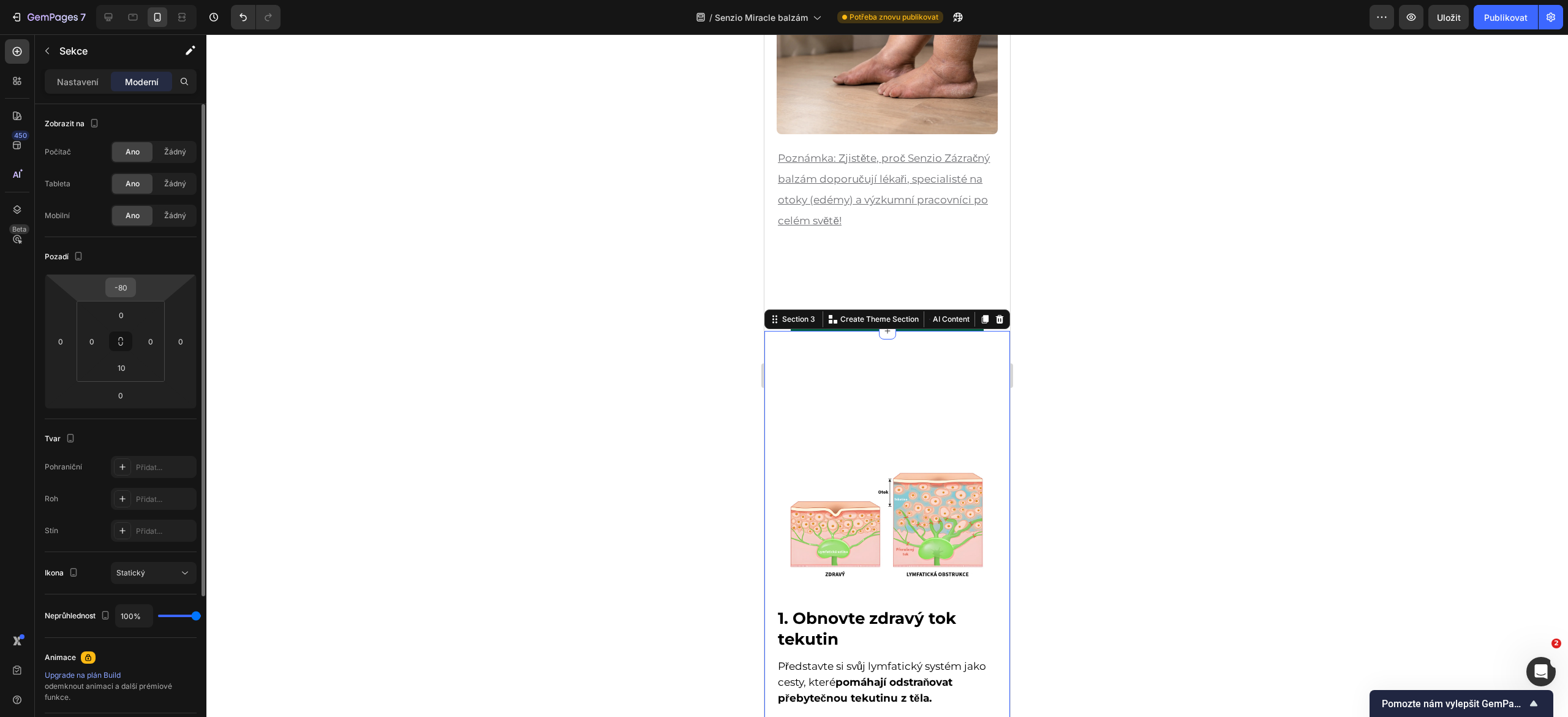
click at [130, 293] on input "-80" at bounding box center [121, 287] width 25 height 18
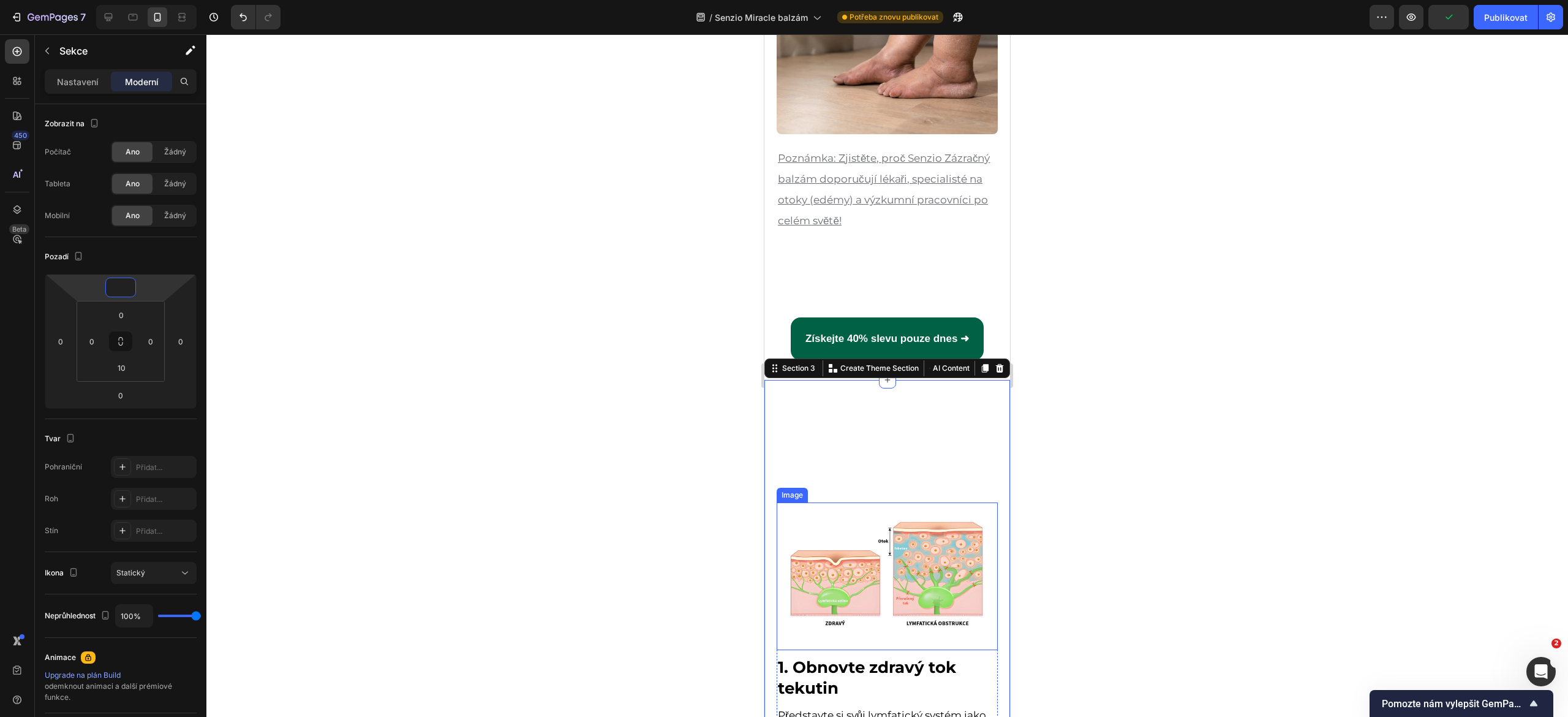
click at [814, 519] on img at bounding box center [887, 576] width 221 height 148
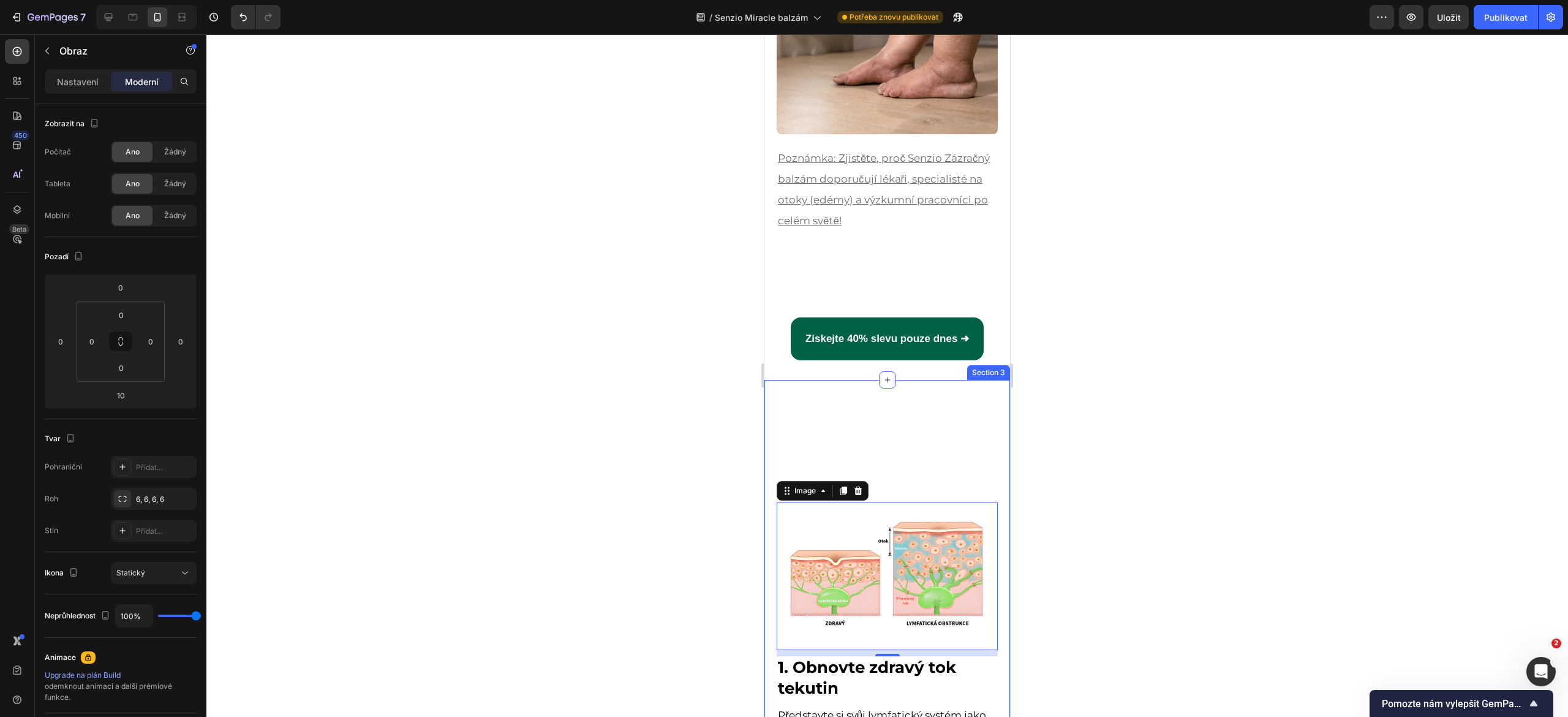
click at [871, 431] on div "Image 10 1. Obnovte zdravý tok tekutin Heading Představte si svůj lymfatický sy…" at bounding box center [887, 672] width 245 height 584
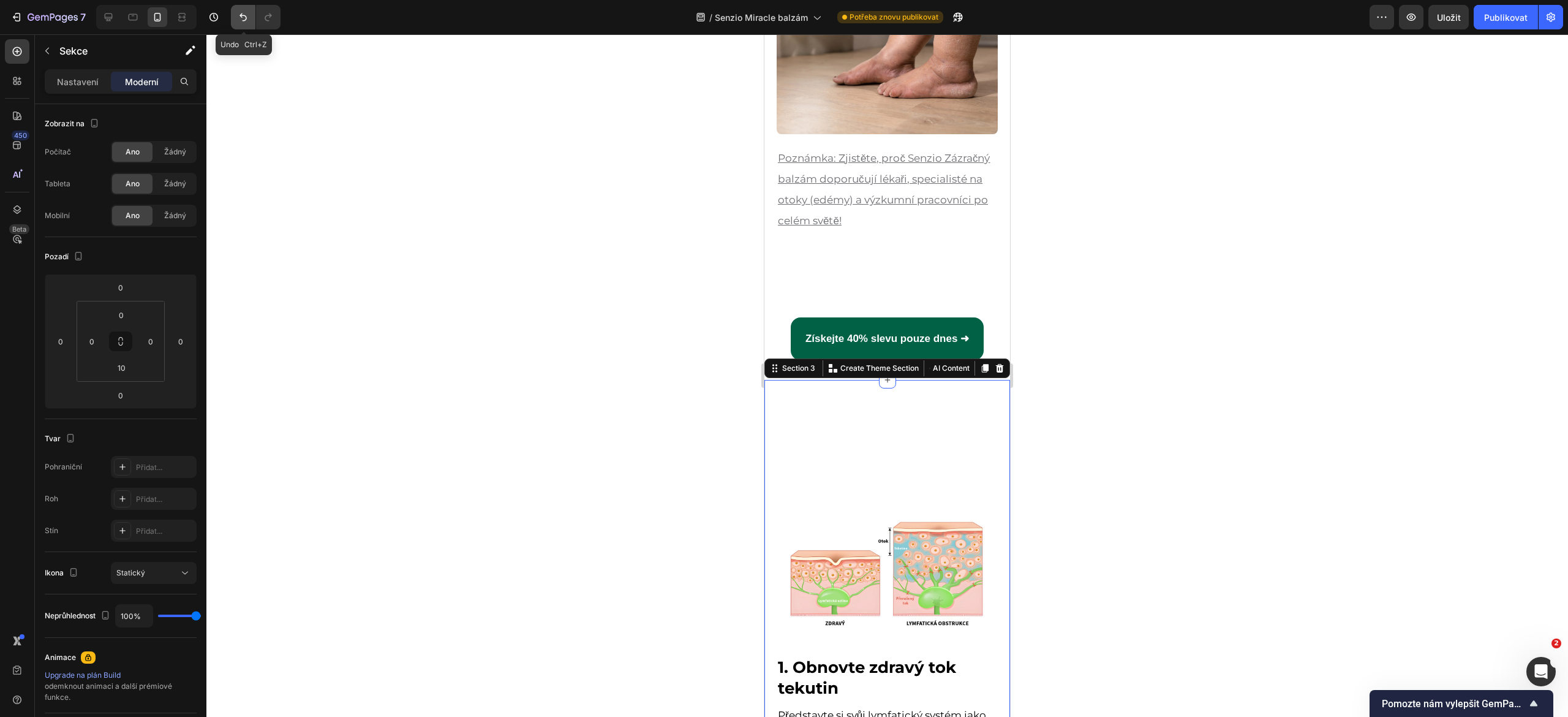
click at [243, 17] on icon "Zpět/Znovu" at bounding box center [243, 17] width 7 height 8
type input "-80"
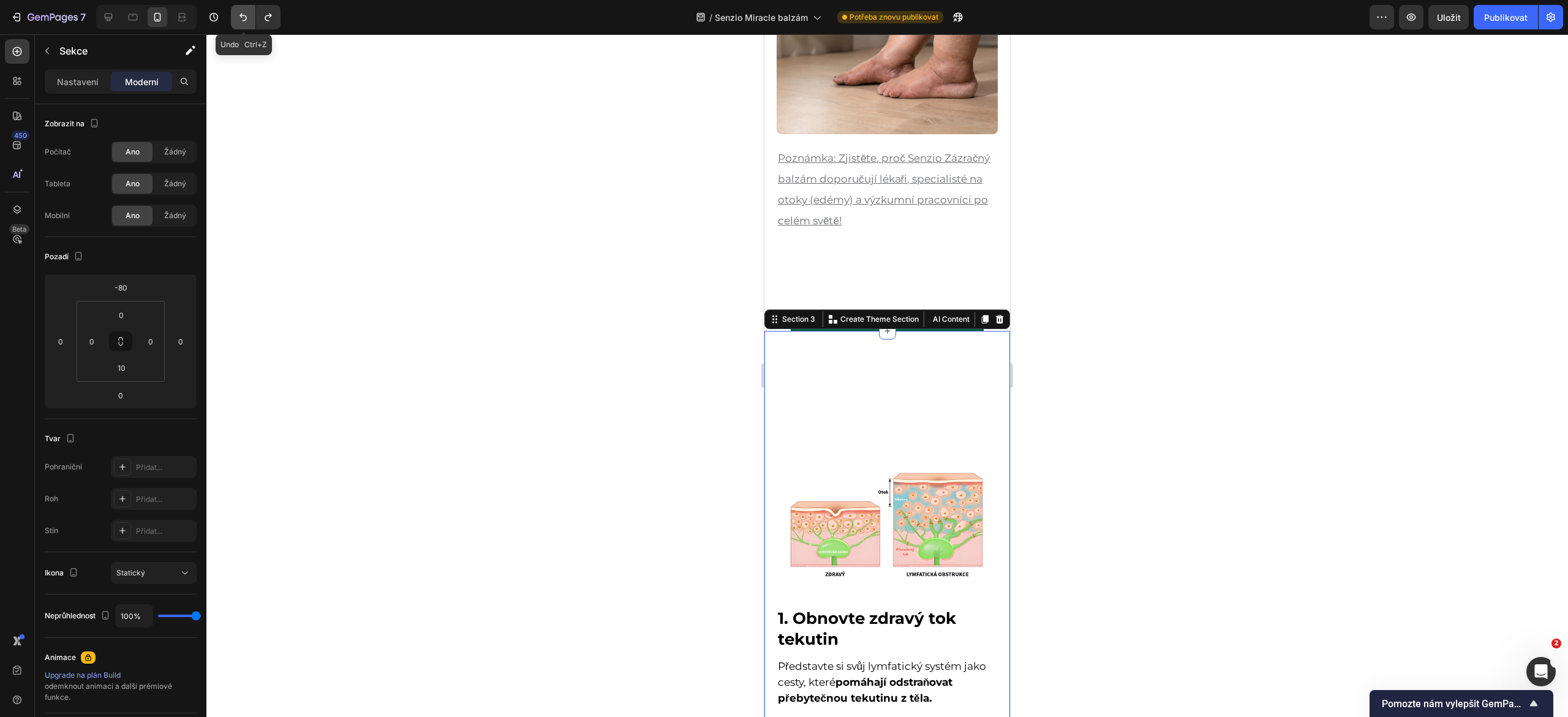
click at [243, 17] on icon "Zpět/Znovu" at bounding box center [243, 17] width 7 height 8
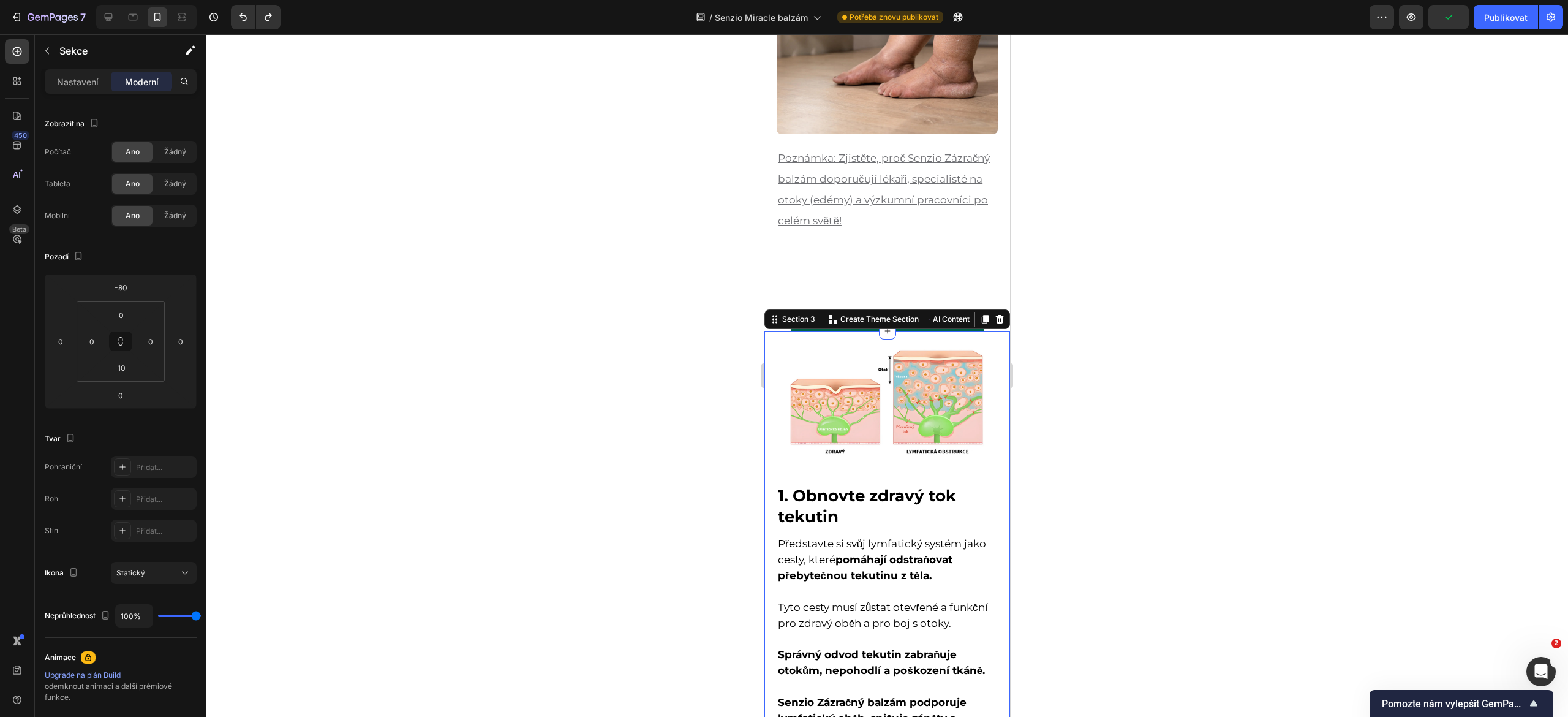
click at [989, 373] on div "Image 1. Obnovte zdravý tok tekutin Heading Představte si svůj lymfatický systé…" at bounding box center [887, 561] width 245 height 461
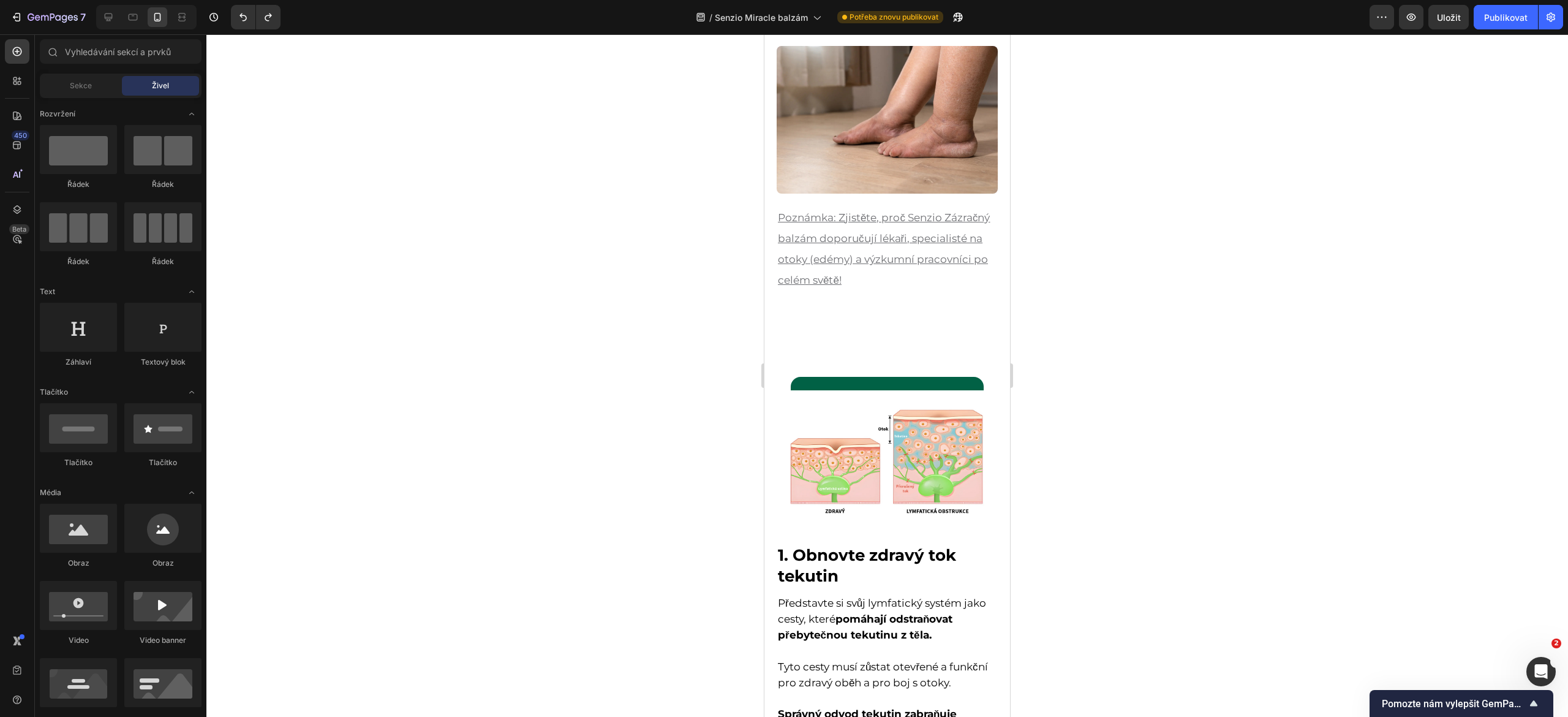
scroll to position [169, 0]
click at [976, 358] on div "Získejte 40% slevu pouze dnes ➜ Button Section 2" at bounding box center [887, 399] width 245 height 82
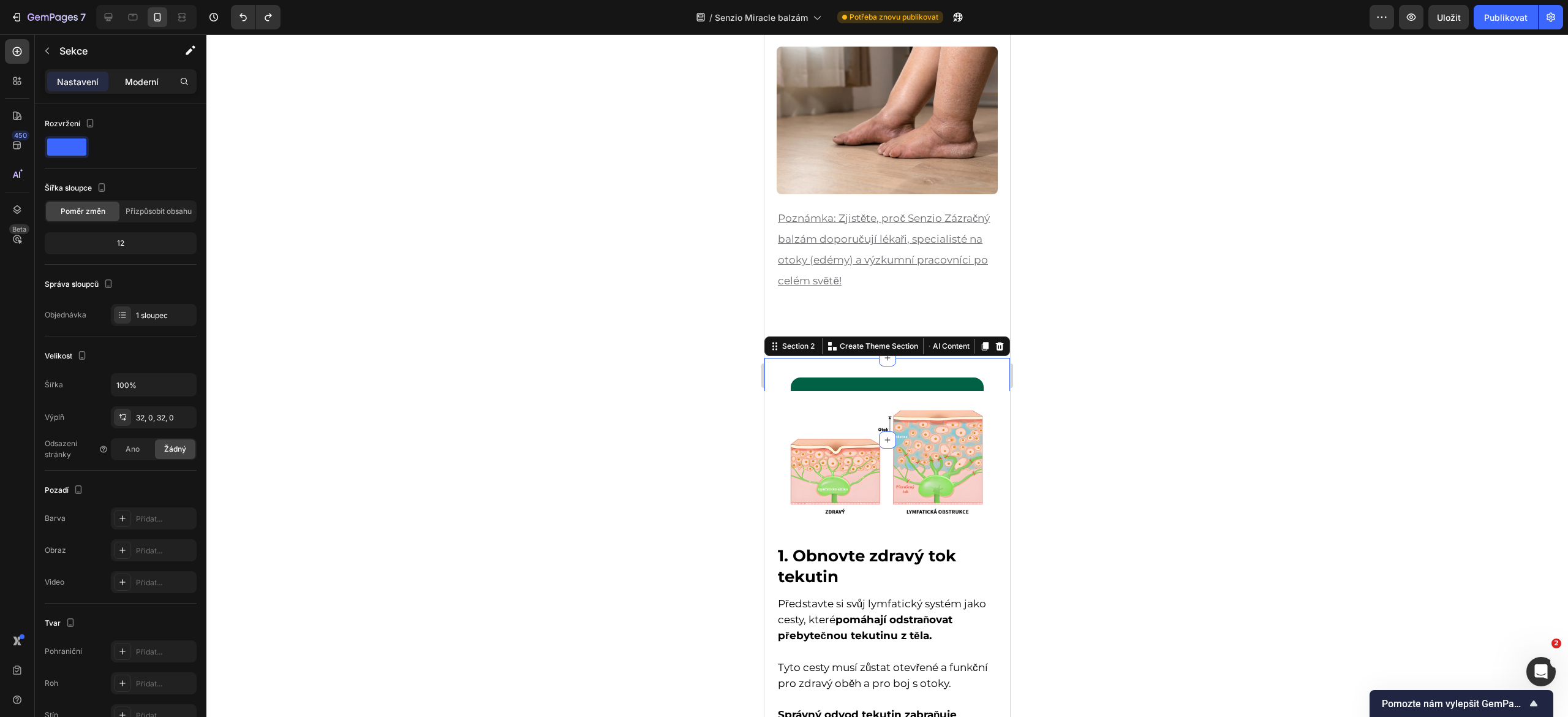
click at [143, 87] on p "Moderní" at bounding box center [141, 82] width 34 height 13
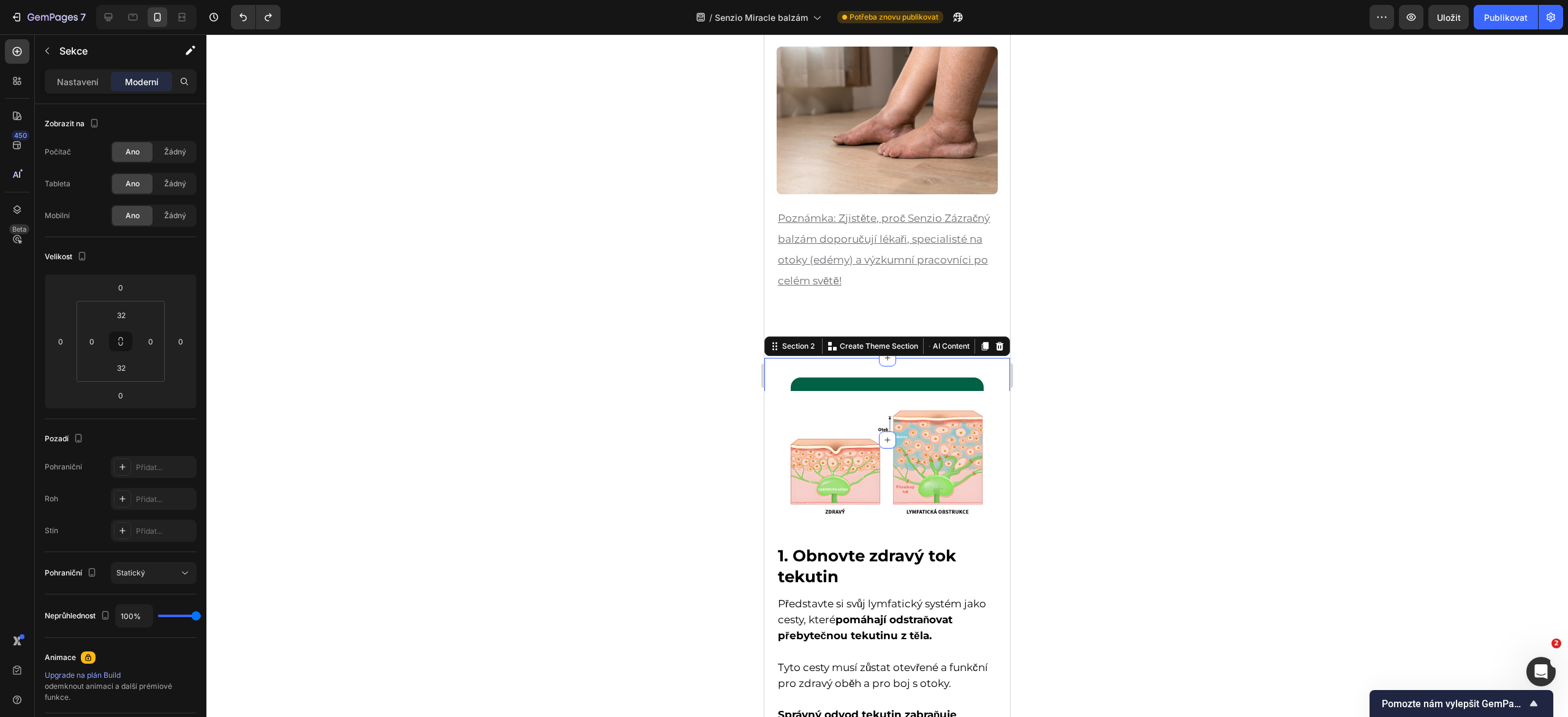
click at [1138, 394] on div at bounding box center [887, 375] width 1361 height 683
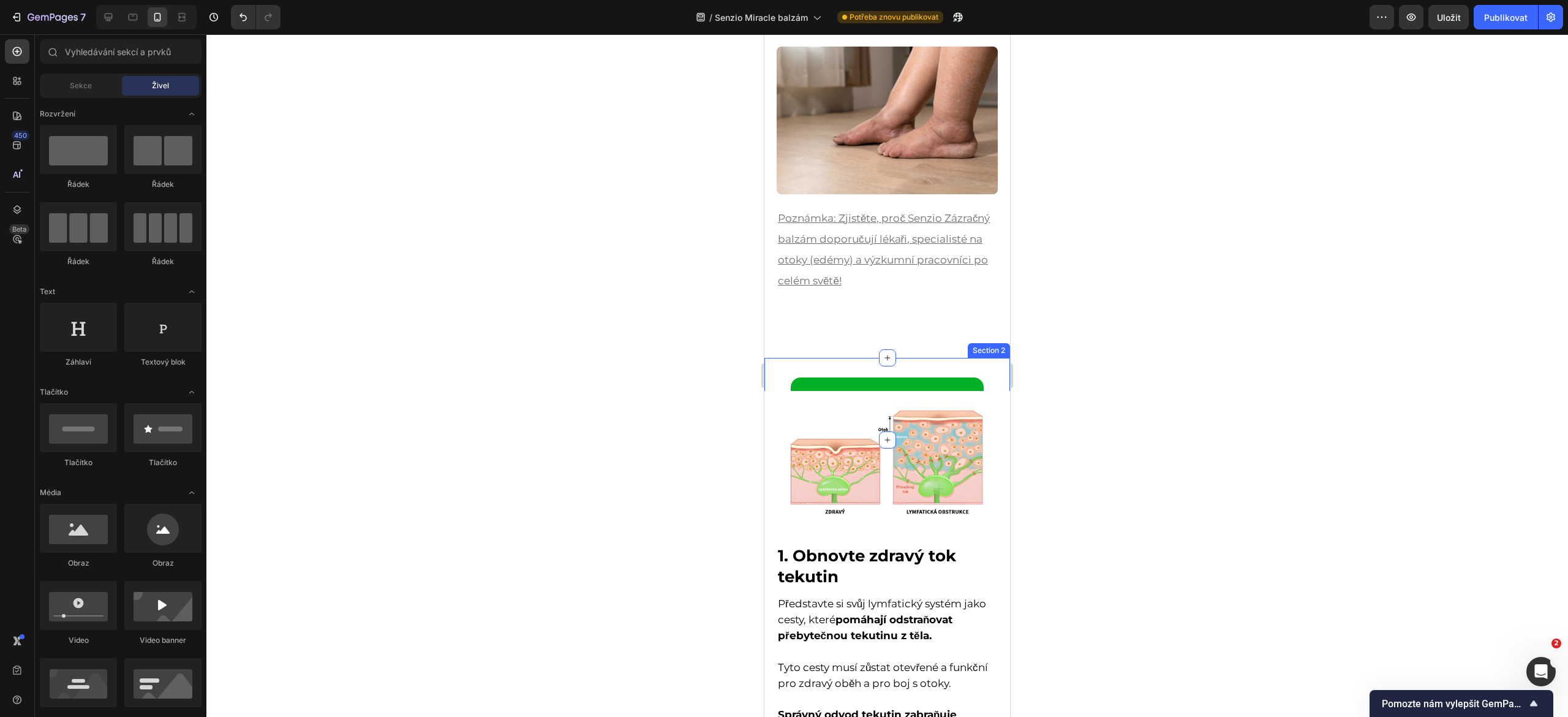
click at [954, 377] on link "Získejte 40% slevu pouze dnes ➜" at bounding box center [887, 399] width 193 height 43
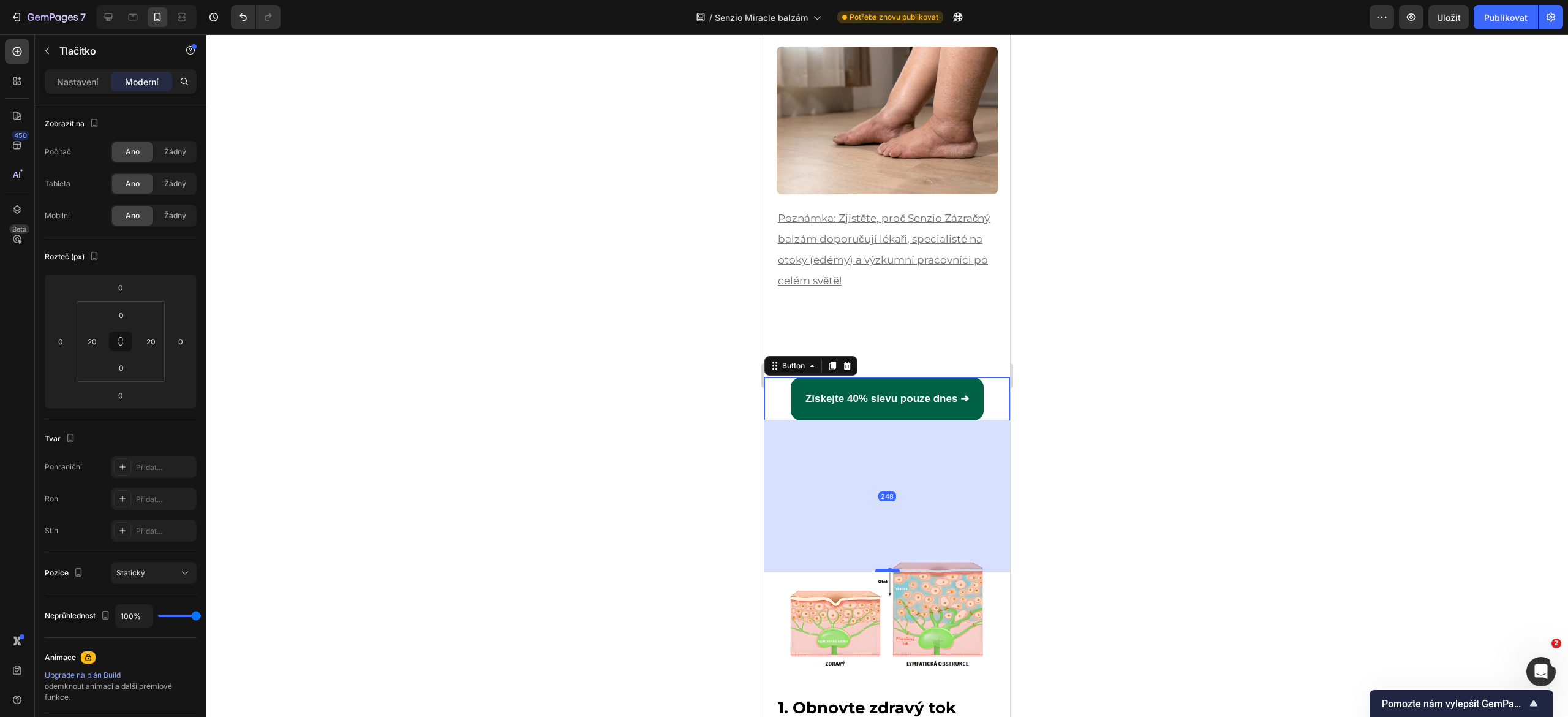
drag, startPoint x: 877, startPoint y: 410, endPoint x: 869, endPoint y: 561, distance: 151.2
click at [875, 568] on div at bounding box center [887, 570] width 25 height 4
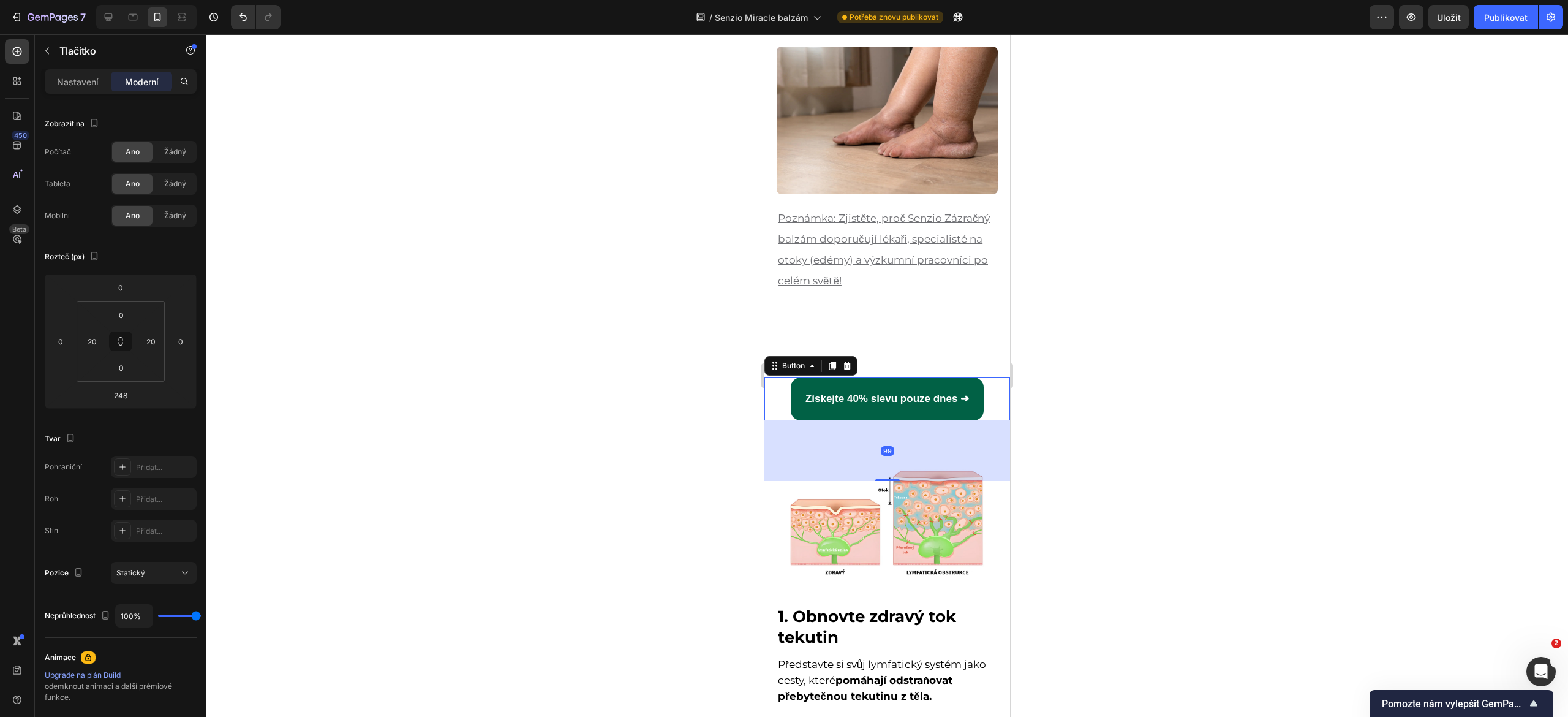
drag, startPoint x: 869, startPoint y: 561, endPoint x: 855, endPoint y: 470, distance: 92.1
click at [855, 421] on div "99" at bounding box center [900, 421] width 245 height 0
click at [181, 563] on button "Statický" at bounding box center [154, 573] width 86 height 22
click at [158, 642] on div "Absolutní" at bounding box center [141, 650] width 101 height 23
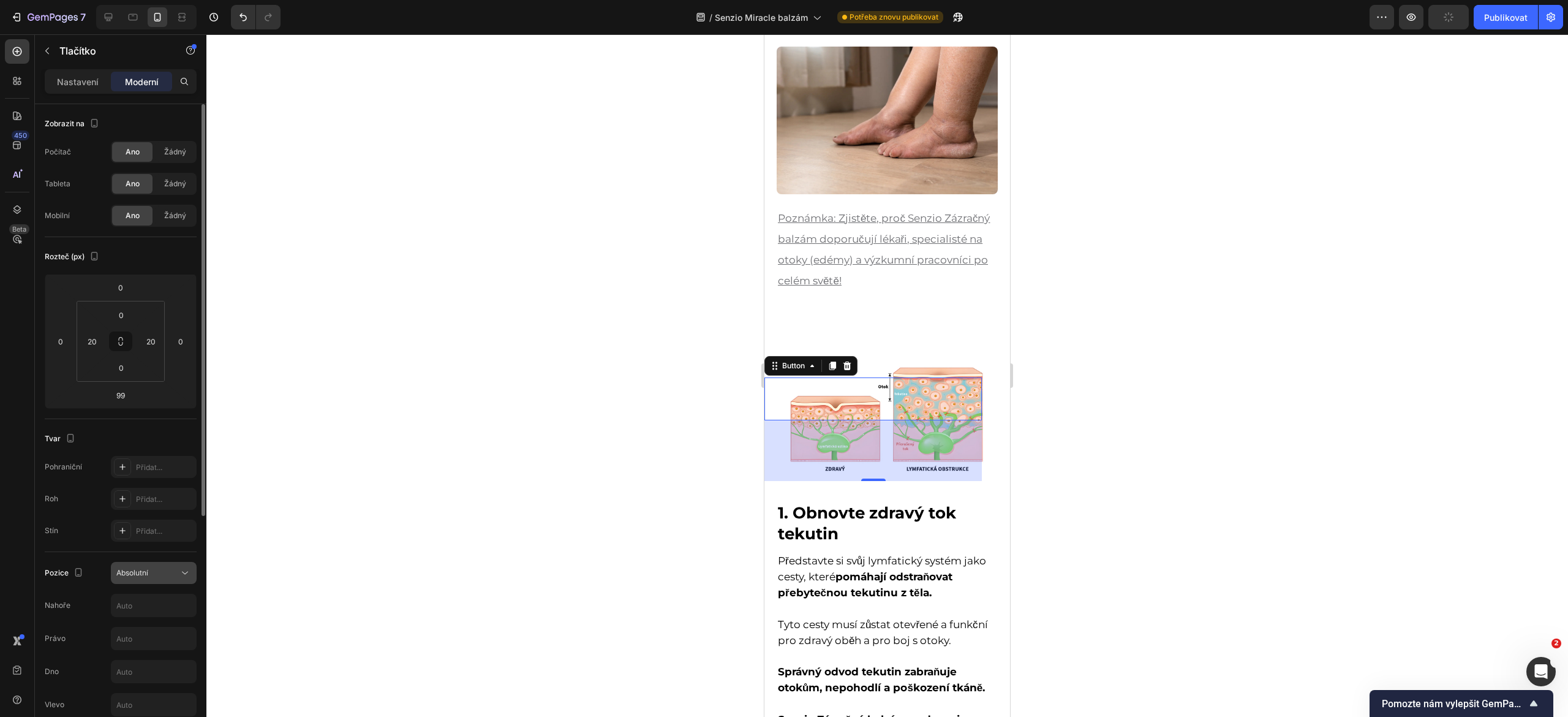
click at [156, 580] on button "Absolutní" at bounding box center [154, 573] width 86 height 22
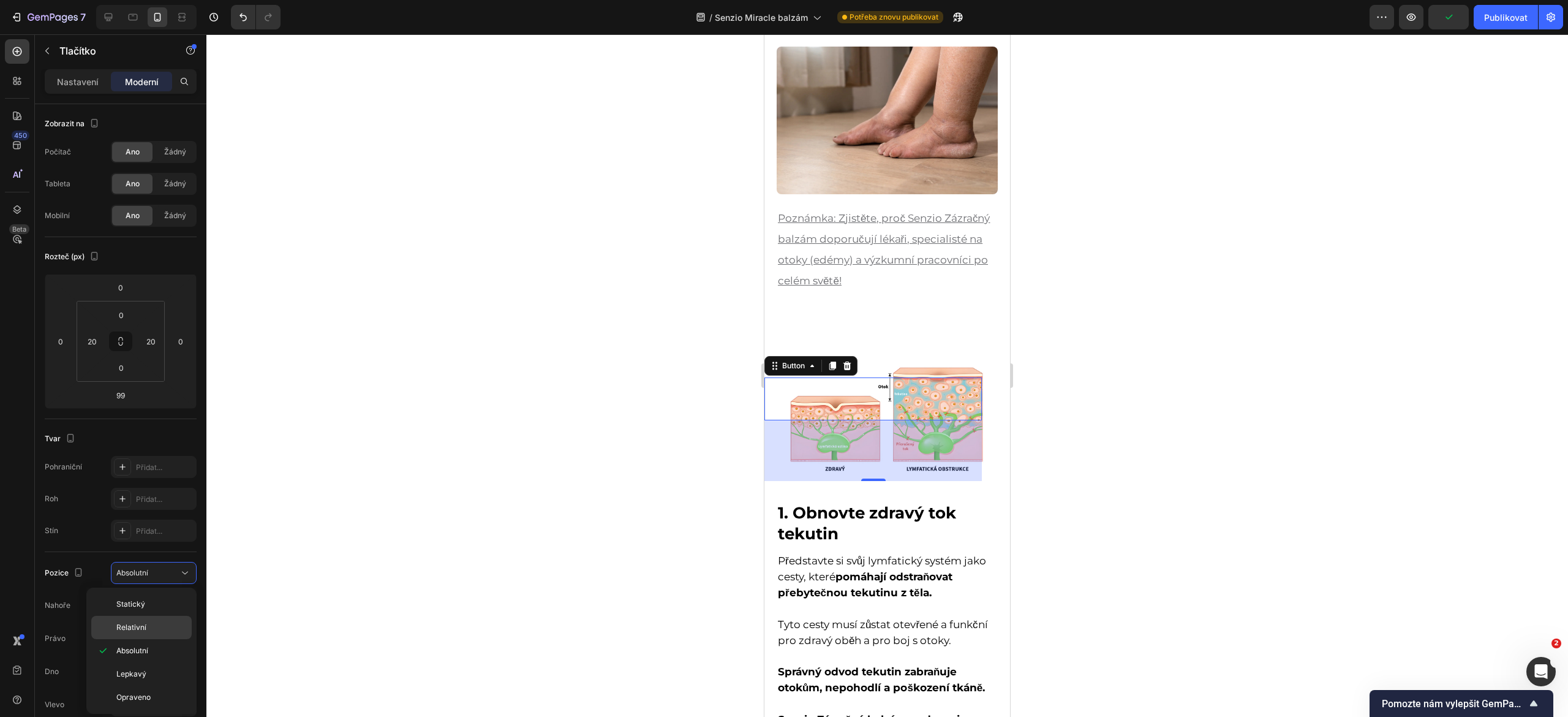
click at [145, 623] on font "Relativní" at bounding box center [131, 627] width 30 height 9
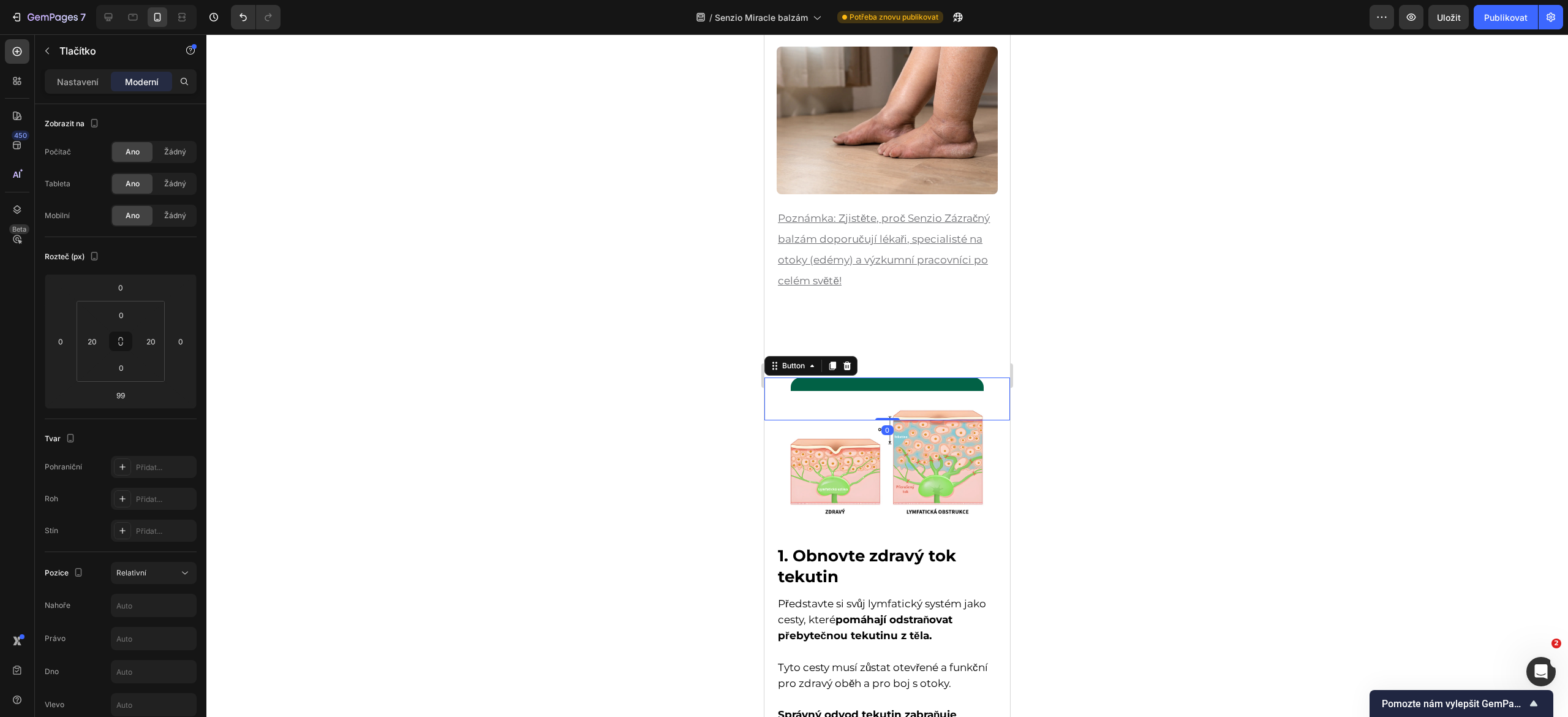
drag, startPoint x: 874, startPoint y: 468, endPoint x: 875, endPoint y: 406, distance: 62.0
type input "0"
click at [178, 580] on button "Relativní" at bounding box center [154, 573] width 86 height 22
click at [143, 673] on font "Lepkavý" at bounding box center [131, 674] width 30 height 9
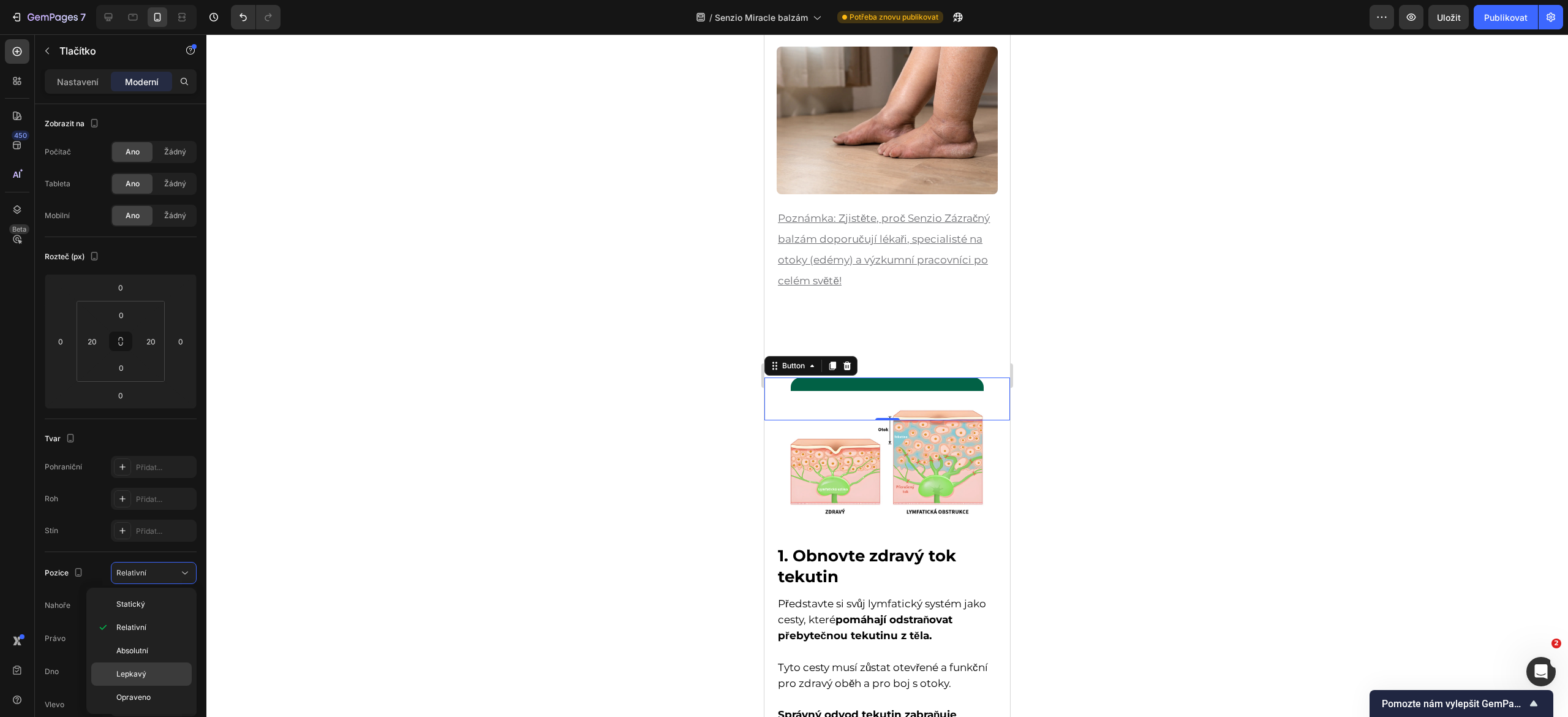
type input "0"
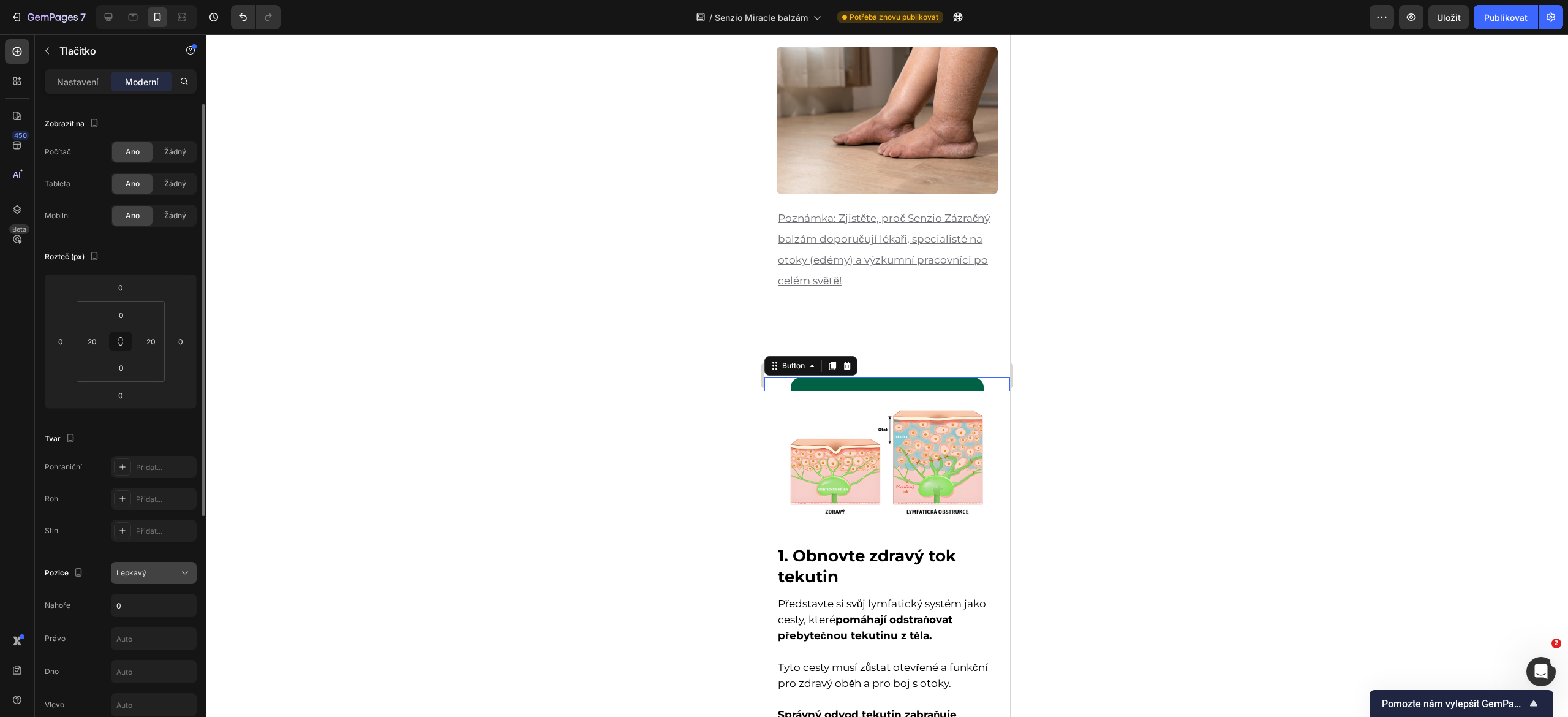
click at [157, 581] on button "Lepkavý" at bounding box center [154, 573] width 86 height 22
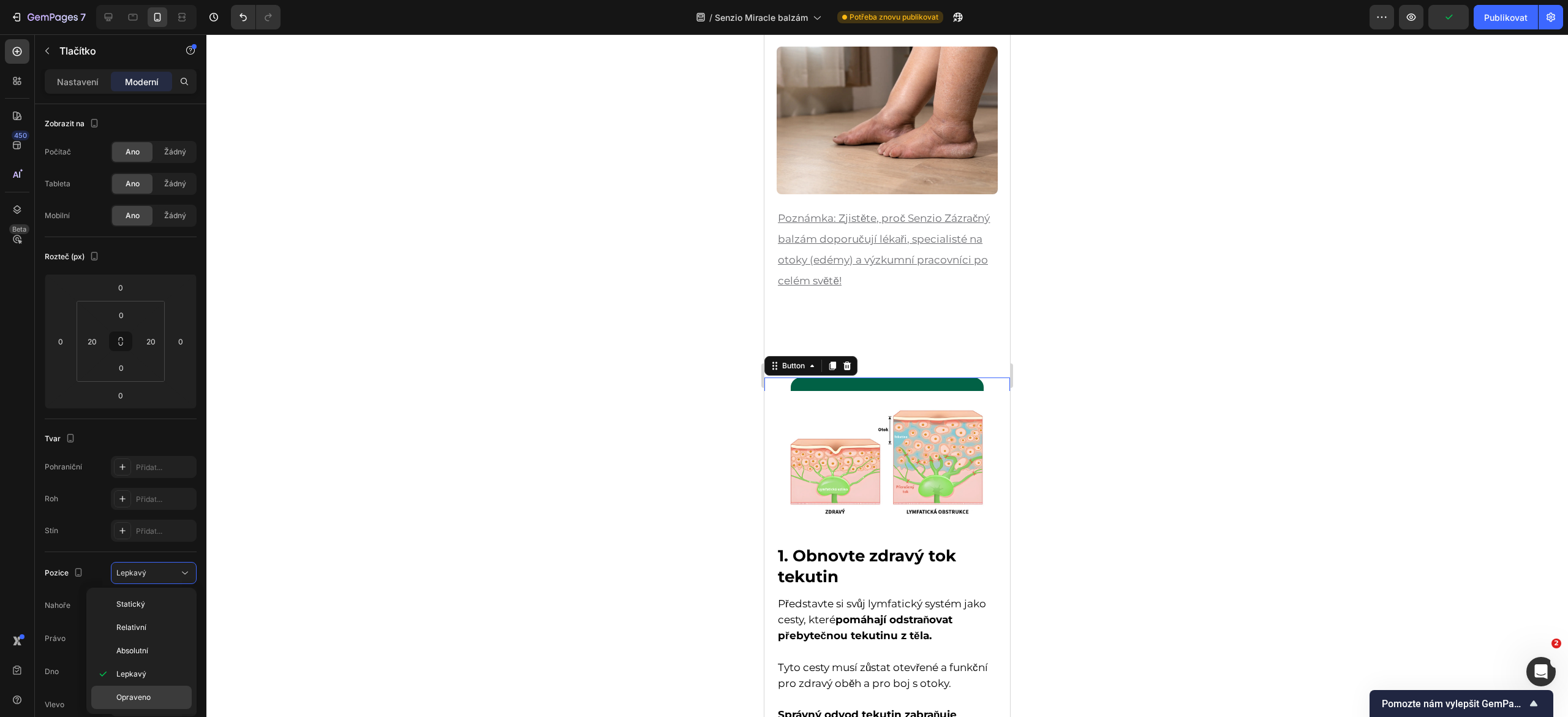
click at [139, 696] on font "Opraveno" at bounding box center [133, 697] width 34 height 9
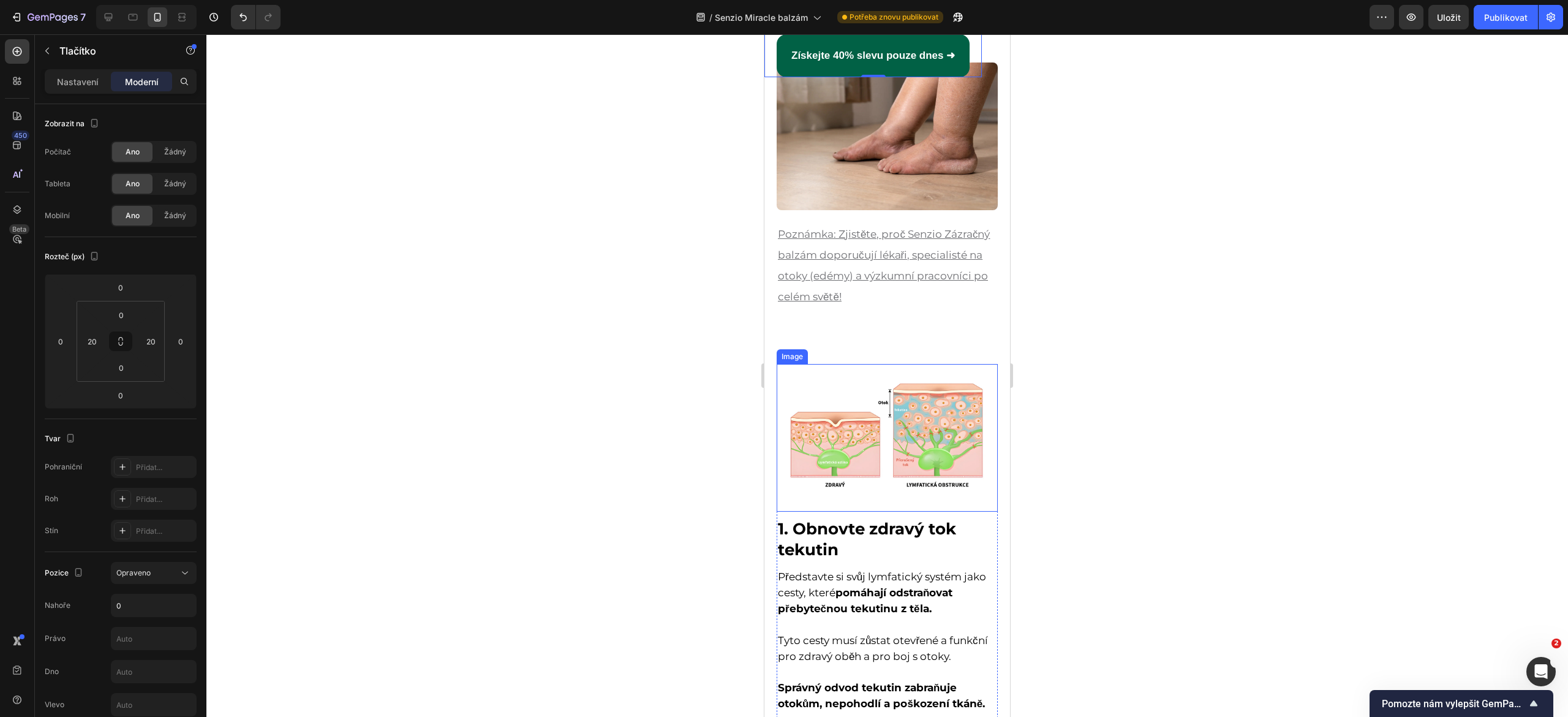
scroll to position [156, 0]
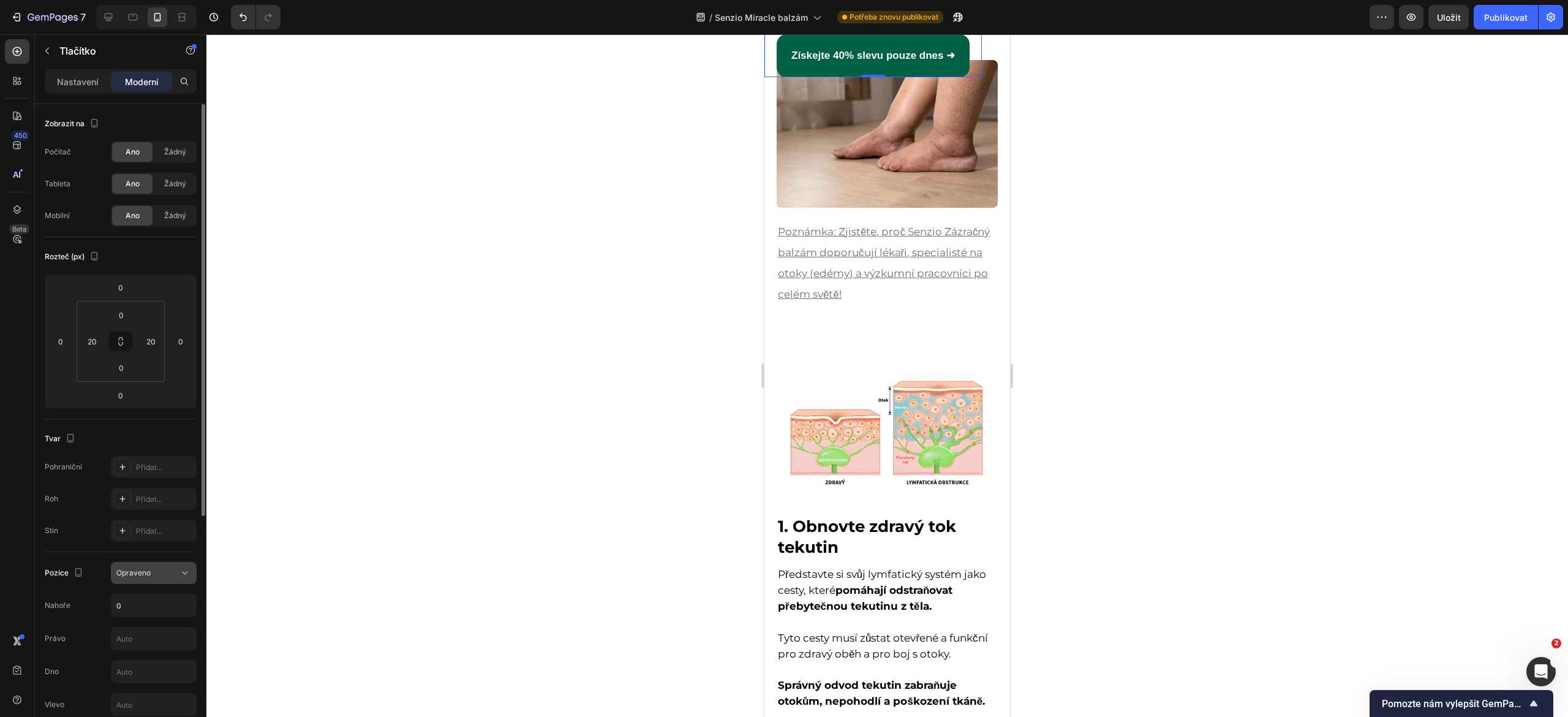
click at [149, 571] on font "Opraveno" at bounding box center [133, 572] width 34 height 9
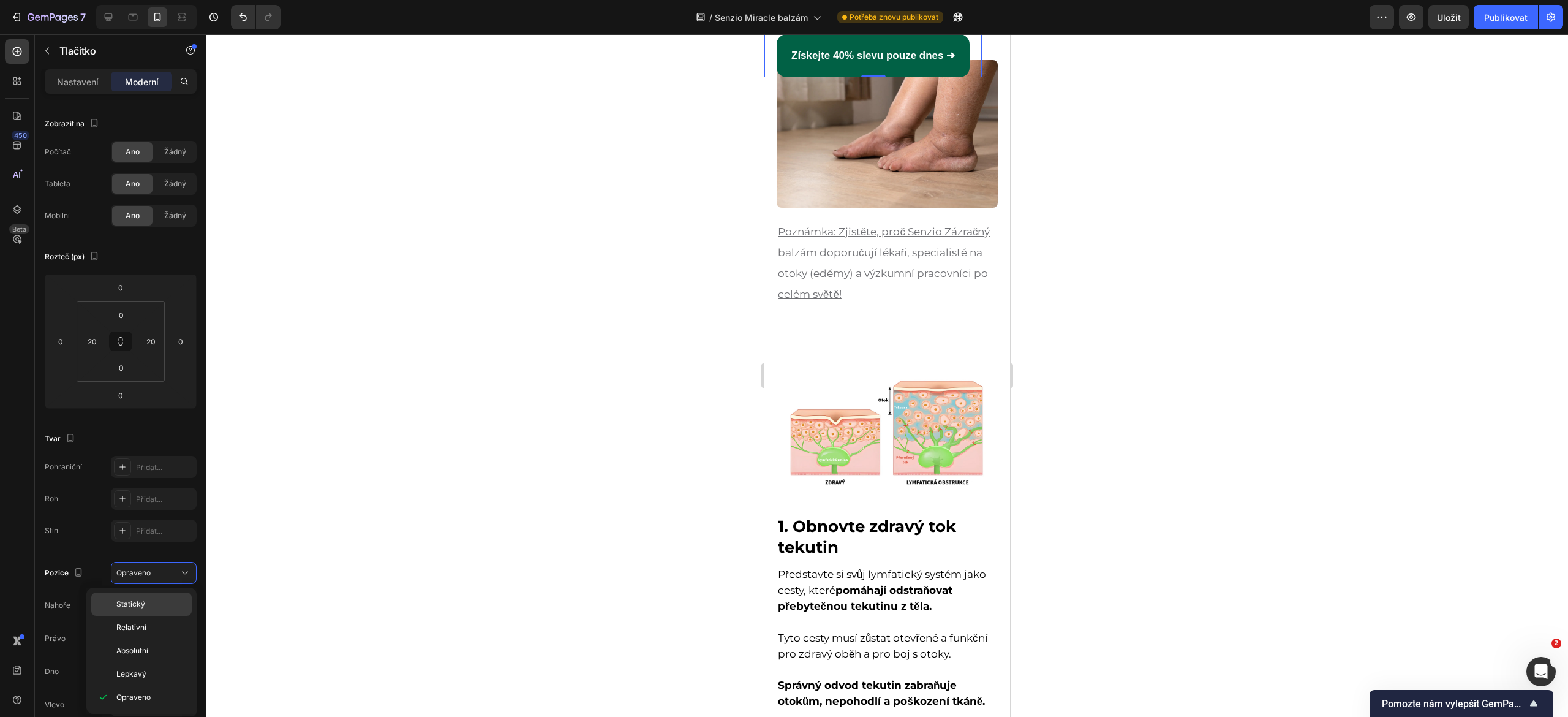
click at [143, 604] on font "Statický" at bounding box center [130, 604] width 29 height 9
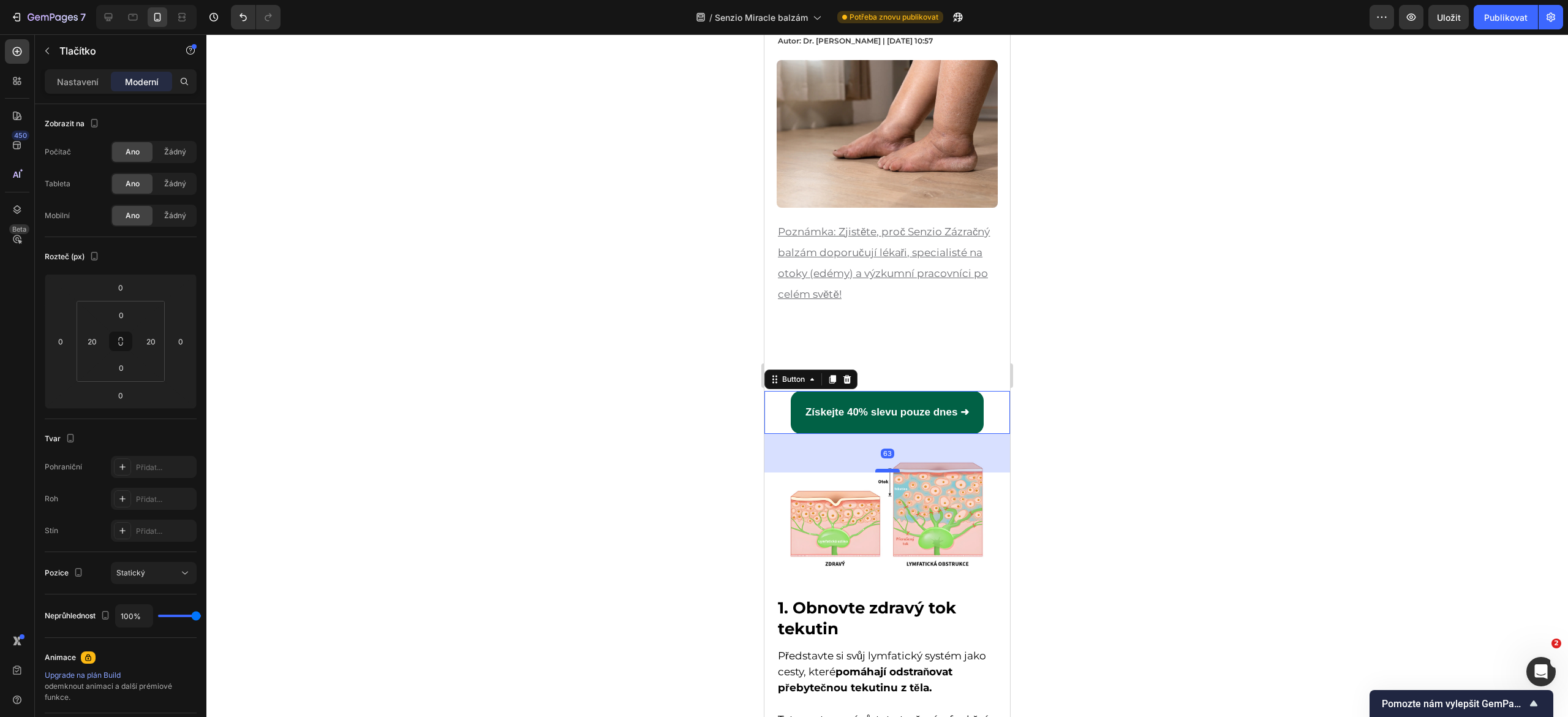
drag, startPoint x: 874, startPoint y: 423, endPoint x: 875, endPoint y: 462, distance: 39.0
click at [875, 469] on div at bounding box center [887, 471] width 25 height 4
type input "63"
click at [696, 446] on div at bounding box center [887, 375] width 1361 height 683
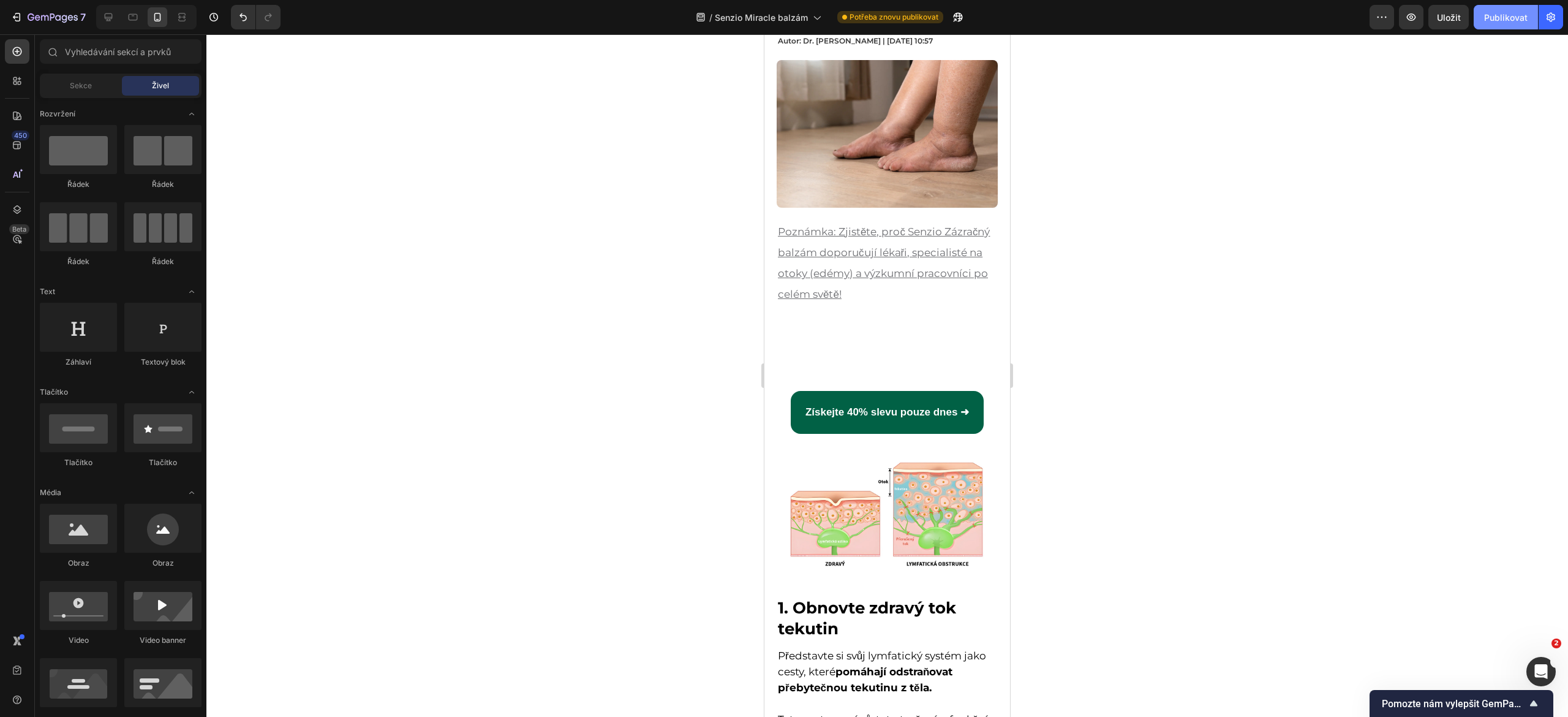
click at [1500, 14] on font "Publikovat" at bounding box center [1505, 17] width 43 height 10
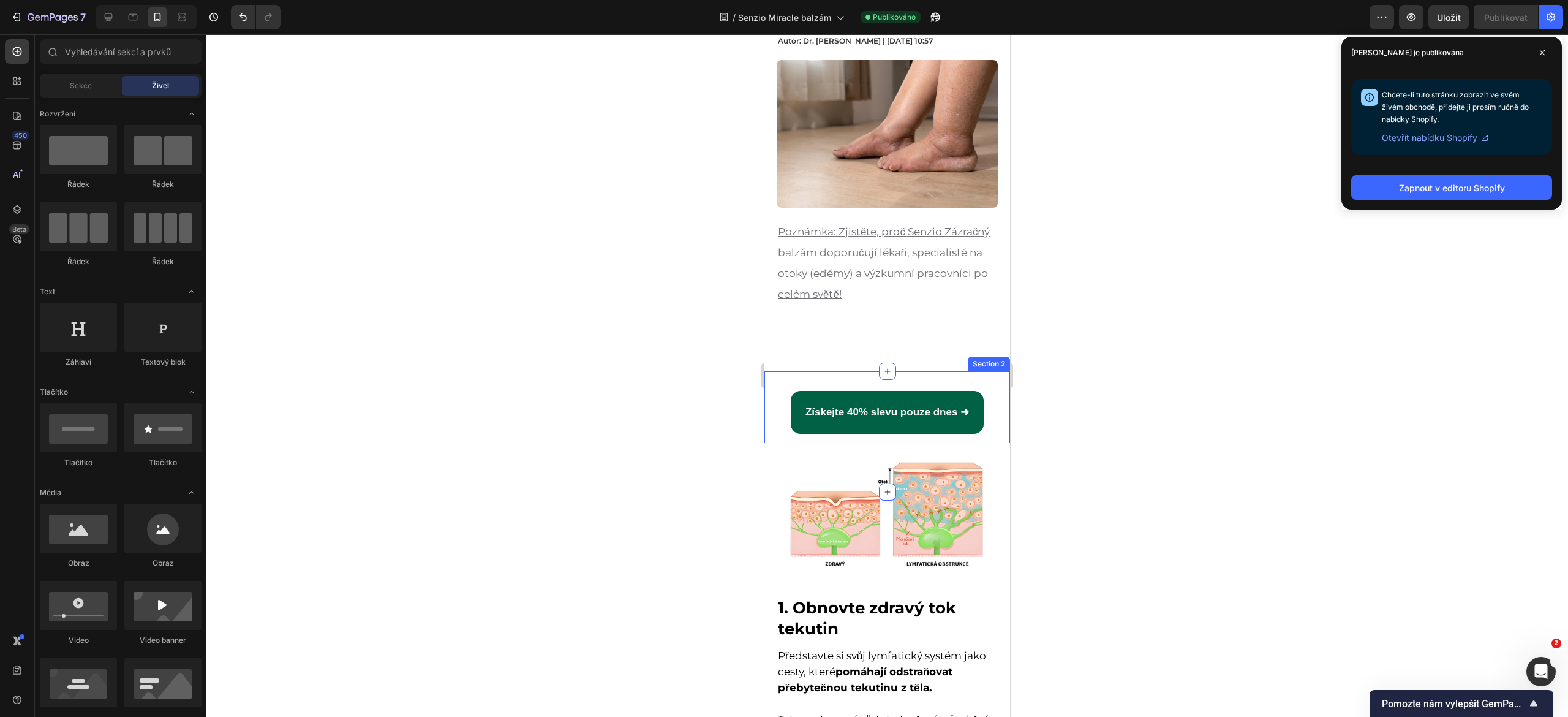
click at [887, 371] on div "Získejte 40% slevu pouze dnes ➜ Button Section 2" at bounding box center [887, 431] width 245 height 121
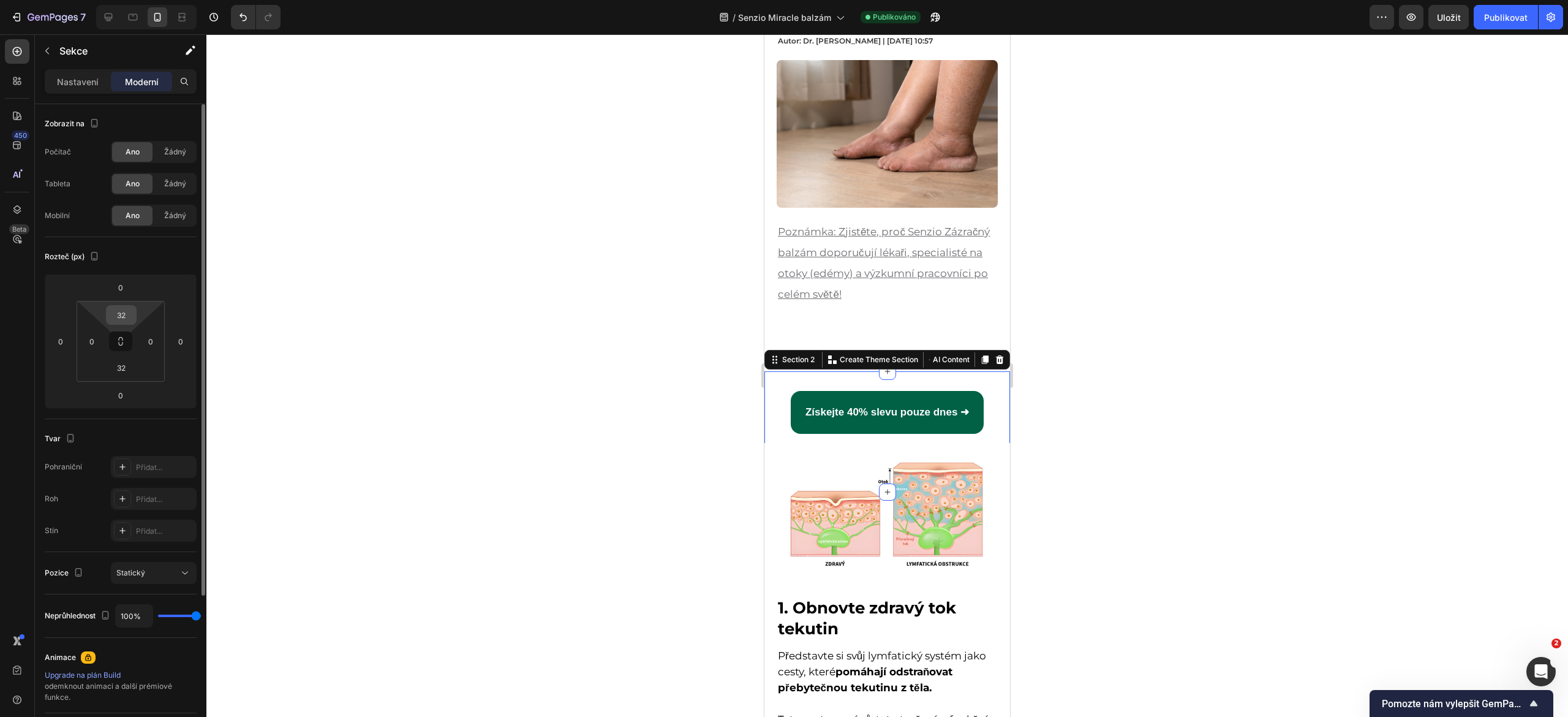
click at [119, 317] on input "32" at bounding box center [121, 315] width 25 height 18
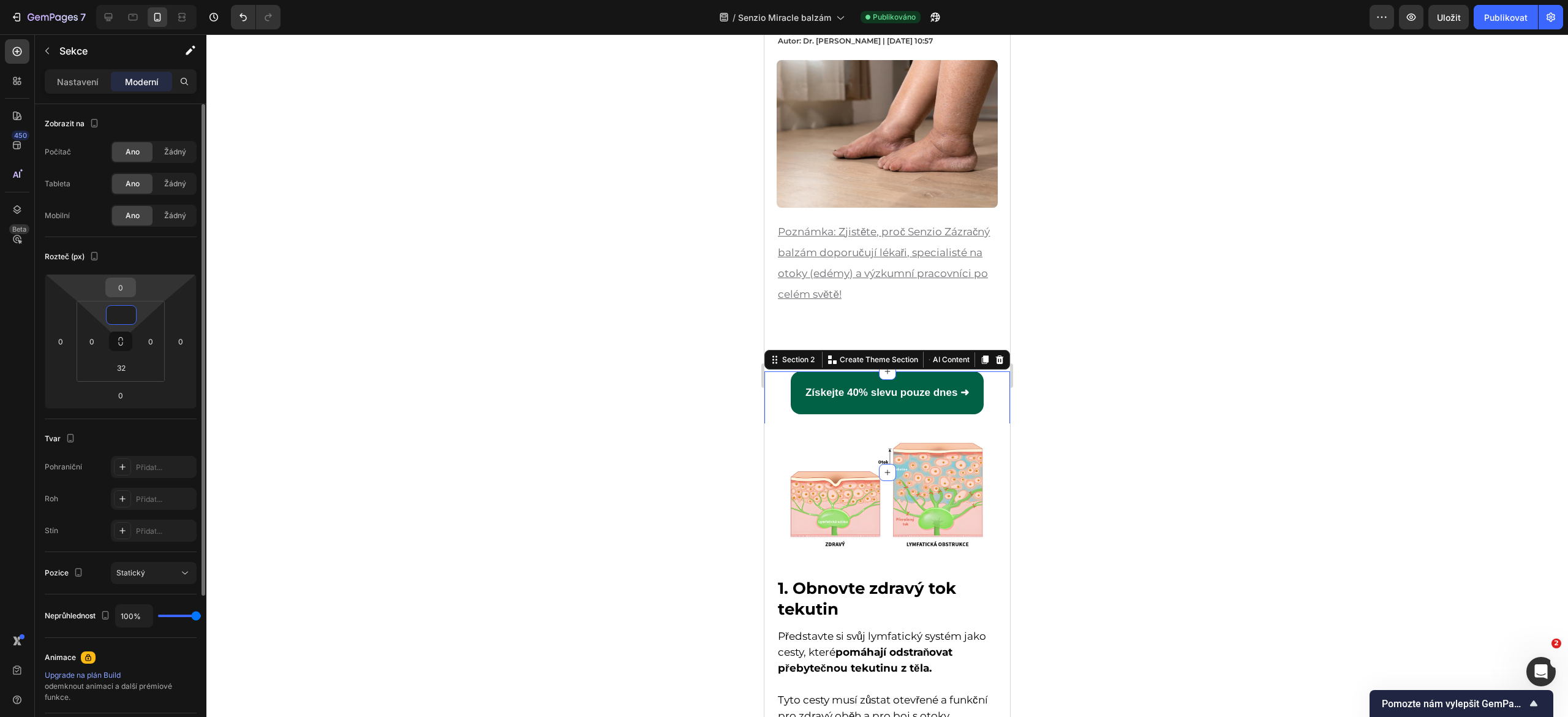
type input "0"
click at [130, 295] on input "0" at bounding box center [121, 287] width 25 height 18
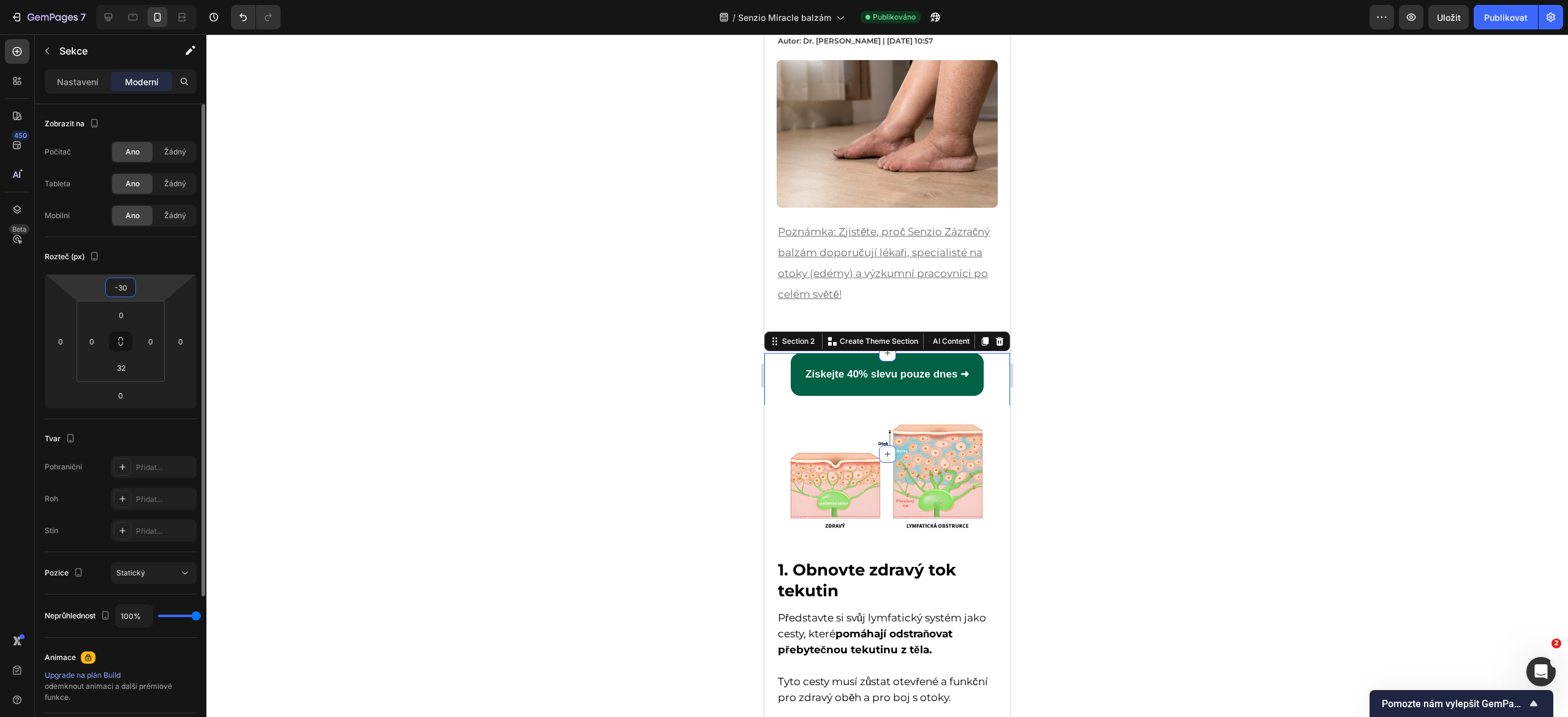
type input "-3"
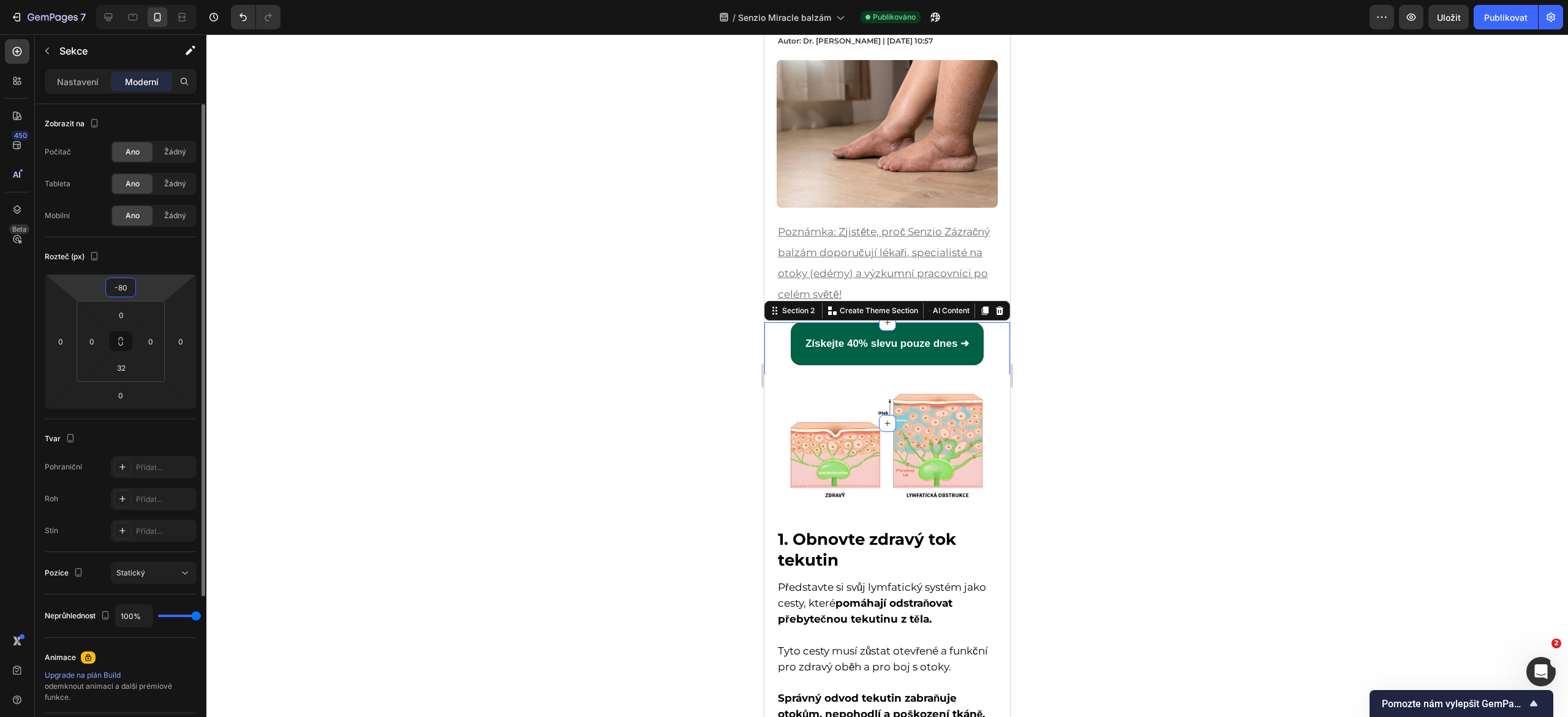
type input "-8"
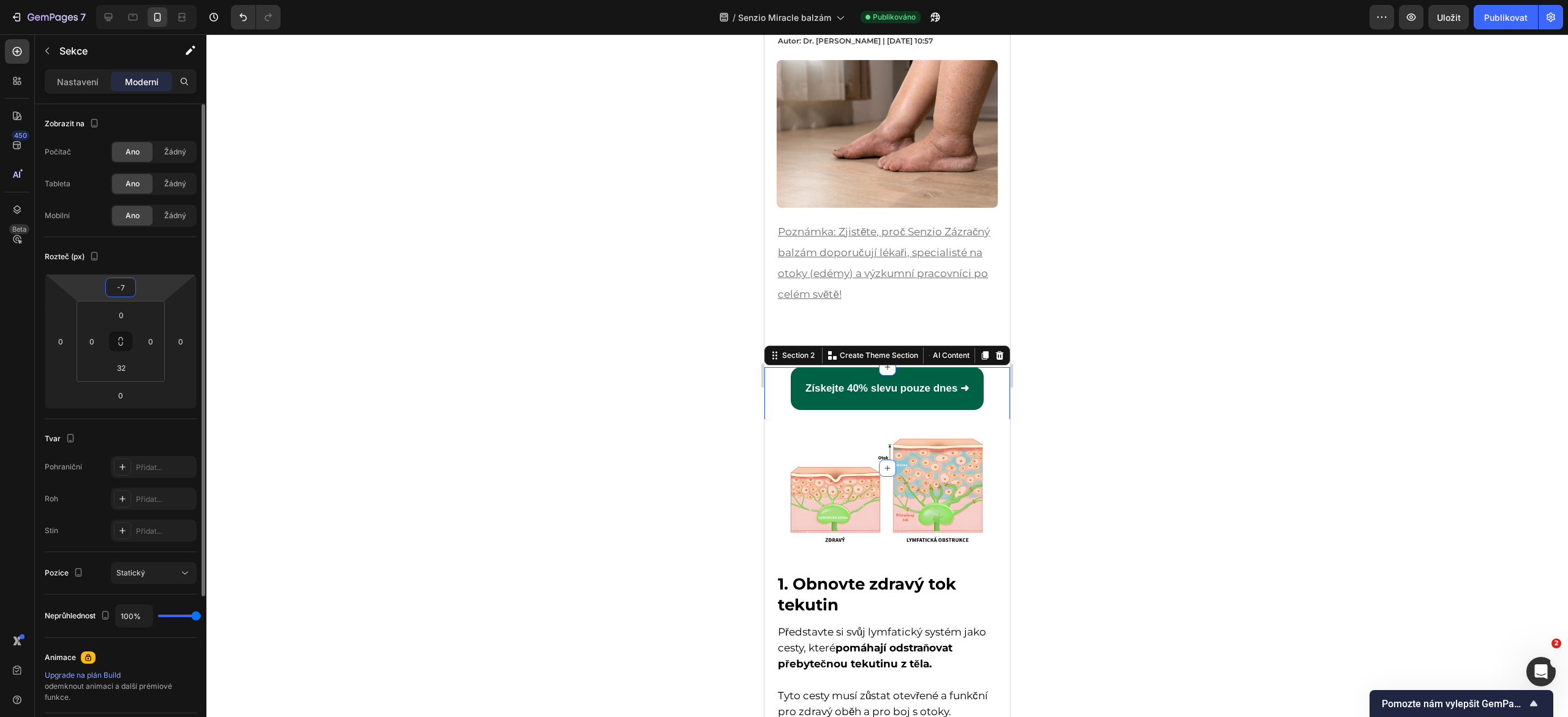
type input "-70"
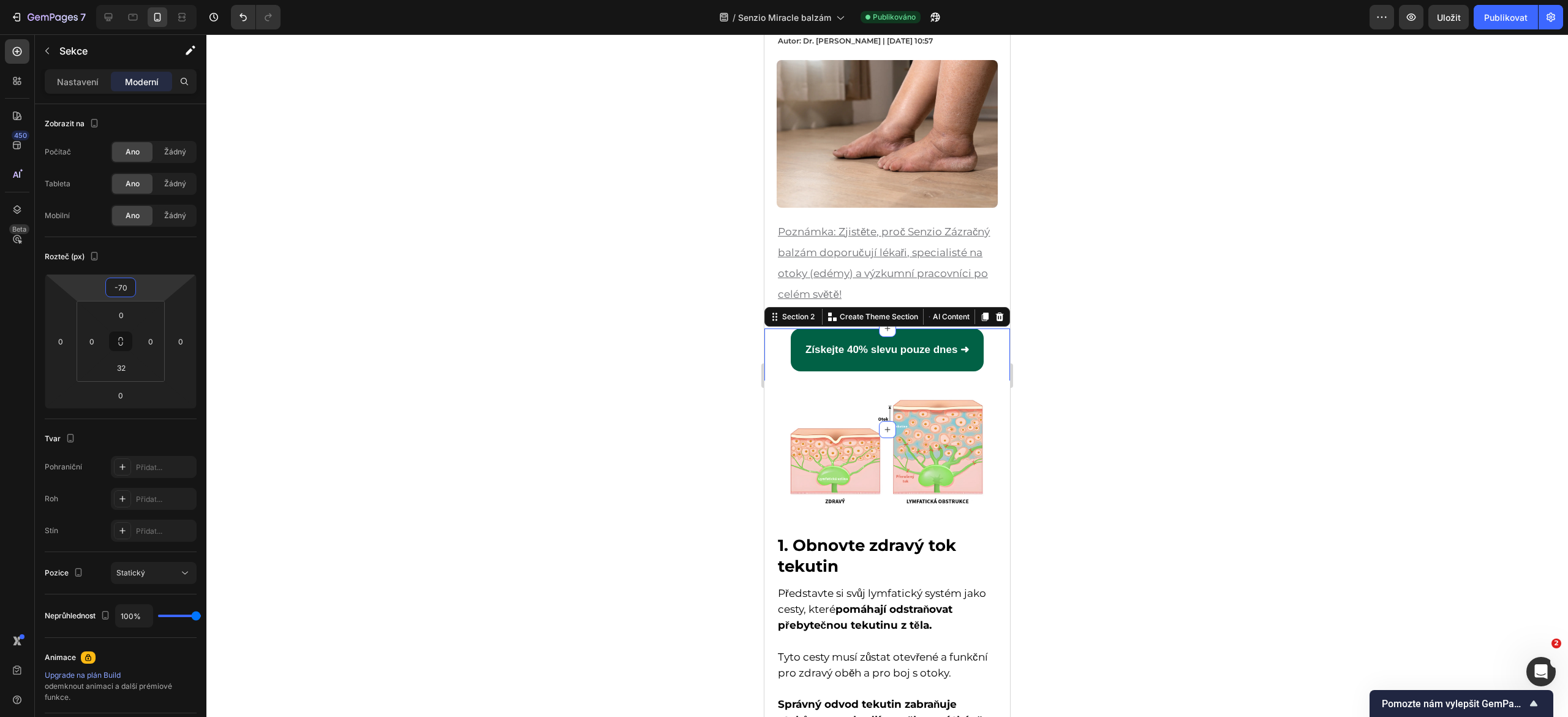
click at [415, 314] on div at bounding box center [887, 375] width 1361 height 683
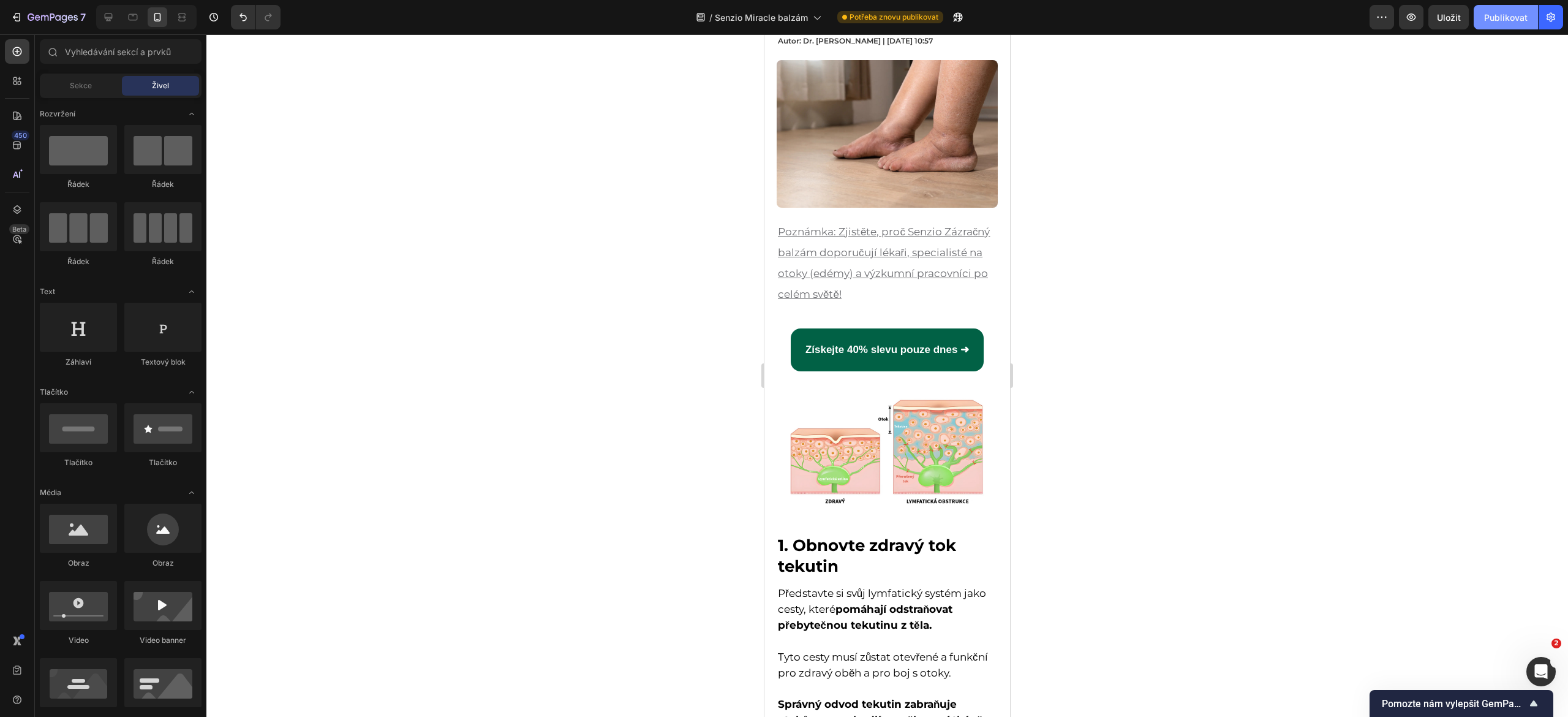
click at [1512, 16] on font "Publikovat" at bounding box center [1505, 17] width 43 height 10
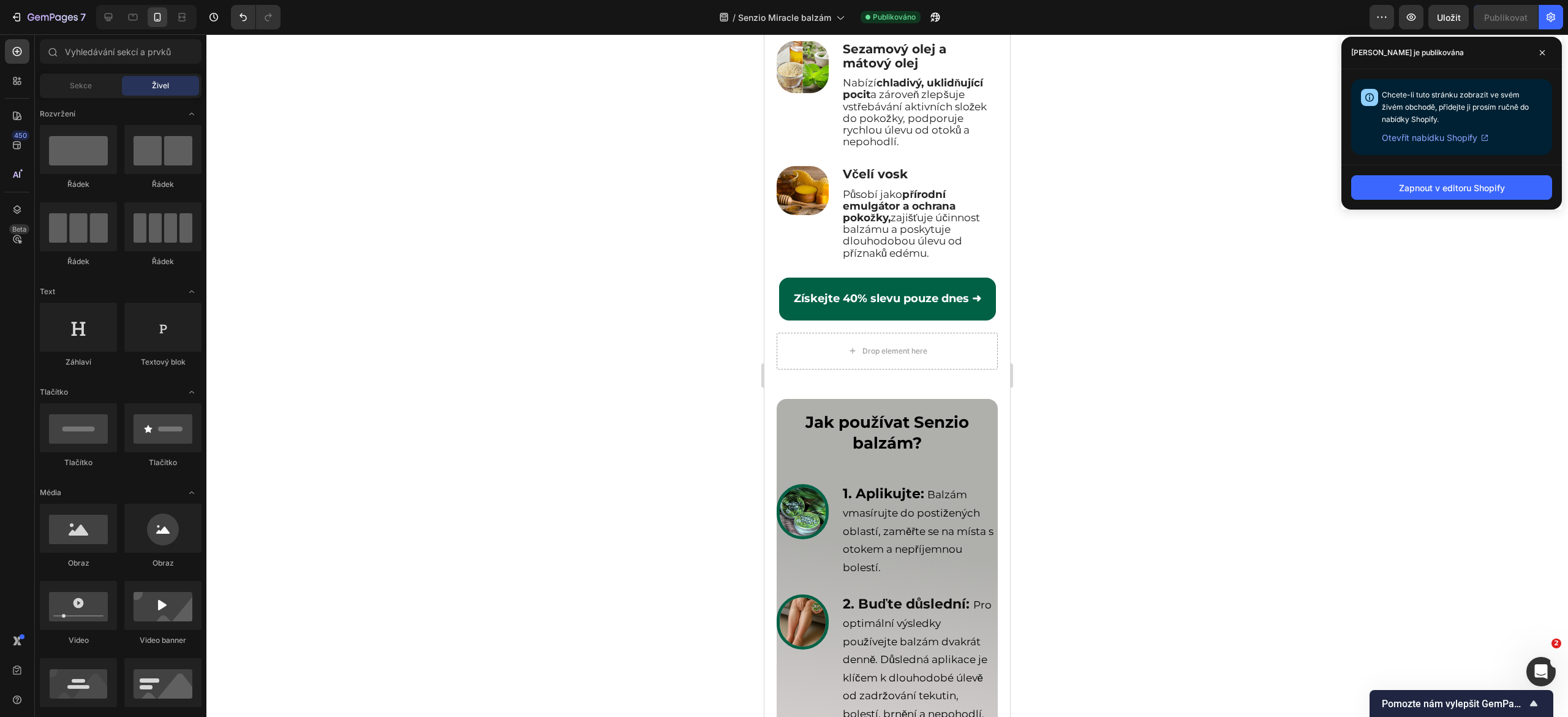
scroll to position [4317, 0]
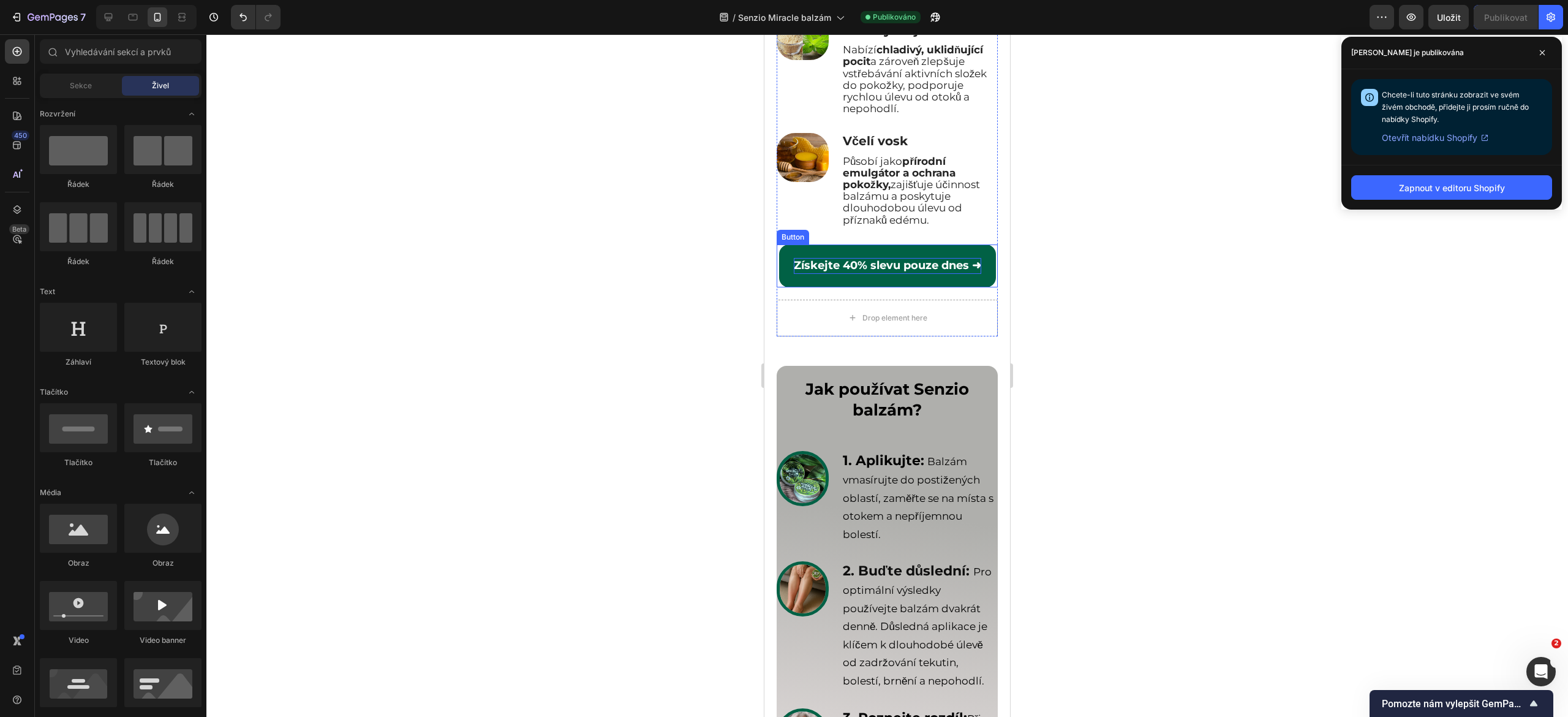
click at [873, 274] on p "Získejte 40% slevu pouze dnes ➜" at bounding box center [887, 265] width 187 height 16
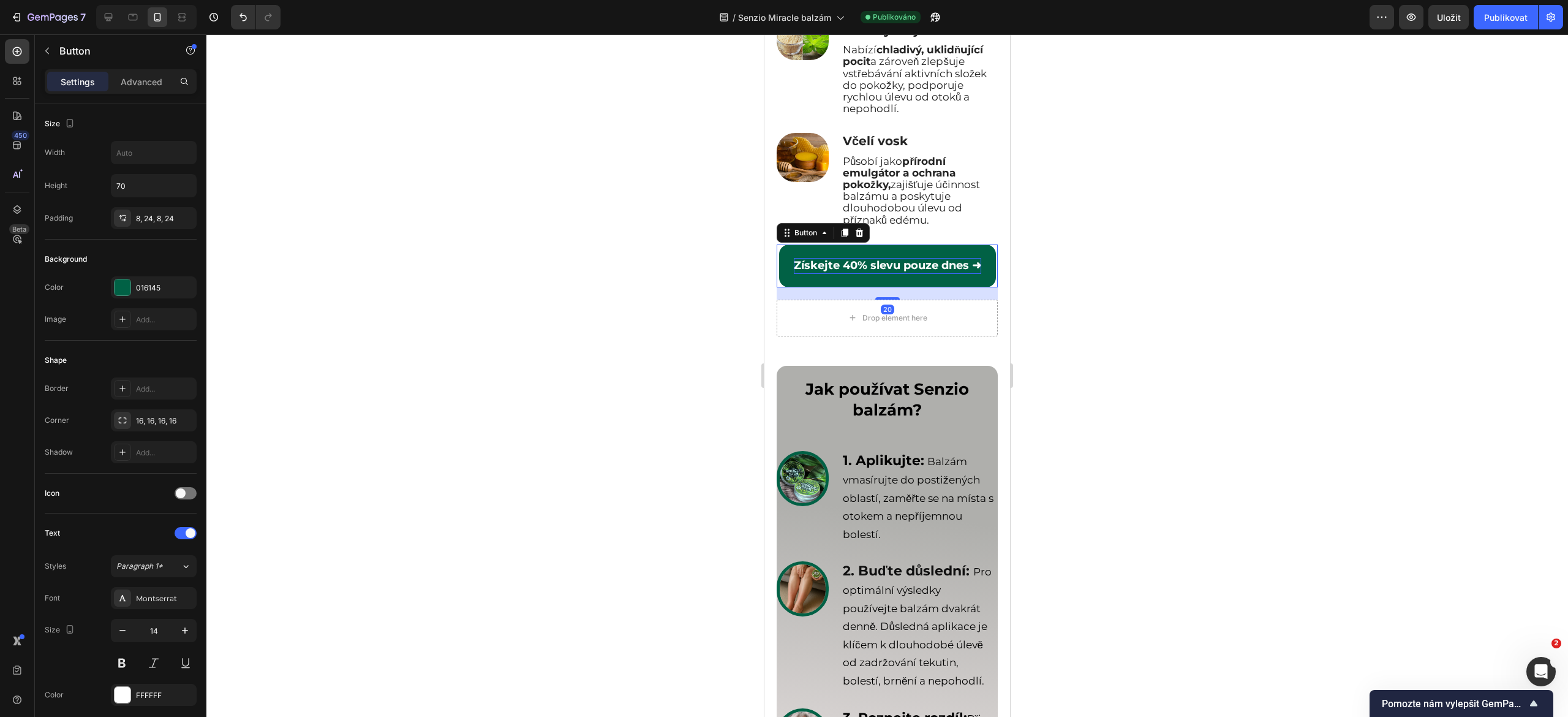
click at [873, 274] on p "Získejte 40% slevu pouze dnes ➜" at bounding box center [887, 265] width 187 height 16
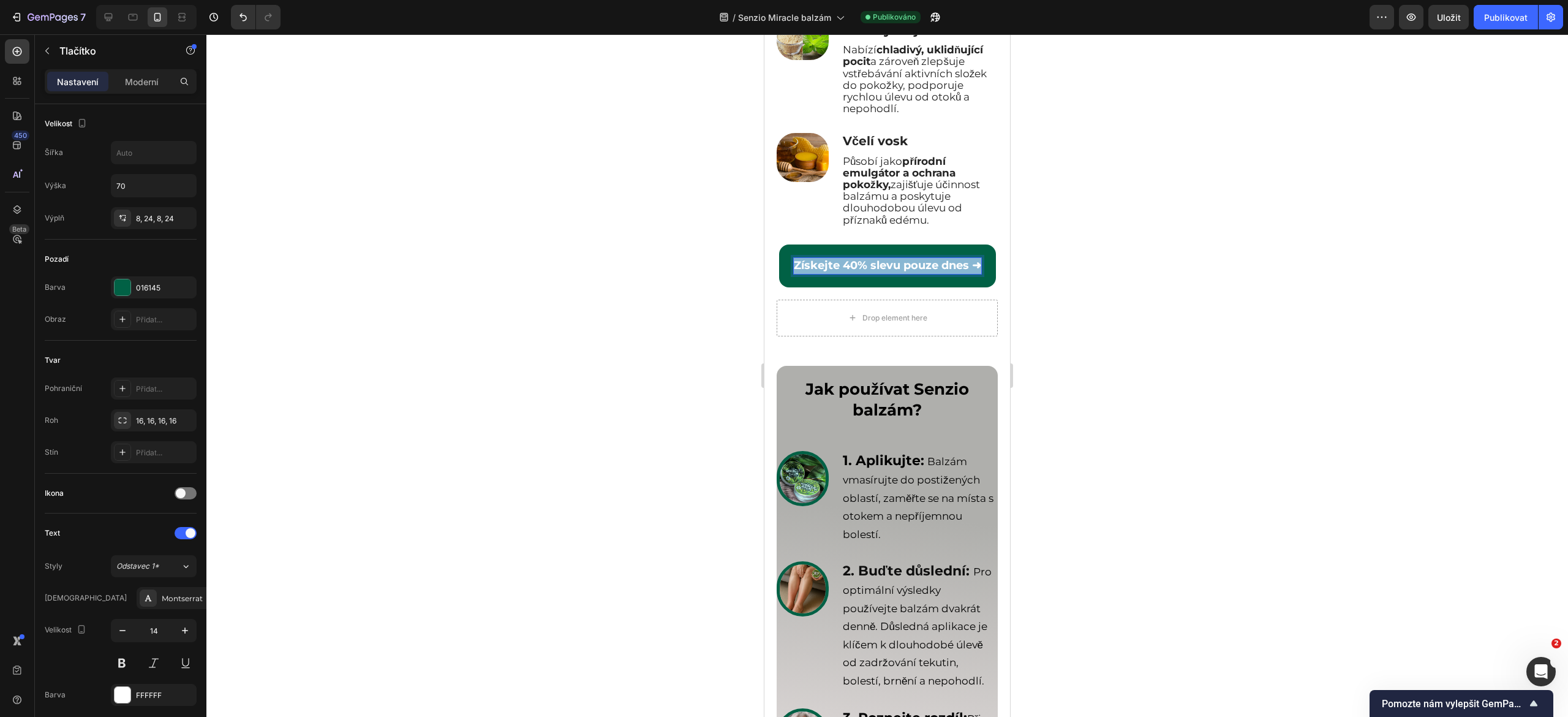
click at [873, 274] on p "Získejte 40% slevu pouze dnes ➜" at bounding box center [887, 265] width 187 height 16
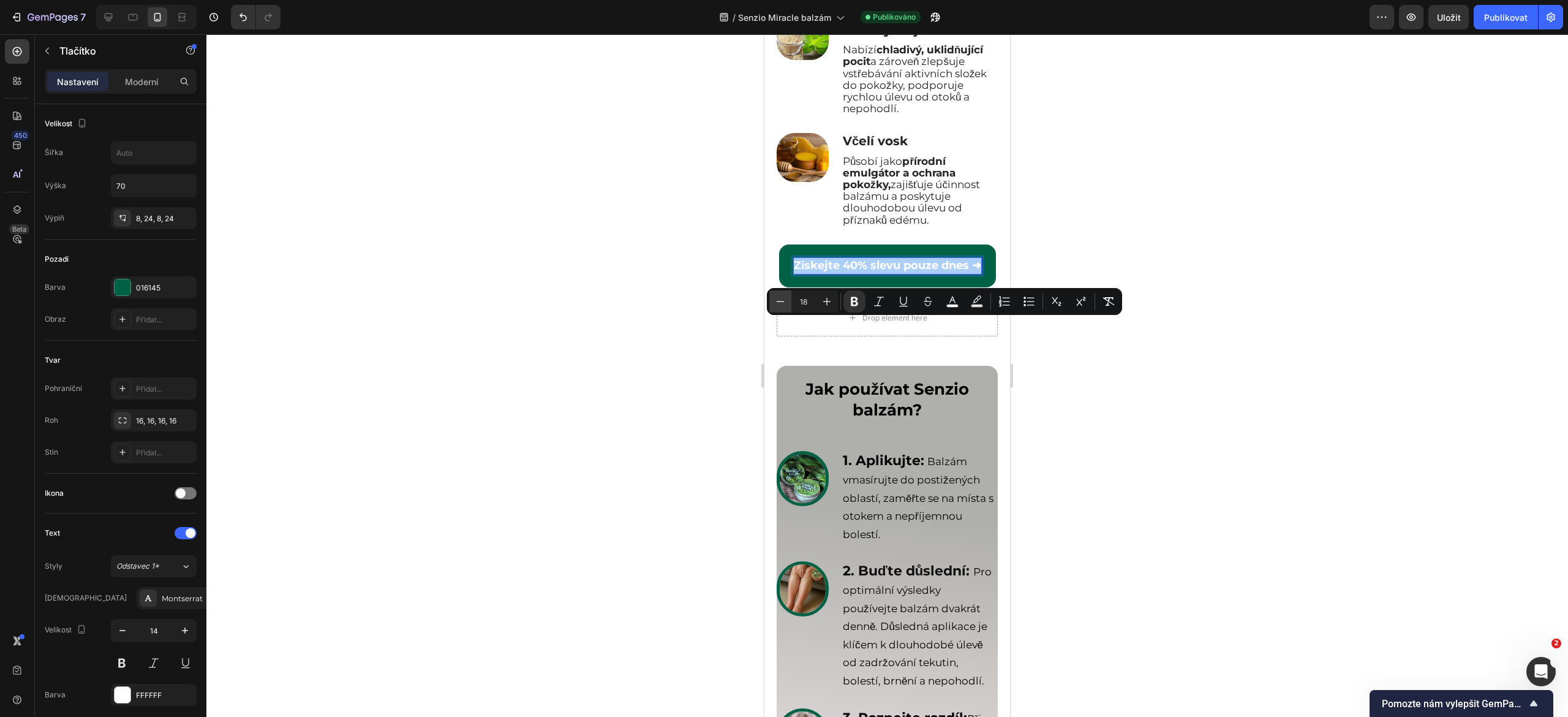
click at [775, 302] on icon "Editor contextual toolbar" at bounding box center [780, 301] width 12 height 12
type input "17"
click at [1289, 346] on div at bounding box center [887, 375] width 1361 height 683
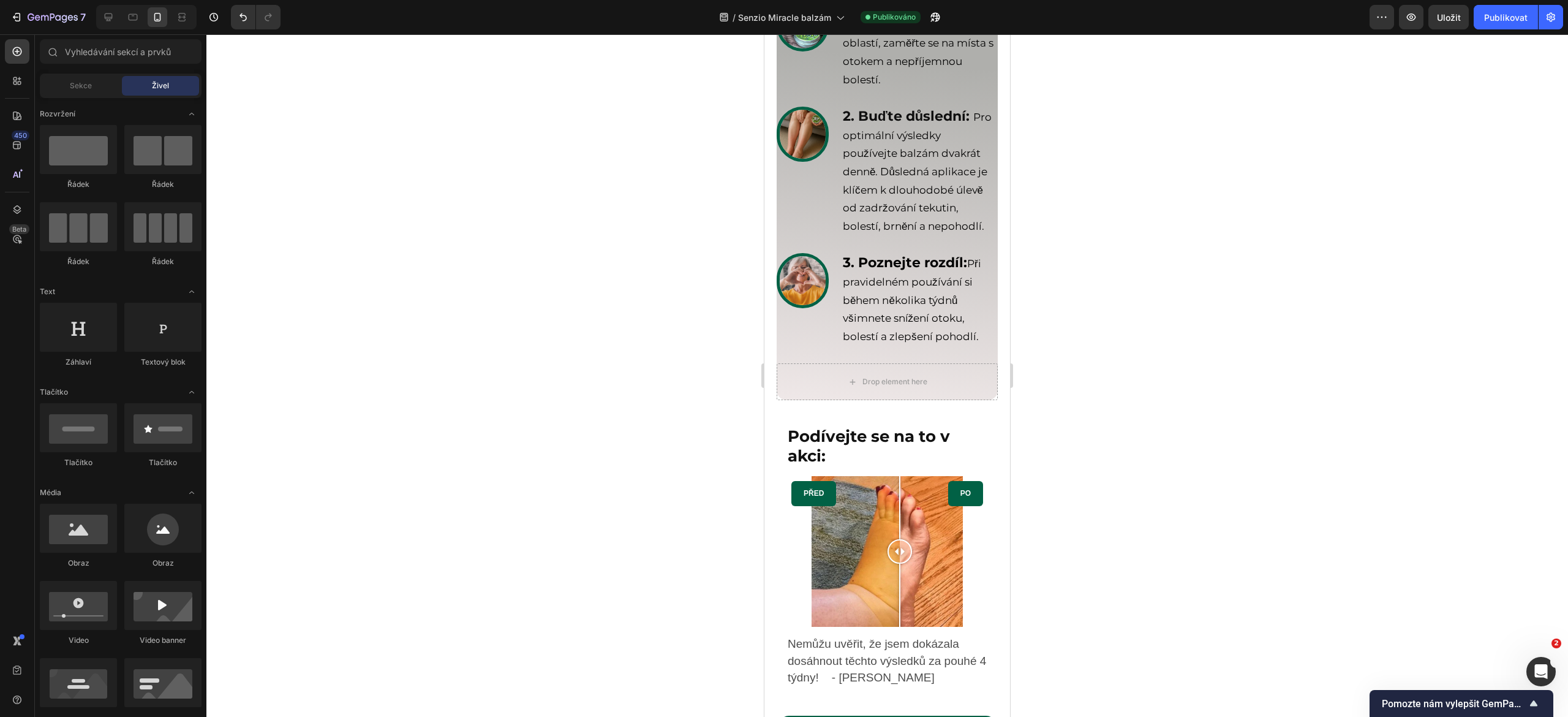
scroll to position [5198, 0]
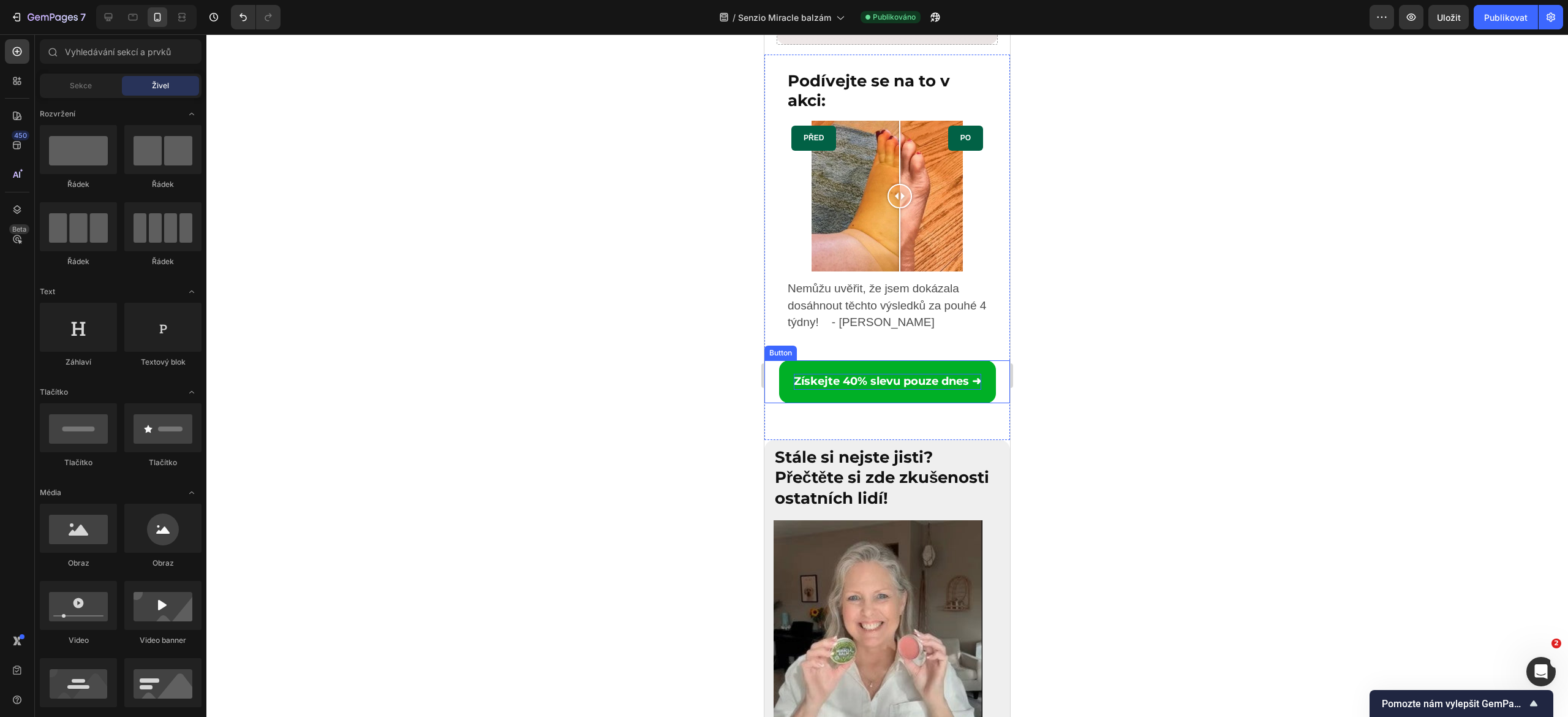
click at [836, 388] on strong "Získejte 40% slevu pouze dnes ➜" at bounding box center [887, 381] width 187 height 14
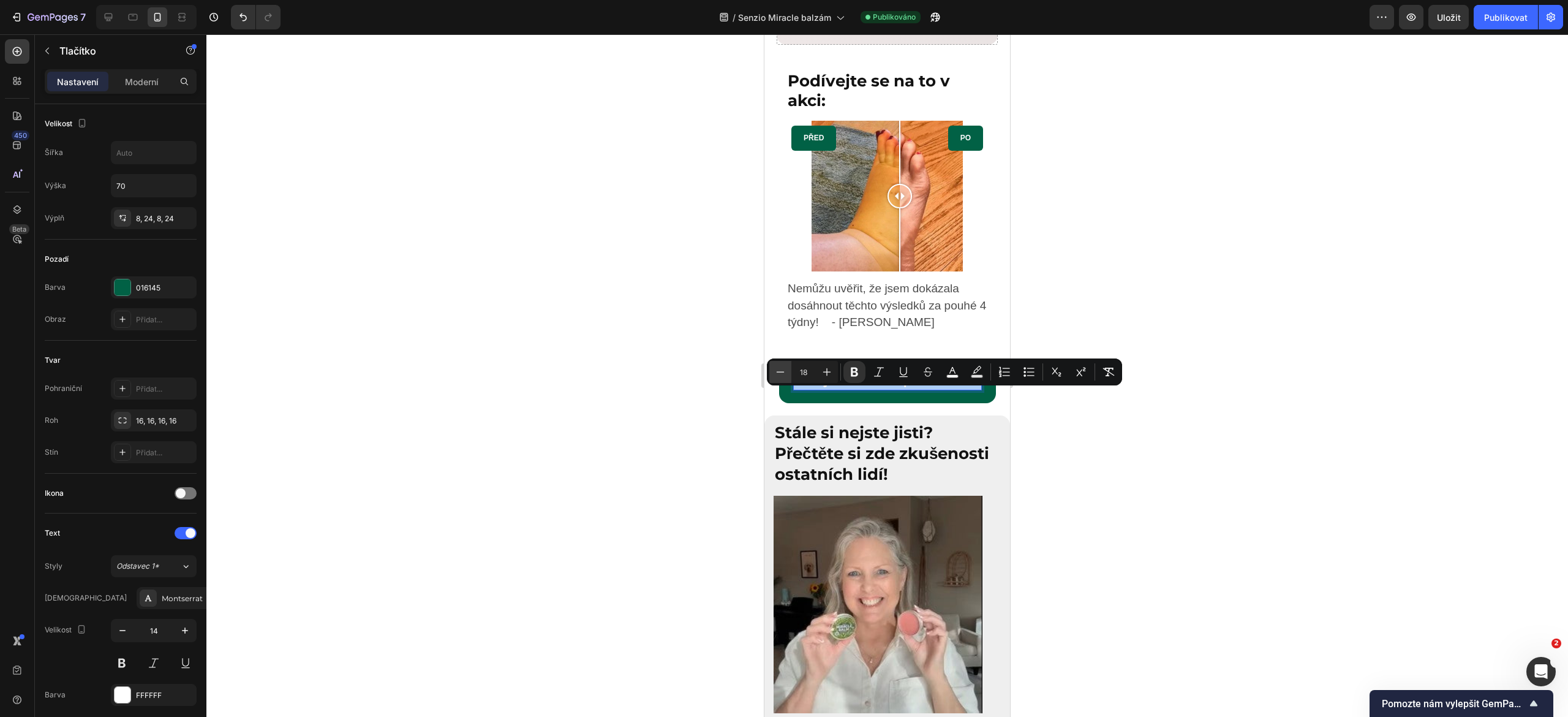
click at [776, 377] on icon "Editor contextual toolbar" at bounding box center [780, 371] width 12 height 12
type input "17"
click at [1147, 444] on div at bounding box center [887, 375] width 1361 height 683
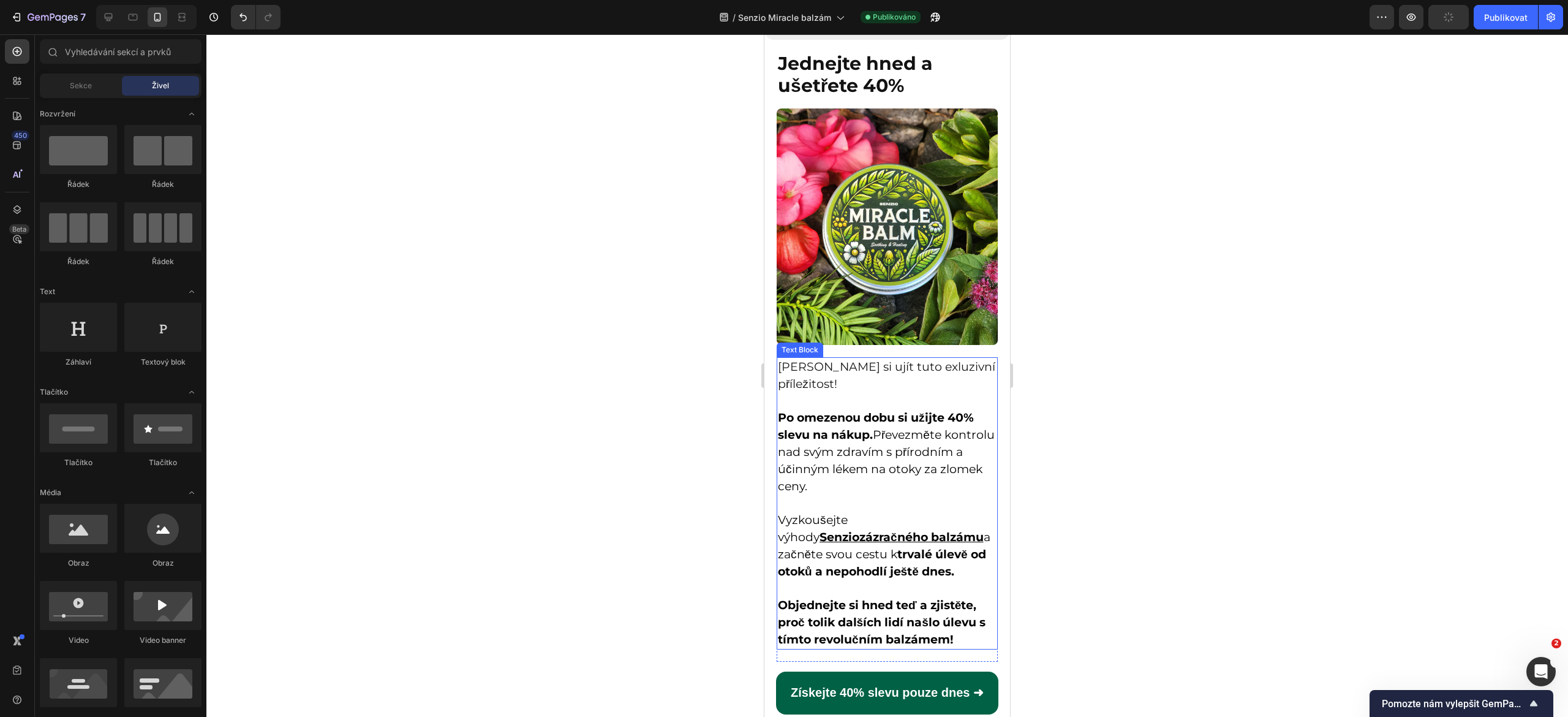
scroll to position [6329, 0]
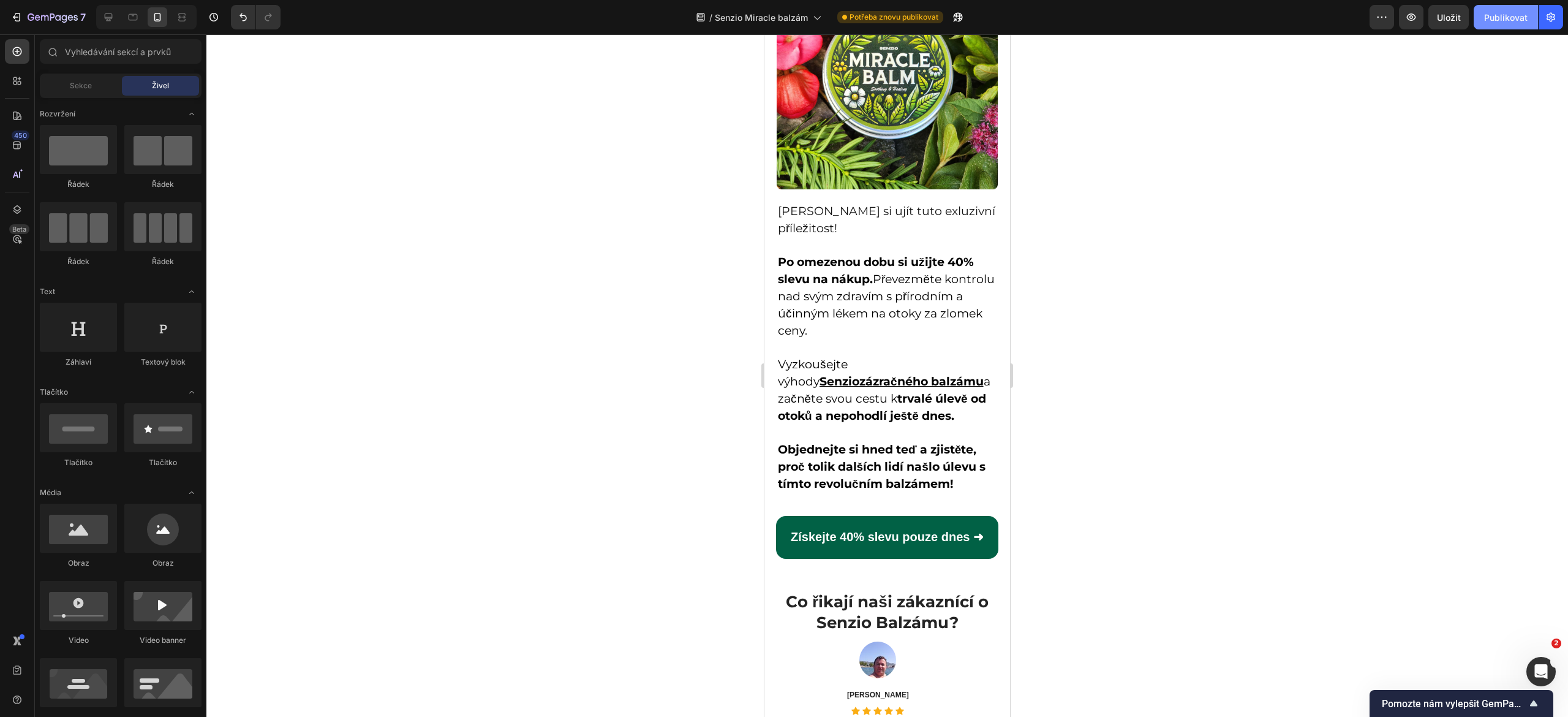
click at [1497, 21] on font "Publikovat" at bounding box center [1505, 17] width 43 height 10
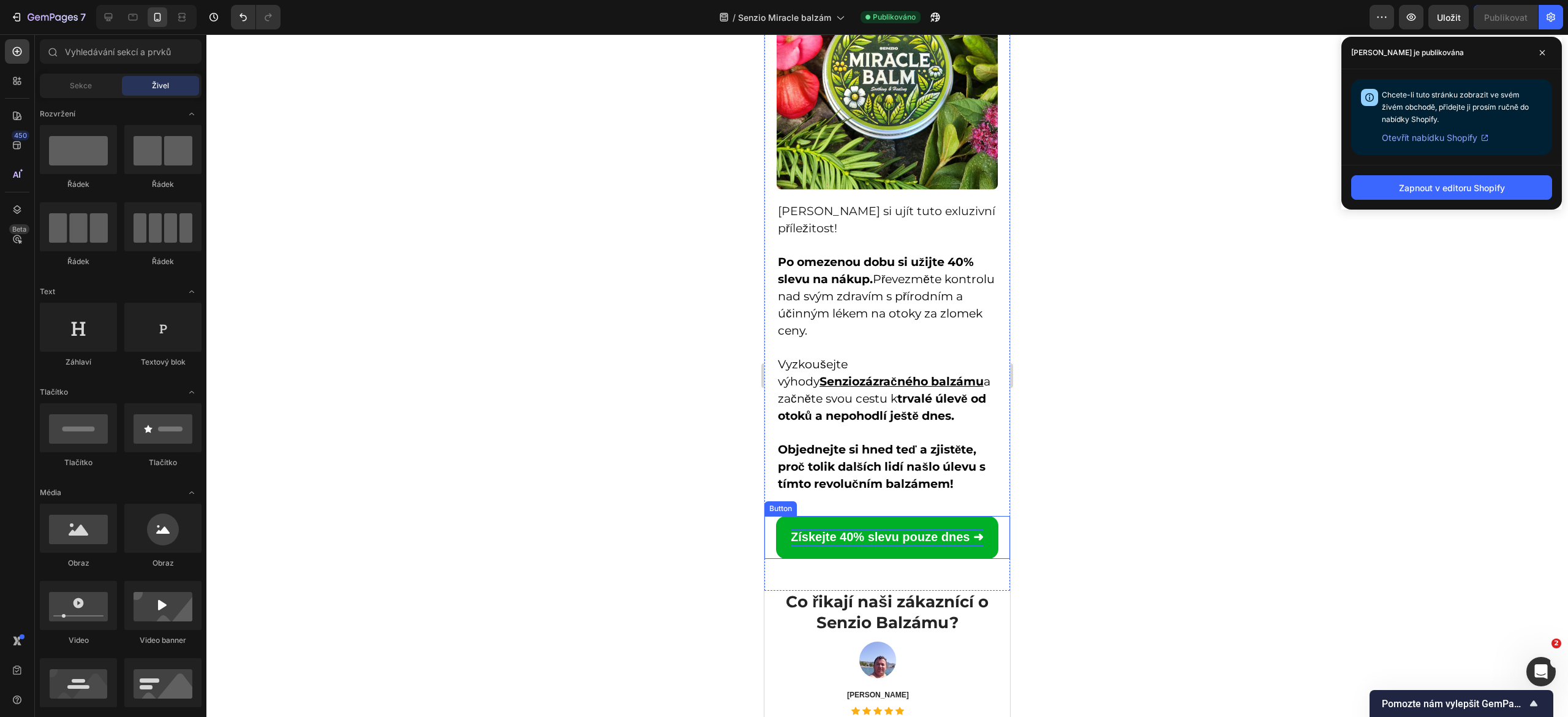
click at [873, 534] on strong "Získejte 40% slevu pouze dnes ➜" at bounding box center [887, 536] width 193 height 14
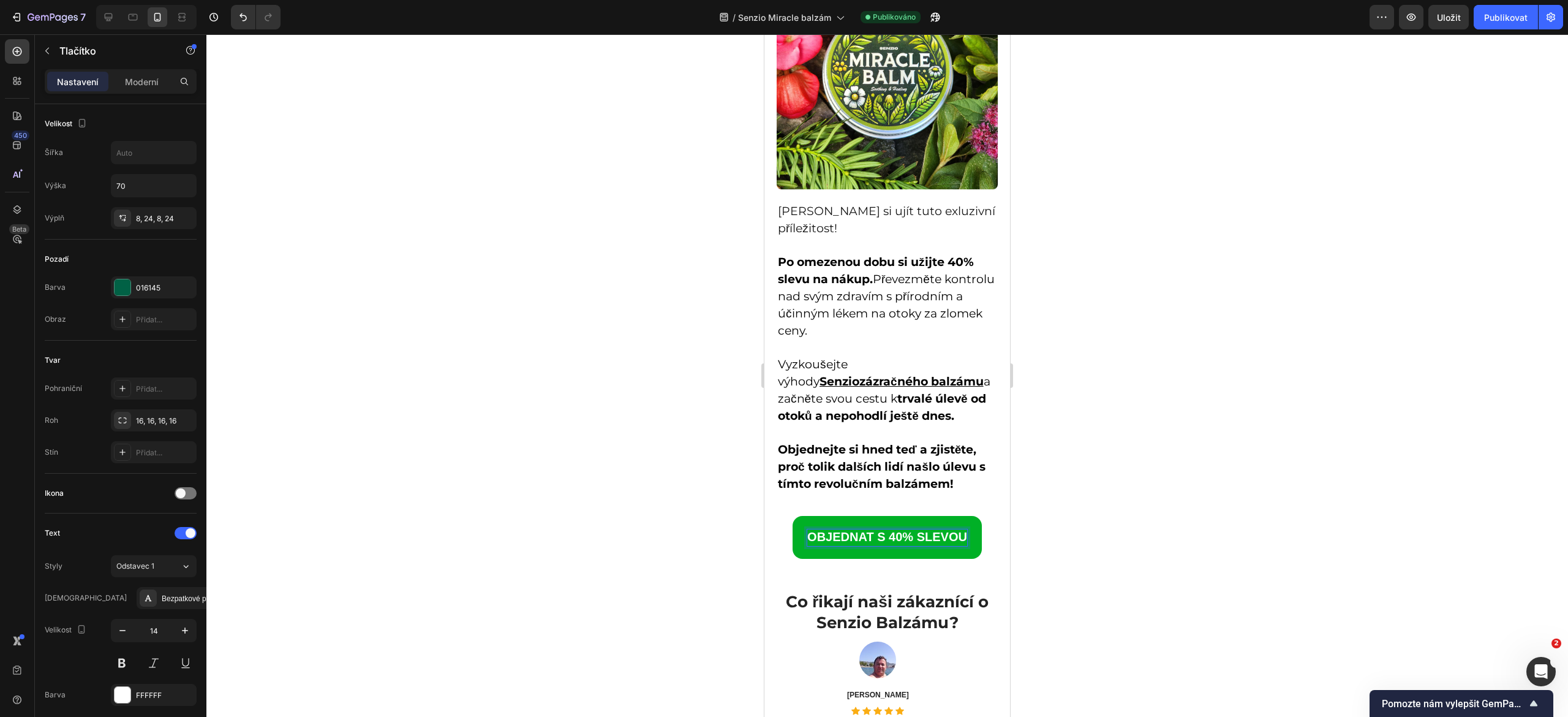
click at [865, 534] on strong "OBJEDNAT S 40% SLEVOU" at bounding box center [887, 536] width 160 height 14
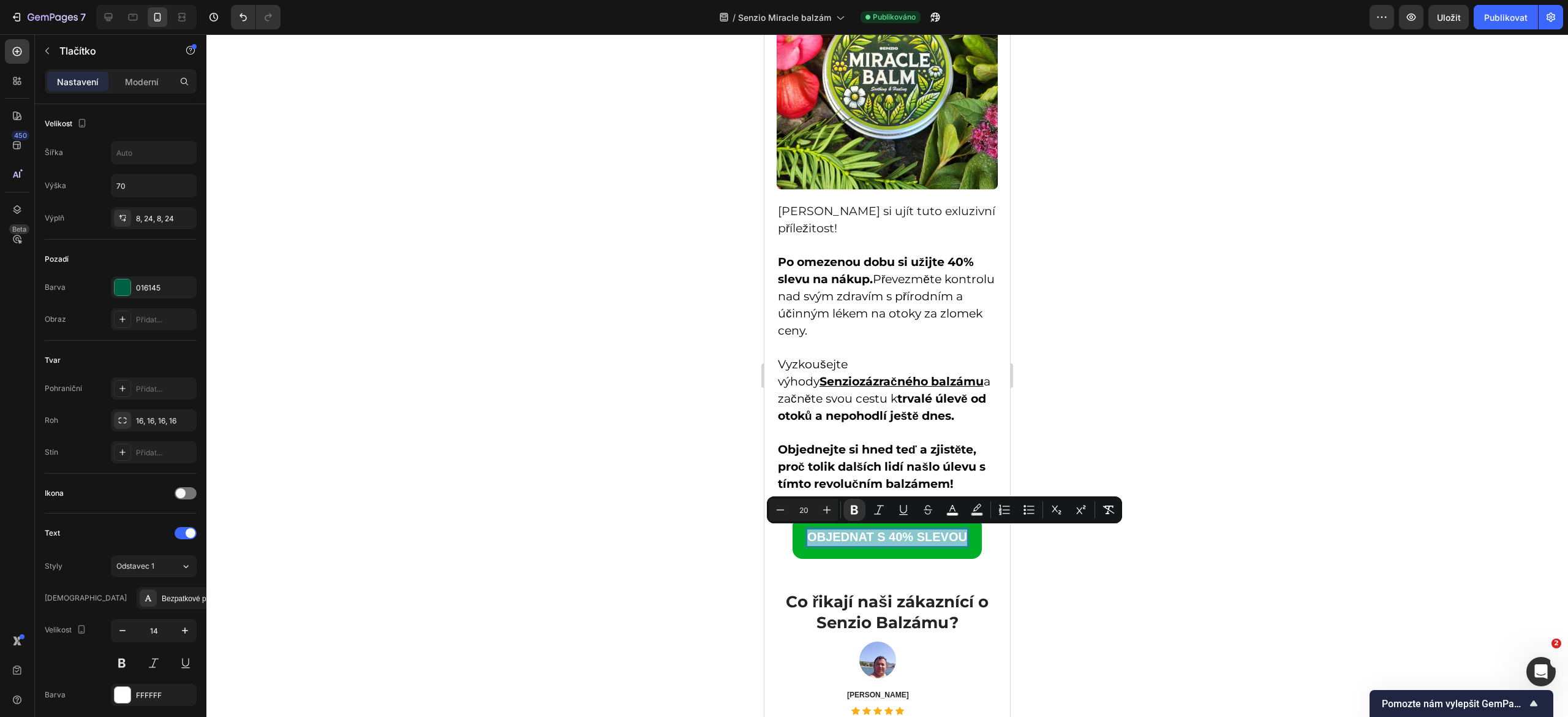
copy strong "OBJEDNAT S 40% SLEVOU"
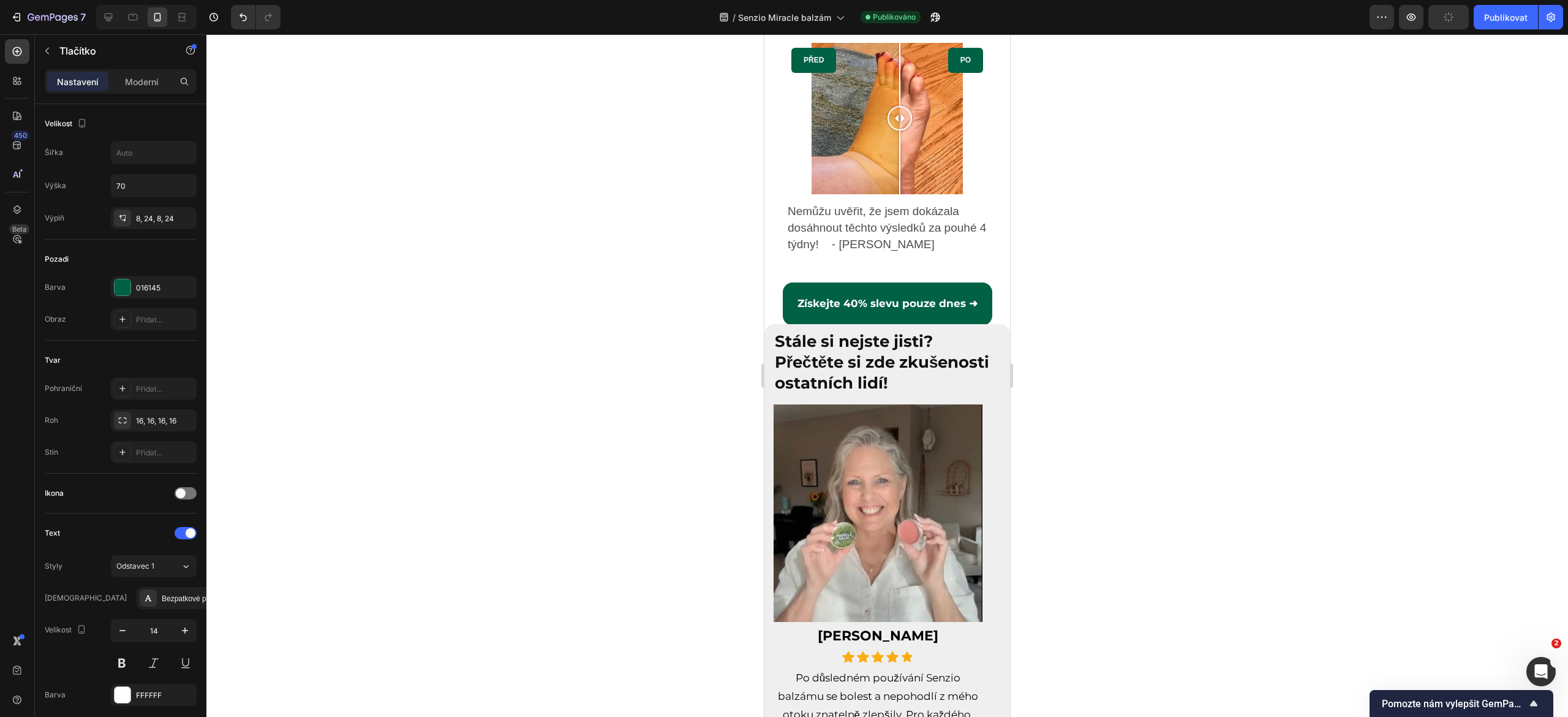
scroll to position [5115, 0]
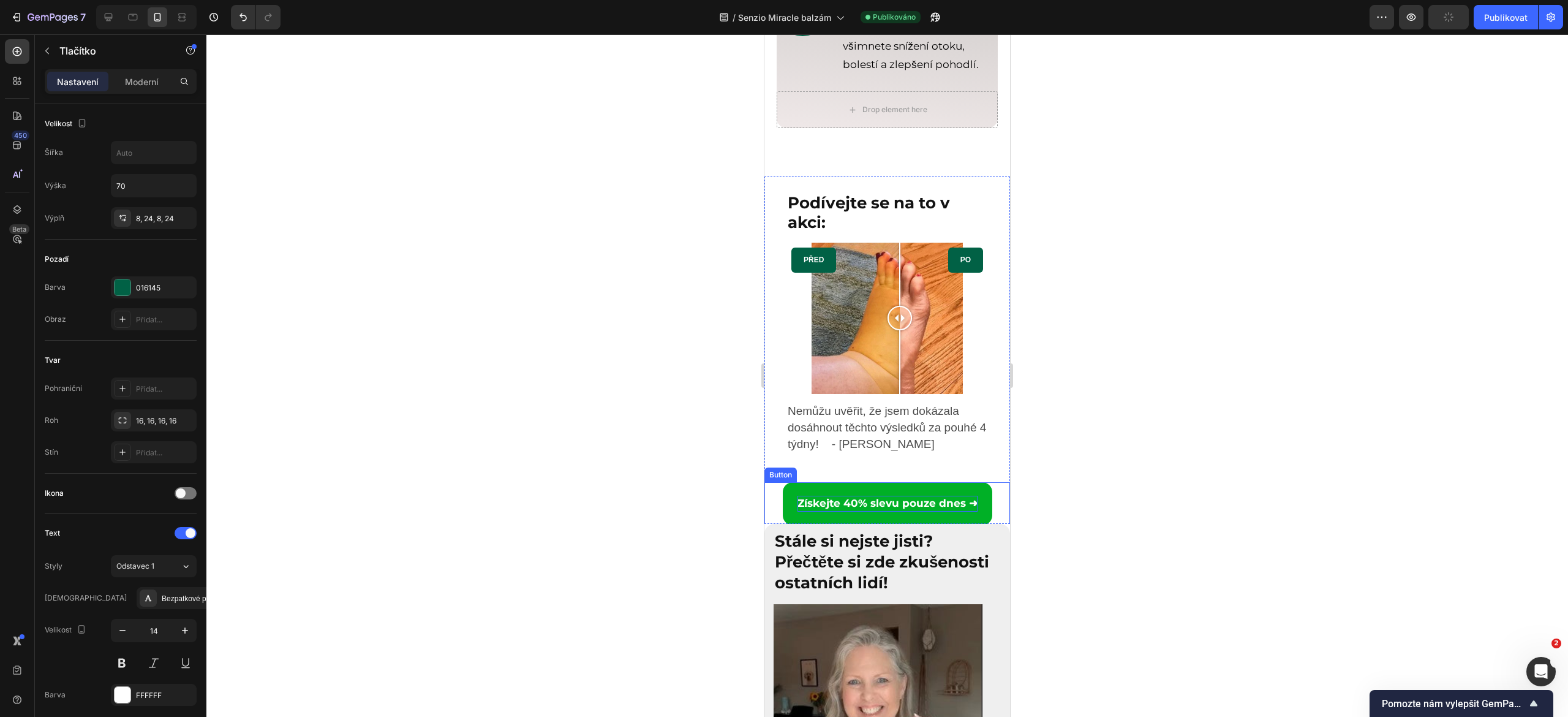
click at [872, 497] on strong "Získejte 40% slevu pouze dnes ➜" at bounding box center [887, 503] width 180 height 12
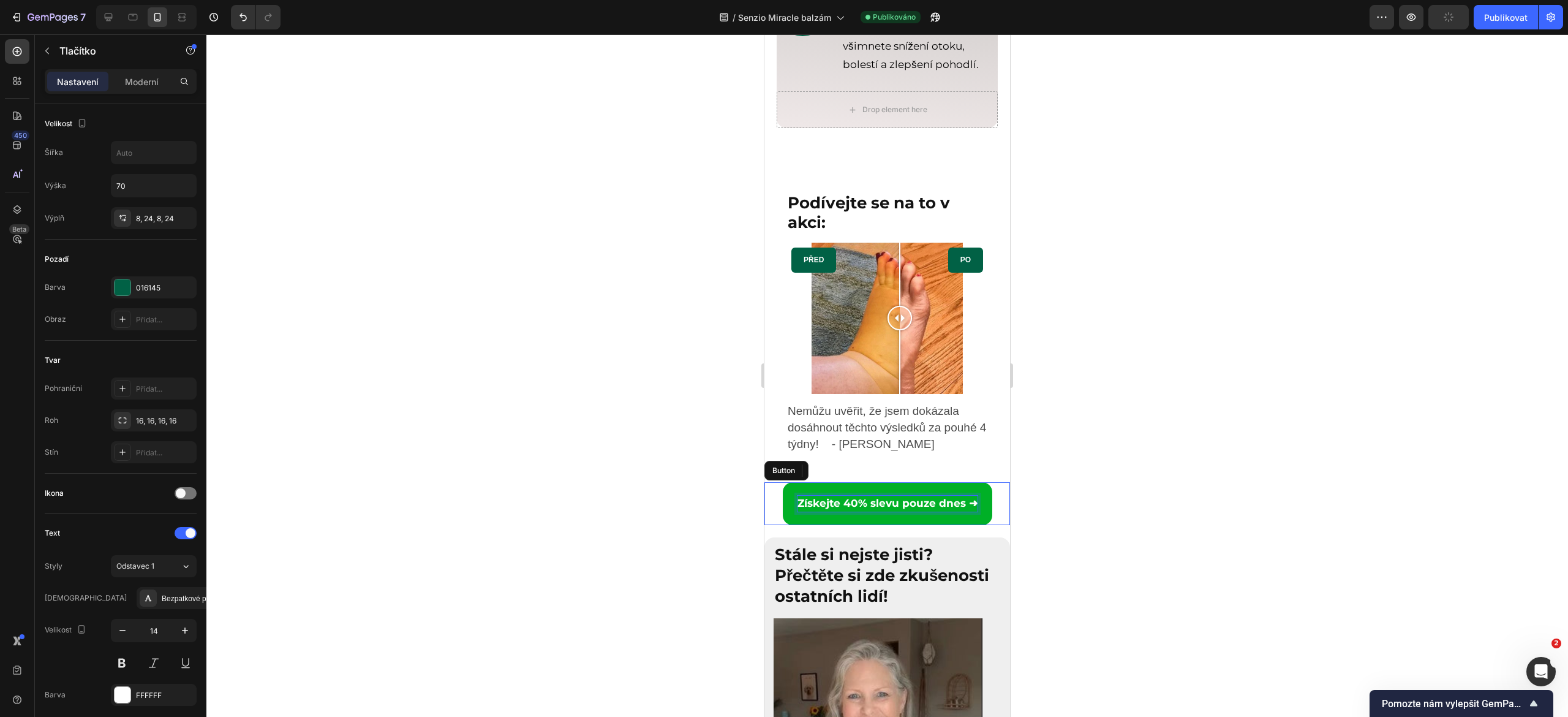
click at [872, 497] on strong "Získejte 40% slevu pouze dnes ➜" at bounding box center [887, 503] width 180 height 12
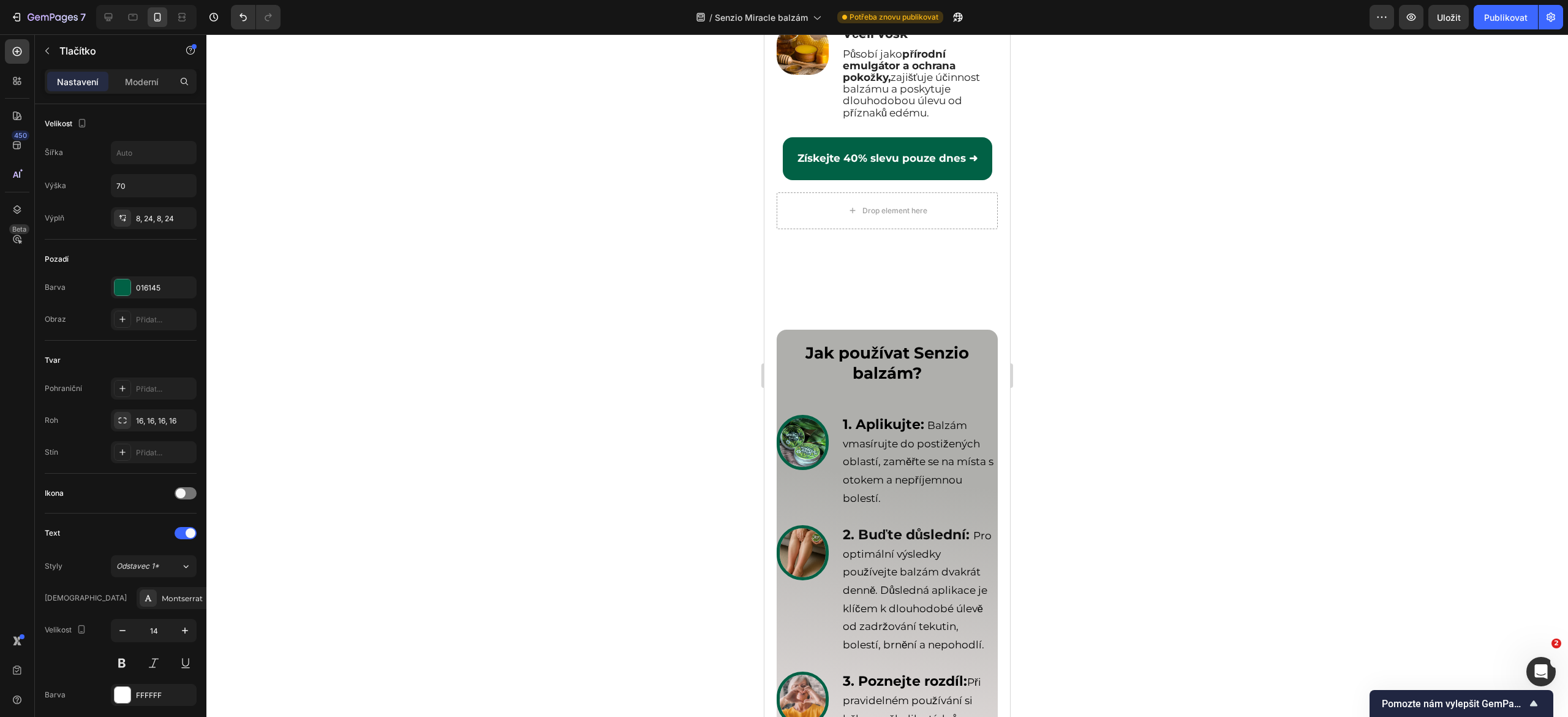
scroll to position [4038, 0]
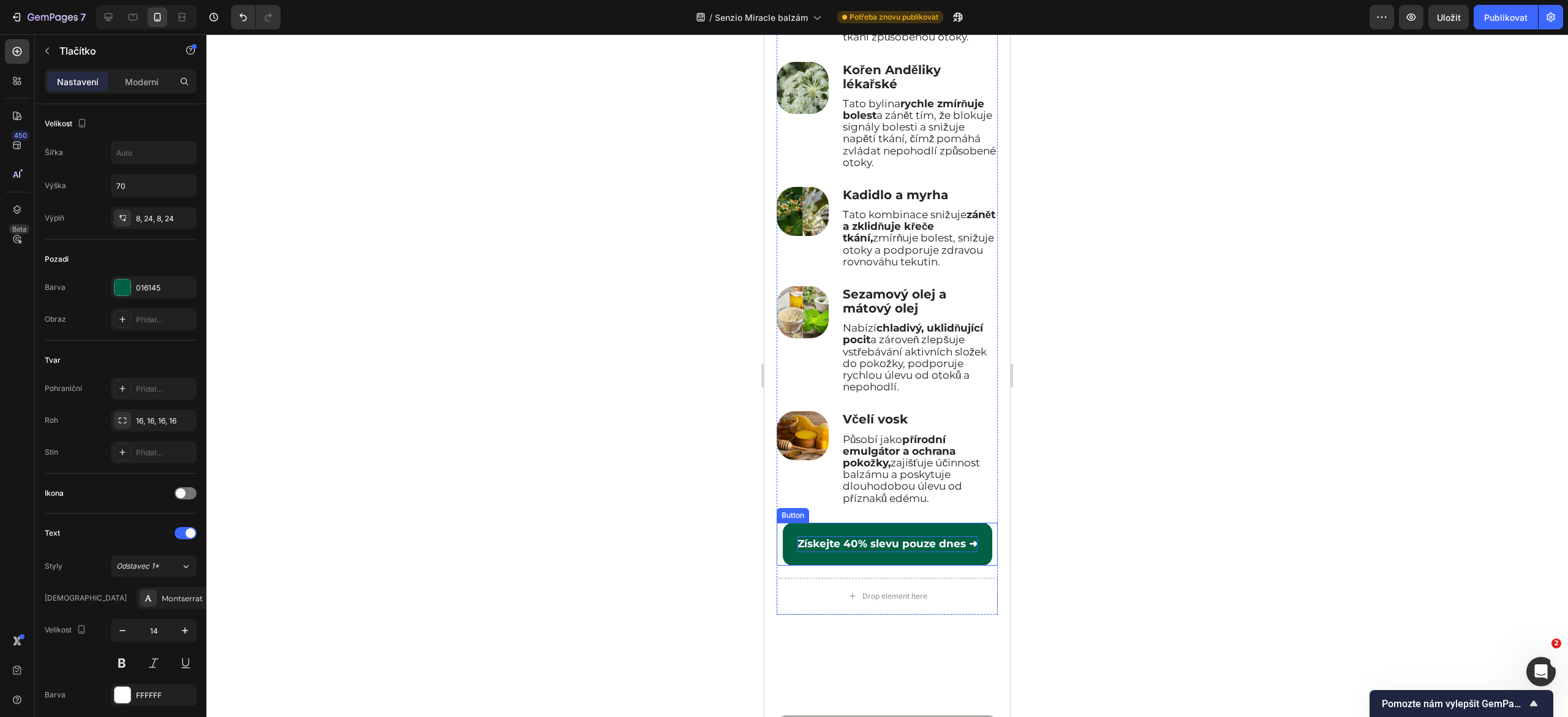
click at [865, 550] on strong "Získejte 40% slevu pouze dnes ➜" at bounding box center [887, 543] width 180 height 12
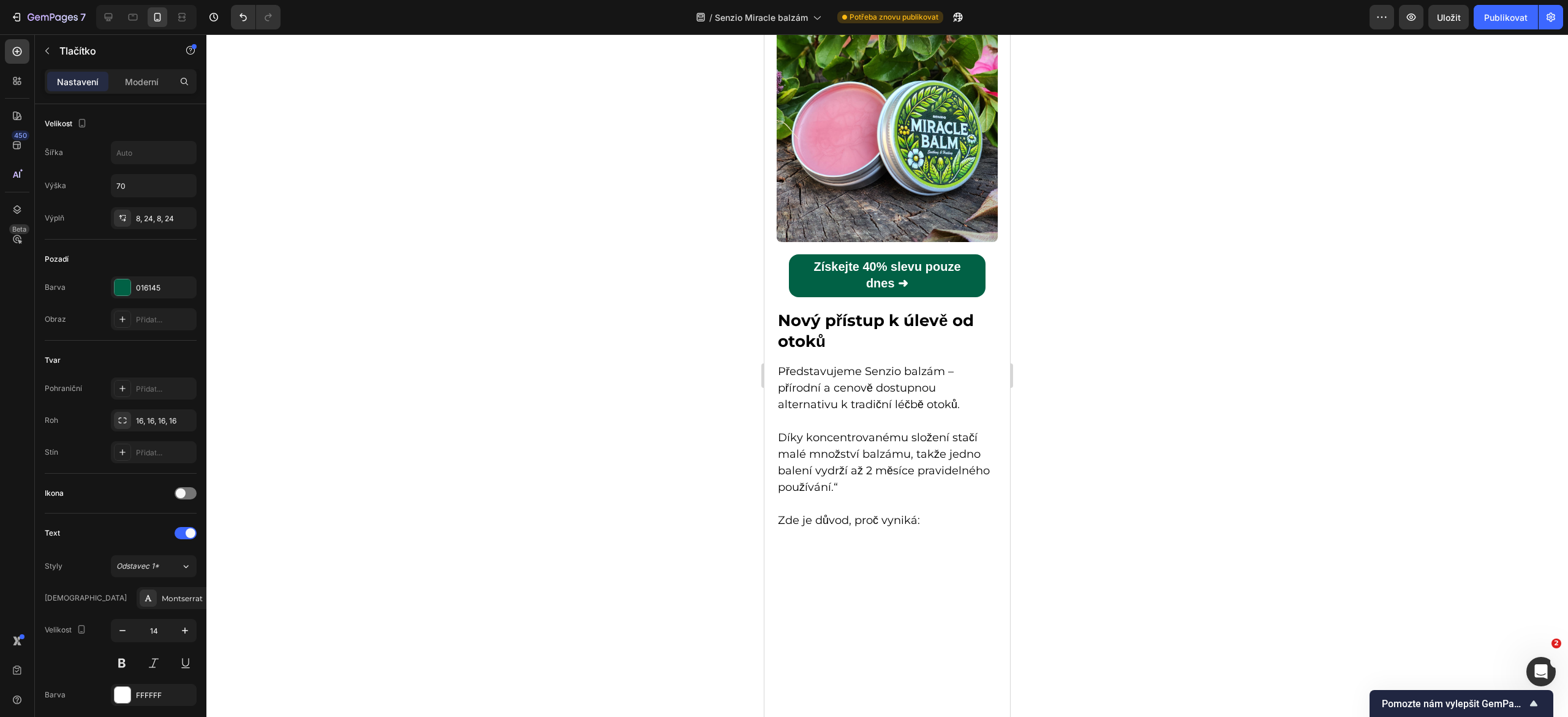
scroll to position [3047, 0]
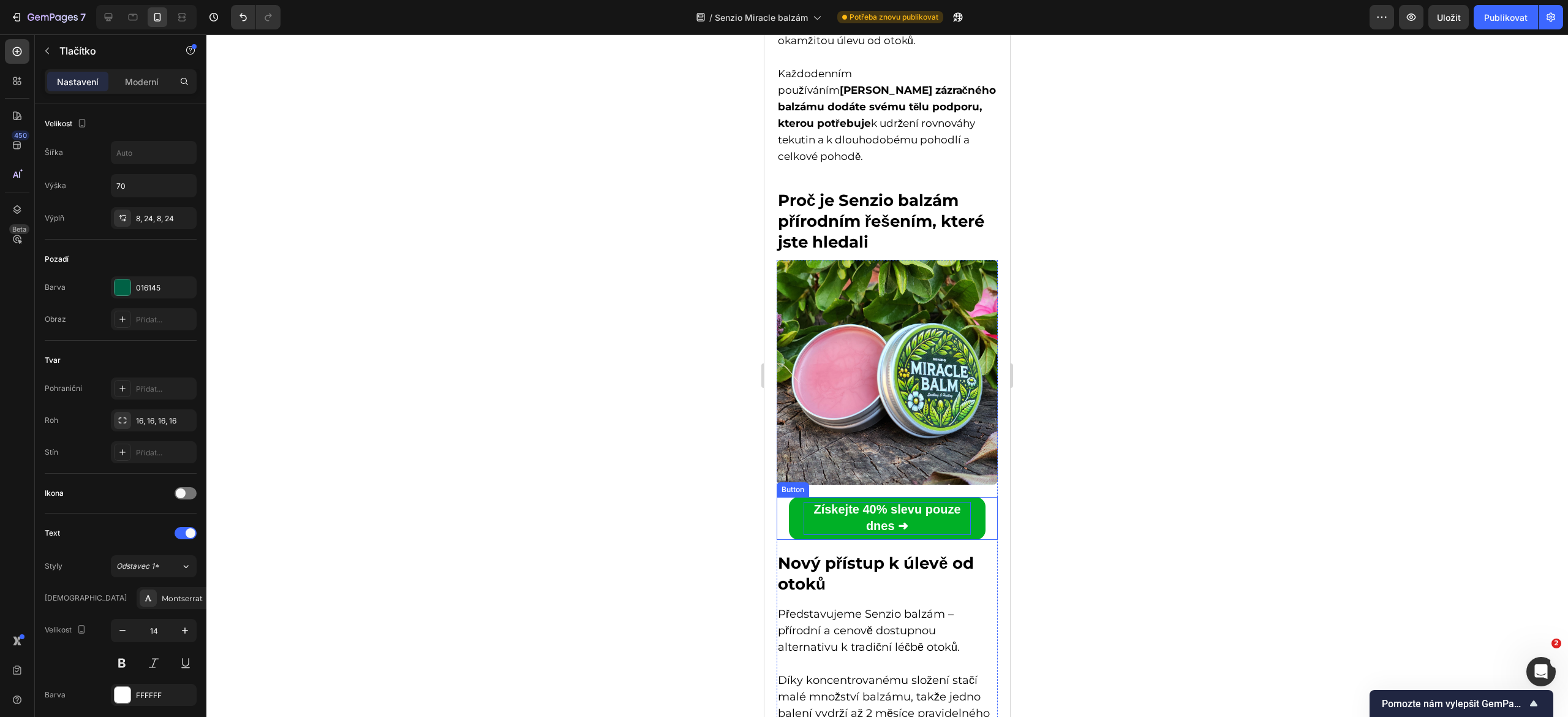
click at [892, 503] on strong "Získejte 40% slevu pouze dnes ➜" at bounding box center [887, 517] width 147 height 30
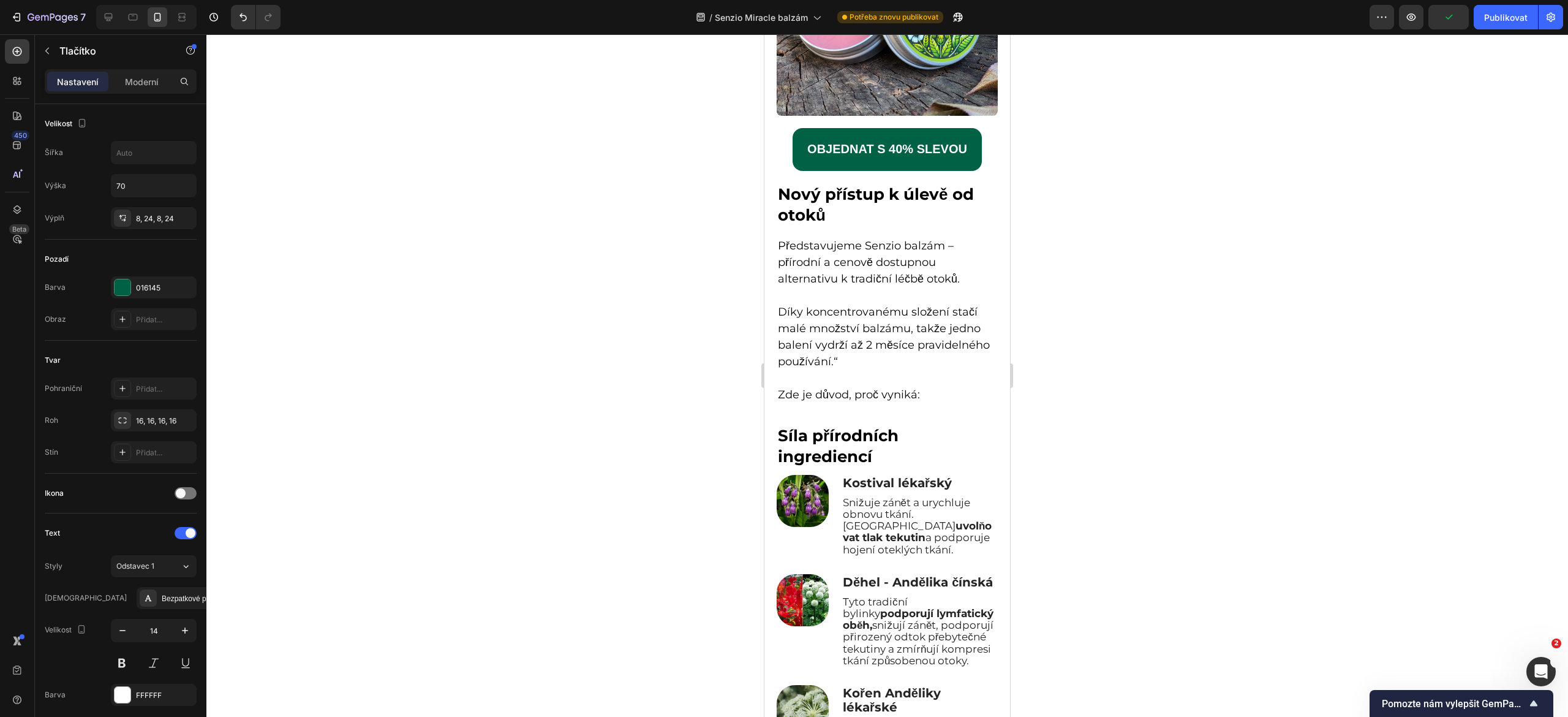
scroll to position [3199, 0]
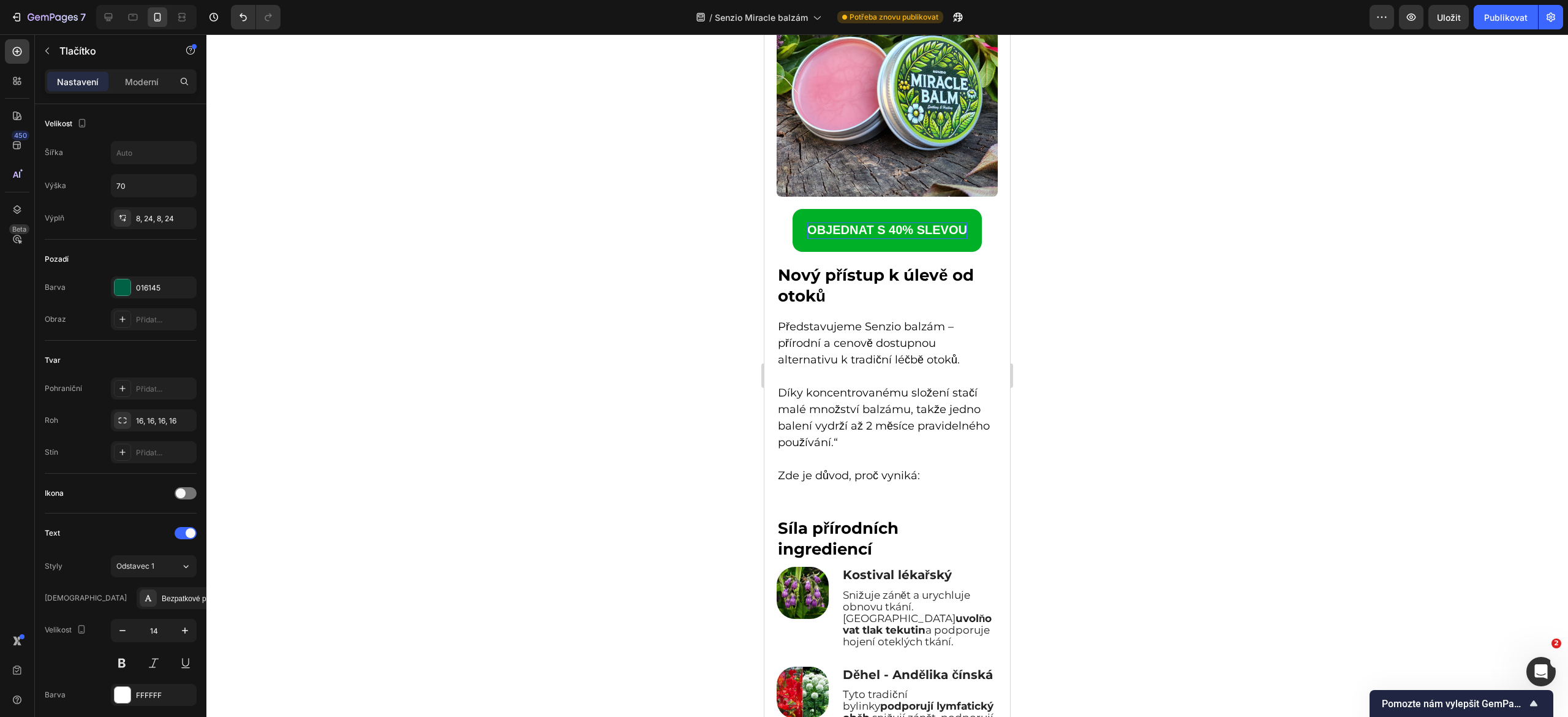
click at [875, 222] on p "OBJEDNAT S 40% SLEVOU" at bounding box center [887, 231] width 160 height 17
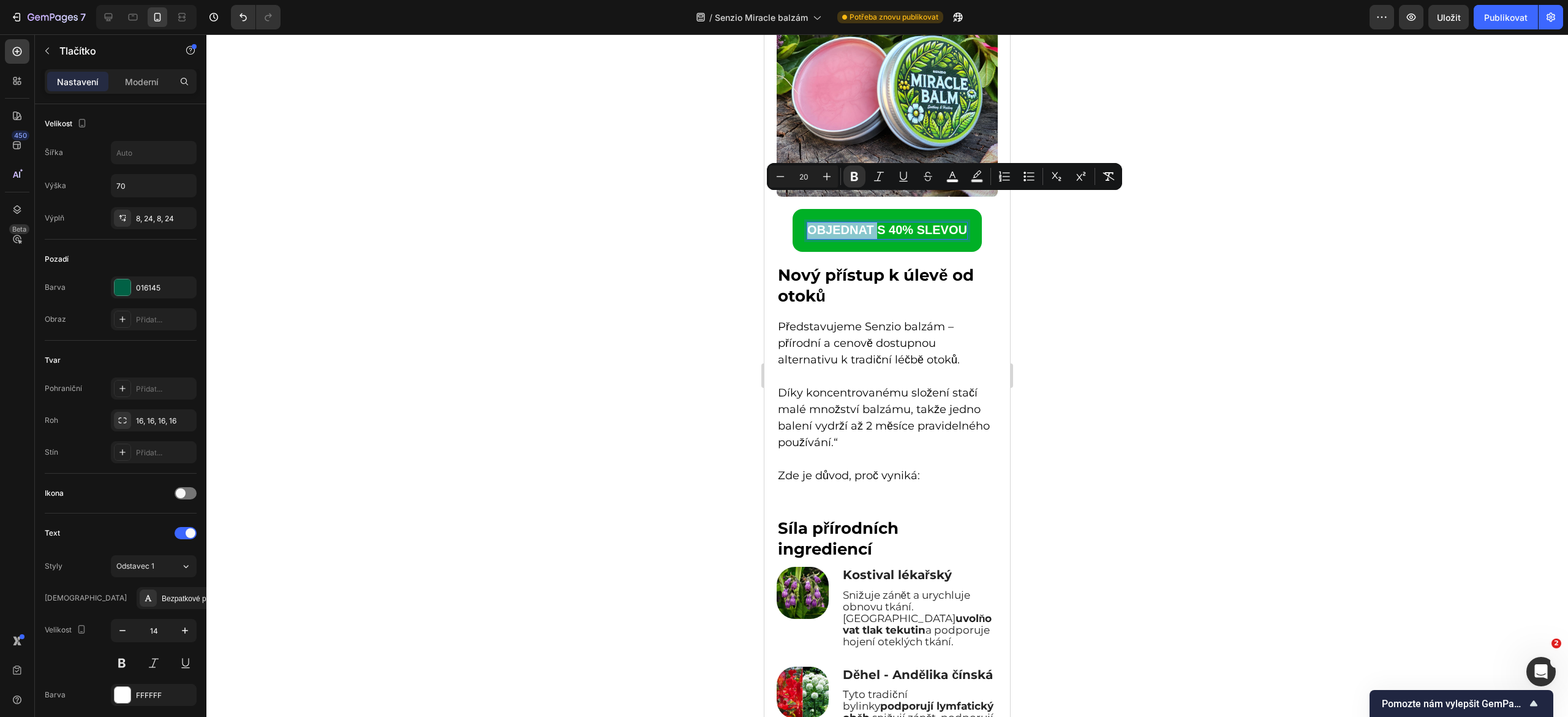
click at [859, 223] on strong "OBJEDNAT S 40% SLEVOU" at bounding box center [887, 229] width 160 height 14
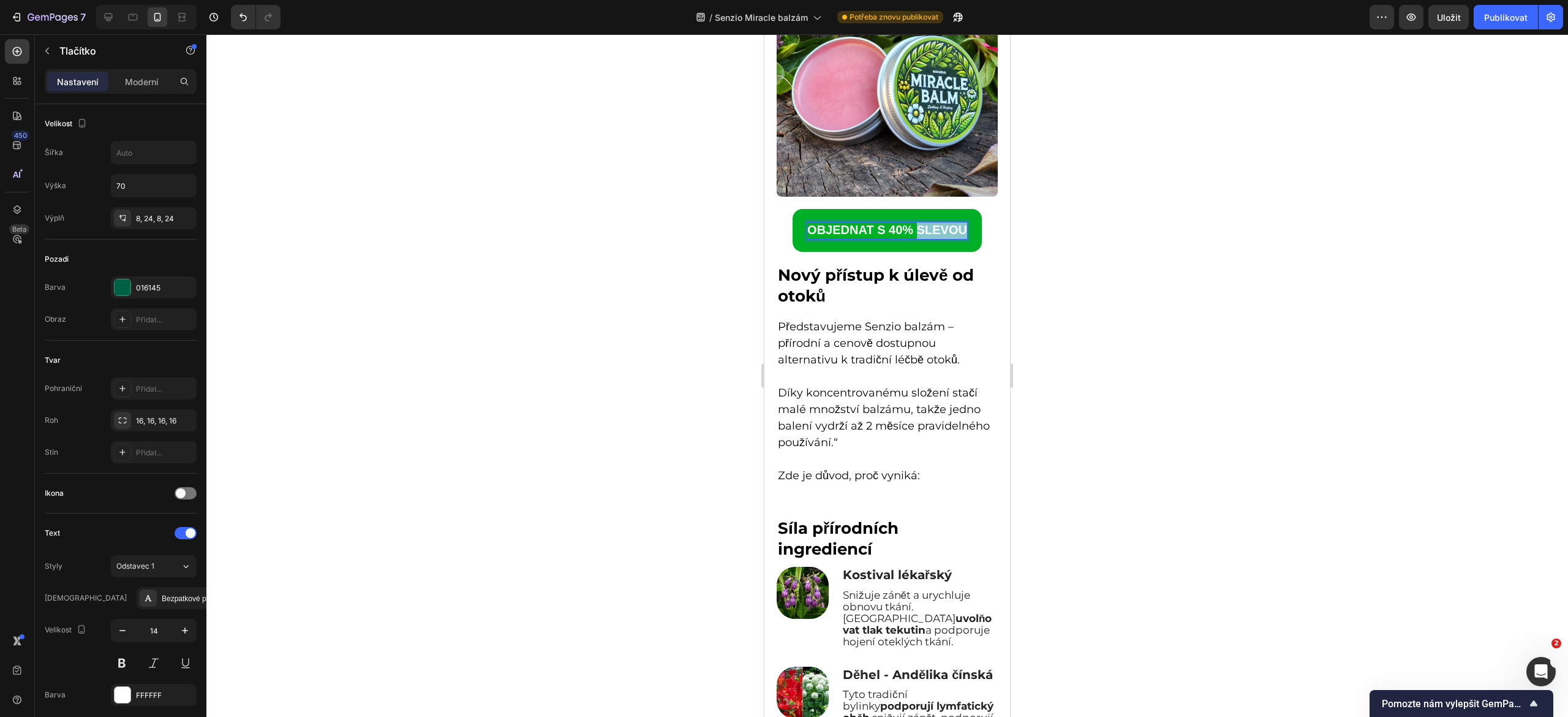
click at [859, 223] on strong "OBJEDNAT S 40% SLEVOU" at bounding box center [887, 229] width 160 height 14
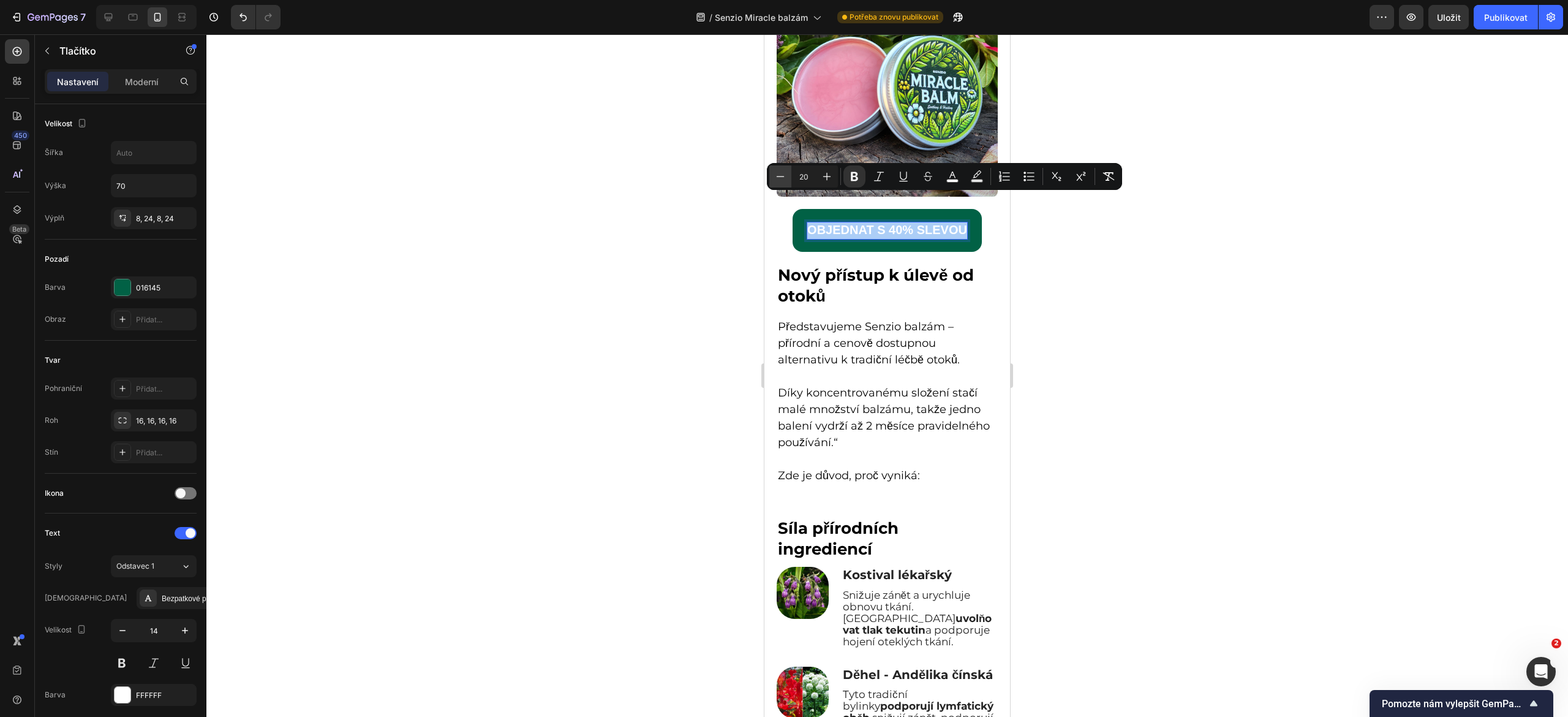
click at [780, 178] on icon "Editor contextual toolbar" at bounding box center [780, 176] width 12 height 12
type input "18"
click at [721, 224] on div at bounding box center [887, 375] width 1361 height 683
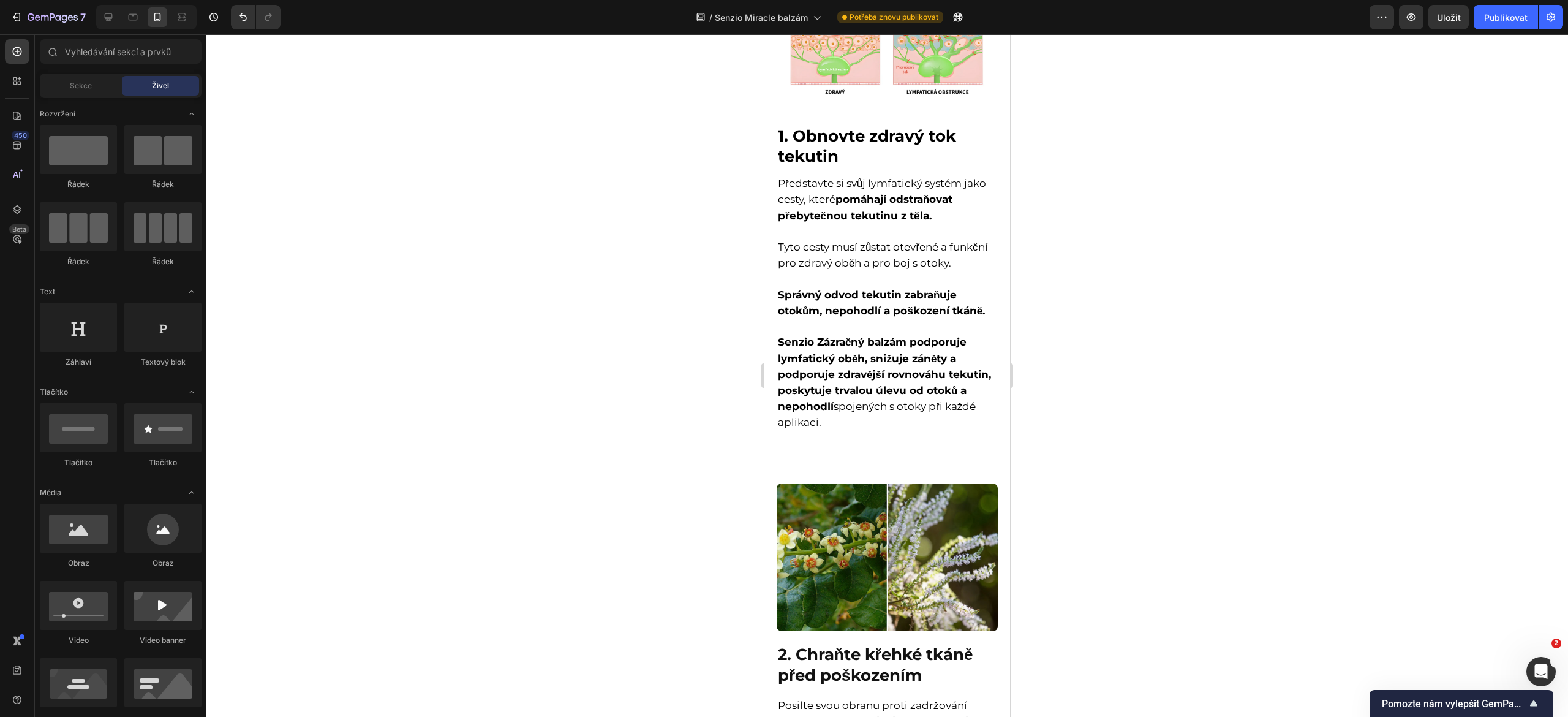
scroll to position [77, 0]
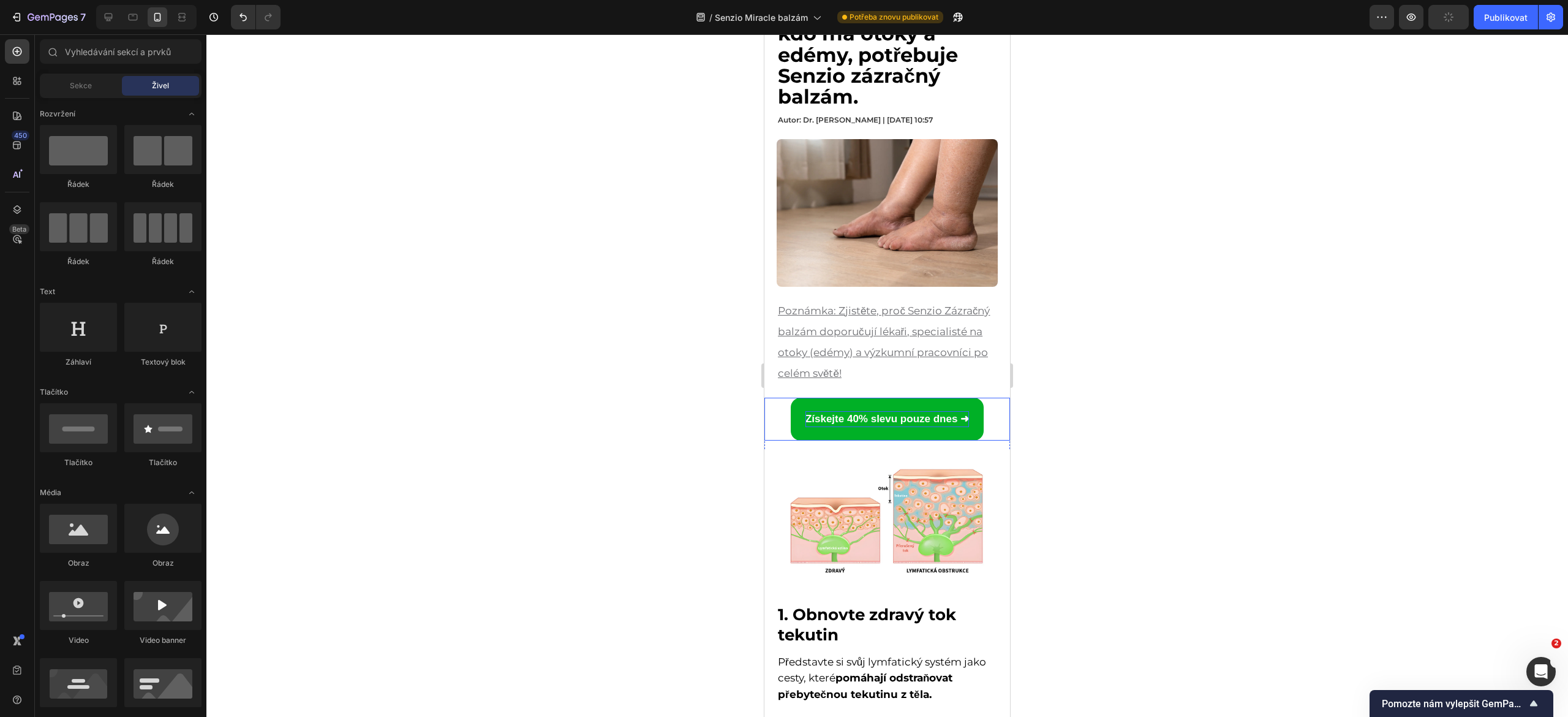
click at [861, 419] on strong "Získejte 40% slevu pouze dnes ➜" at bounding box center [887, 419] width 163 height 12
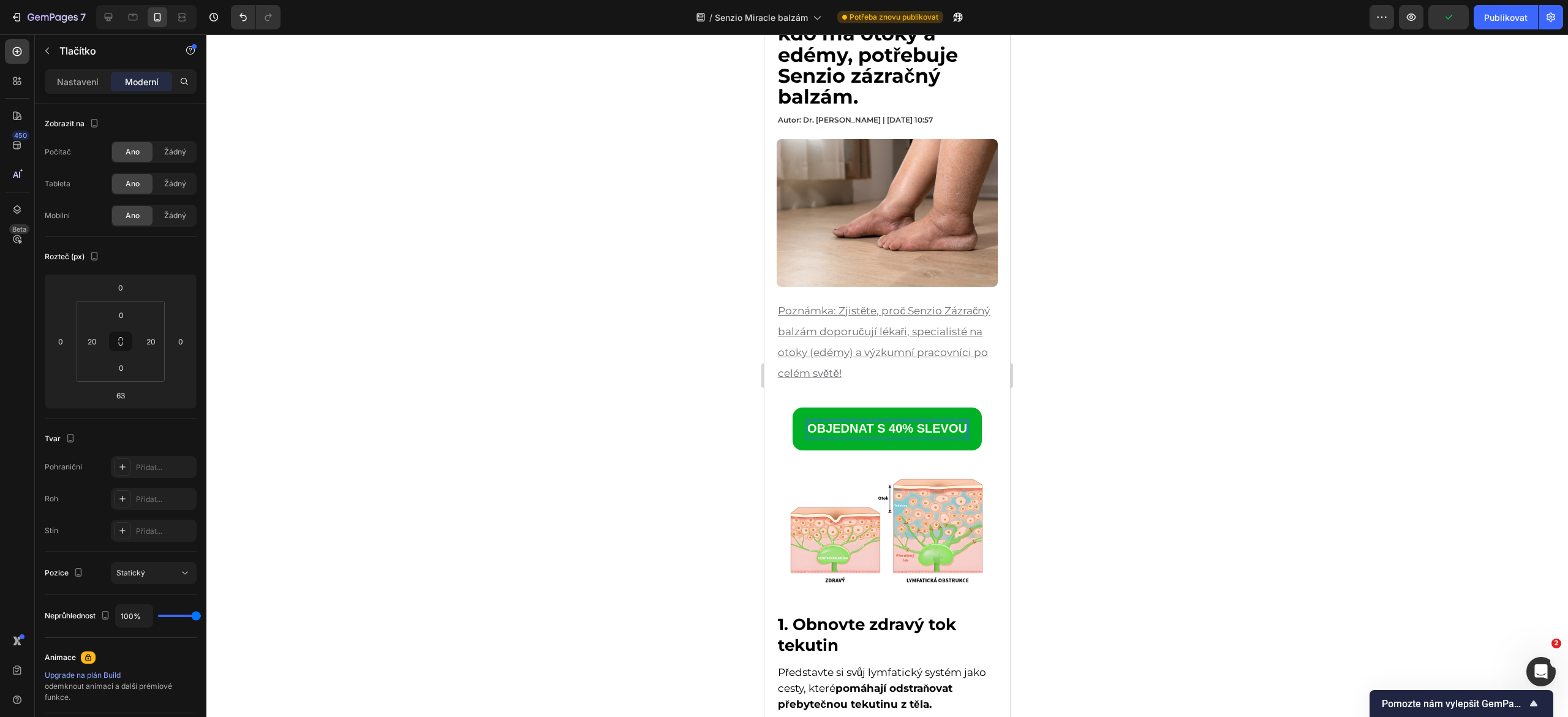
scroll to position [0, 0]
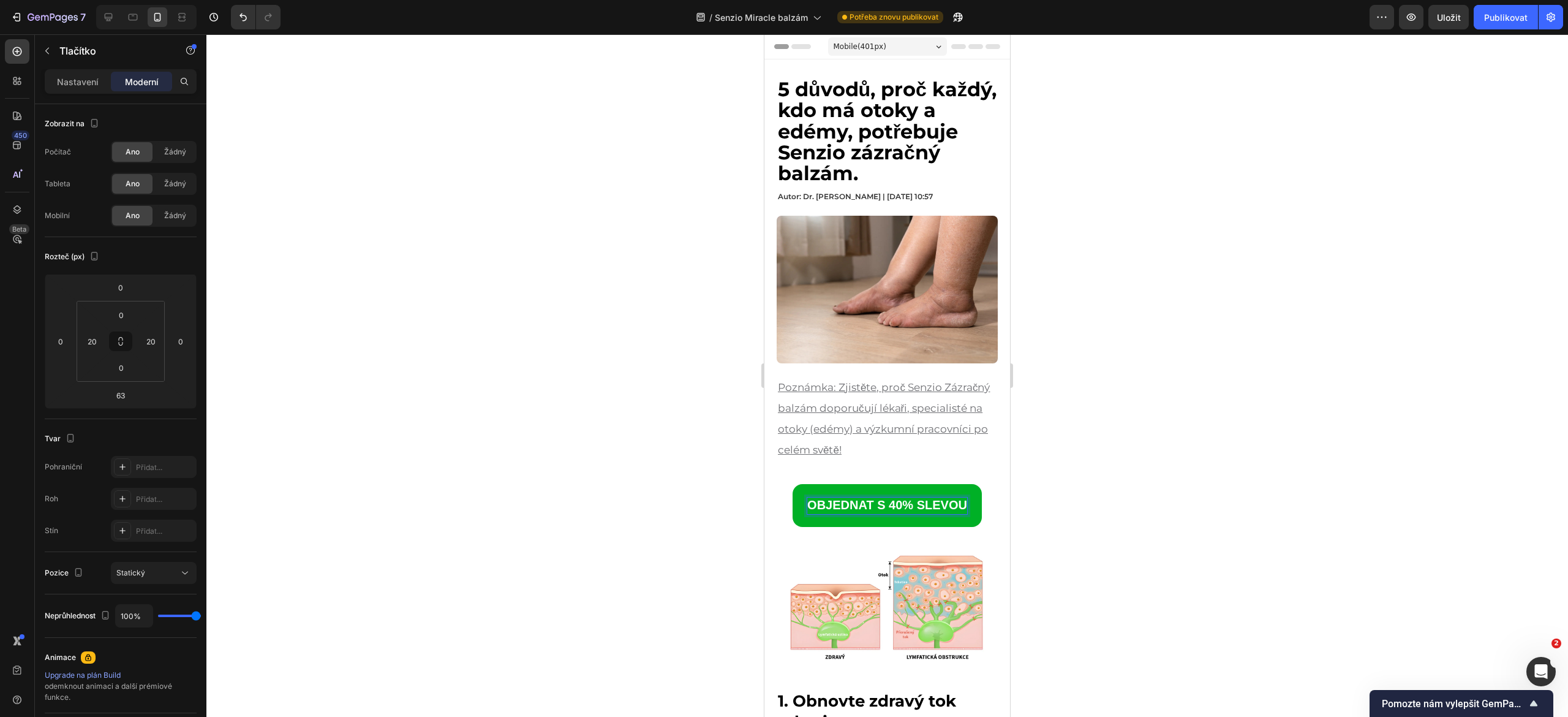
click at [792, 499] on link "OBJEDNAT S 40% SLEVOU" at bounding box center [887, 505] width 189 height 43
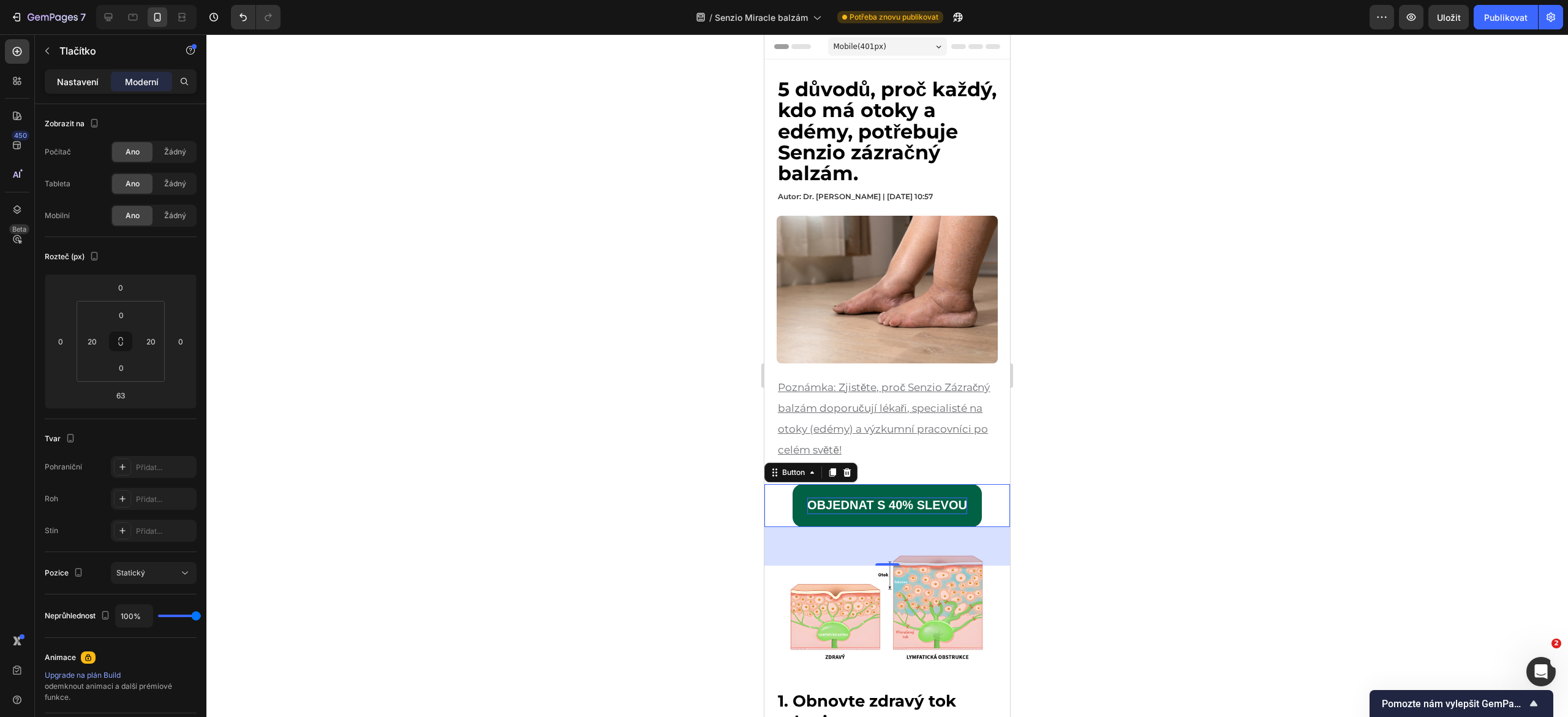
click at [72, 79] on font "Nastavení" at bounding box center [77, 82] width 41 height 10
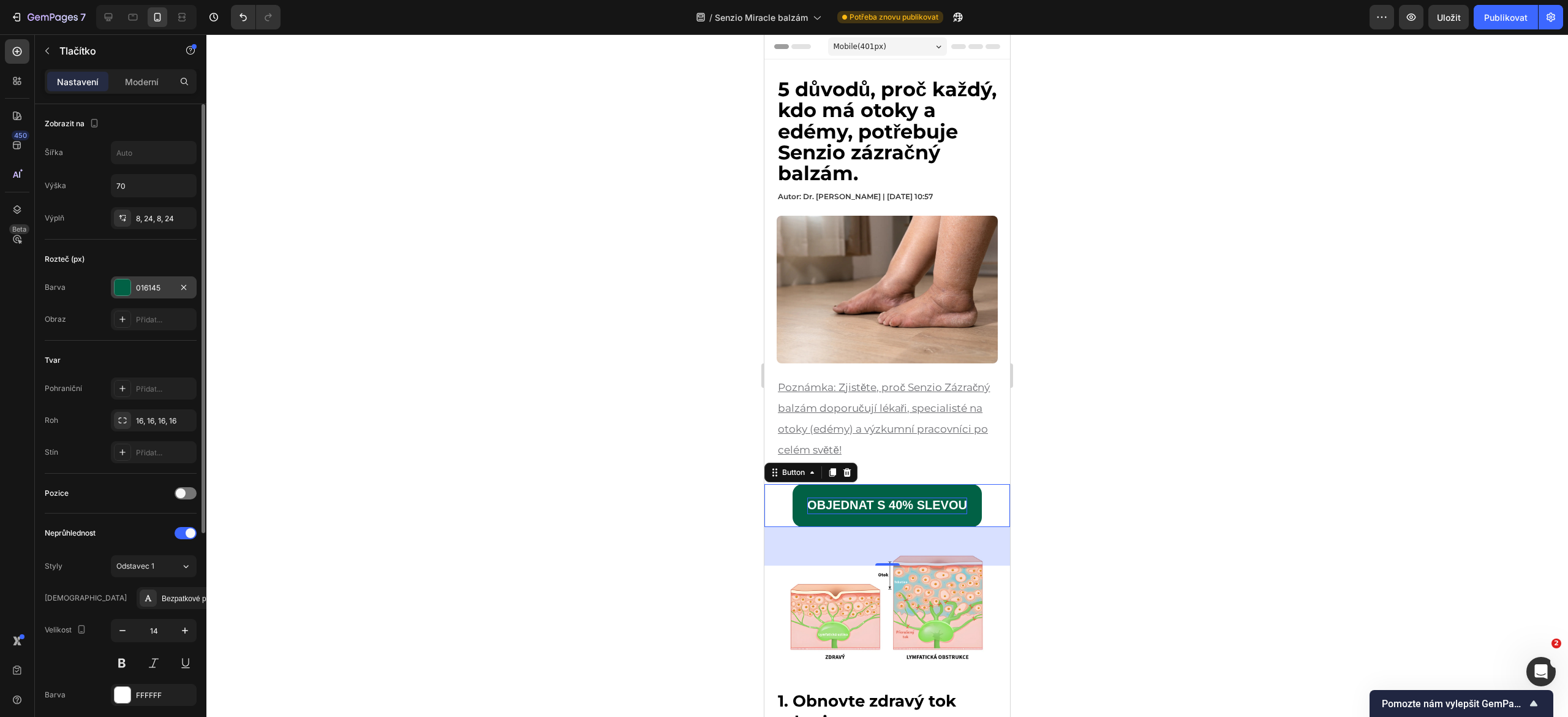
click at [133, 283] on div "016145" at bounding box center [154, 287] width 86 height 22
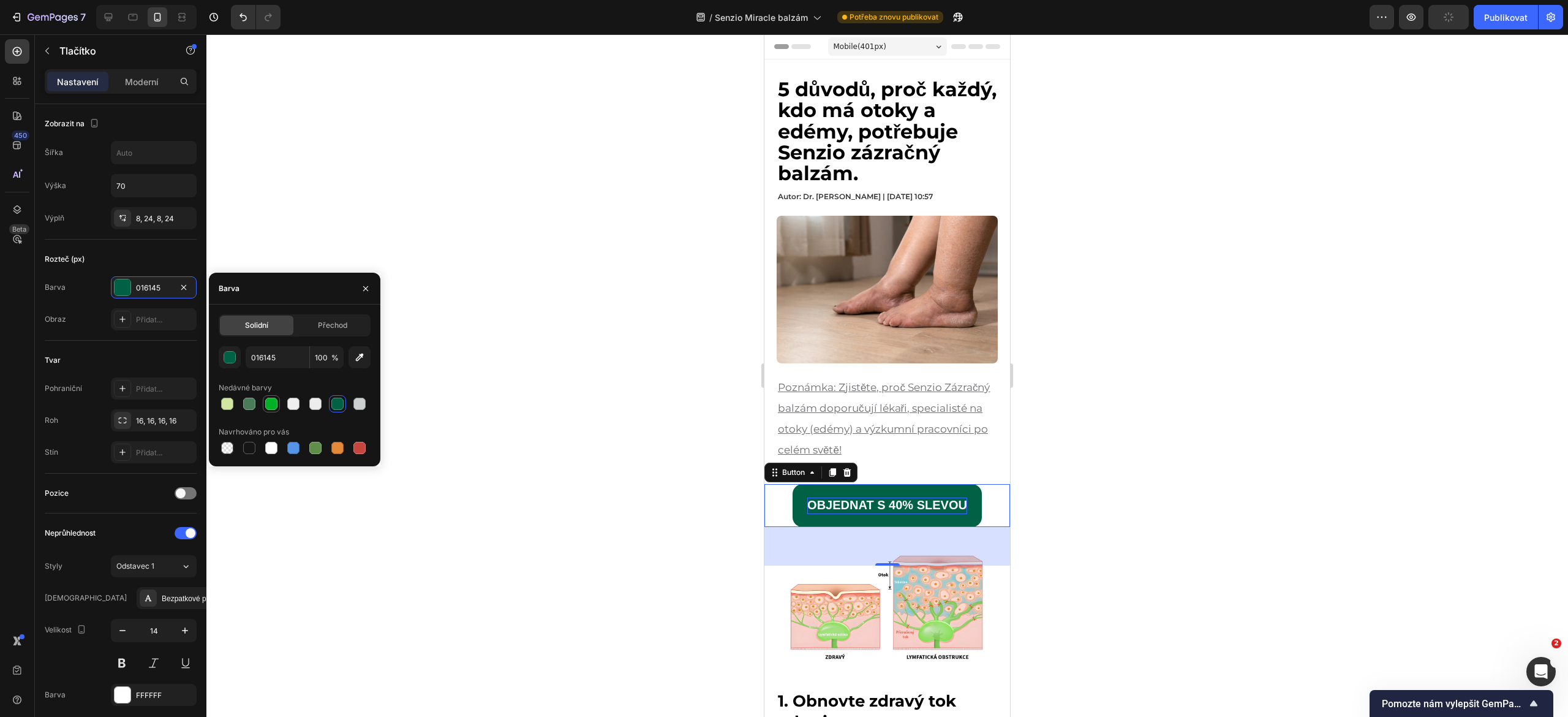
click at [266, 404] on div at bounding box center [271, 404] width 12 height 12
type input "00B026"
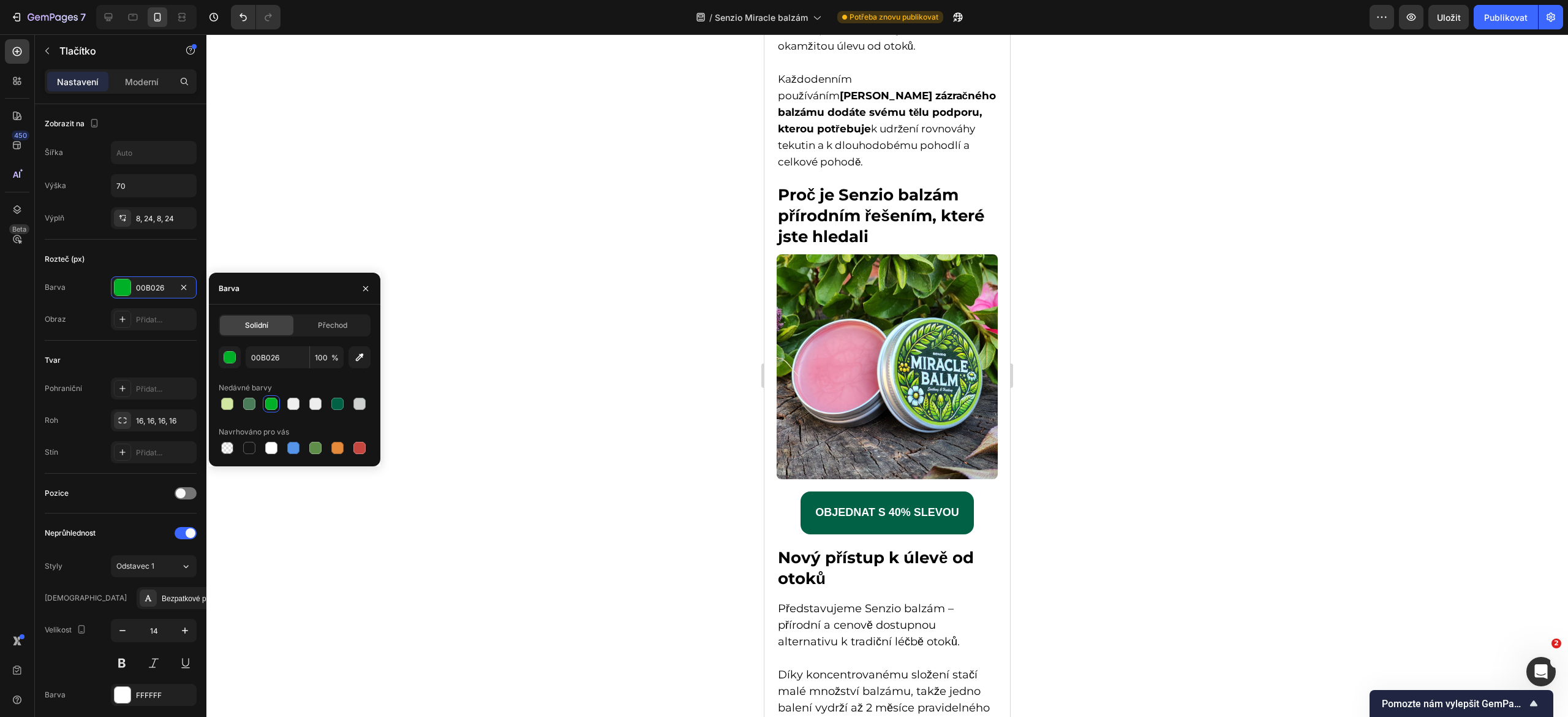
scroll to position [3042, 0]
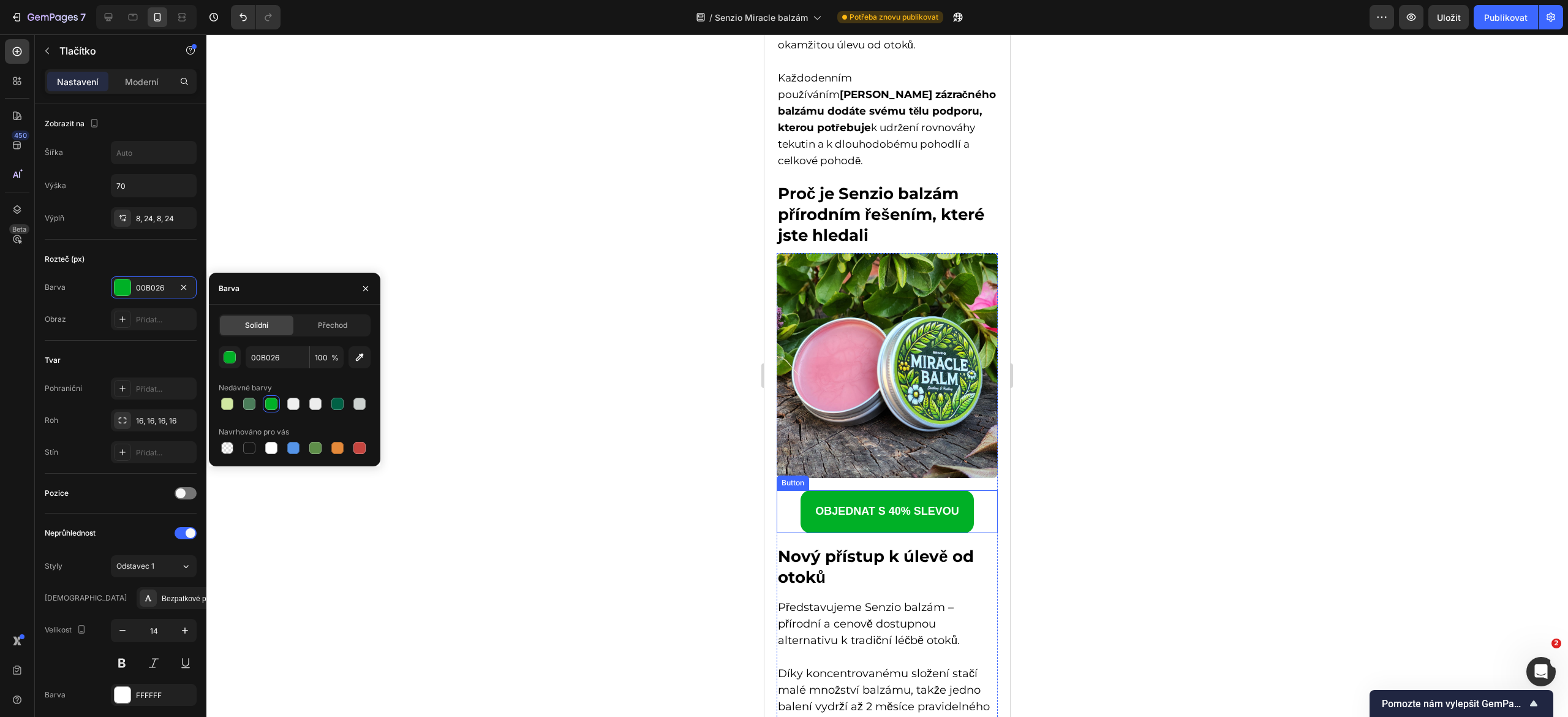
click at [832, 517] on link "OBJEDNAT S 40% SLEVOU" at bounding box center [887, 512] width 173 height 43
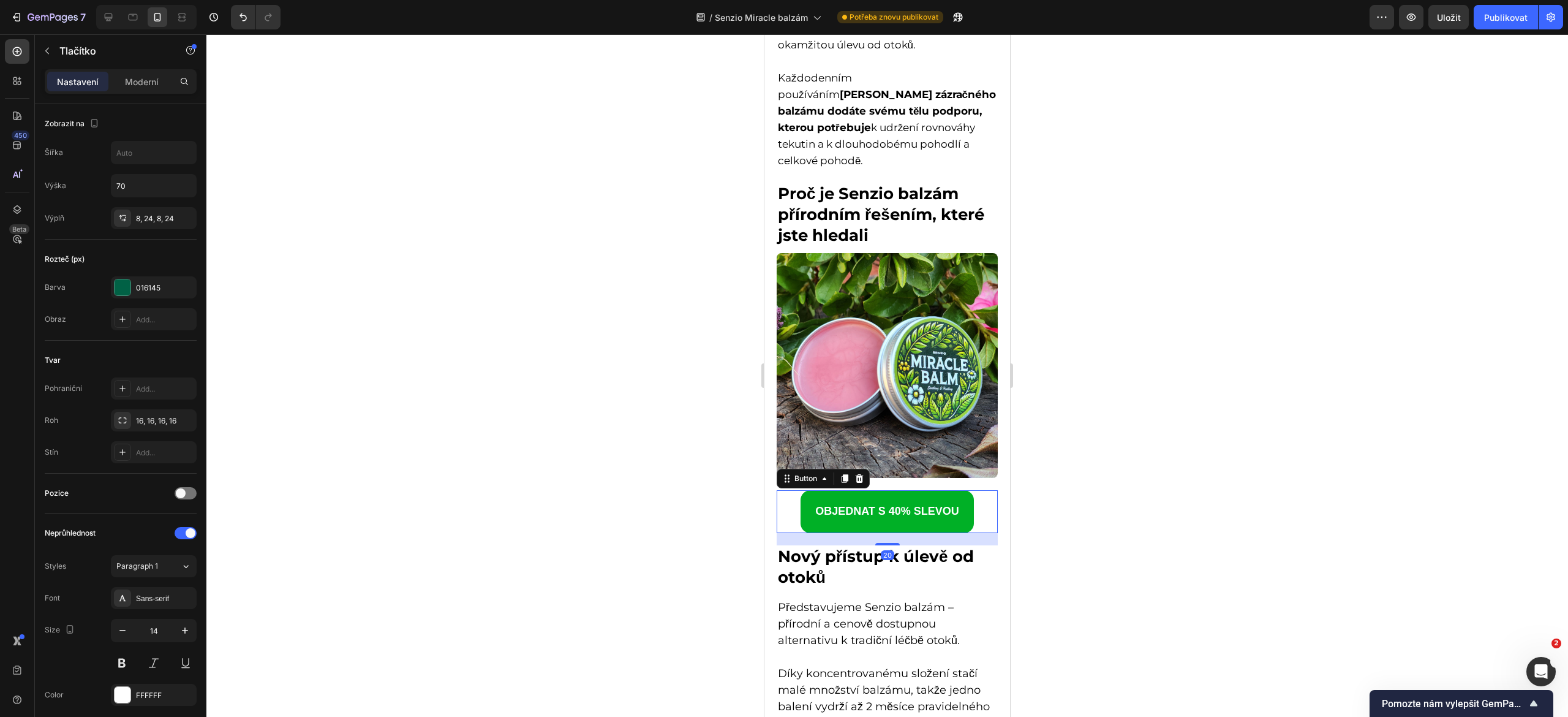
click at [832, 517] on link "OBJEDNAT S 40% SLEVOU" at bounding box center [887, 512] width 173 height 43
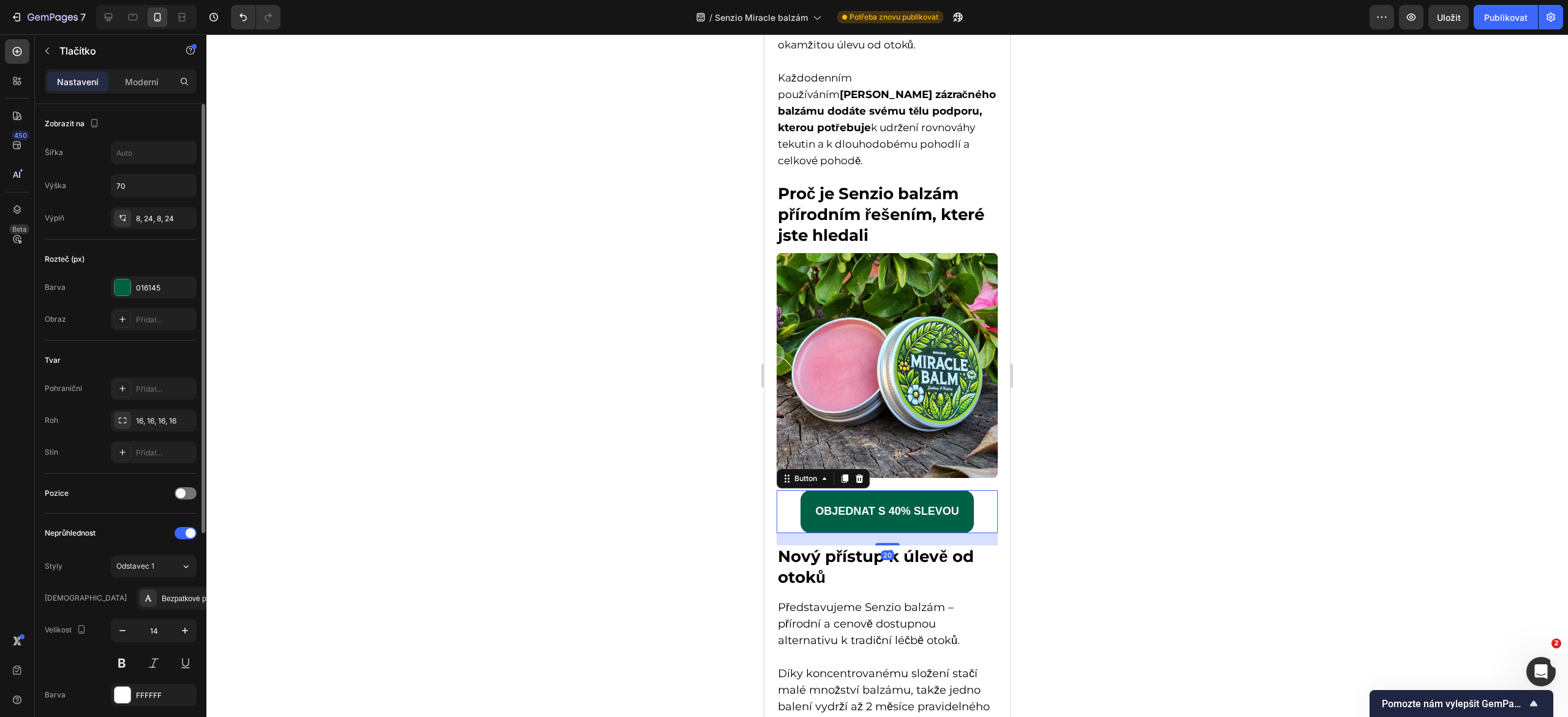
click at [161, 275] on div "Rozteč (px) Barva 016145 Obraz Přidat..." at bounding box center [120, 290] width 152 height 101
click at [152, 288] on font "016145" at bounding box center [149, 287] width 25 height 9
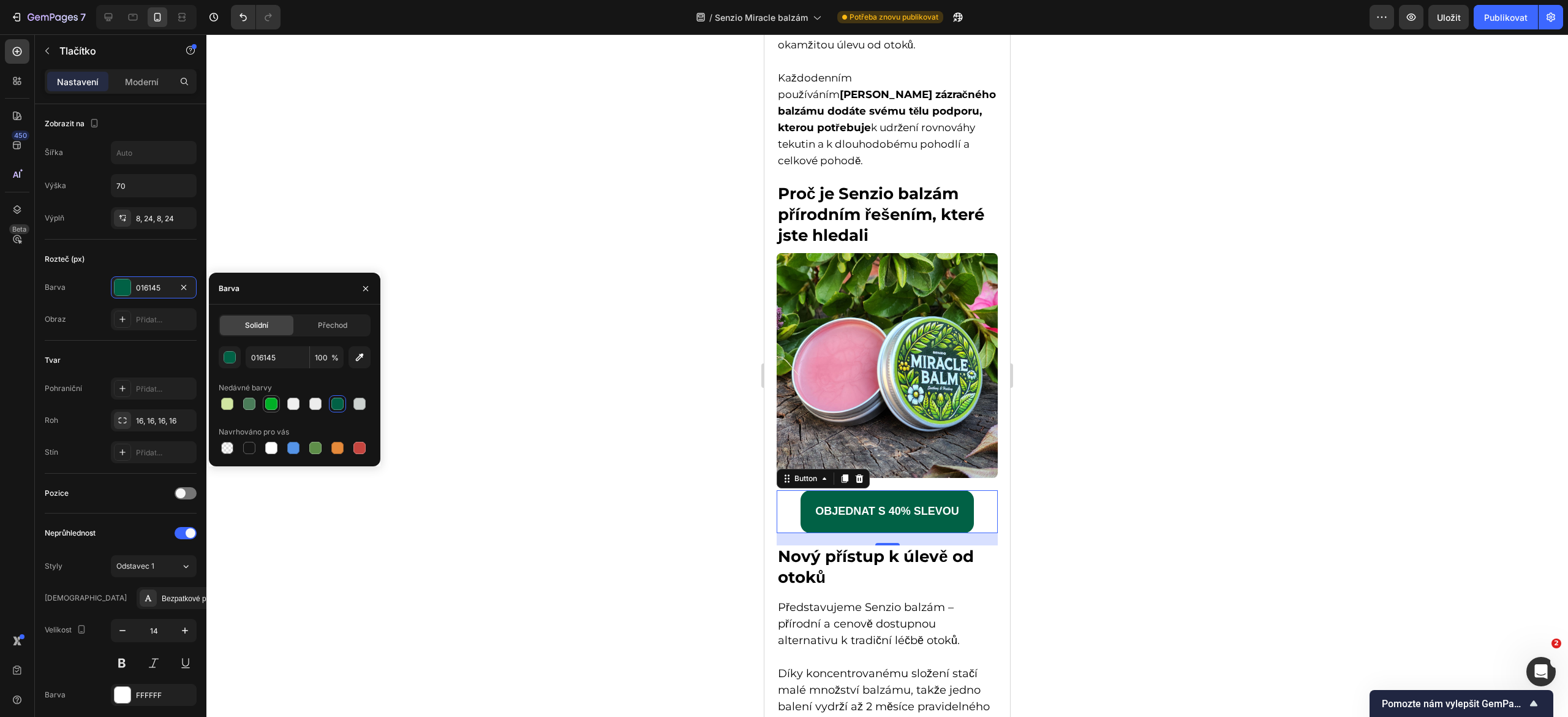
click at [277, 402] on div at bounding box center [271, 404] width 12 height 12
type input "00B026"
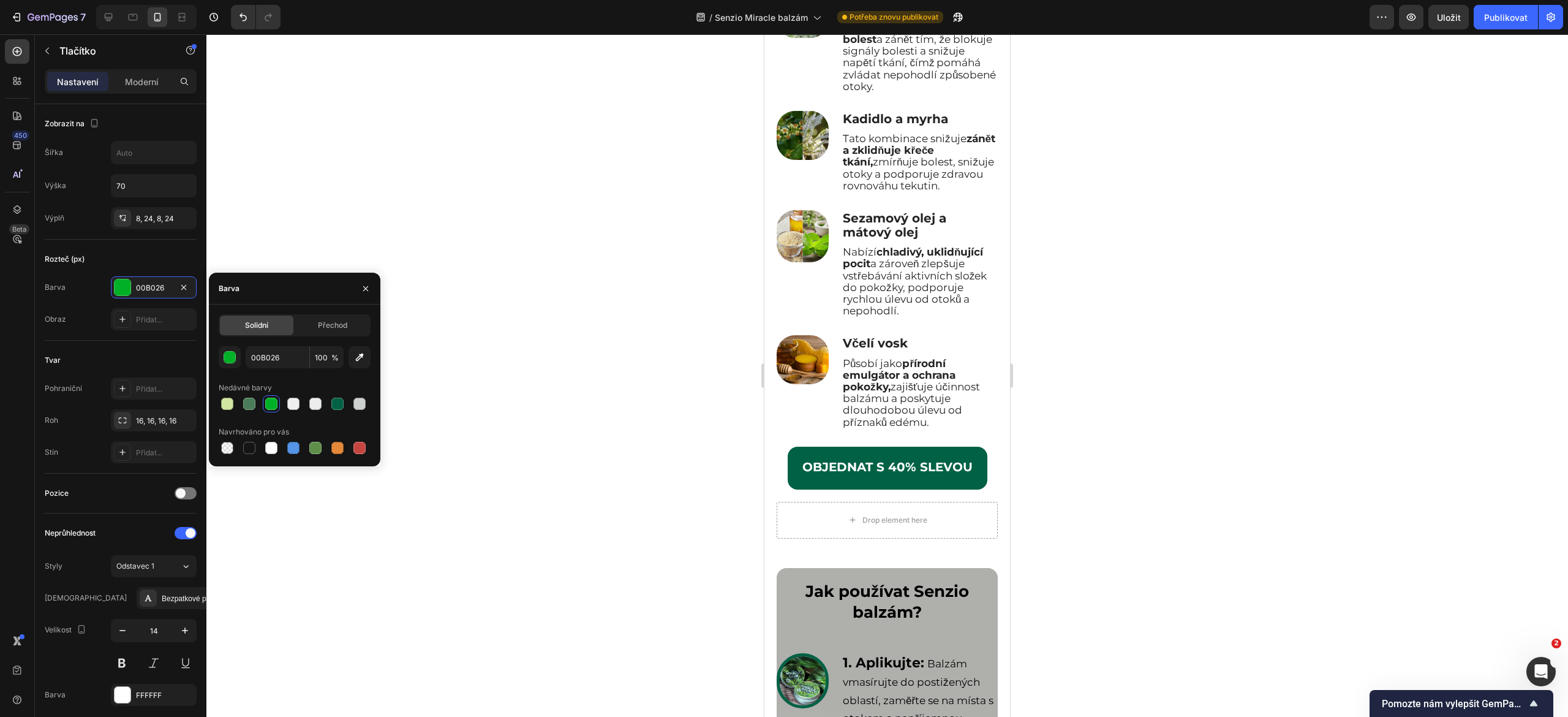
scroll to position [4217, 0]
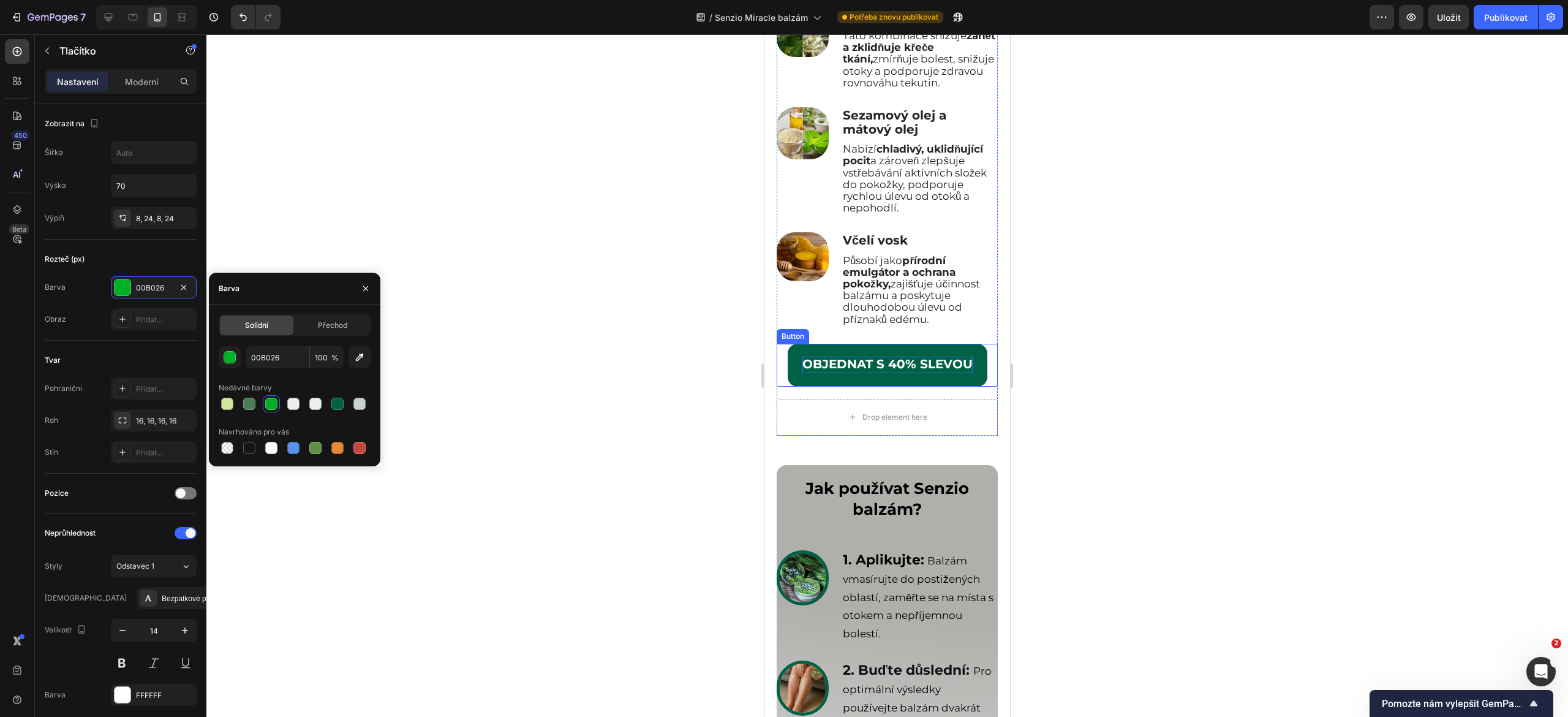
click at [802, 373] on p "OBJEDNAT S 40% SLEVOU" at bounding box center [887, 365] width 170 height 17
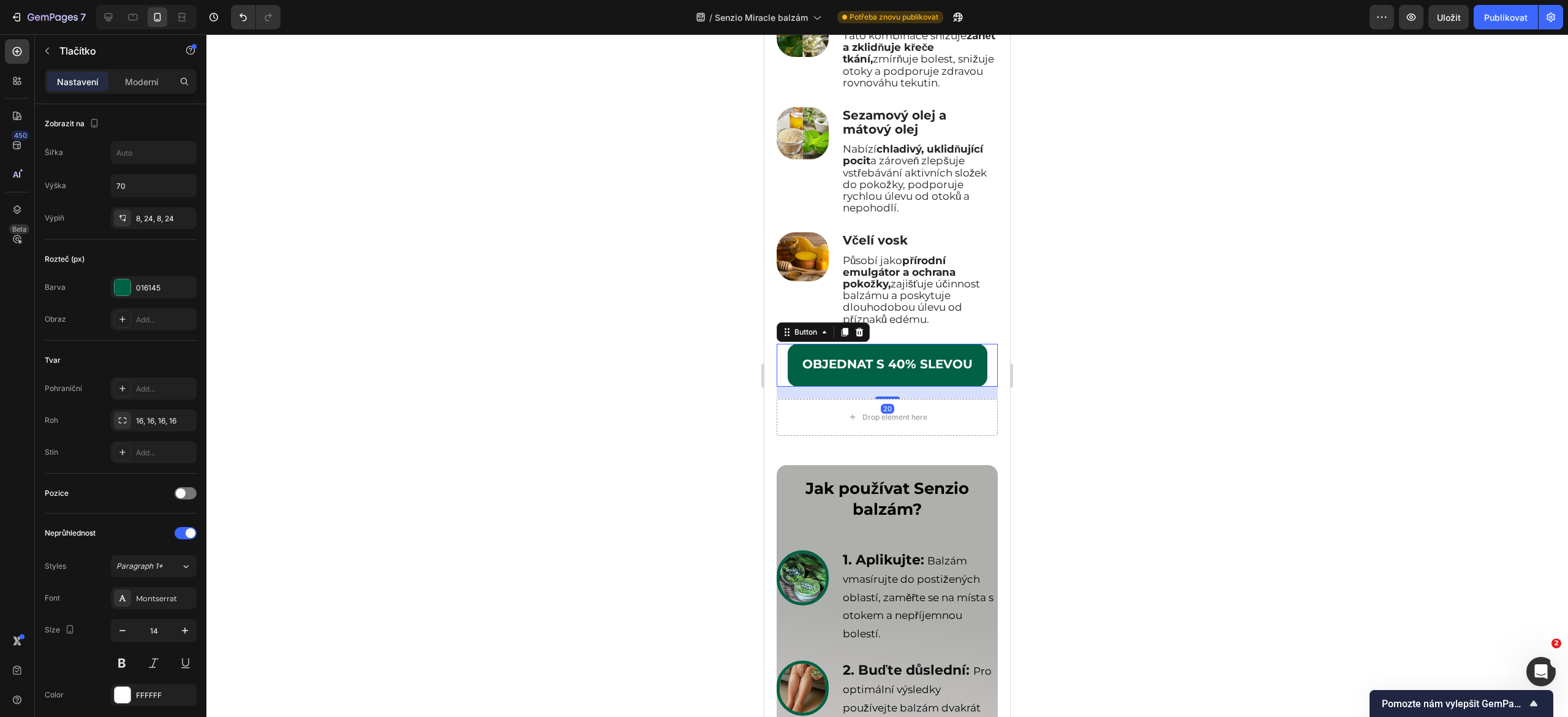
click at [788, 386] on link "OBJEDNAT S 40% SLEVOU" at bounding box center [887, 365] width 200 height 43
click at [165, 293] on div "016145" at bounding box center [154, 287] width 36 height 11
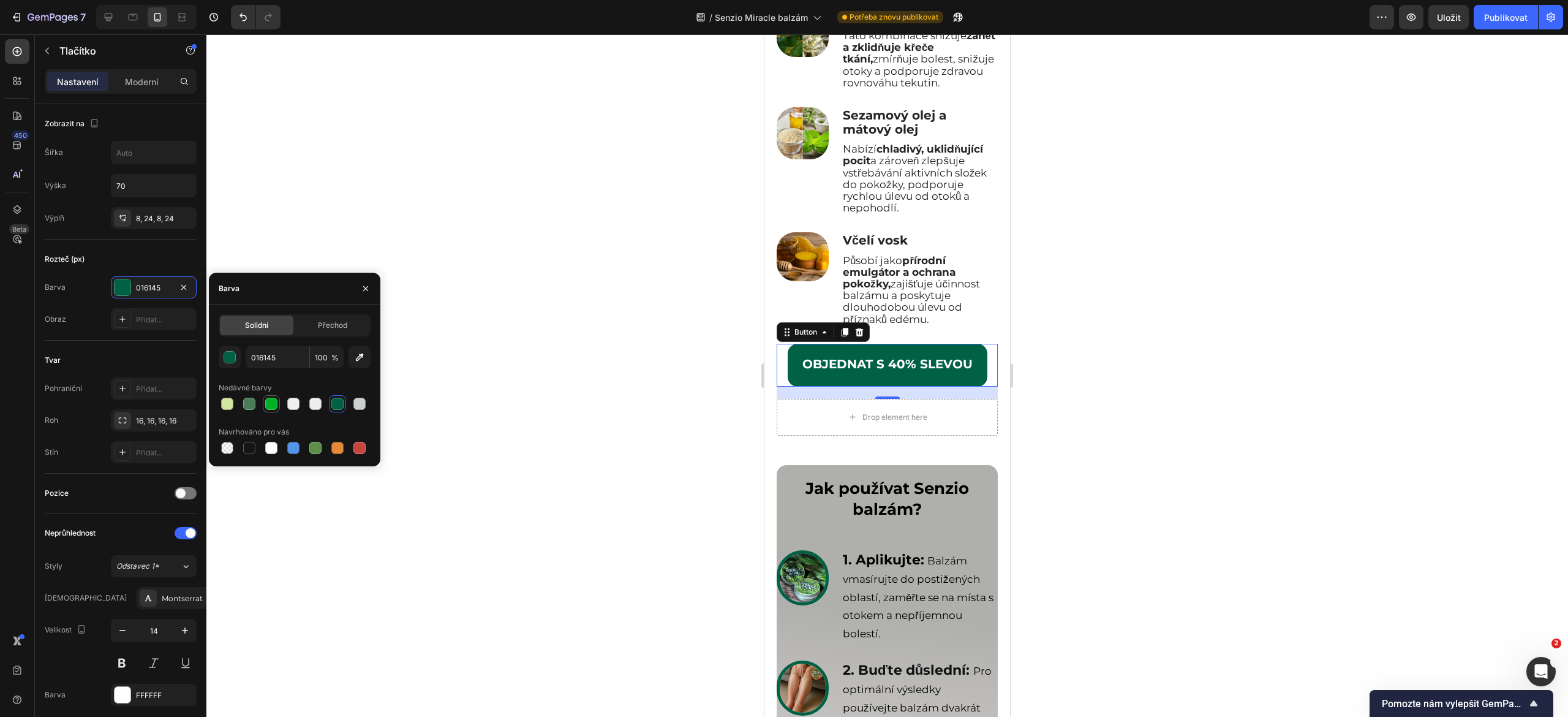
click at [277, 401] on div at bounding box center [271, 404] width 12 height 12
type input "00B026"
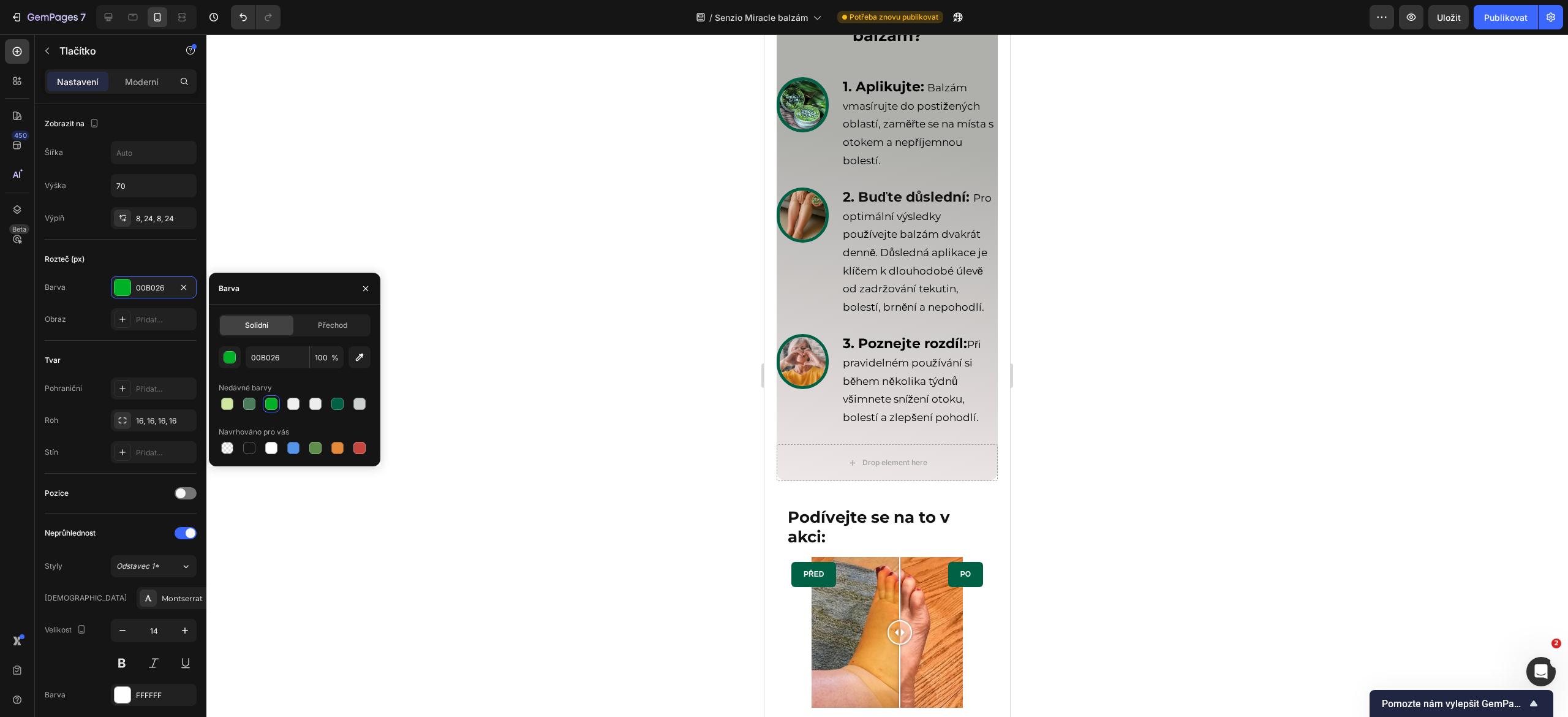
scroll to position [5024, 0]
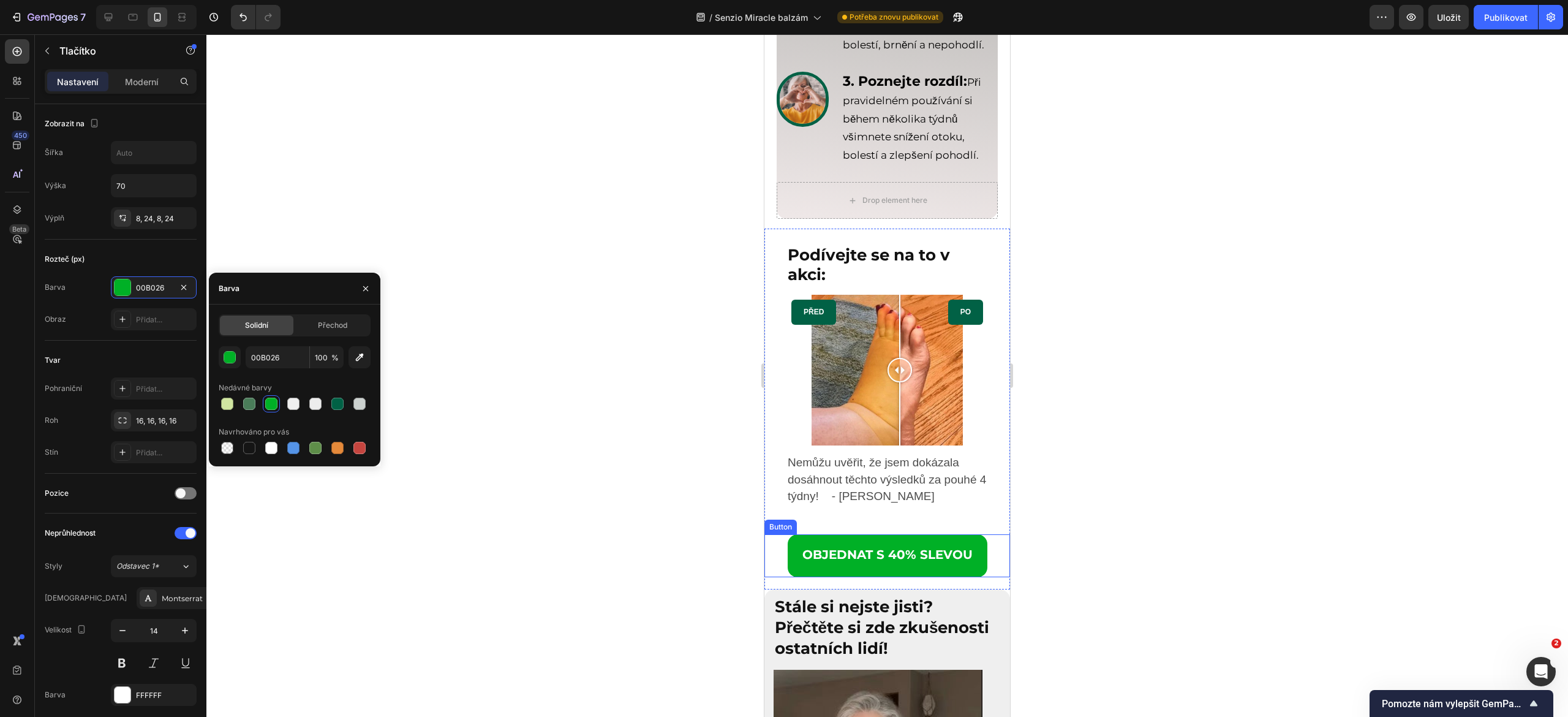
click at [788, 577] on link "OBJEDNAT S 40% SLEVOU" at bounding box center [887, 556] width 200 height 43
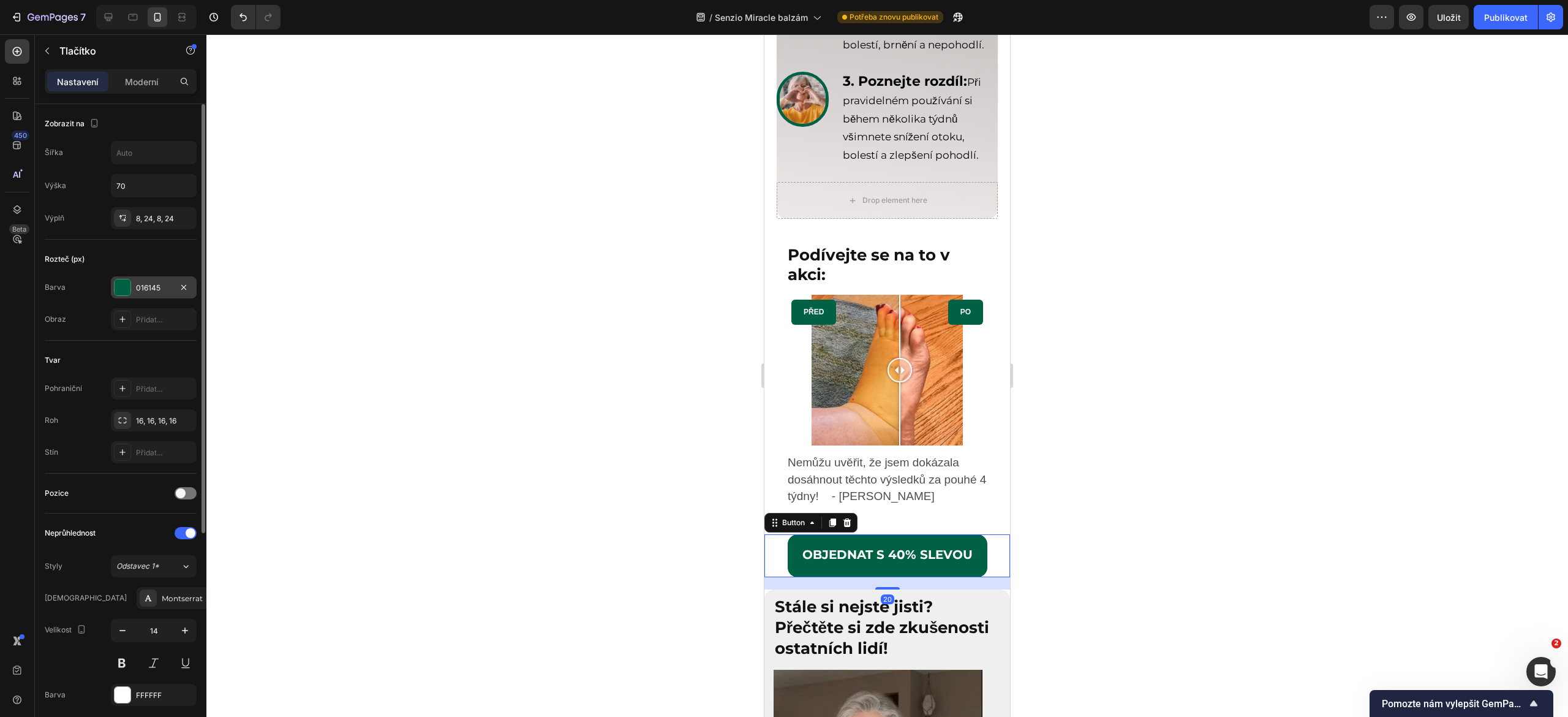
click at [149, 288] on font "016145" at bounding box center [149, 287] width 25 height 9
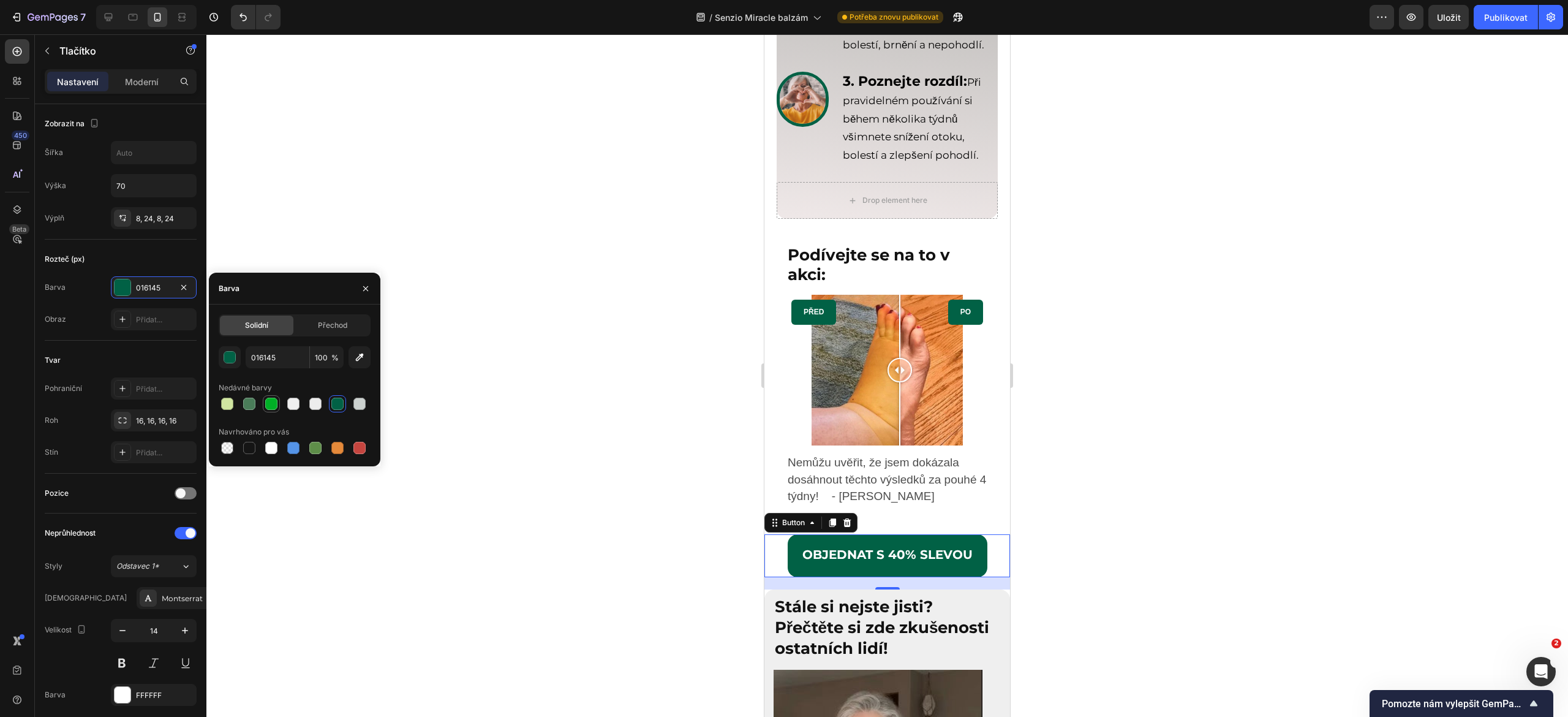
click at [269, 401] on div at bounding box center [271, 404] width 12 height 12
type input "00B026"
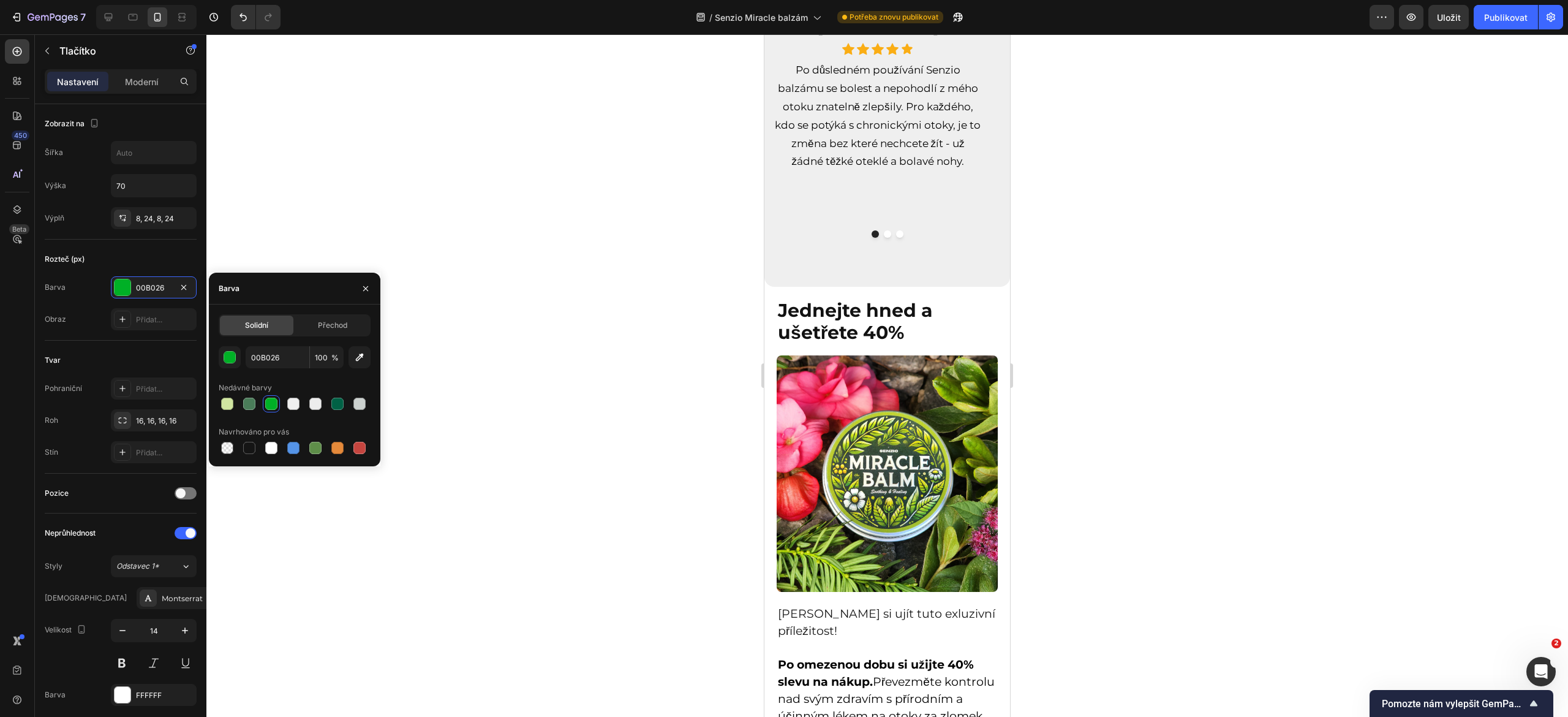
scroll to position [6079, 0]
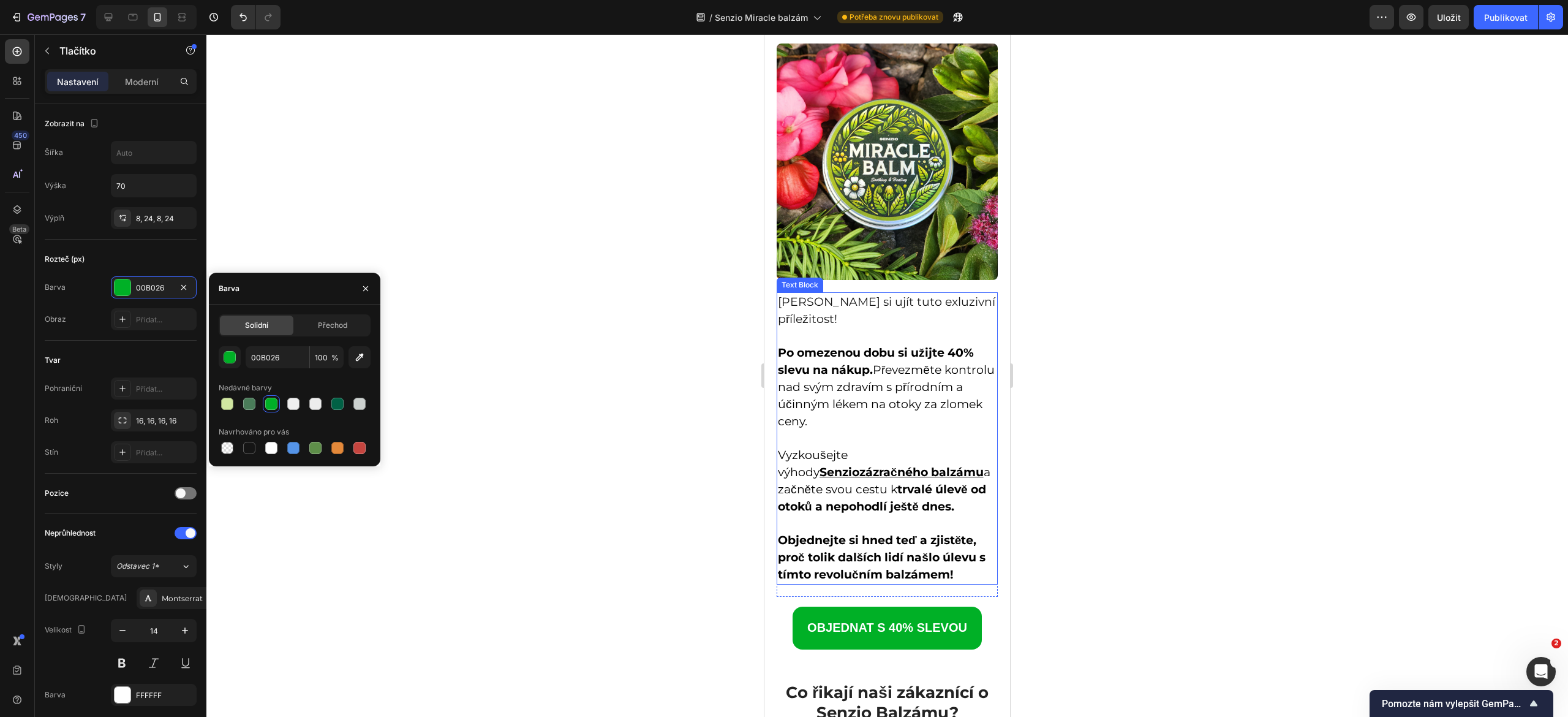
click at [792, 607] on link "OBJEDNAT S 40% SLEVOU" at bounding box center [887, 628] width 189 height 43
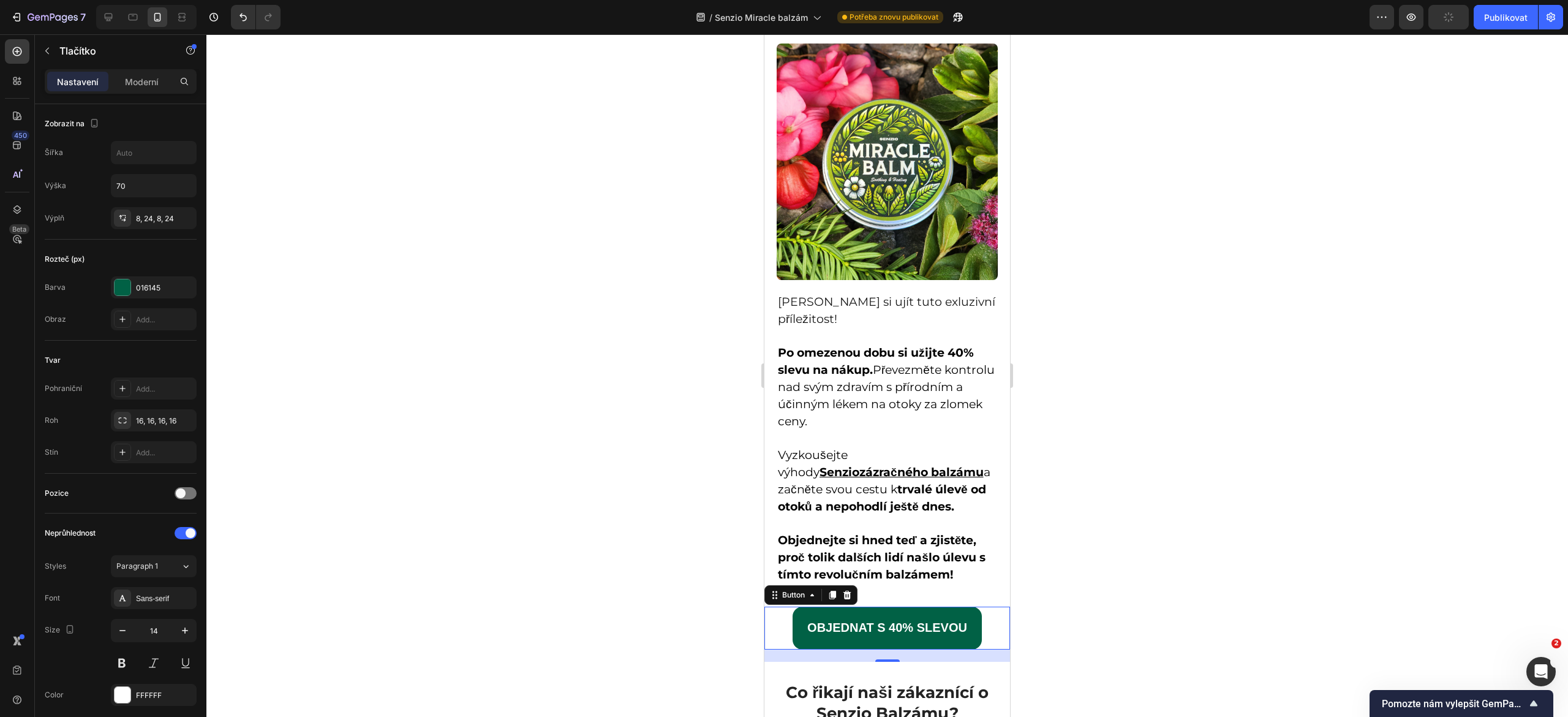
scroll to position [6494, 0]
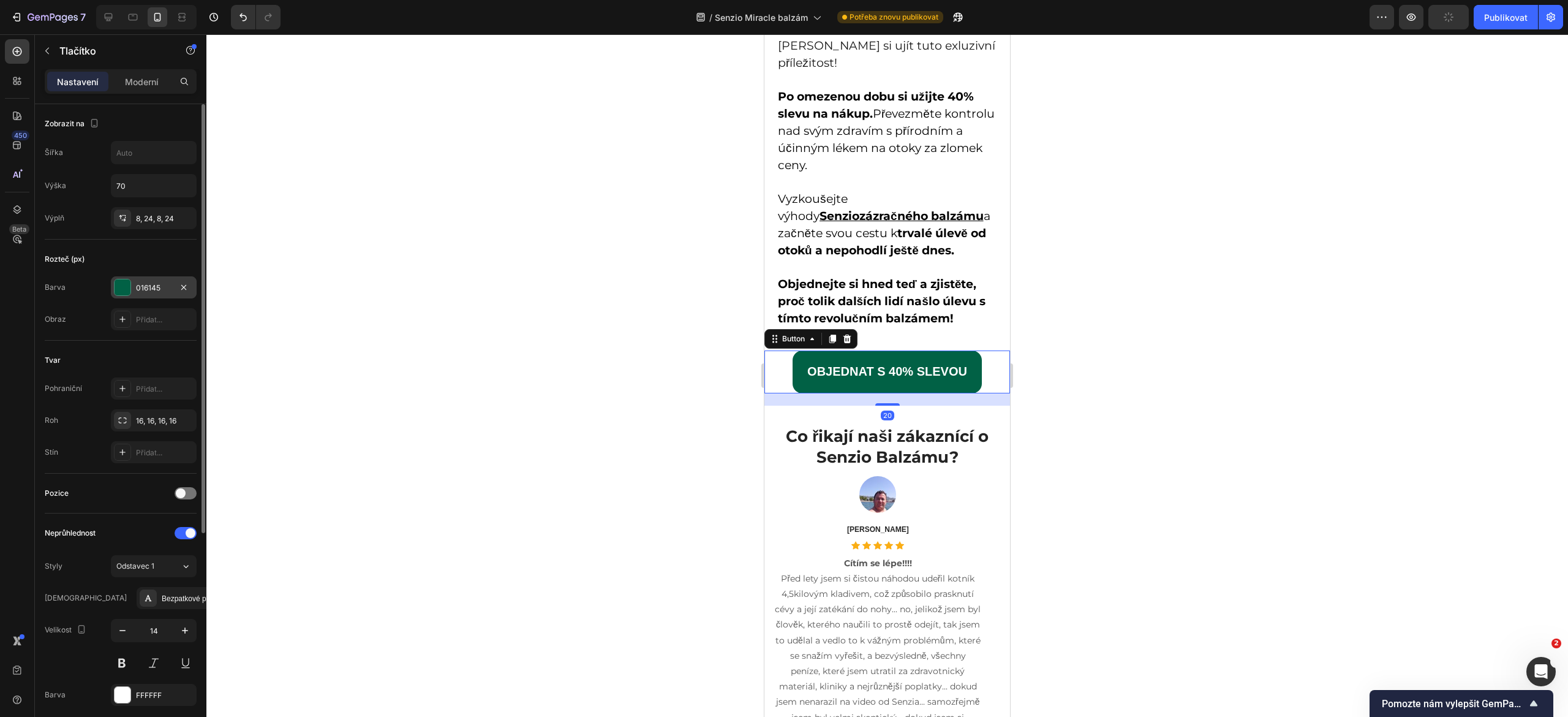
click at [148, 289] on font "016145" at bounding box center [149, 287] width 25 height 9
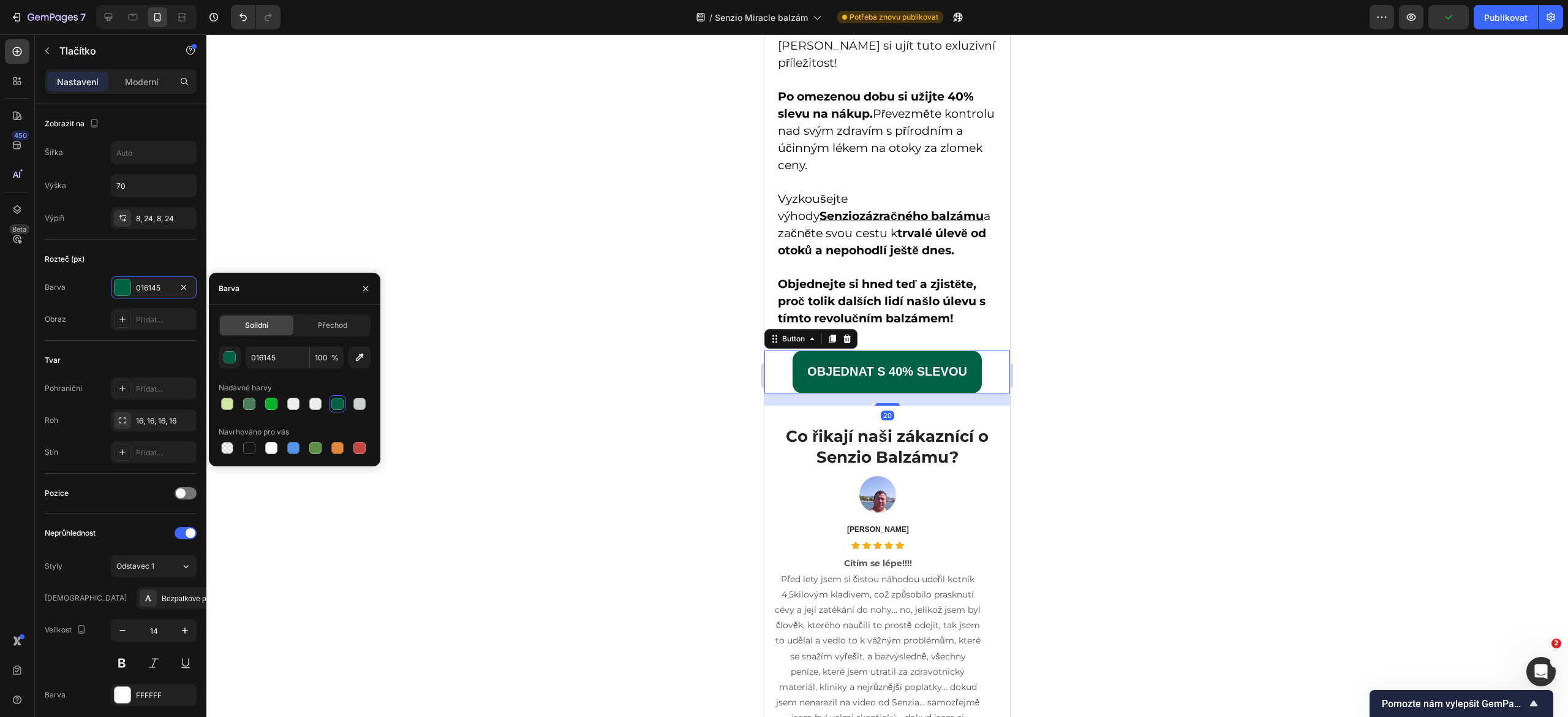
click at [265, 401] on div at bounding box center [271, 404] width 12 height 12
type input "00B026"
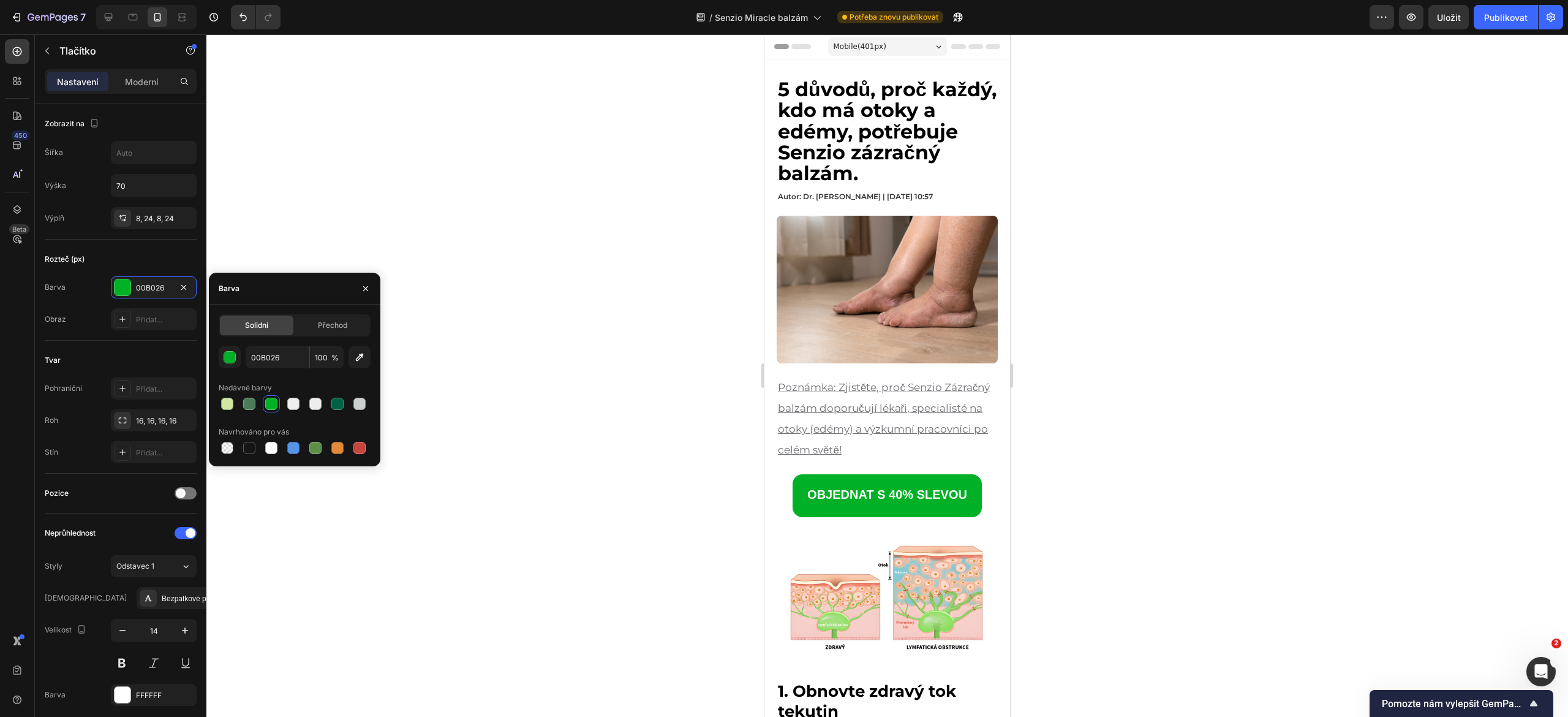
scroll to position [1, 0]
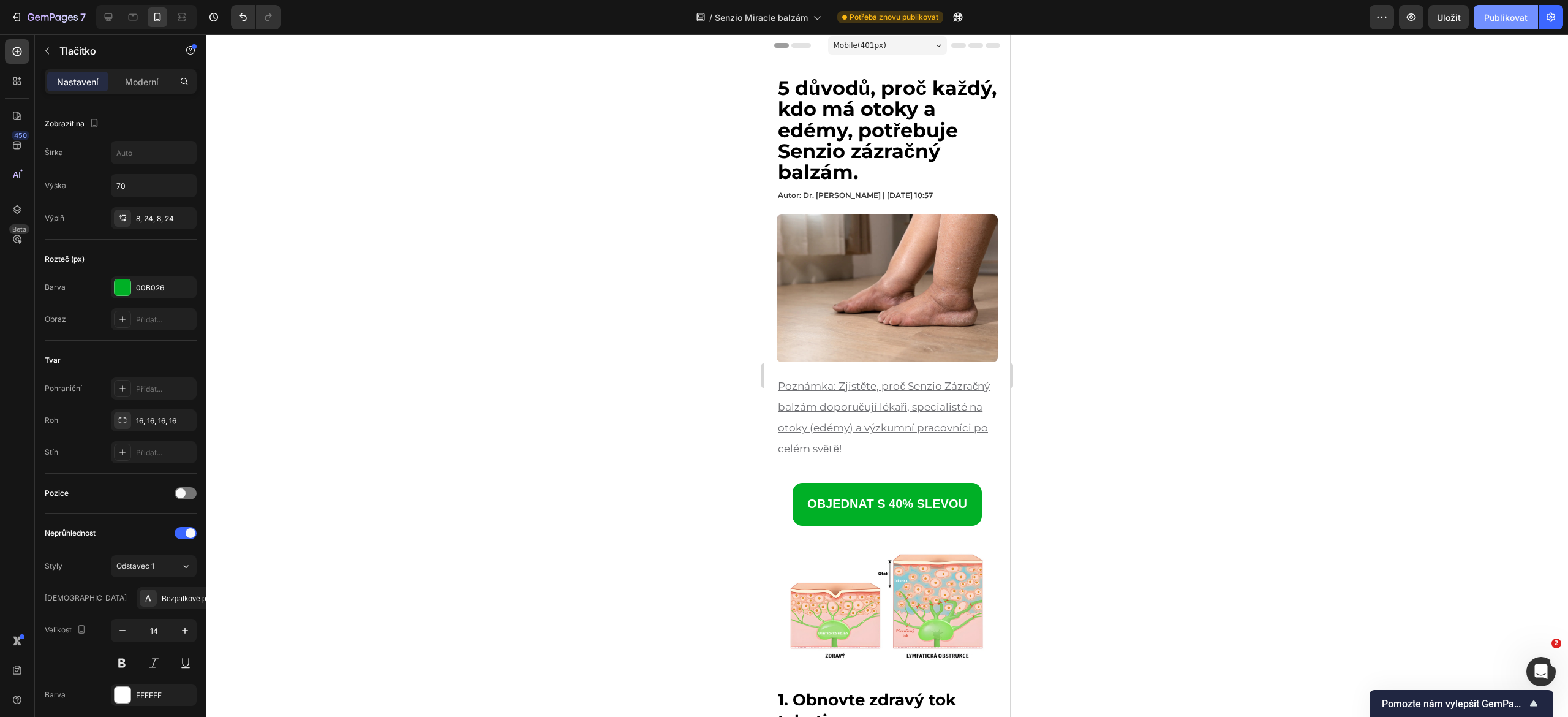
click at [1504, 21] on font "Publikovat" at bounding box center [1505, 17] width 43 height 10
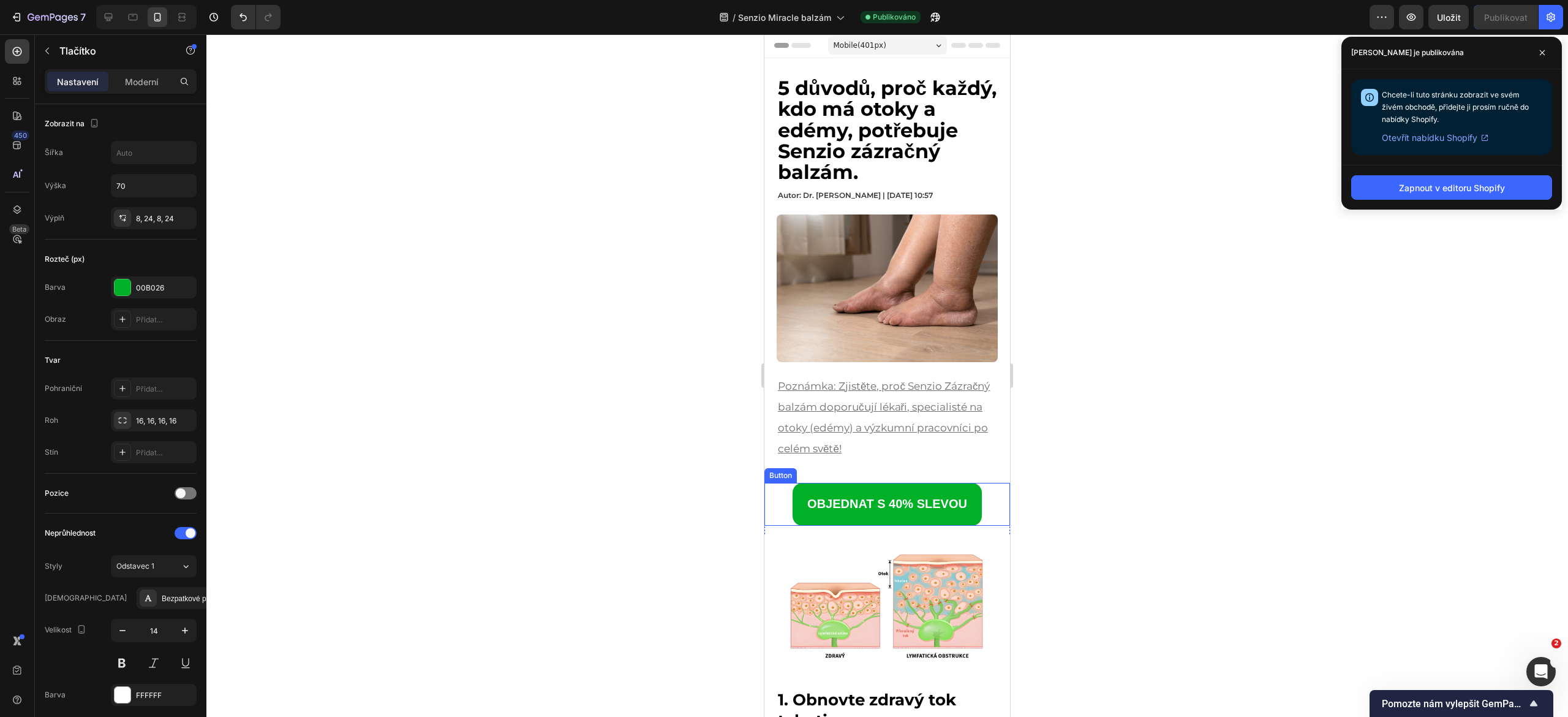
click at [792, 490] on link "OBJEDNAT S 40% SLEVOU" at bounding box center [887, 504] width 189 height 43
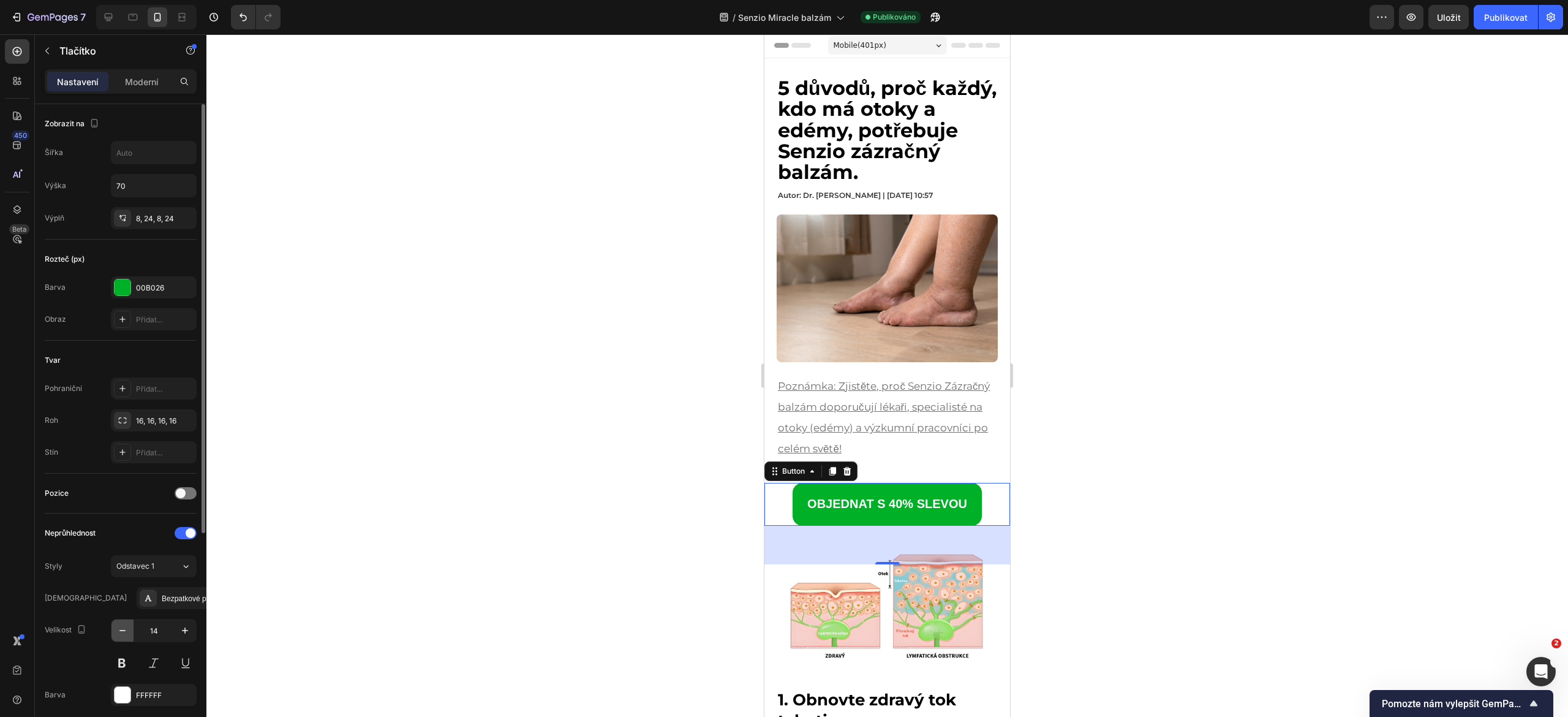
click at [124, 631] on icon "button" at bounding box center [122, 630] width 6 height 1
click at [123, 631] on icon "button" at bounding box center [122, 630] width 6 height 1
click at [120, 634] on icon "button" at bounding box center [122, 630] width 12 height 12
click at [187, 635] on icon "button" at bounding box center [185, 630] width 12 height 12
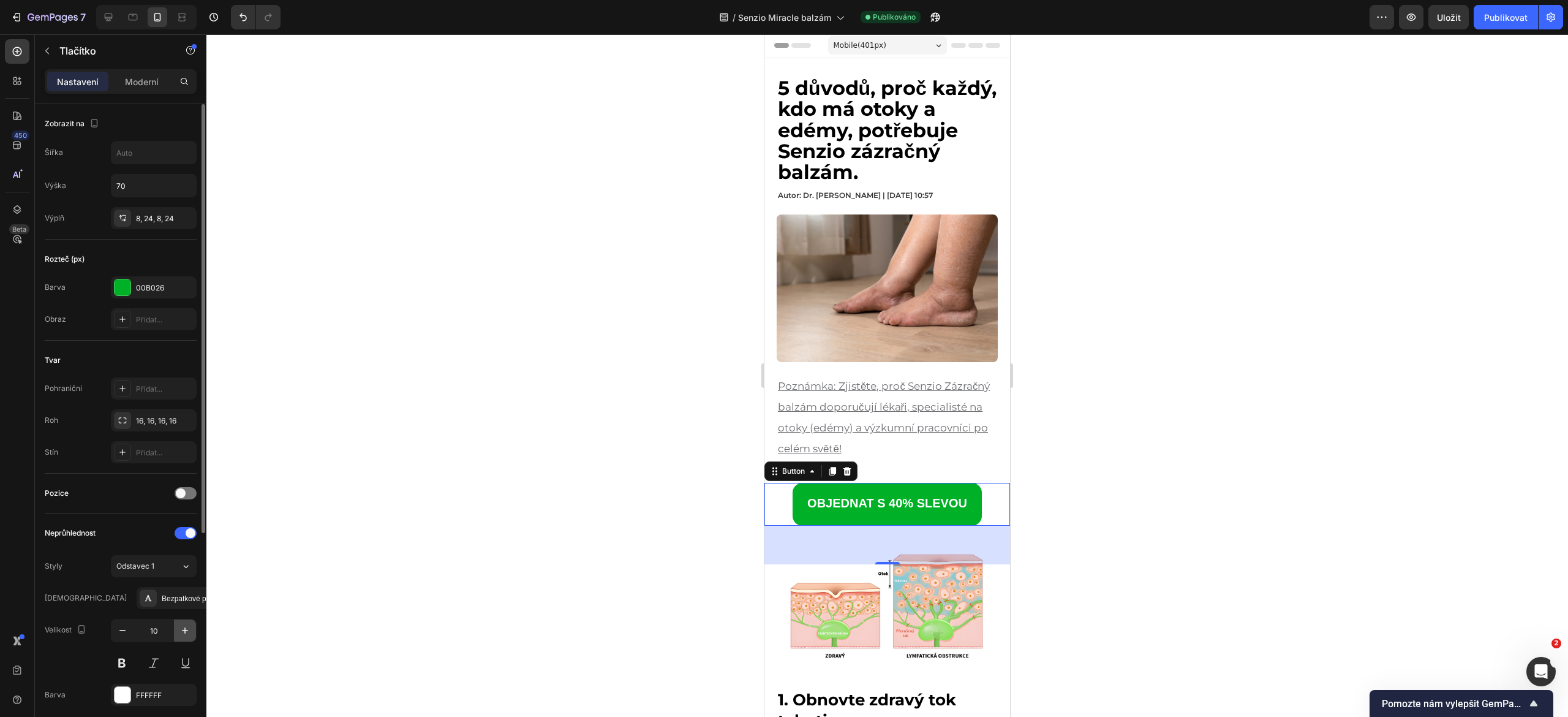
click at [187, 635] on icon "button" at bounding box center [185, 630] width 12 height 12
click at [243, 8] on button "Zpět/Znovu" at bounding box center [243, 17] width 25 height 25
type input "10"
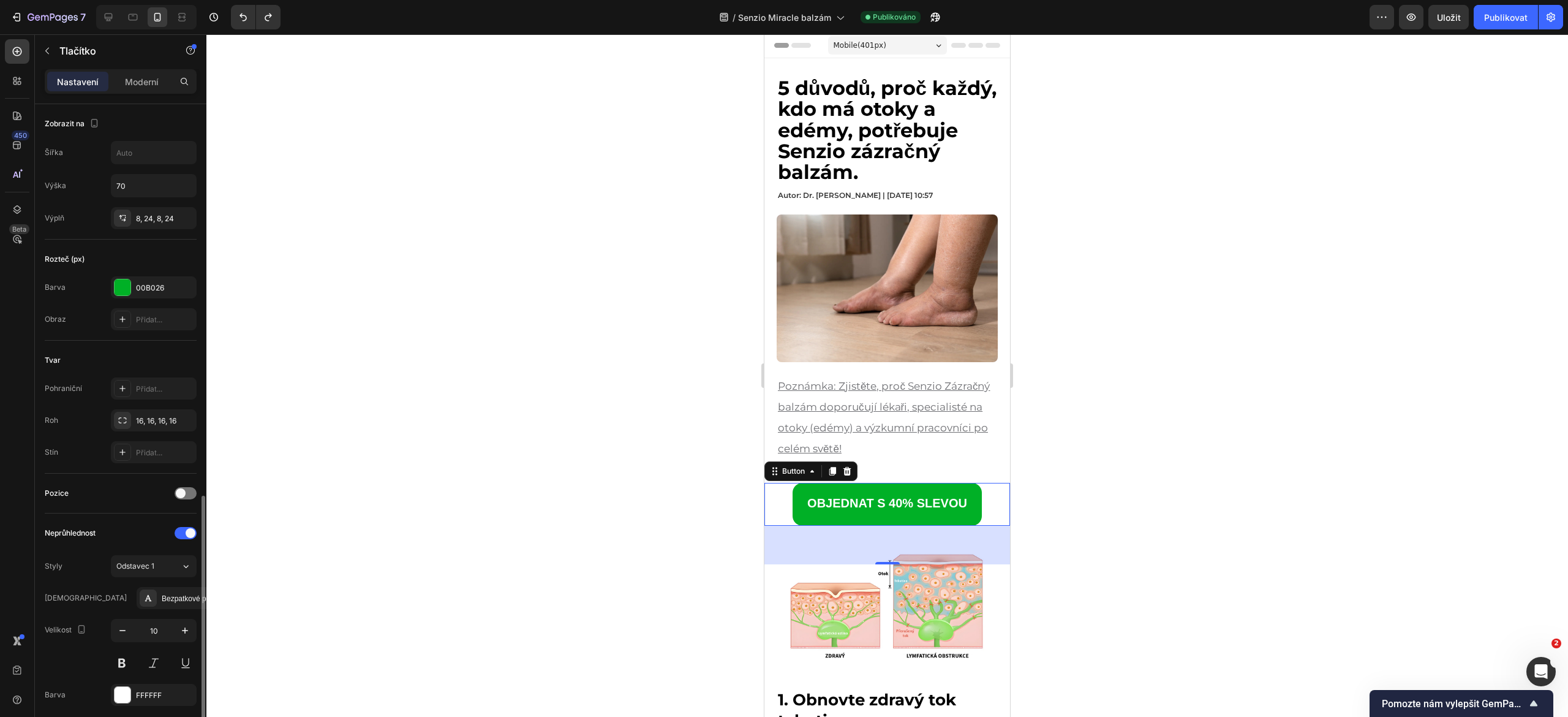
scroll to position [239, 0]
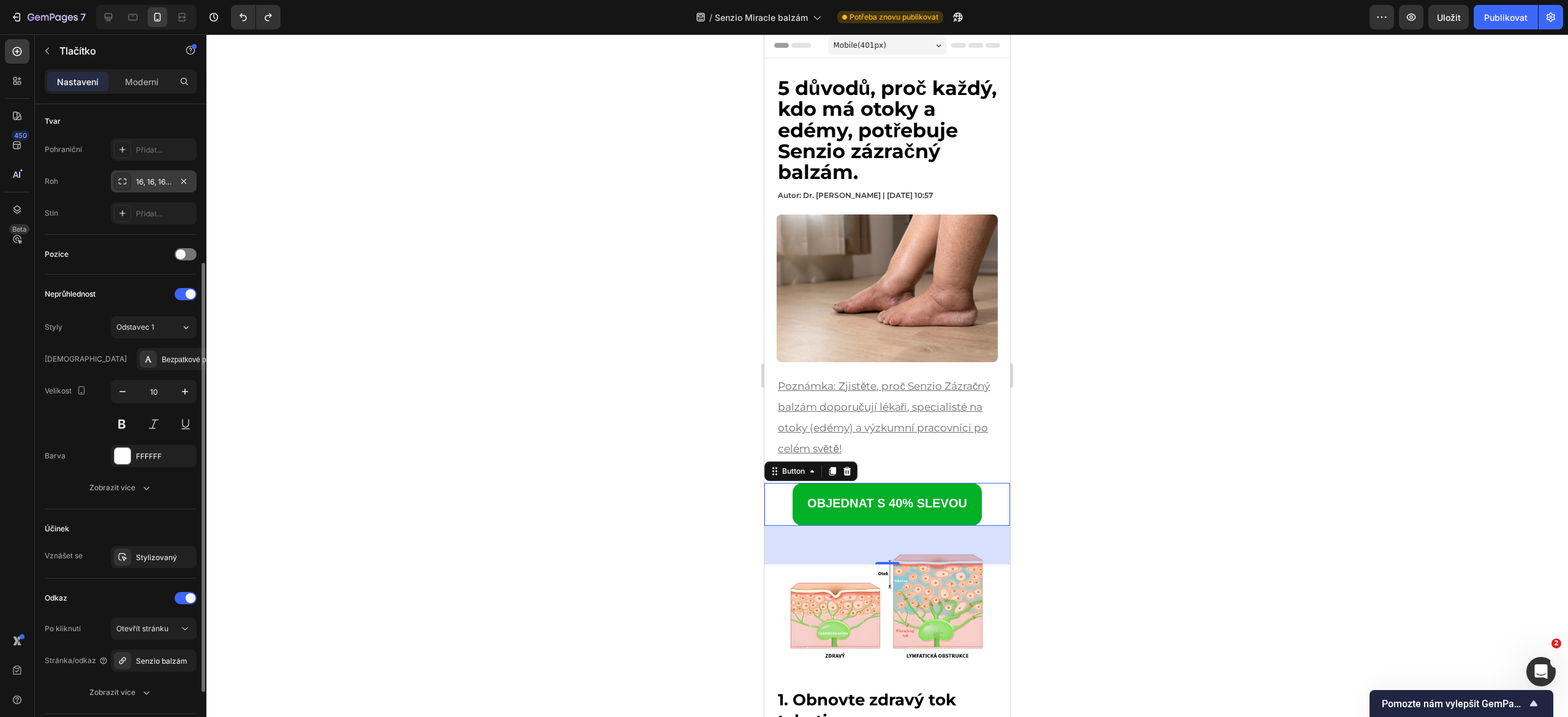
click at [119, 183] on icon at bounding box center [123, 181] width 8 height 6
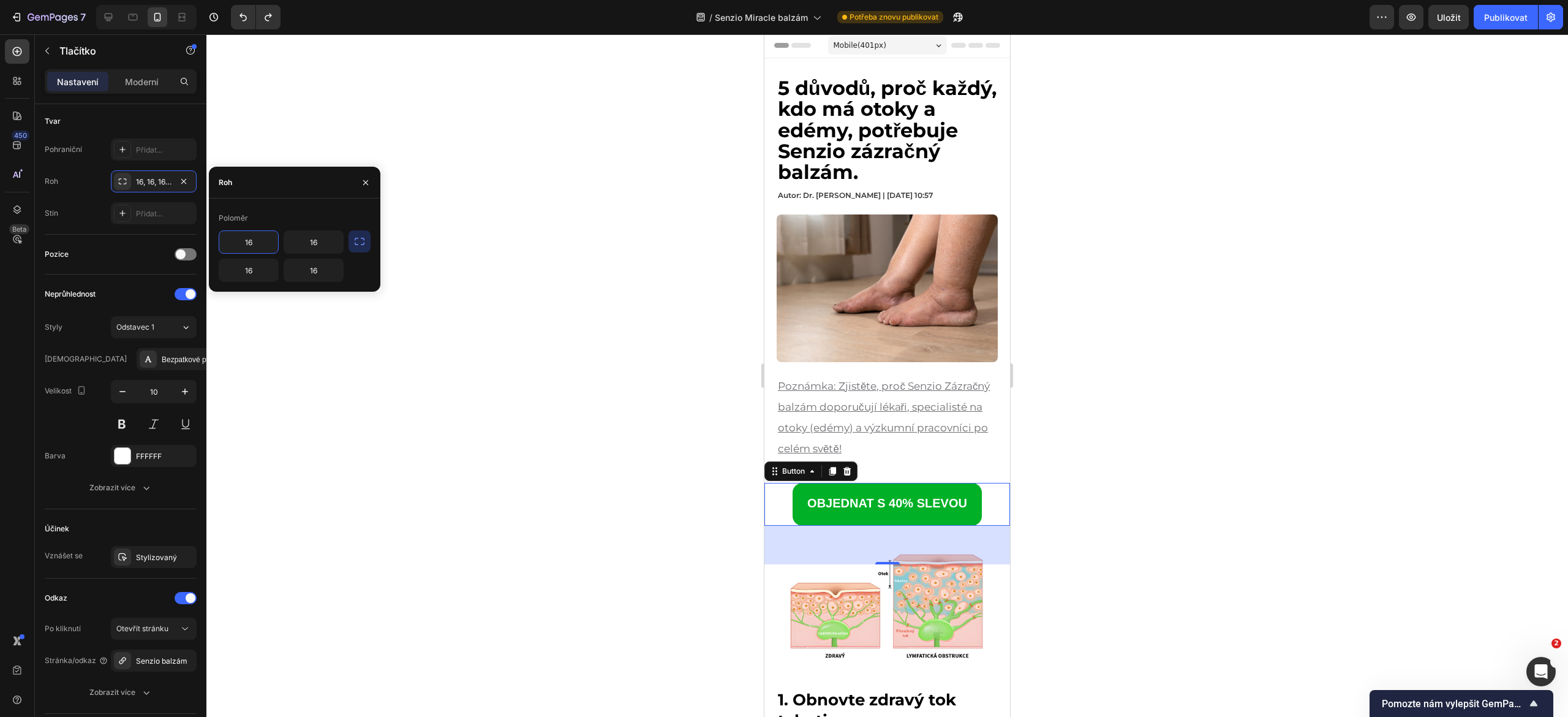
click at [254, 245] on input "16" at bounding box center [249, 242] width 59 height 22
type input "121"
click at [300, 237] on input "16" at bounding box center [313, 242] width 59 height 22
type input "12"
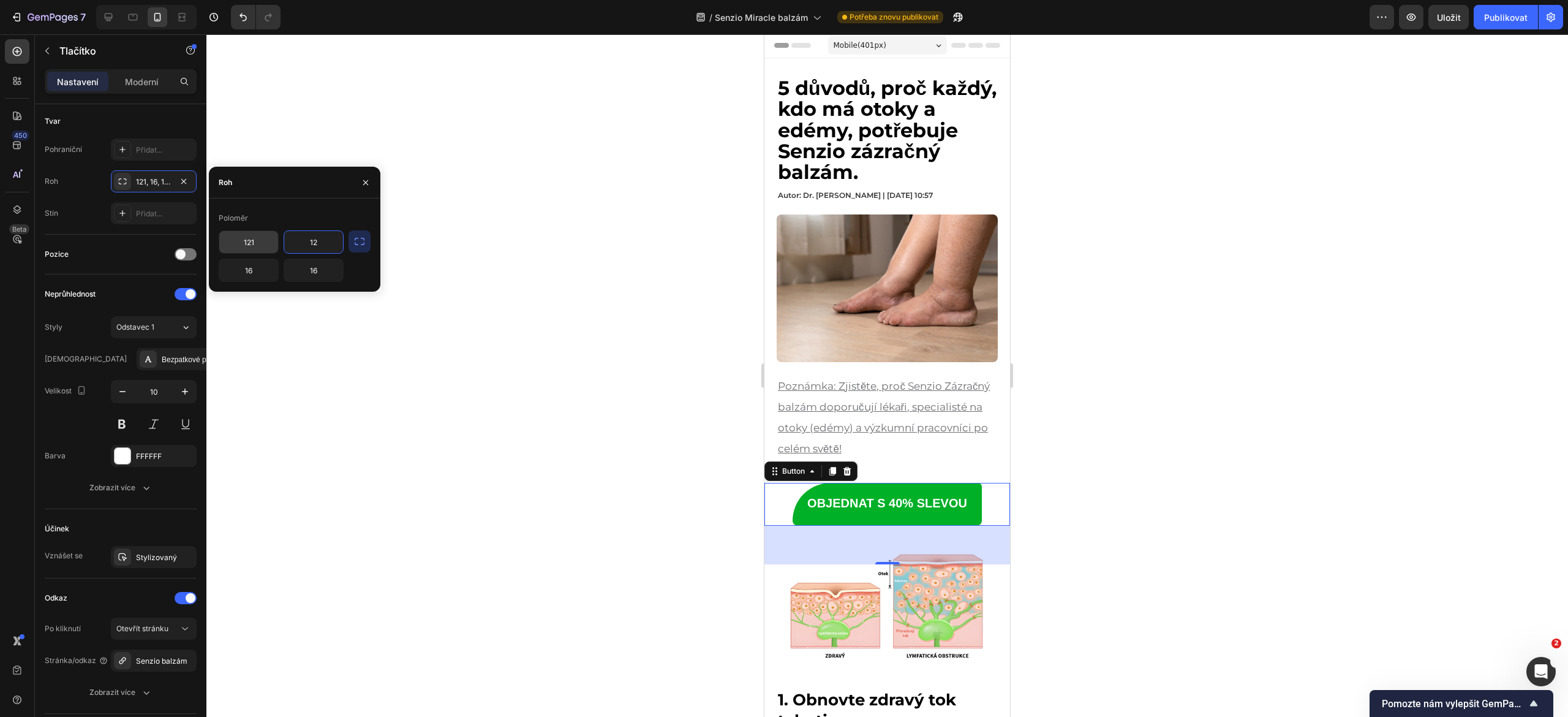
click at [258, 244] on input "121" at bounding box center [249, 242] width 59 height 22
type input "12"
click at [251, 280] on input "16" at bounding box center [249, 270] width 59 height 22
type input "12"
click at [243, 24] on button "Zpět/Znovu" at bounding box center [243, 17] width 25 height 25
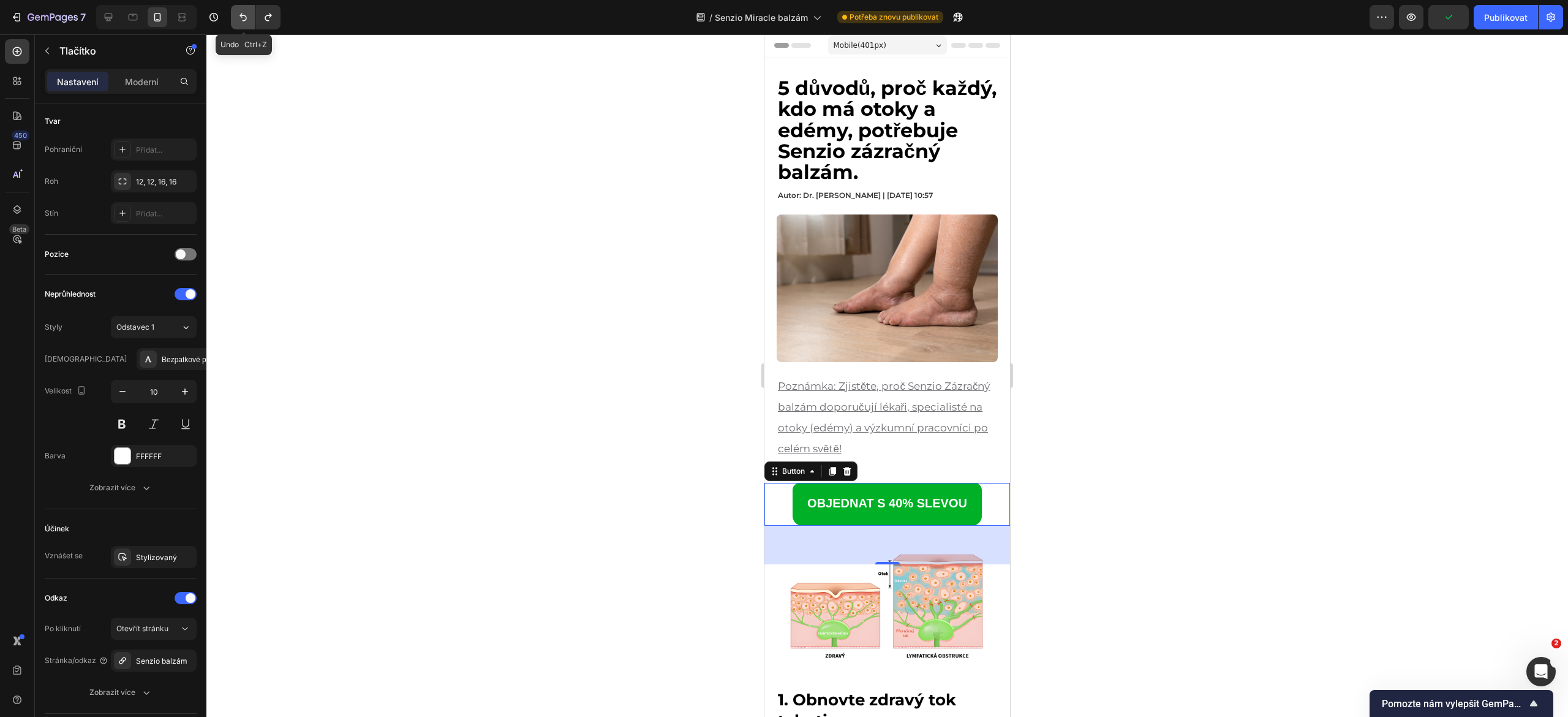
click at [243, 24] on button "Zpět/Znovu" at bounding box center [243, 17] width 25 height 25
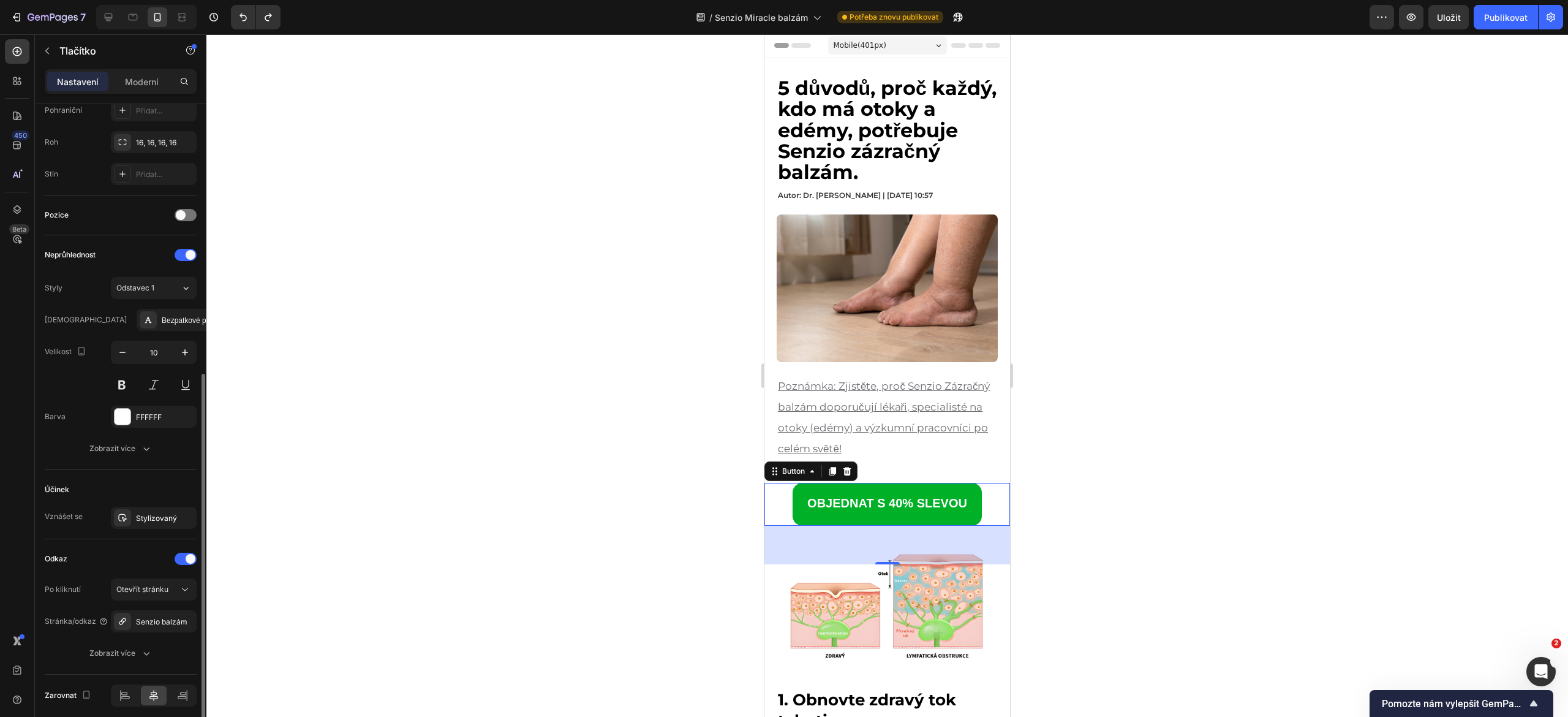
scroll to position [329, 0]
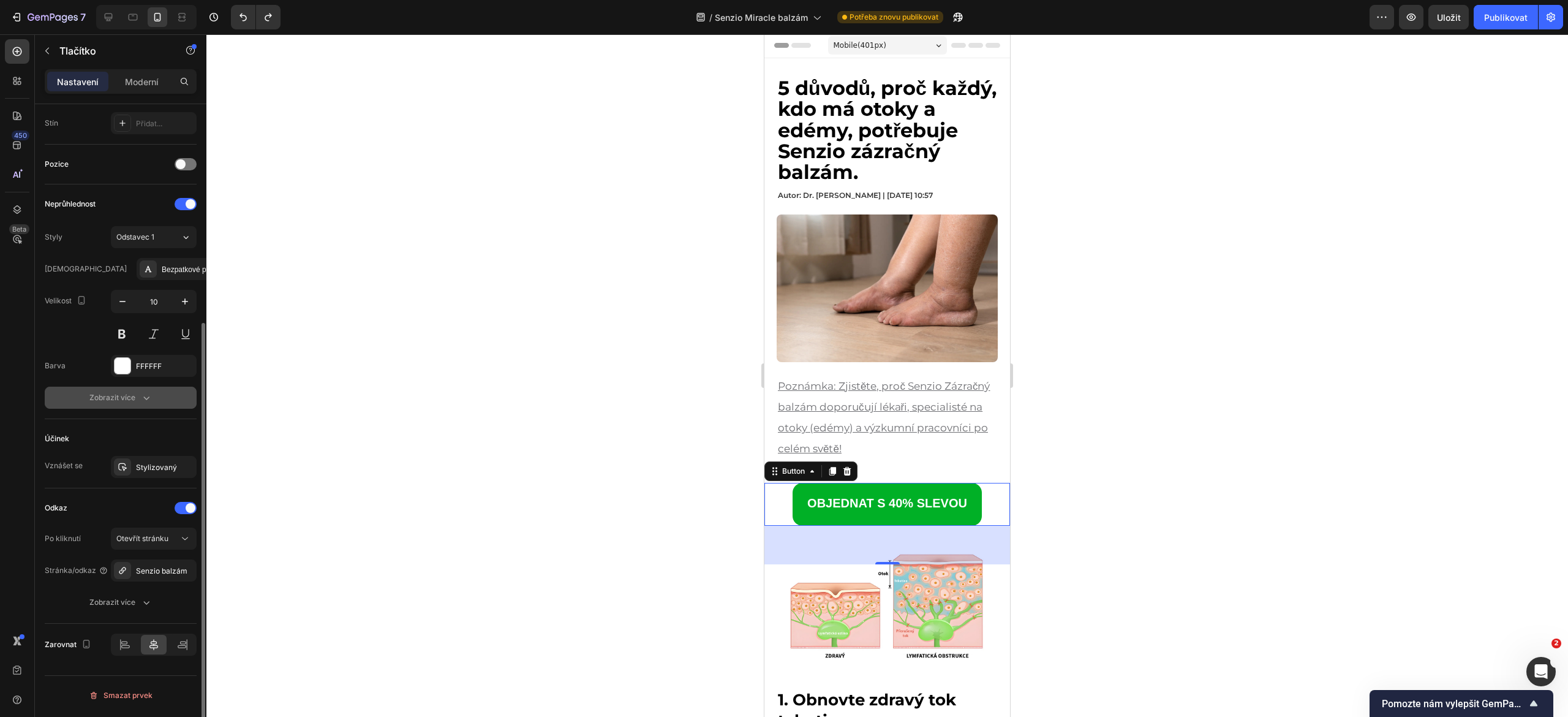
click at [143, 397] on icon "button" at bounding box center [146, 397] width 12 height 12
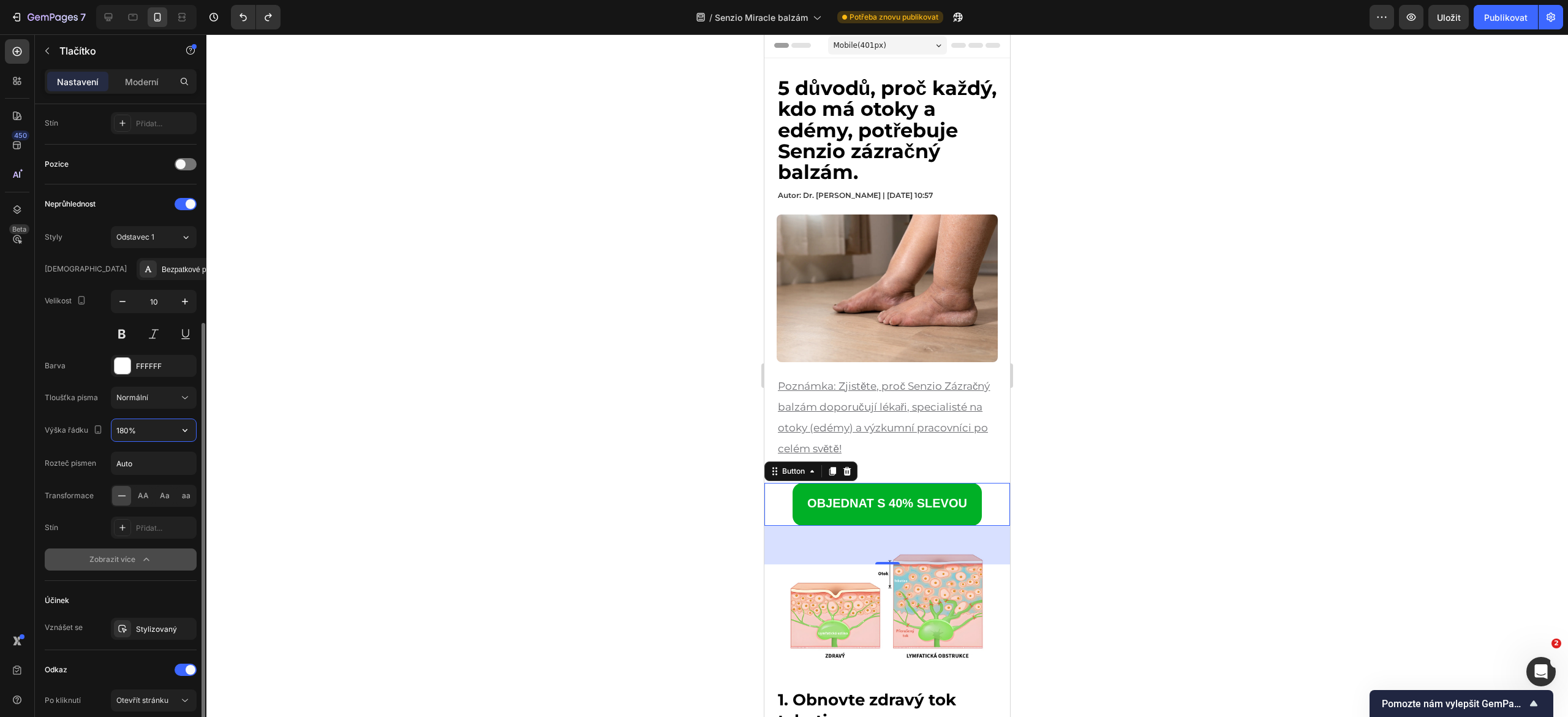
click at [130, 433] on input "180%" at bounding box center [154, 430] width 85 height 22
click at [148, 431] on input "180%" at bounding box center [154, 430] width 85 height 22
click at [172, 431] on input "180%" at bounding box center [154, 430] width 85 height 22
click at [186, 431] on icon "button" at bounding box center [185, 430] width 5 height 3
click at [143, 527] on div "150 %" at bounding box center [141, 534] width 101 height 23
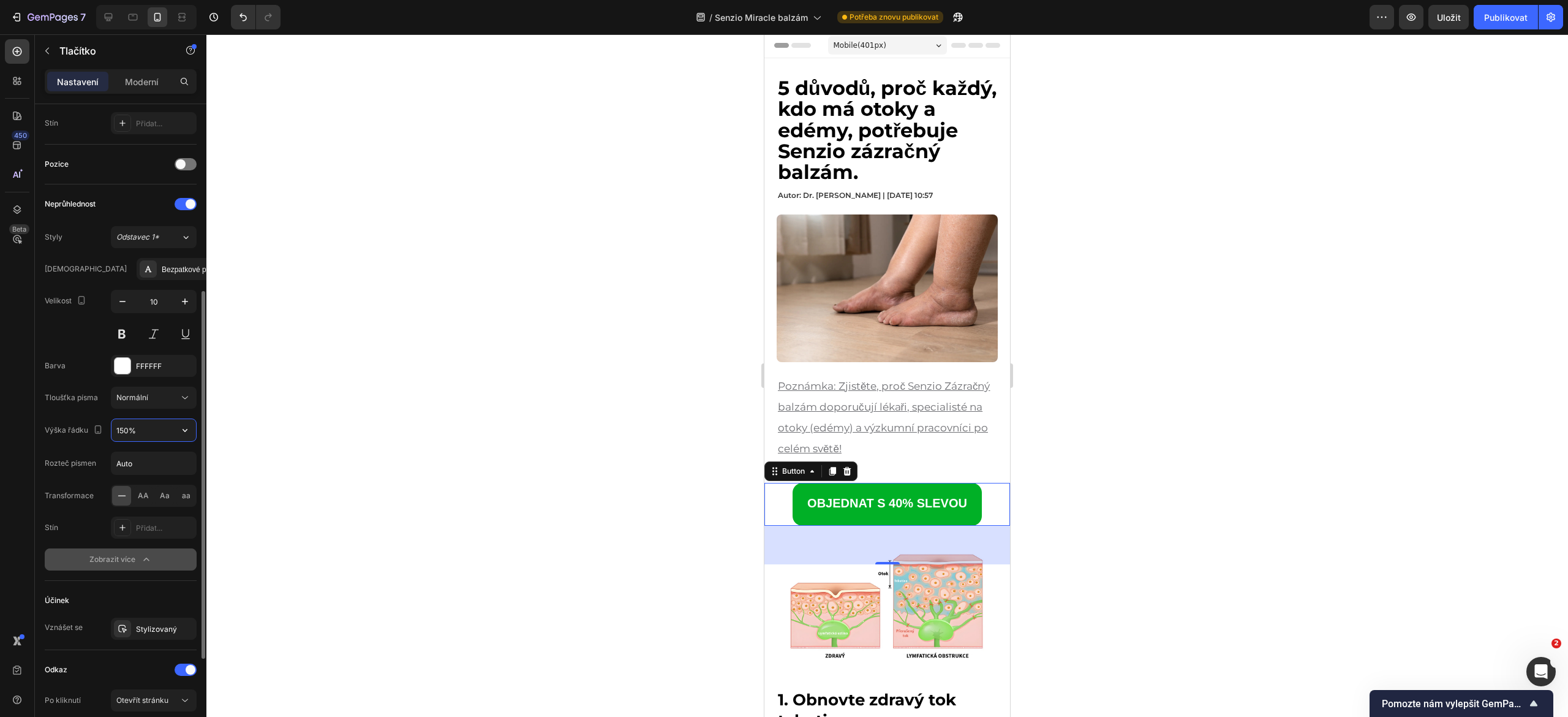
click at [152, 421] on input "150%" at bounding box center [154, 430] width 85 height 22
click at [181, 434] on icon "button" at bounding box center [185, 430] width 12 height 12
click at [139, 484] on p "120 %" at bounding box center [150, 486] width 70 height 11
click at [156, 434] on input "120%" at bounding box center [154, 430] width 85 height 22
click at [181, 434] on icon "button" at bounding box center [185, 430] width 12 height 12
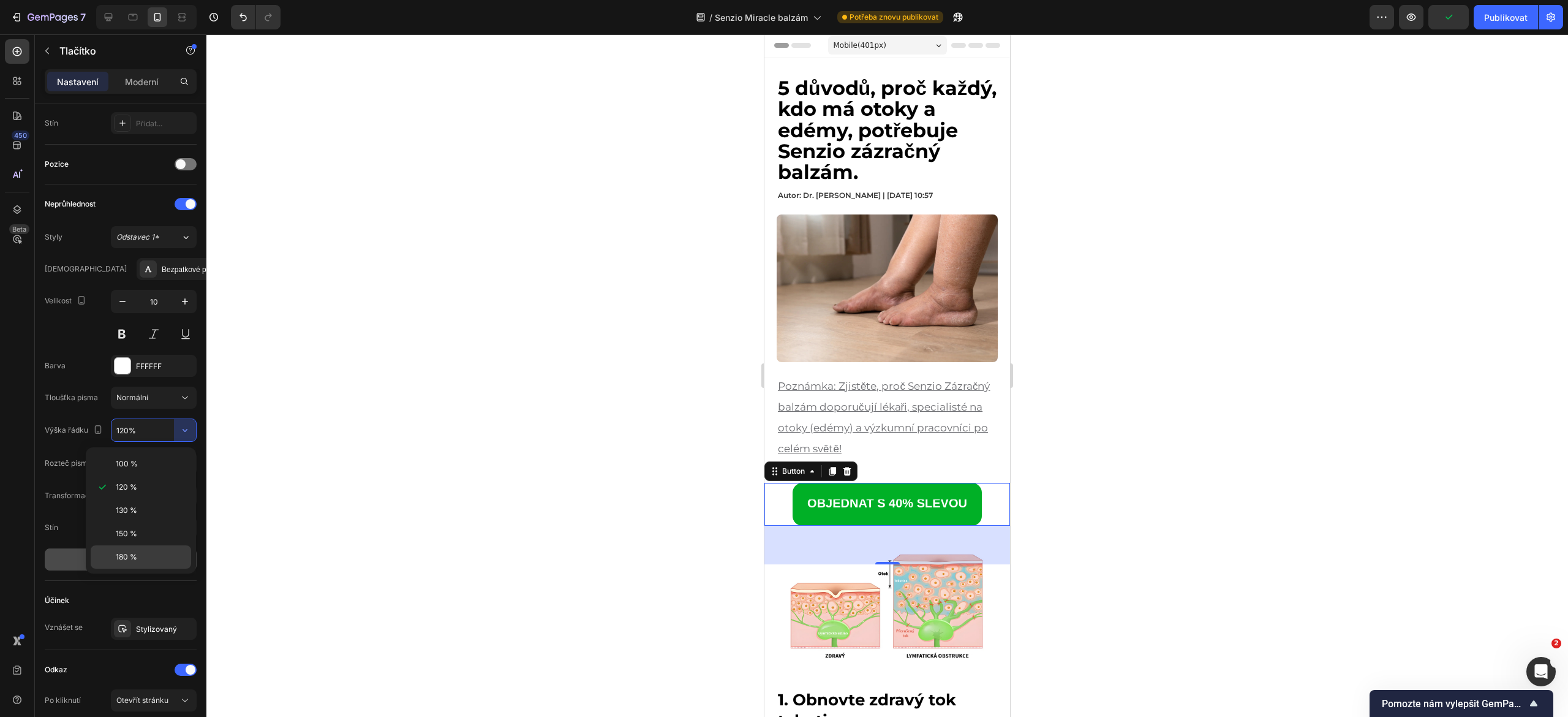
click at [134, 548] on div "180 %" at bounding box center [141, 557] width 101 height 23
type input "180%"
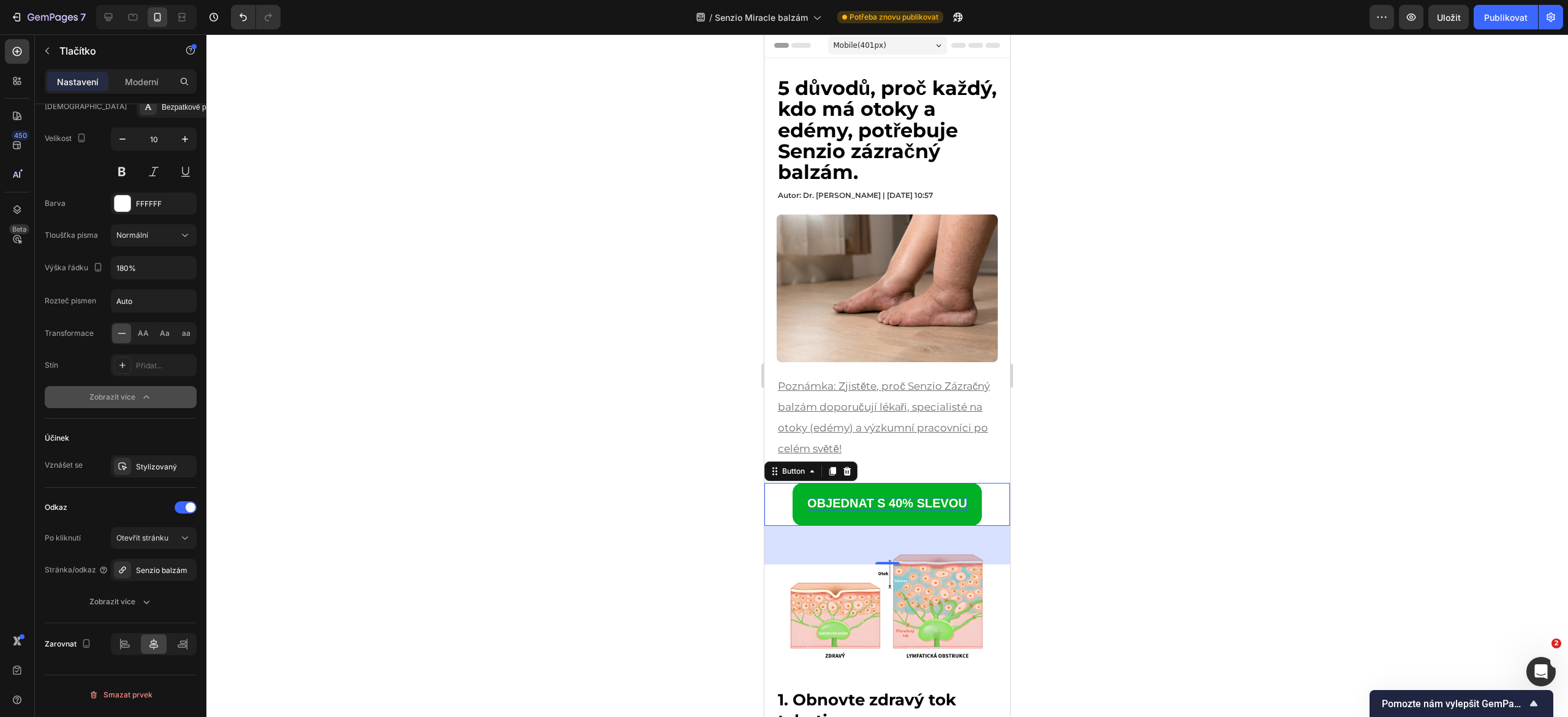
click at [820, 496] on strong "OBJEDNAT S 40% SLEVOU" at bounding box center [887, 503] width 160 height 14
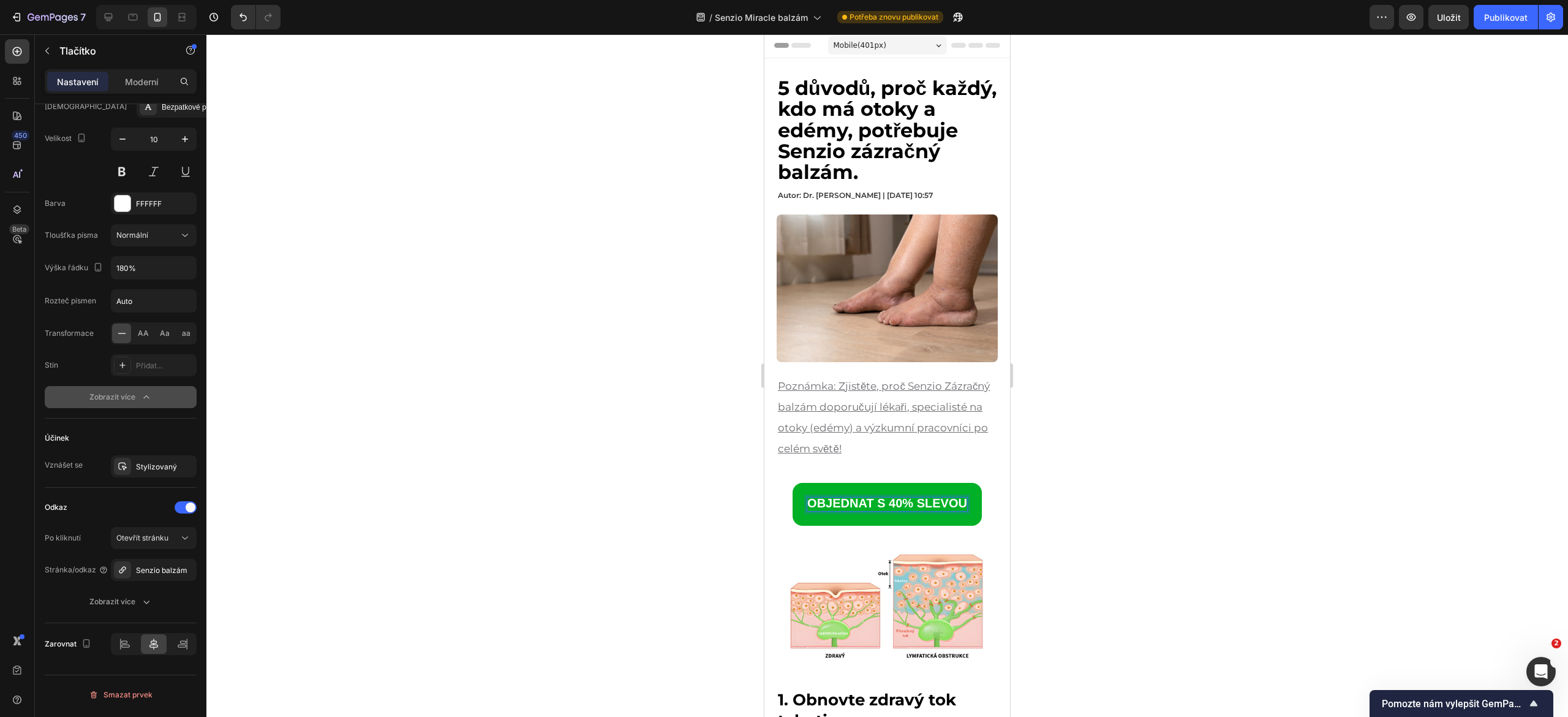
click at [820, 496] on strong "OBJEDNAT S 40% SLEVOU" at bounding box center [887, 503] width 160 height 14
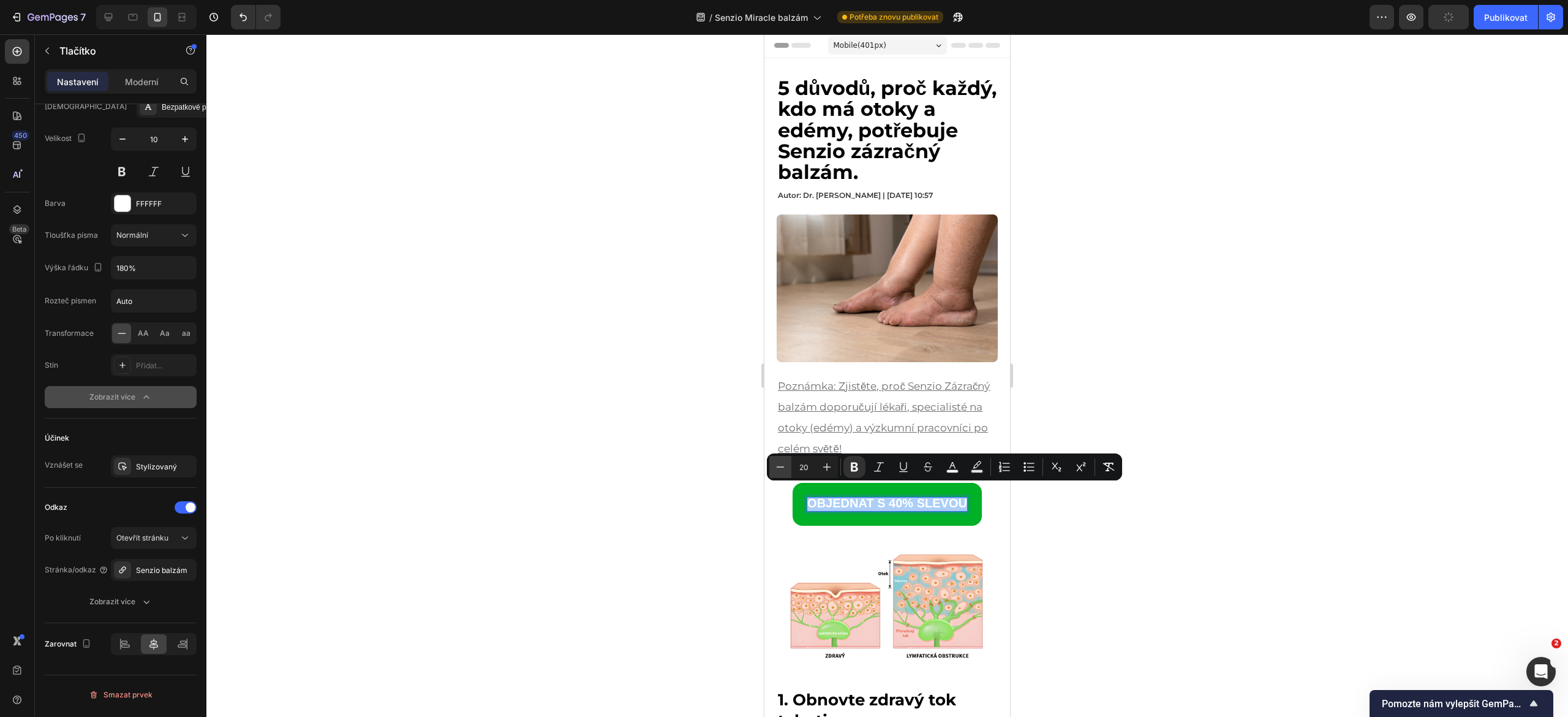
click at [781, 464] on icon "Editor contextual toolbar" at bounding box center [780, 466] width 12 height 12
type input "18"
click at [676, 484] on div at bounding box center [887, 375] width 1361 height 683
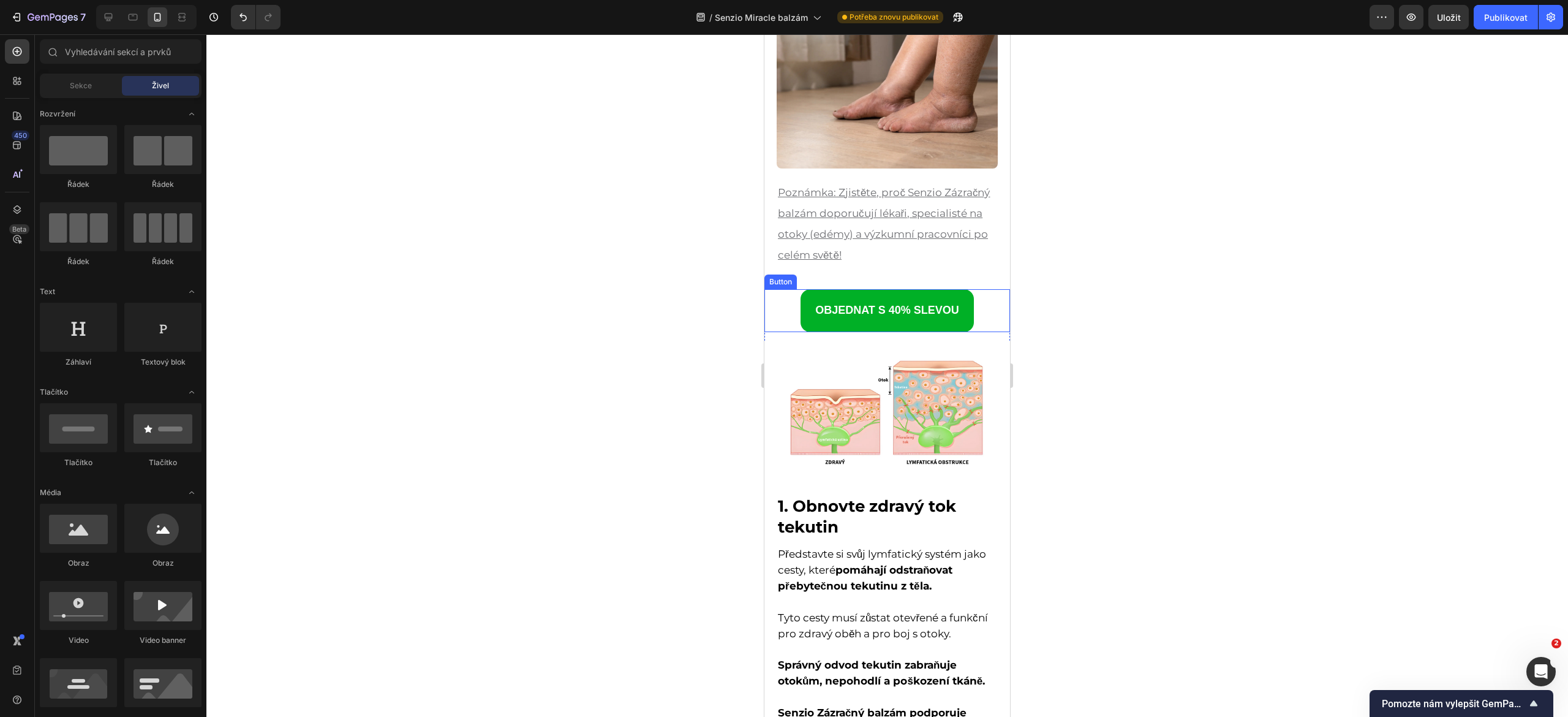
scroll to position [160, 0]
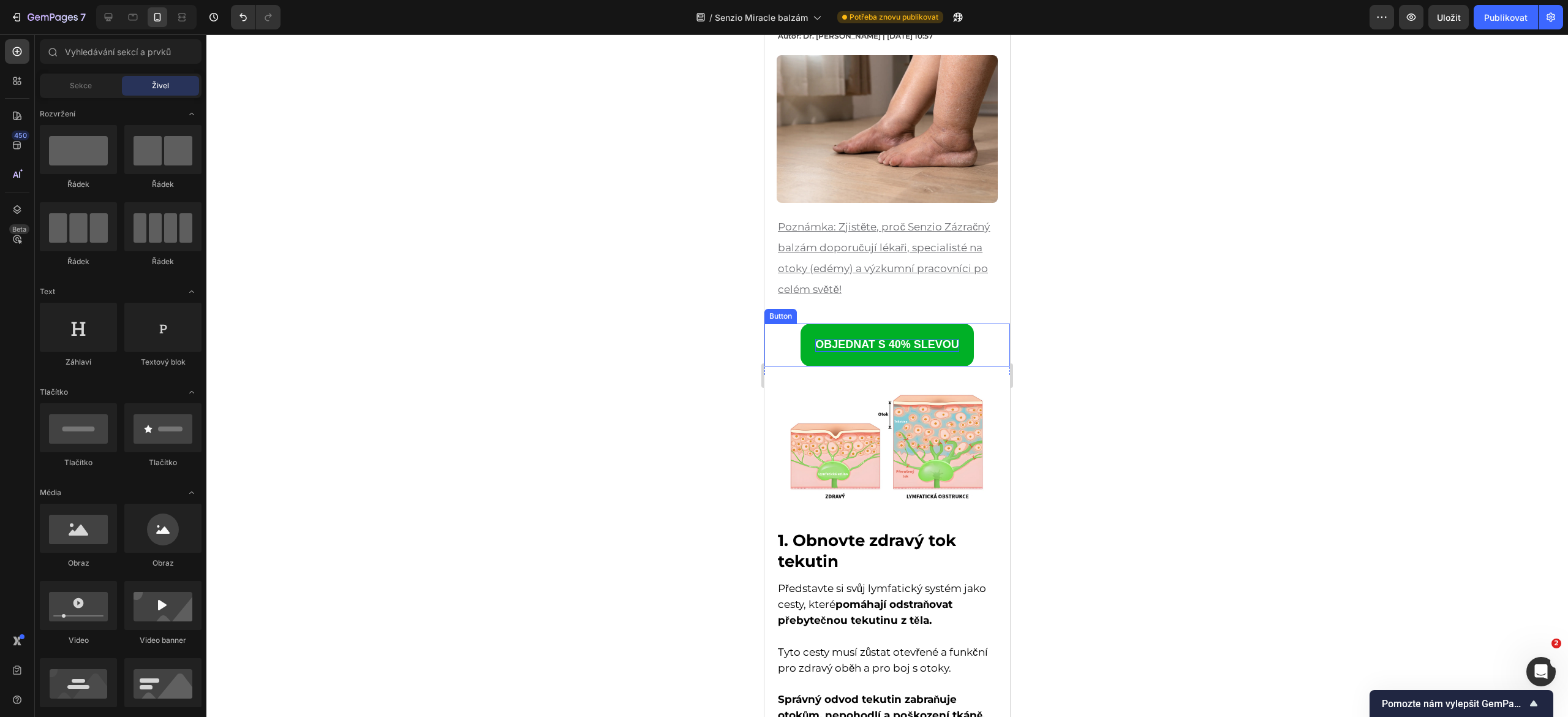
click at [847, 327] on link "OBJEDNAT S 40% SLEVOU" at bounding box center [887, 345] width 173 height 43
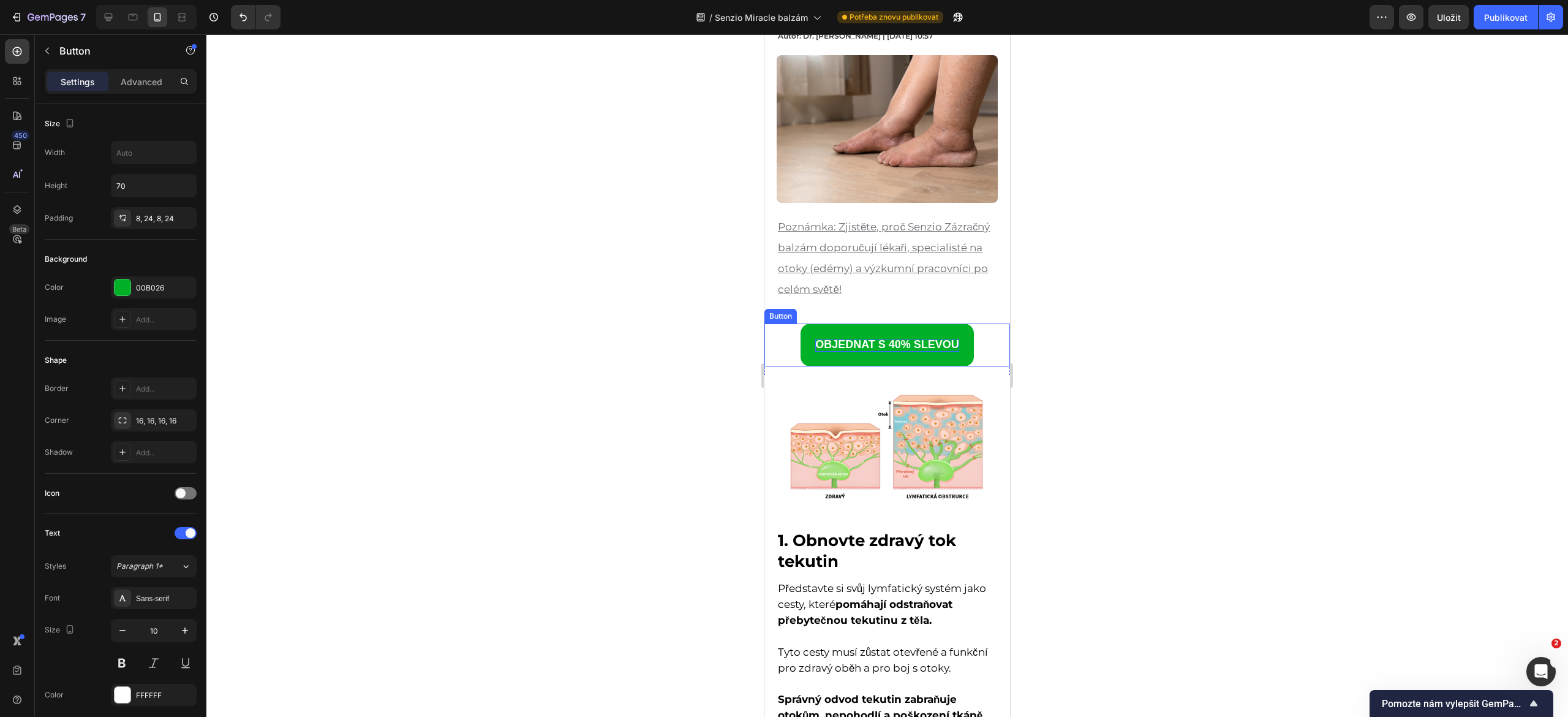
click at [847, 327] on link "OBJEDNAT S 40% SLEVOU" at bounding box center [887, 345] width 173 height 43
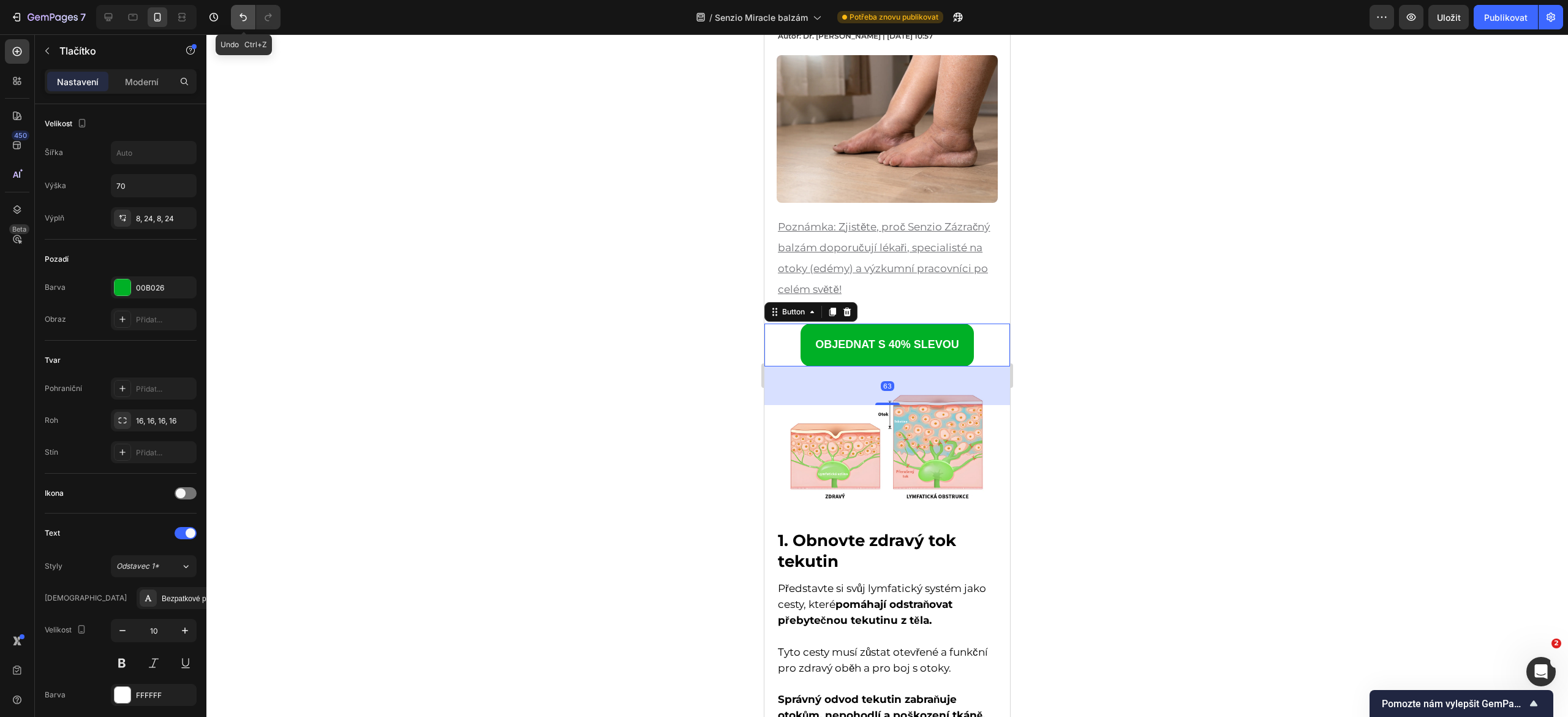
click at [236, 9] on button "Zpět/Znovu" at bounding box center [243, 17] width 25 height 25
click at [273, 14] on icon "Zpět/Znovu" at bounding box center [268, 17] width 12 height 12
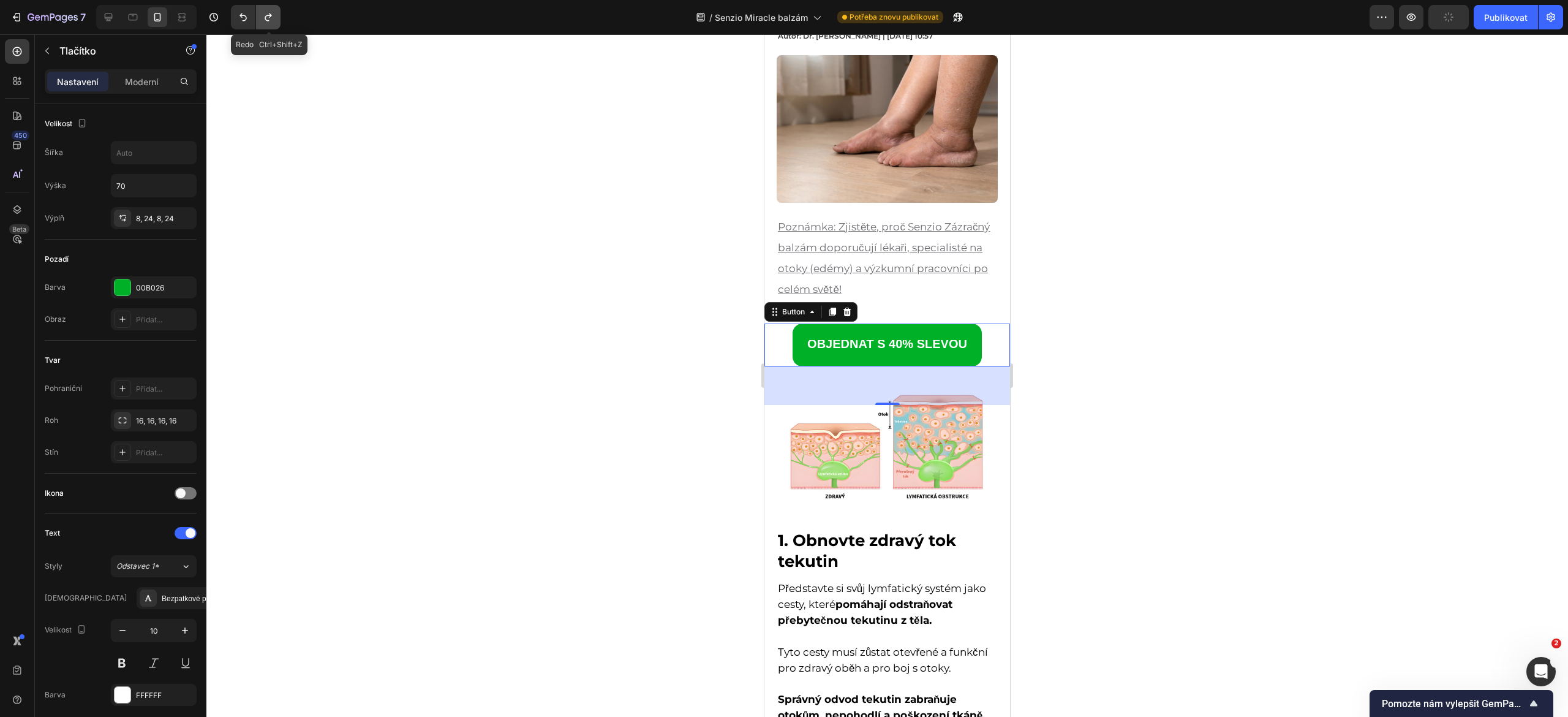
click at [273, 14] on icon "Zpět/Znovu" at bounding box center [268, 17] width 12 height 12
click at [834, 337] on strong "OBJEDNAT S 40% SLEVOU" at bounding box center [887, 344] width 160 height 14
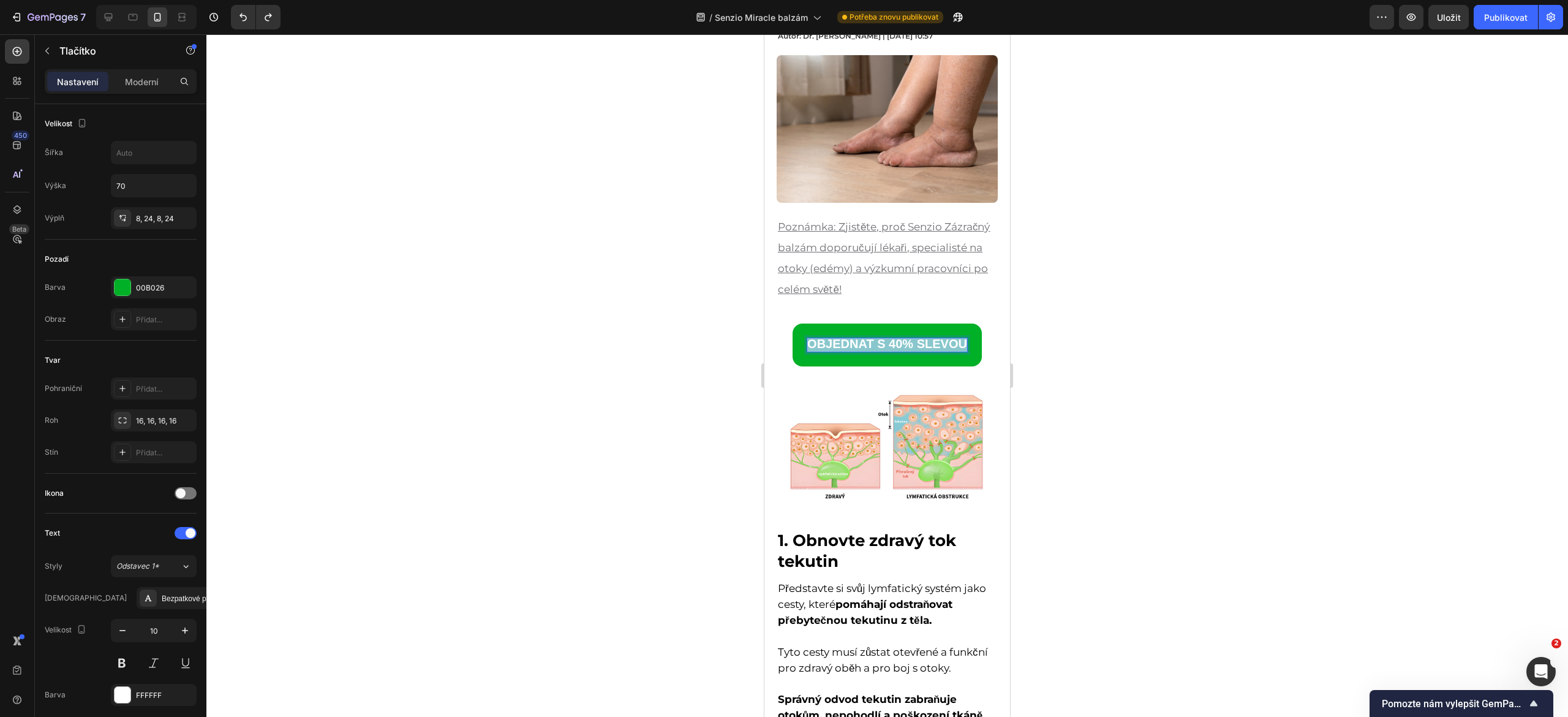
click at [834, 337] on strong "OBJEDNAT S 40% SLEVOU" at bounding box center [887, 344] width 160 height 14
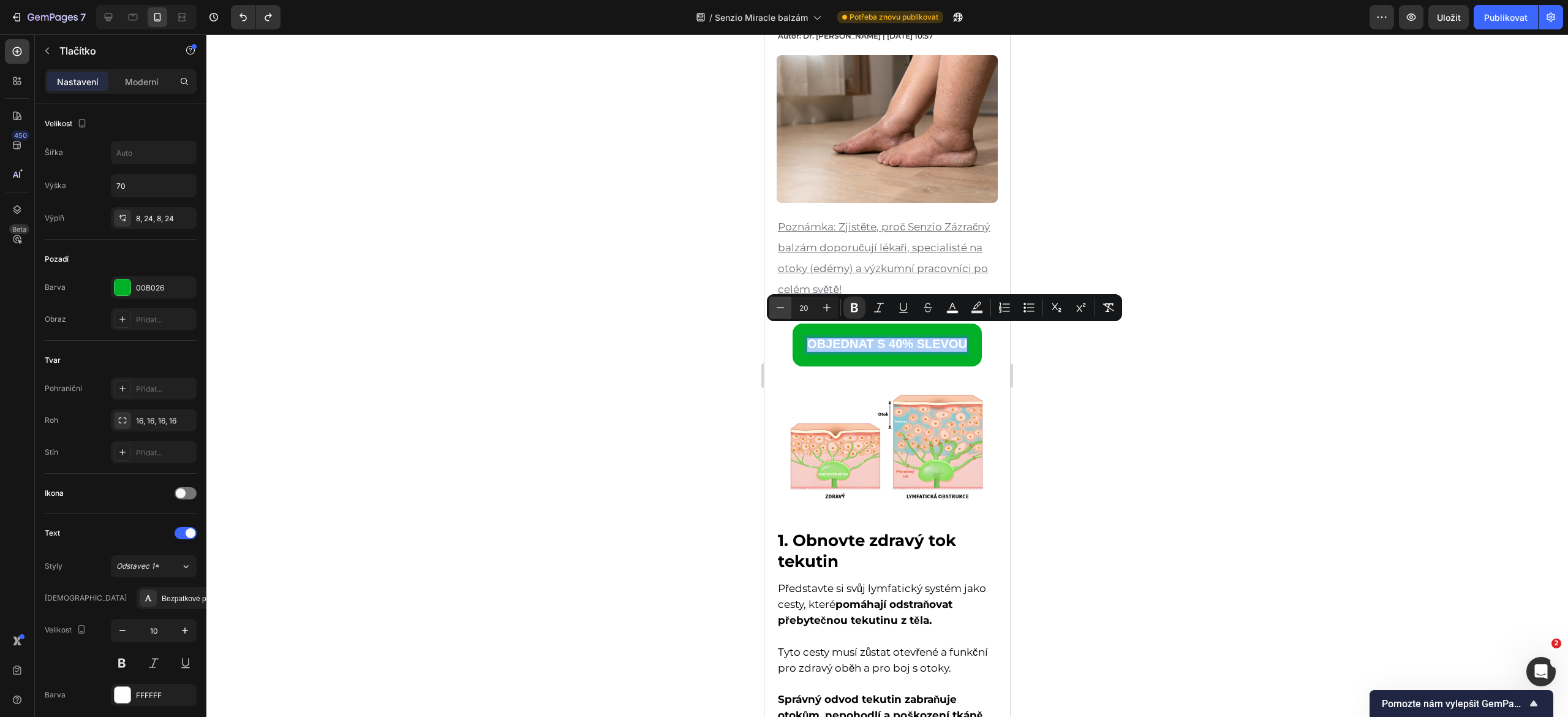
click at [783, 308] on icon "Editor contextual toolbar" at bounding box center [780, 307] width 12 height 12
type input "18"
